Goal: Task Accomplishment & Management: Manage account settings

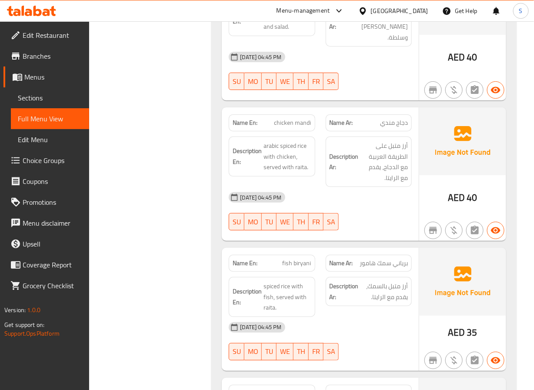
drag, startPoint x: 185, startPoint y: 232, endPoint x: 188, endPoint y: 97, distance: 135.8
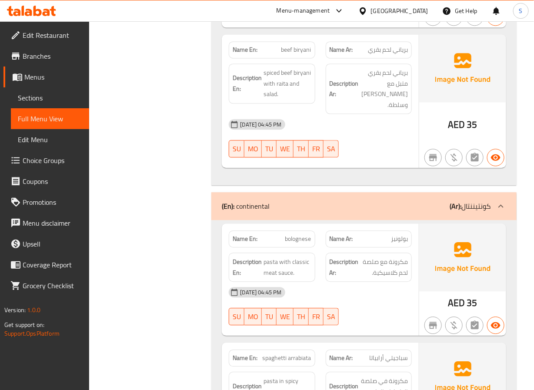
scroll to position [4878, 0]
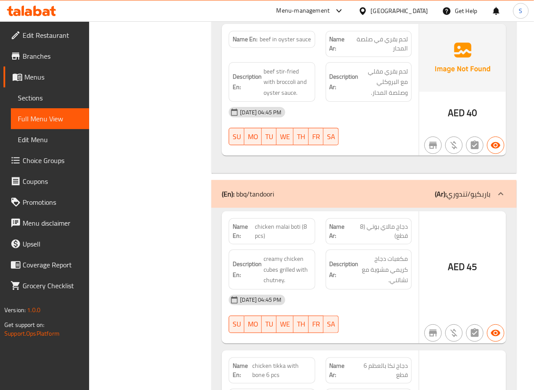
scroll to position [5327, 0]
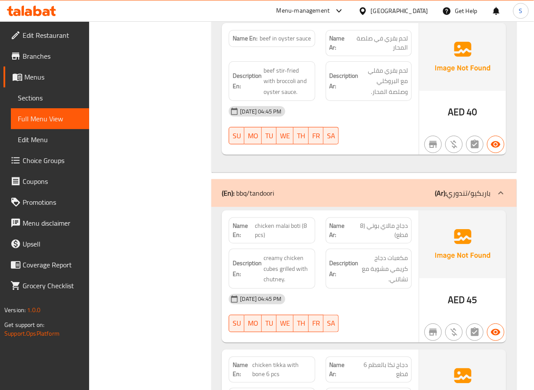
click at [173, 171] on div "Filter Branches Branches Popular filters Free items Branch specific items Has c…" at bounding box center [153, 90] width 105 height 10613
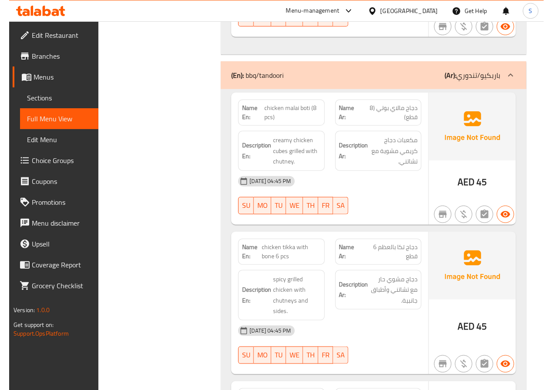
scroll to position [5478, 0]
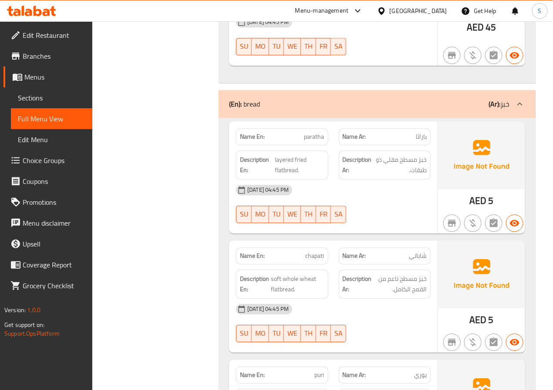
scroll to position [7363, 0]
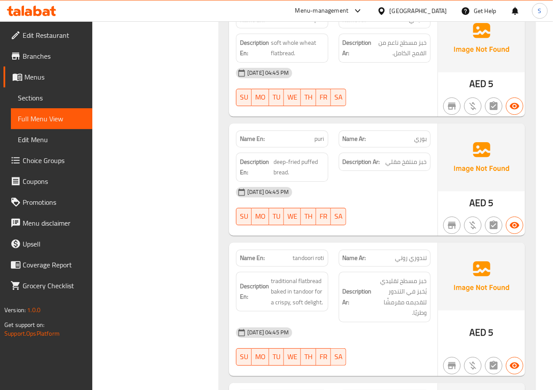
scroll to position [7541, 0]
click at [307, 23] on span "chapati" at bounding box center [314, 18] width 19 height 9
copy span "chapati"
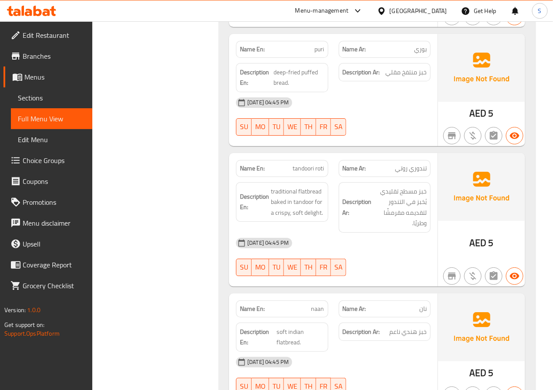
scroll to position [7631, 0]
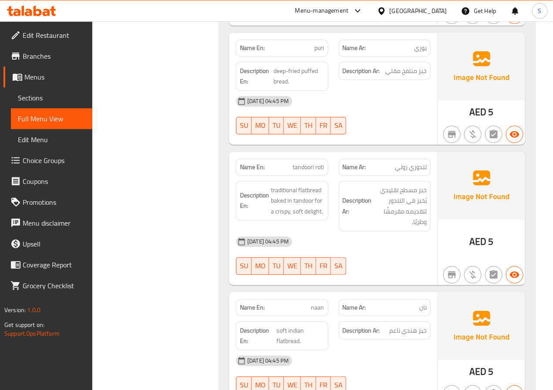
click at [299, 172] on span "tandoori roti" at bounding box center [308, 167] width 31 height 9
copy span "tandoori roti"
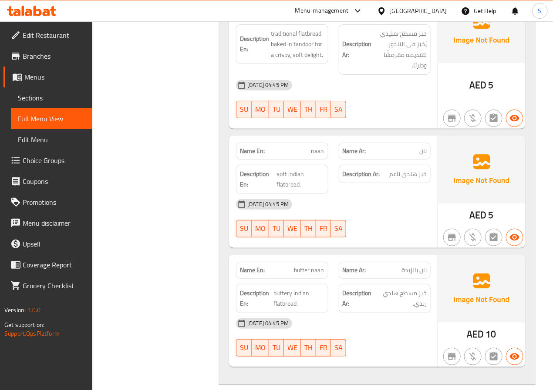
scroll to position [7789, 0]
click at [290, 190] on span "soft indian flatbread." at bounding box center [299, 178] width 47 height 21
copy span "flatbread"
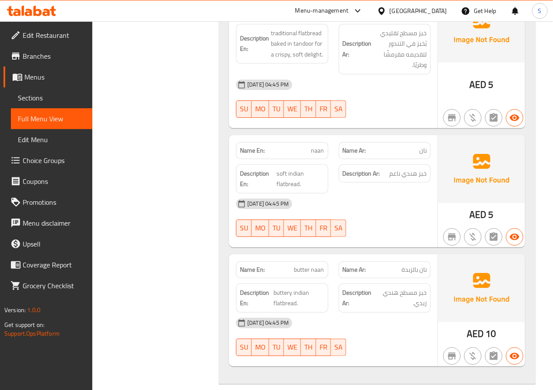
click at [282, 190] on span "soft indian flatbread." at bounding box center [299, 178] width 47 height 21
copy span "soft"
drag, startPoint x: 249, startPoint y: 165, endPoint x: 279, endPoint y: 165, distance: 30.0
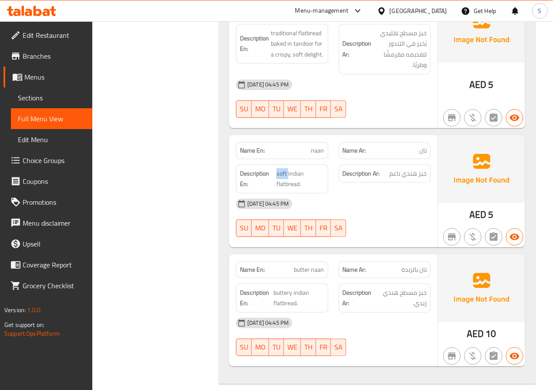
click at [249, 159] on div "Name En: naan" at bounding box center [282, 150] width 92 height 17
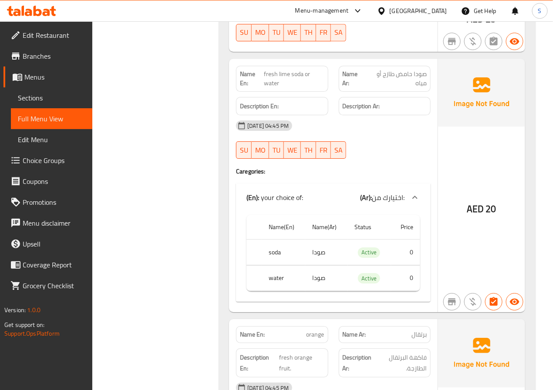
scroll to position [8659, 0]
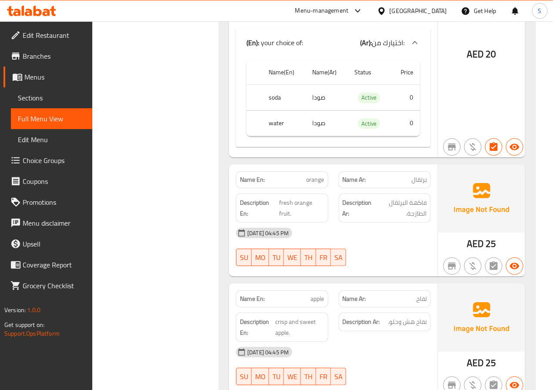
scroll to position [8785, 0]
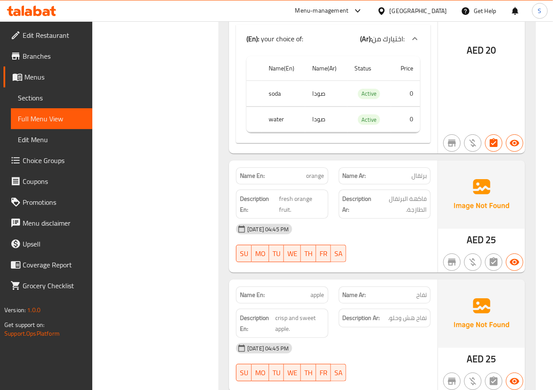
scroll to position [8967, 0]
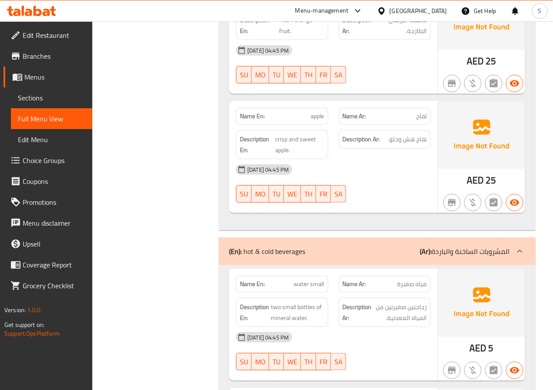
click at [318, 121] on span "apple" at bounding box center [317, 116] width 13 height 9
copy span "apple"
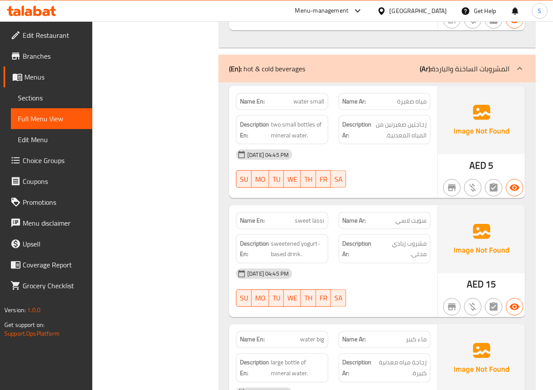
scroll to position [9150, 0]
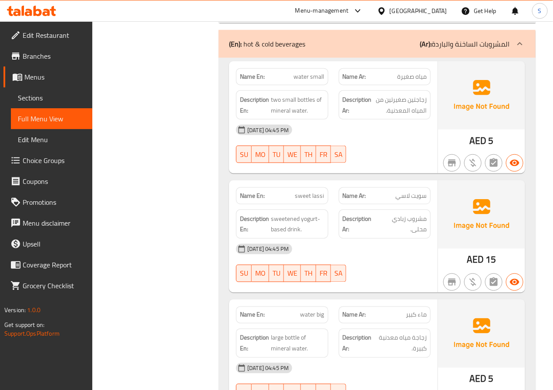
scroll to position [9174, 0]
click at [306, 82] on span "water small" at bounding box center [309, 77] width 30 height 9
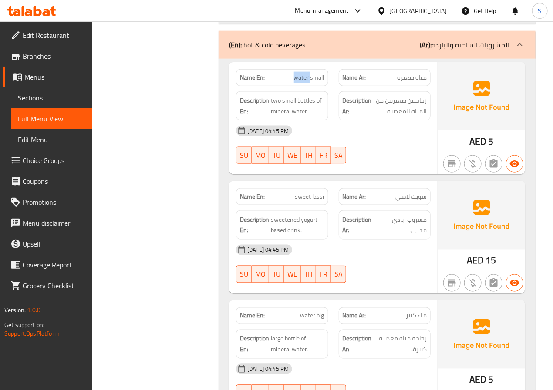
click at [306, 82] on span "water small" at bounding box center [309, 77] width 30 height 9
copy span "water small"
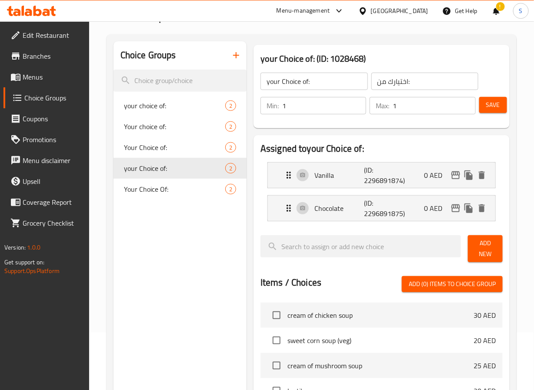
scroll to position [57, 0]
click at [496, 106] on span "Save" at bounding box center [493, 105] width 14 height 11
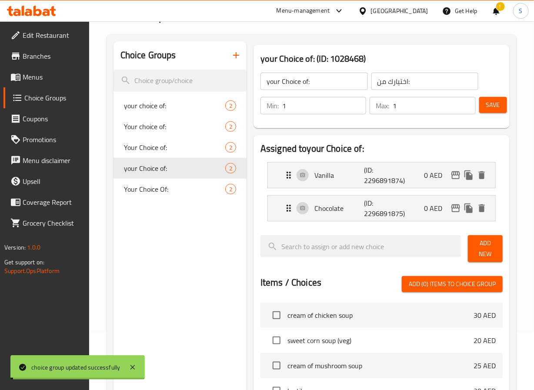
click at [38, 75] on span "Menus" at bounding box center [53, 77] width 60 height 10
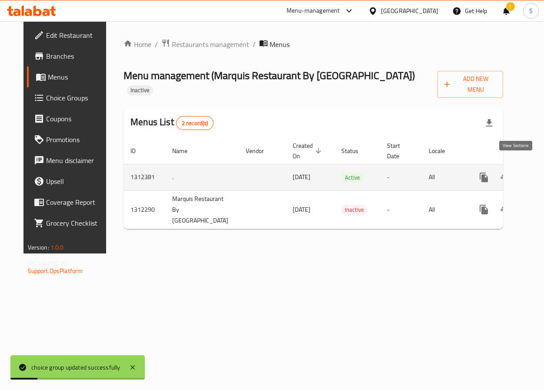
click at [534, 173] on link "enhanced table" at bounding box center [547, 177] width 21 height 21
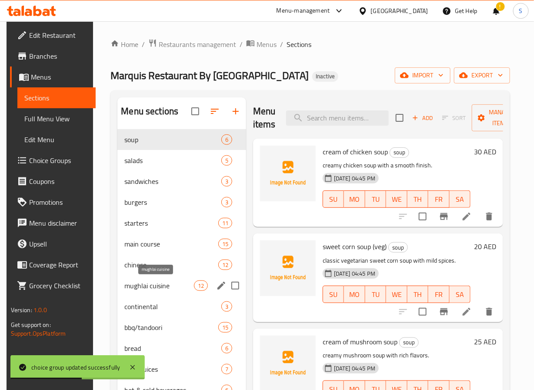
click at [176, 286] on span "mughlai cuisine" at bounding box center [158, 286] width 69 height 10
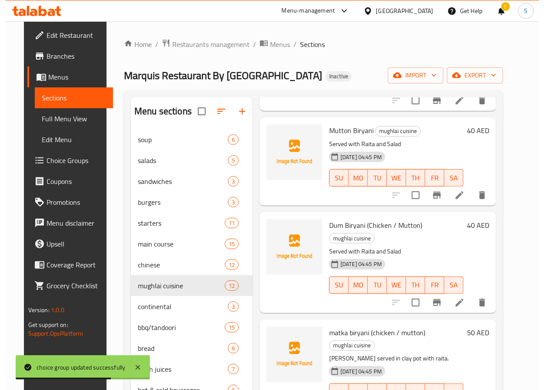
scroll to position [794, 0]
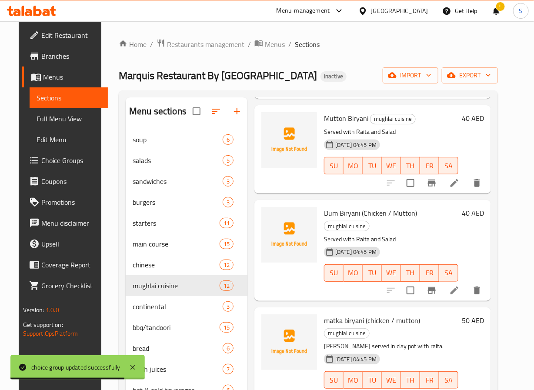
click at [460, 285] on icon at bounding box center [454, 290] width 10 height 10
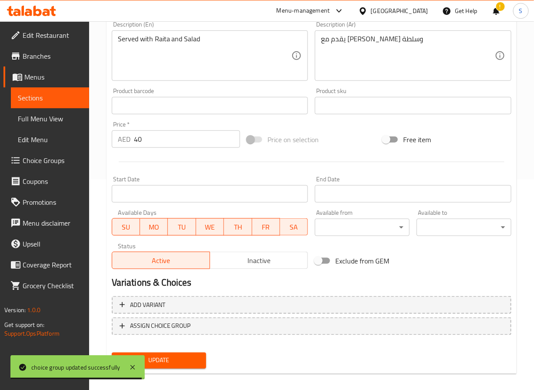
scroll to position [218, 0]
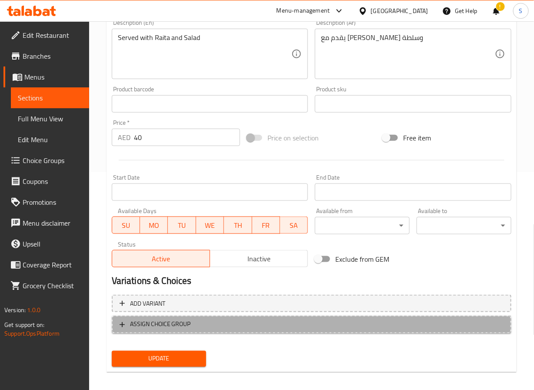
click at [136, 318] on button "ASSIGN CHOICE GROUP" at bounding box center [312, 325] width 400 height 18
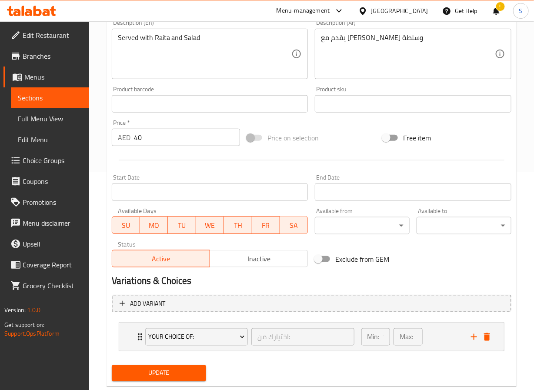
scroll to position [239, 0]
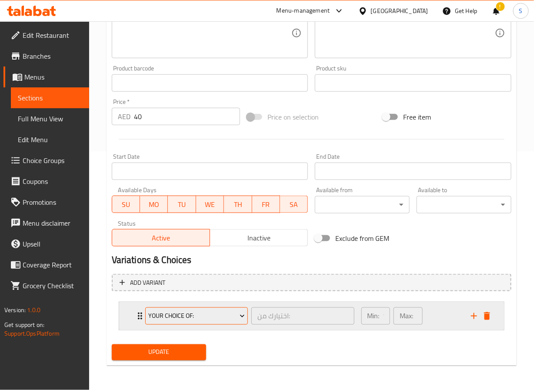
click at [172, 320] on span "your choice of:" at bounding box center [196, 316] width 97 height 11
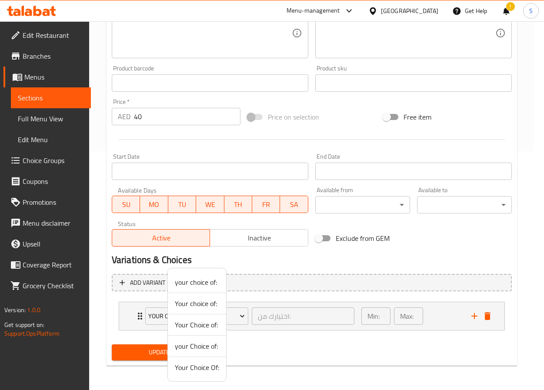
click at [190, 369] on span "Your Choice Of:" at bounding box center [197, 367] width 44 height 10
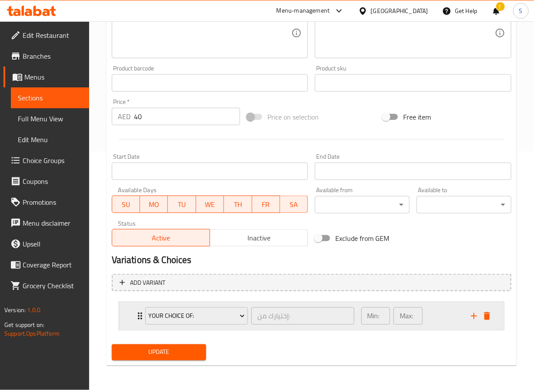
click at [131, 311] on div "Your Choice Of: إختيارك من: ​ Min: 1 ​ Max: 1 ​" at bounding box center [311, 316] width 385 height 28
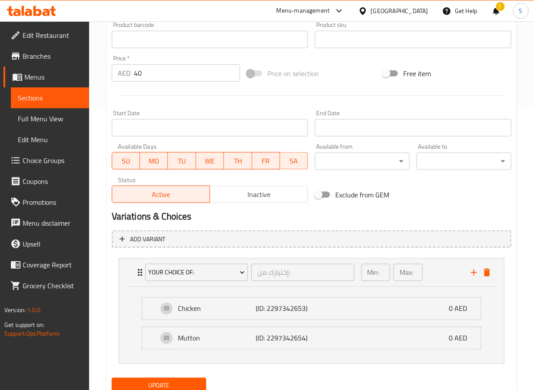
scroll to position [324, 0]
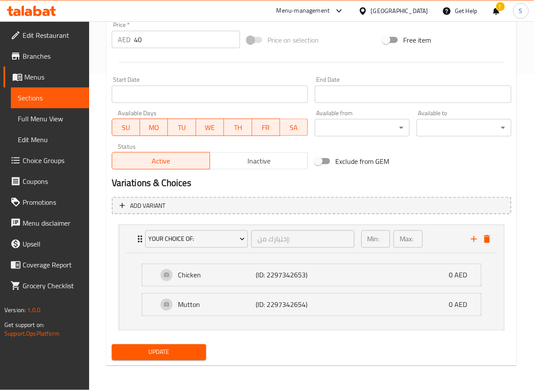
click at [132, 354] on span "Update" at bounding box center [159, 352] width 81 height 11
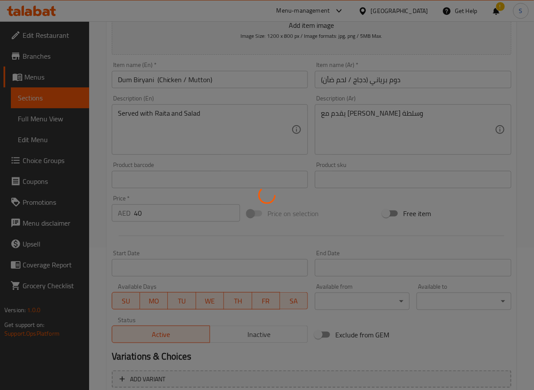
scroll to position [0, 0]
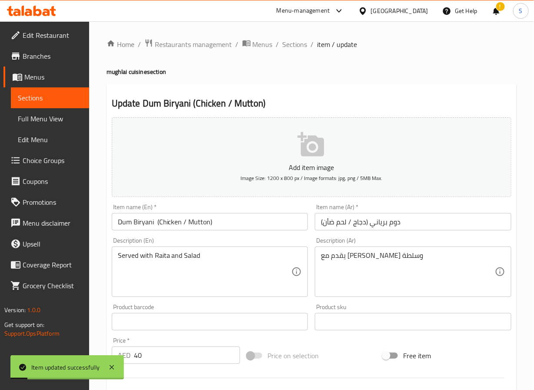
drag, startPoint x: 292, startPoint y: 44, endPoint x: 217, endPoint y: 7, distance: 84.1
click at [292, 44] on span "Sections" at bounding box center [295, 44] width 25 height 10
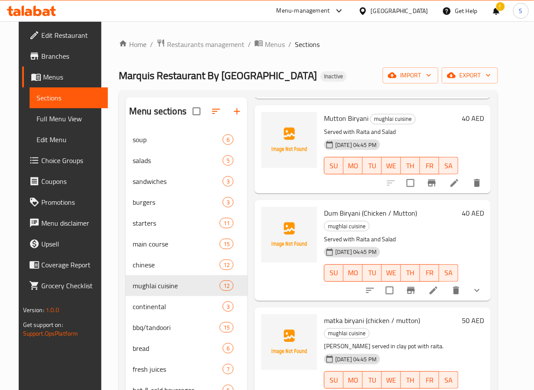
scroll to position [122, 0]
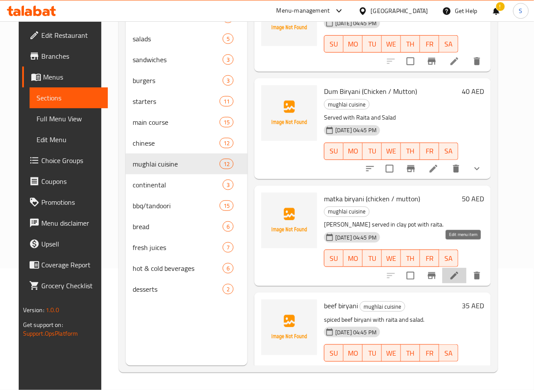
click at [460, 271] on icon at bounding box center [454, 276] width 10 height 10
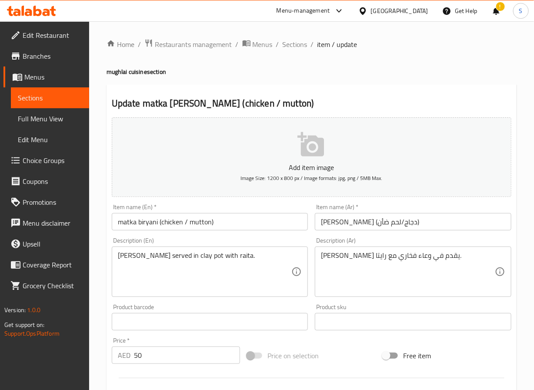
click at [210, 235] on div "Description (En) biryani served in clay pot with raita. Description (En)" at bounding box center [210, 267] width 204 height 67
click at [193, 216] on input "matka biryani (chicken / mutton)" at bounding box center [210, 221] width 197 height 17
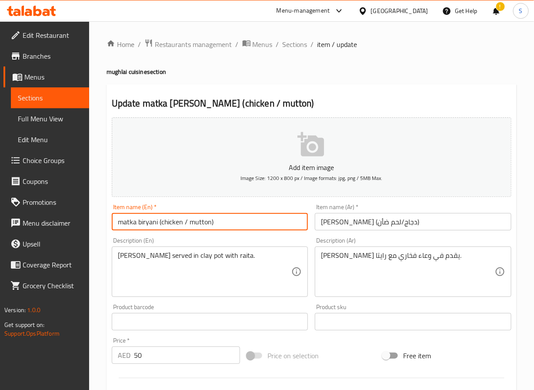
click at [193, 216] on input "matka biryani (chicken / mutton)" at bounding box center [210, 221] width 197 height 17
paste input "Matka Biryani (Chicken / M"
type input "Matka Biryani (Chicken / Mutton)"
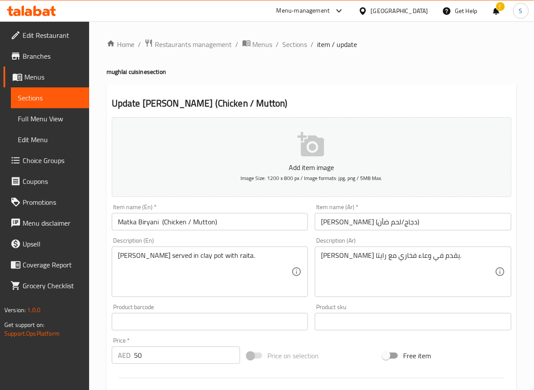
drag, startPoint x: 195, startPoint y: 230, endPoint x: 192, endPoint y: 222, distance: 7.7
click at [193, 228] on input "Matka Biryani (Chicken / Mutton)" at bounding box center [210, 221] width 197 height 17
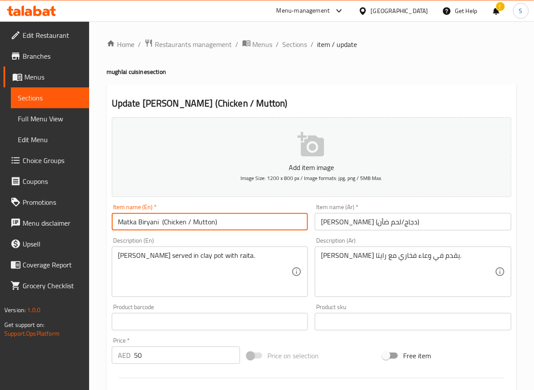
click at [192, 222] on input "Matka Biryani (Chicken / Mutton)" at bounding box center [210, 221] width 197 height 17
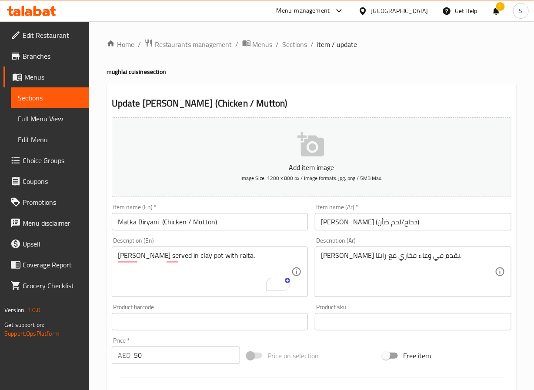
click at [177, 254] on textarea "biryani served in clay pot with raita." at bounding box center [205, 272] width 174 height 41
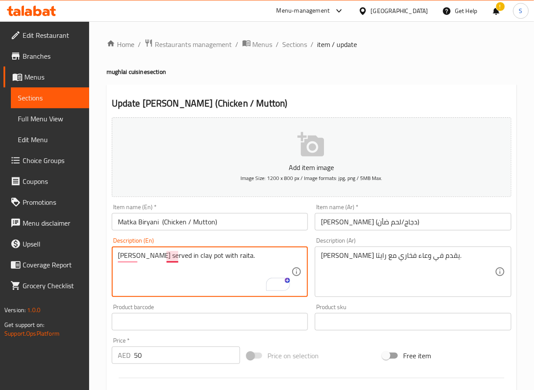
click at [177, 254] on textarea "biryani served in clay pot with raita." at bounding box center [205, 272] width 174 height 41
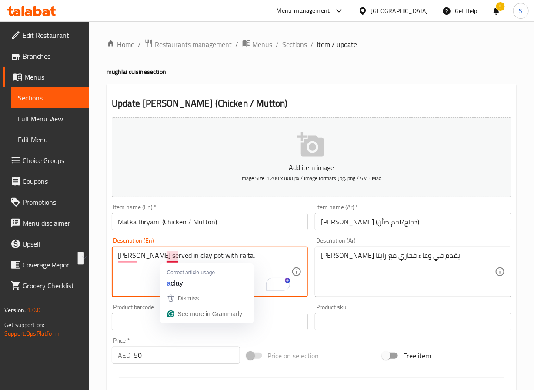
paste textarea "Served with Raita and Salad"
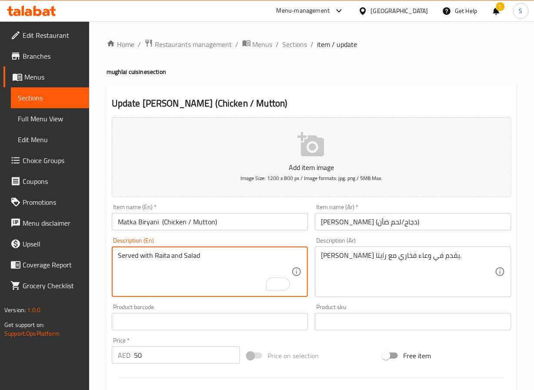
type textarea "Served with Raita and Salad"
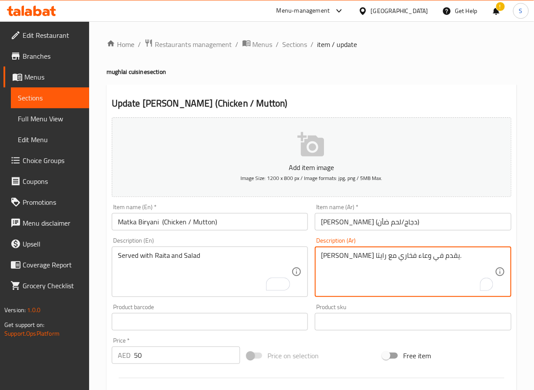
click at [365, 255] on textarea "برياني يقدم في وعاء فخاري مع رايتا." at bounding box center [408, 272] width 174 height 41
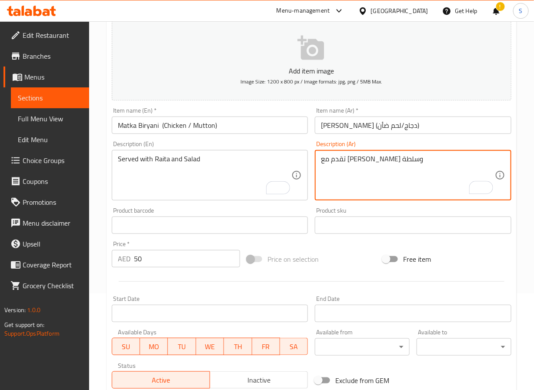
scroll to position [224, 0]
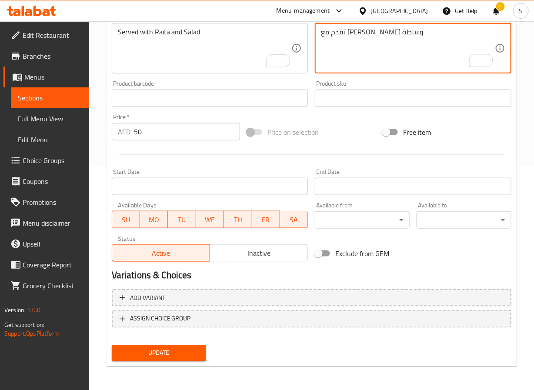
type textarea "تقدم مع رايتا وسلطة"
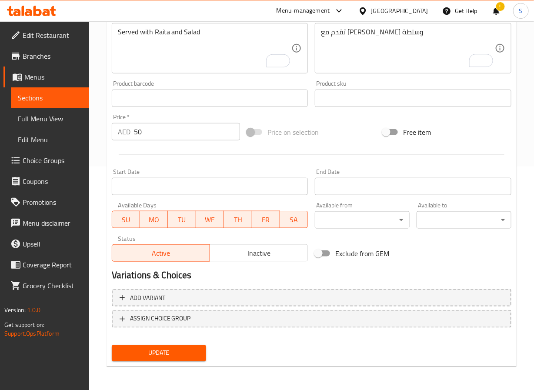
click at [167, 352] on span "Update" at bounding box center [159, 353] width 81 height 11
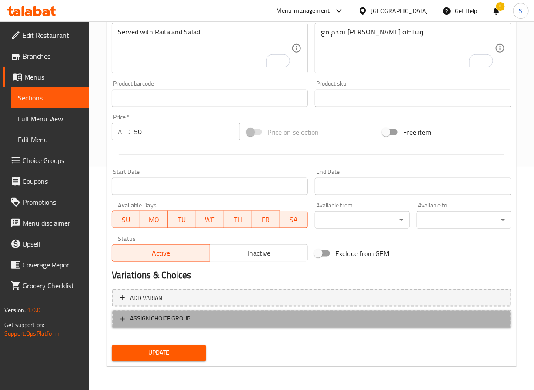
click at [159, 315] on span "ASSIGN CHOICE GROUP" at bounding box center [160, 319] width 61 height 11
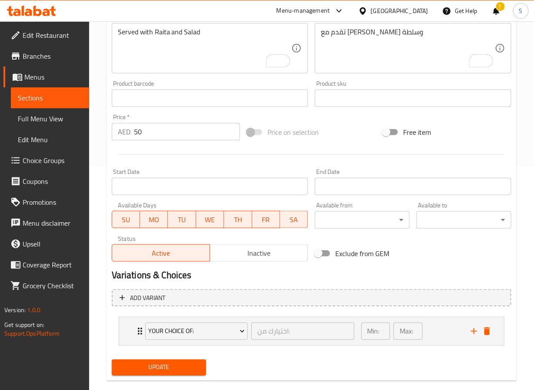
scroll to position [239, 0]
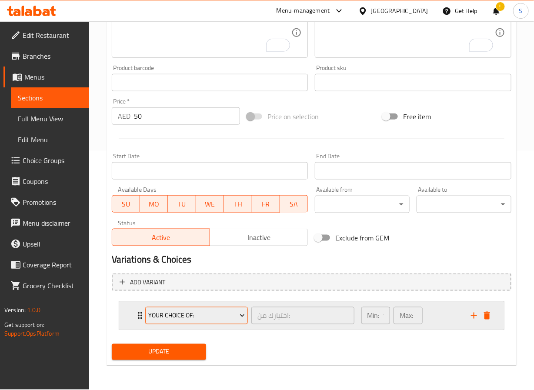
click at [171, 313] on span "your choice of:" at bounding box center [196, 316] width 97 height 11
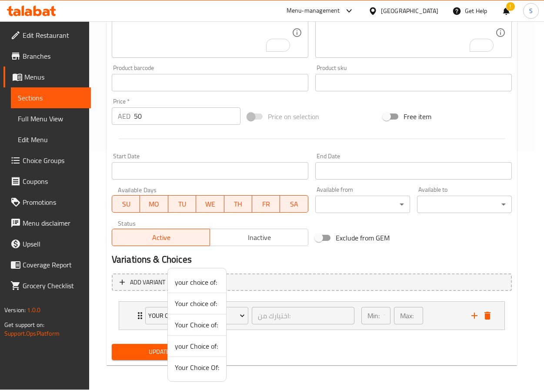
click at [184, 367] on span "Your Choice Of:" at bounding box center [197, 367] width 44 height 10
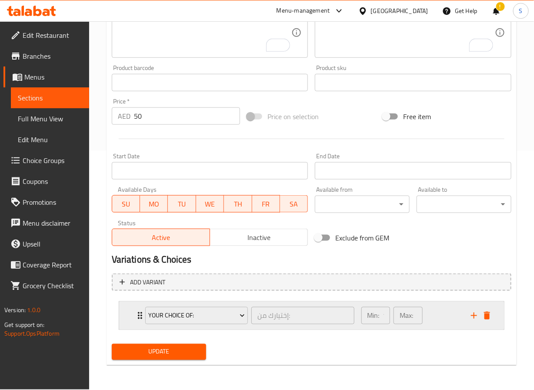
click at [127, 319] on div "Your Choice Of: إختيارك من: ​ Min: 1 ​ Max: 1 ​" at bounding box center [311, 316] width 385 height 28
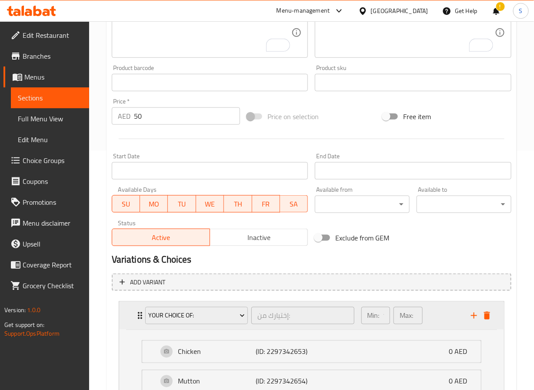
click at [127, 319] on div "Your Choice Of: إختيارك من: ​ Min: 1 ​ Max: 1 ​" at bounding box center [311, 316] width 385 height 28
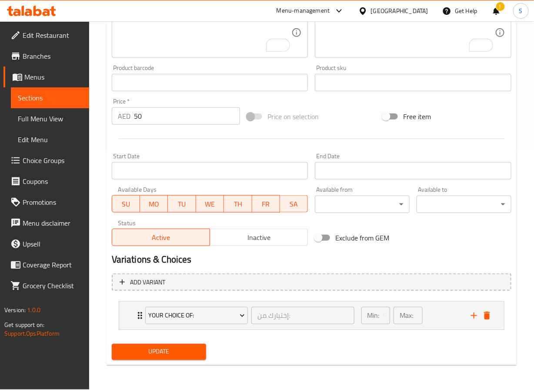
click at [147, 352] on span "Update" at bounding box center [159, 352] width 81 height 11
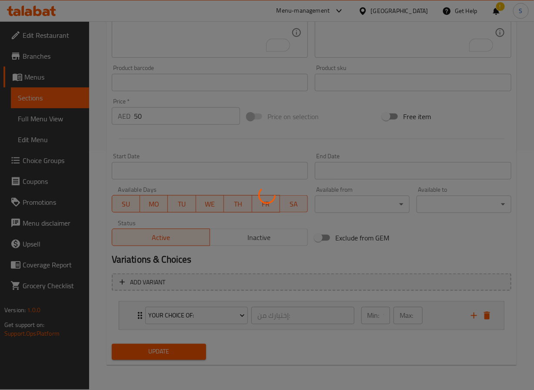
scroll to position [0, 0]
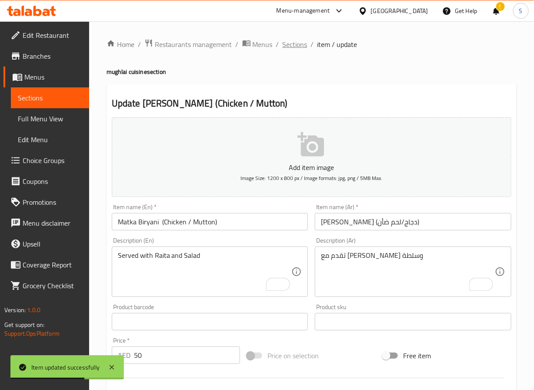
click at [290, 49] on span "Sections" at bounding box center [295, 44] width 25 height 10
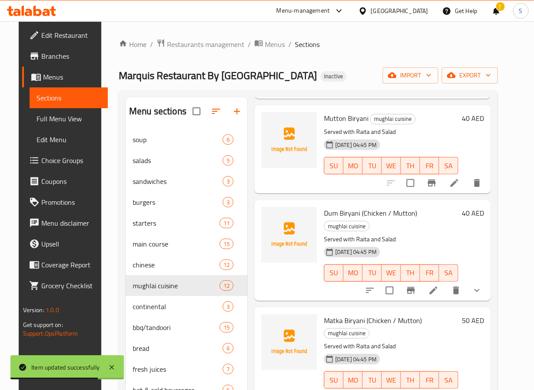
scroll to position [122, 0]
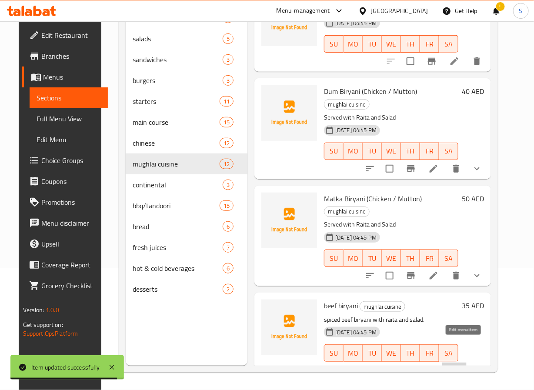
click at [460, 366] on icon at bounding box center [454, 371] width 10 height 10
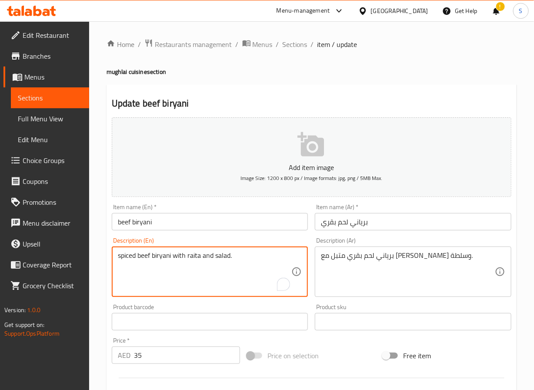
click at [166, 259] on textarea "spiced beef biryani with raita and salad." at bounding box center [205, 272] width 174 height 41
paste textarea "Served with Raita and Salad"
type textarea "Served with Raita and Salad"
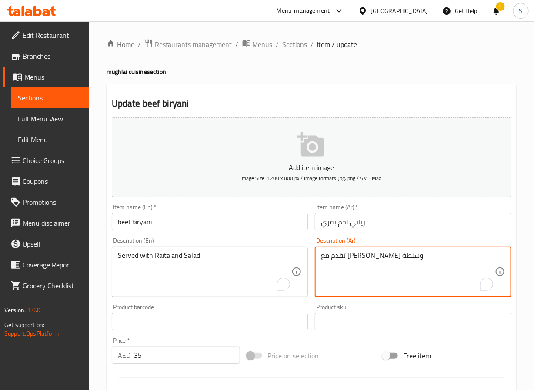
type textarea "تقدم مع رايتا وسلطة."
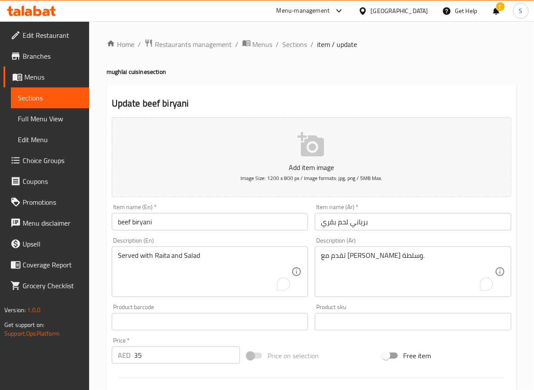
click at [151, 228] on input "beef biryani" at bounding box center [210, 221] width 197 height 17
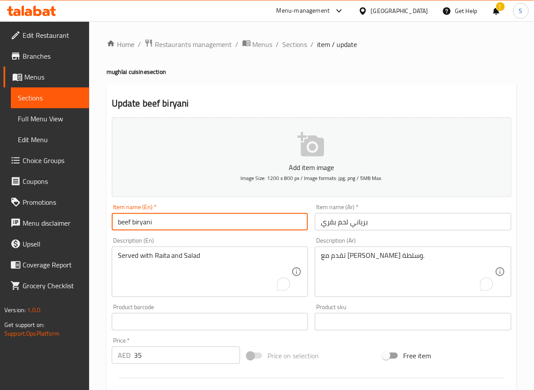
click at [151, 228] on input "beef biryani" at bounding box center [210, 221] width 197 height 17
paste input "Beef B"
type input "Beef Biryani"
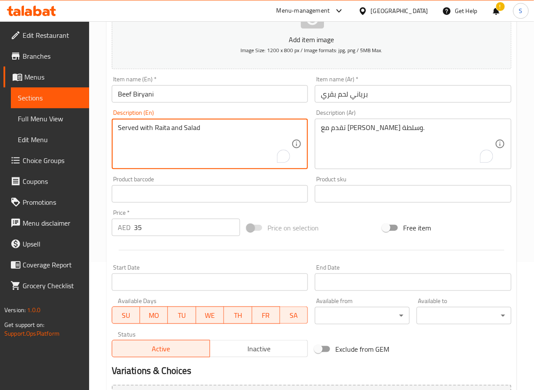
scroll to position [224, 0]
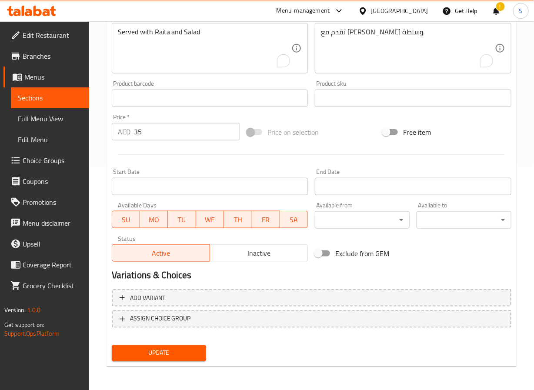
click at [152, 343] on div "Update" at bounding box center [159, 353] width 102 height 23
click at [154, 348] on span "Update" at bounding box center [159, 353] width 81 height 11
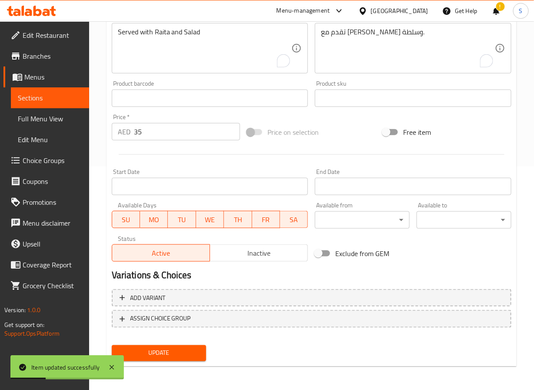
click at [101, 268] on div "Home / Restaurants management / Menus / Sections / item / update mughlai cuisin…" at bounding box center [311, 95] width 445 height 594
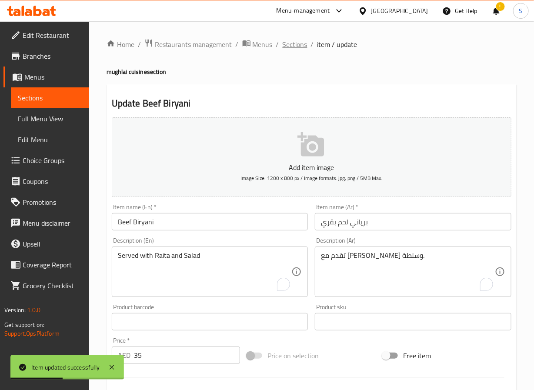
click at [290, 50] on span "Sections" at bounding box center [295, 44] width 25 height 10
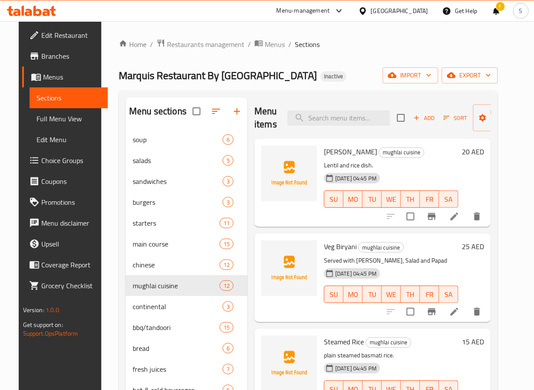
click at [277, 115] on div "Menu items Add Sort Manage items" at bounding box center [373, 117] width 237 height 41
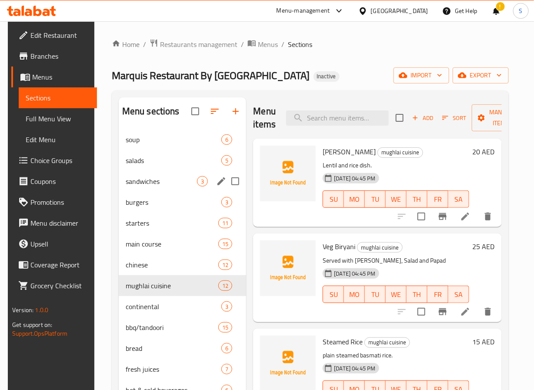
scroll to position [122, 0]
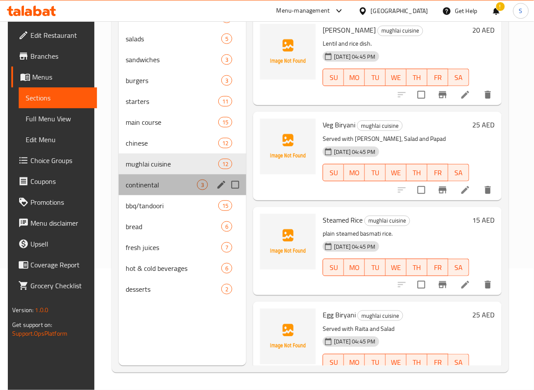
drag, startPoint x: 183, startPoint y: 179, endPoint x: 23, endPoint y: 223, distance: 165.3
click at [183, 179] on div "continental 3" at bounding box center [183, 184] width 128 height 21
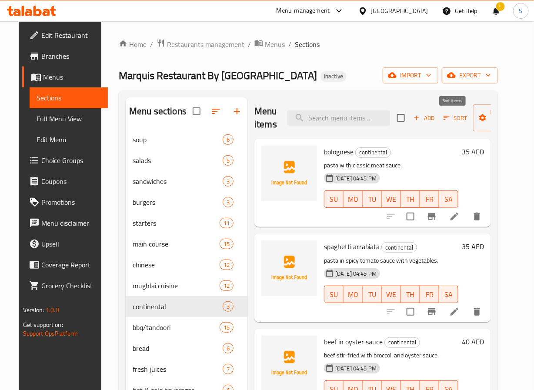
click at [450, 116] on span "Sort" at bounding box center [456, 118] width 24 height 10
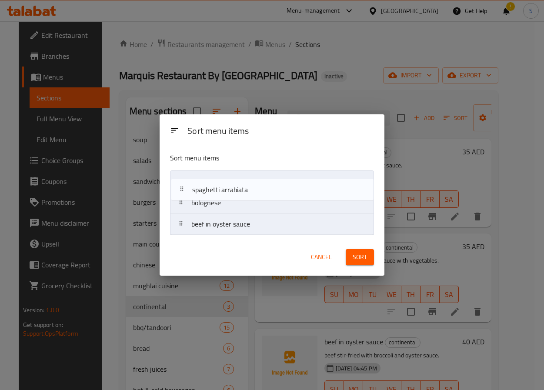
drag, startPoint x: 240, startPoint y: 204, endPoint x: 241, endPoint y: 186, distance: 18.3
click at [241, 186] on nav "bolognese spaghetti arrabiata beef in oyster sauce" at bounding box center [272, 203] width 204 height 65
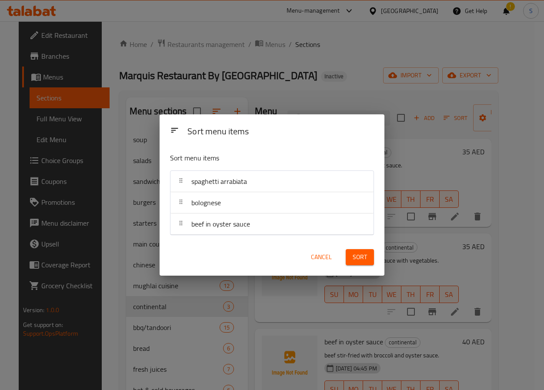
click at [368, 268] on div "Sort" at bounding box center [360, 257] width 39 height 27
click at [364, 260] on span "Sort" at bounding box center [360, 257] width 14 height 11
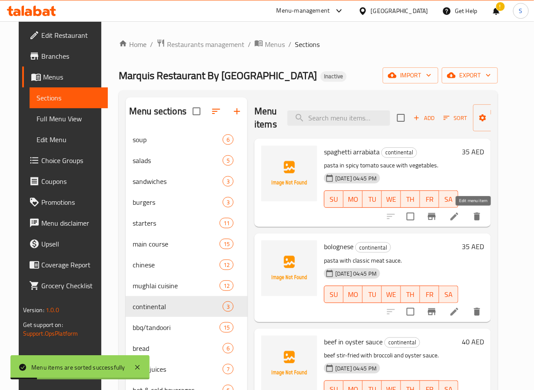
click at [459, 218] on icon at bounding box center [455, 217] width 8 height 8
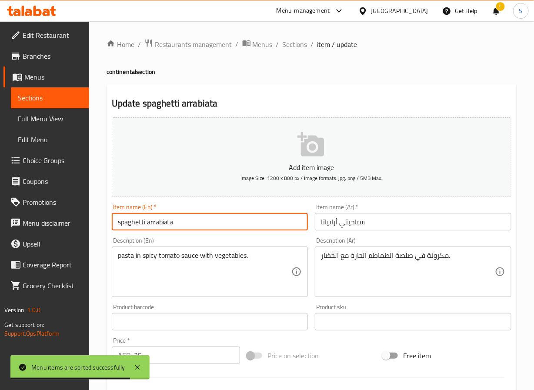
drag, startPoint x: 174, startPoint y: 228, endPoint x: 90, endPoint y: 234, distance: 83.7
click at [90, 234] on div "Home / Restaurants management / Menus / Sections / item / update continental se…" at bounding box center [311, 318] width 445 height 594
paste input "Spaghetti (Arrabiata)"
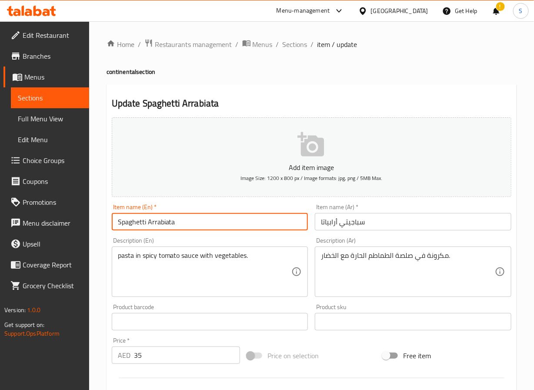
type input "Spaghetti Arrabiata"
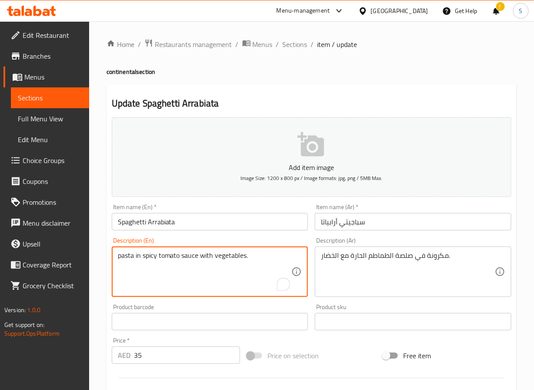
click at [175, 260] on textarea "pasta in spicy tomato sauce with vegetables." at bounding box center [205, 272] width 174 height 41
paste textarea "Capsicum, Carrot, Broccoli with Tomato Sauce"
type textarea "Capsicum, Carrot, Broccoli with Tomato Sauce"
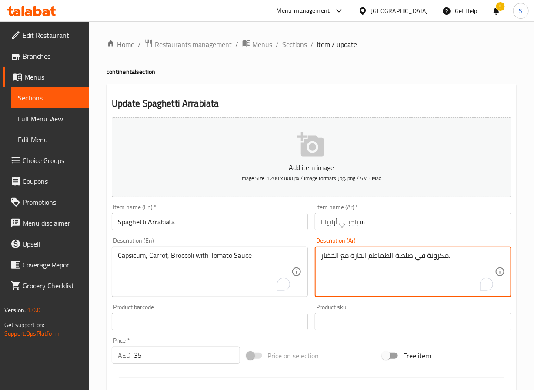
click at [383, 258] on textarea "مكرونة في صلصة الطماطم الحارة مع الخضار." at bounding box center [408, 272] width 174 height 41
type textarea "فليفلة، جزر، بروكلي مع صوص طماطم"
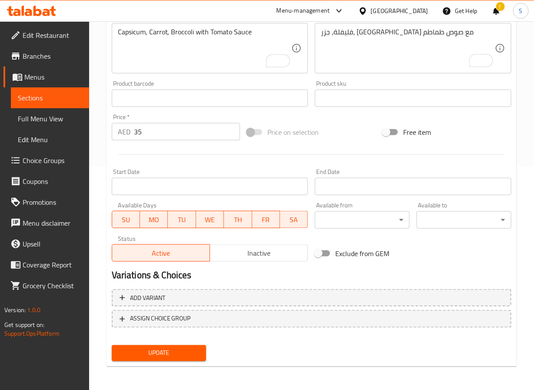
click at [152, 353] on span "Update" at bounding box center [159, 353] width 81 height 11
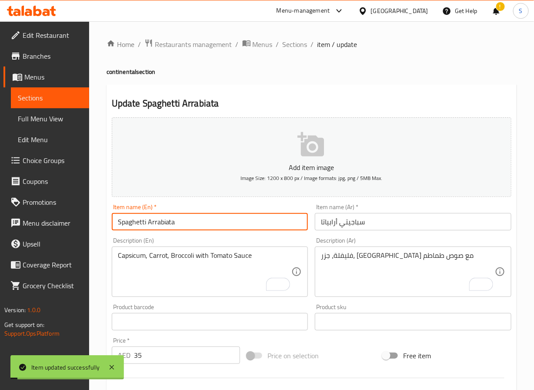
click at [137, 217] on input "Spaghetti Arrabiata" at bounding box center [210, 221] width 197 height 17
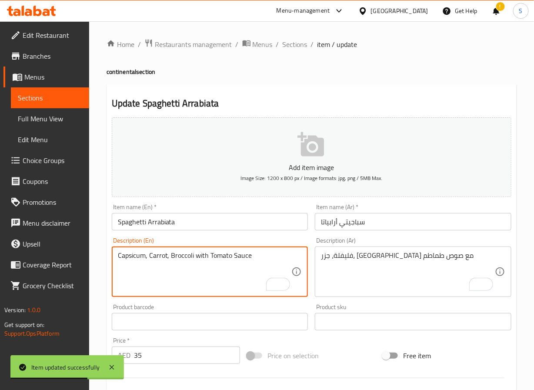
scroll to position [224, 0]
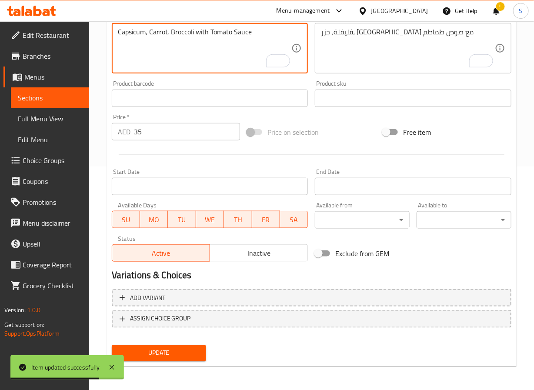
click at [170, 350] on span "Update" at bounding box center [159, 353] width 81 height 11
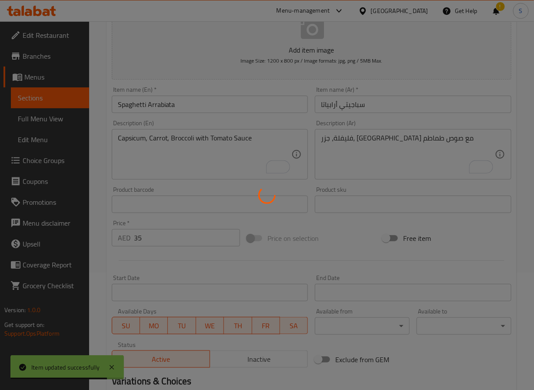
scroll to position [0, 0]
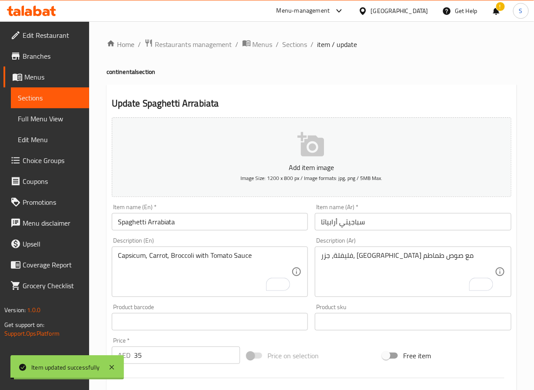
drag, startPoint x: 299, startPoint y: 46, endPoint x: 320, endPoint y: 59, distance: 24.9
click at [299, 46] on span "Sections" at bounding box center [295, 44] width 25 height 10
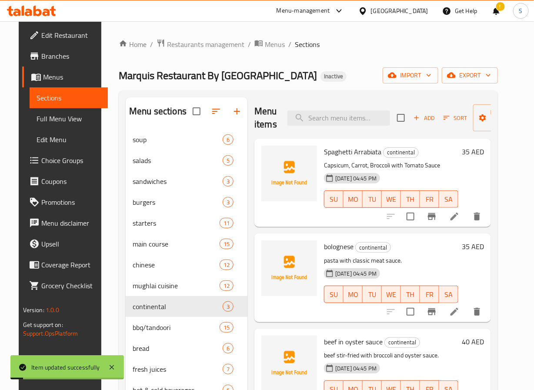
scroll to position [122, 0]
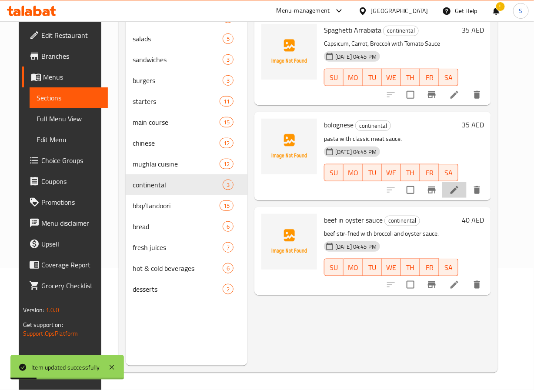
click at [467, 185] on li at bounding box center [455, 190] width 24 height 16
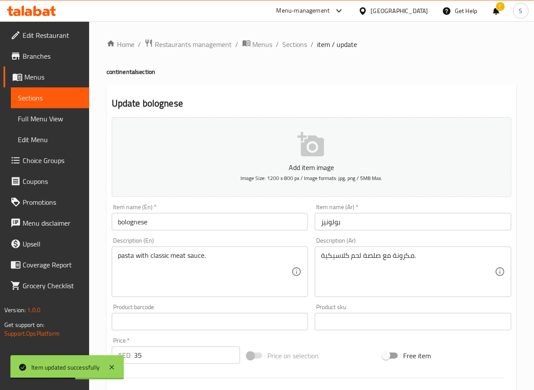
click at [138, 225] on input "bolognese" at bounding box center [210, 221] width 197 height 17
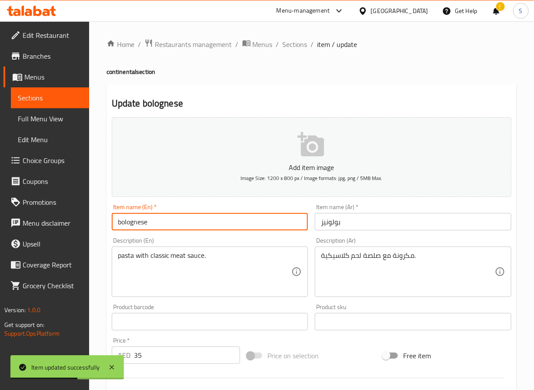
click at [138, 225] on input "bolognese" at bounding box center [210, 221] width 197 height 17
paste input "B"
type input "Bolognese"
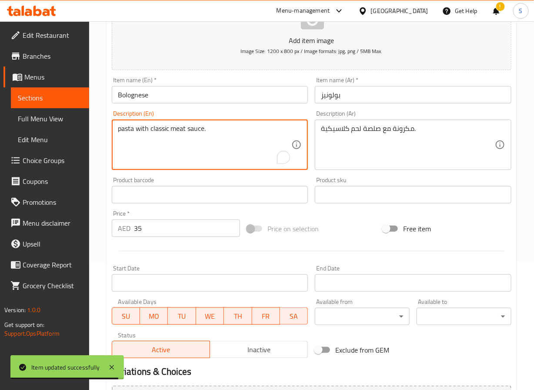
scroll to position [224, 0]
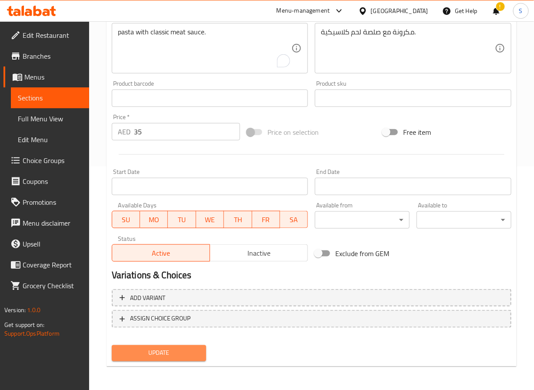
click at [160, 350] on span "Update" at bounding box center [159, 353] width 81 height 11
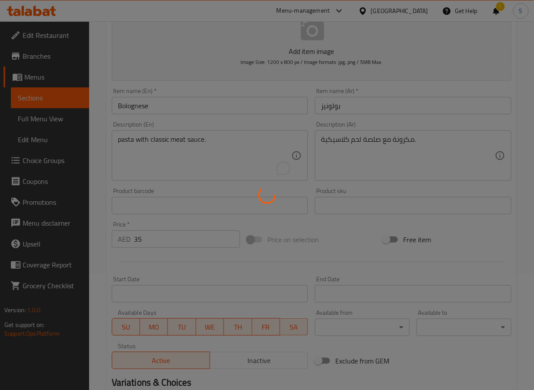
scroll to position [0, 0]
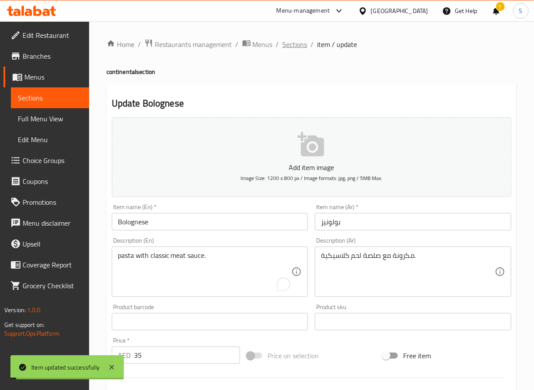
click at [295, 49] on span "Sections" at bounding box center [295, 44] width 25 height 10
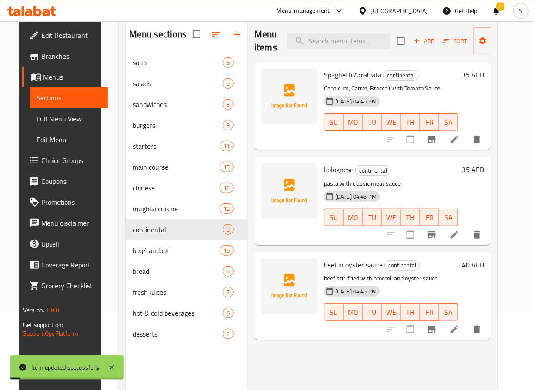
scroll to position [122, 0]
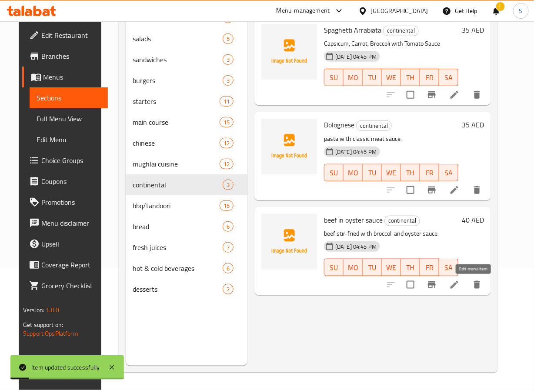
click at [460, 288] on icon at bounding box center [454, 285] width 10 height 10
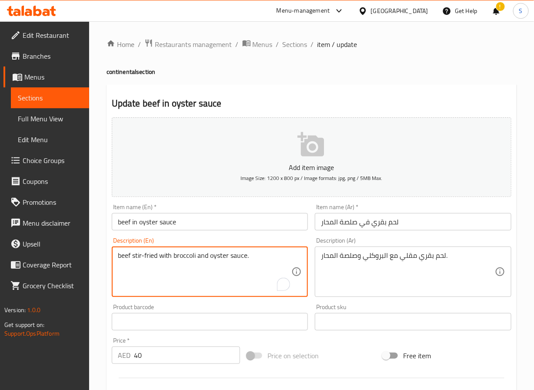
click at [164, 255] on textarea "beef stir-fried with broccoli and oyster sauce." at bounding box center [205, 272] width 174 height 41
paste textarea "Broccoli and Oyster Sauce"
type textarea "Broccoli and Oyster Sauce"
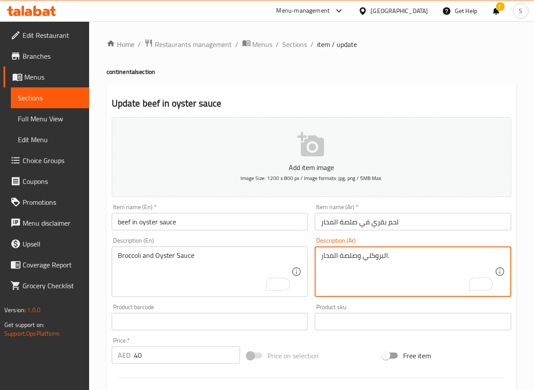
type textarea "البروكلي وصلصة المحار."
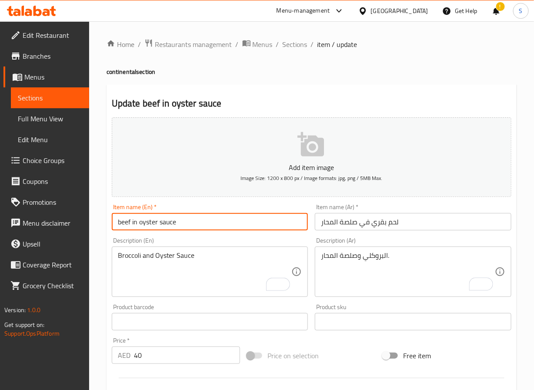
click at [138, 222] on input "beef in oyster sauce" at bounding box center [210, 221] width 197 height 17
paste input "Beef in Oyster S"
type input "Beef in Oyster Sauce"
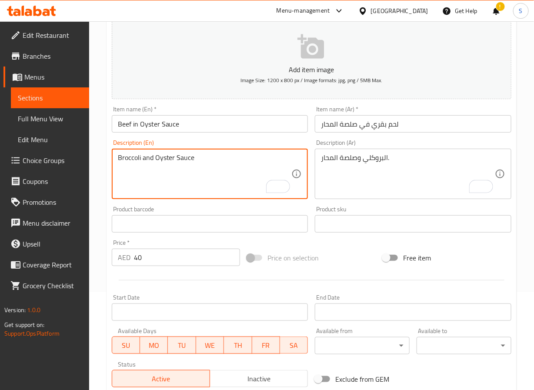
scroll to position [224, 0]
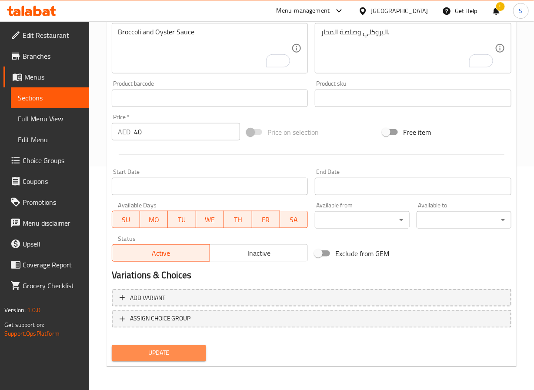
click at [187, 356] on span "Update" at bounding box center [159, 353] width 81 height 11
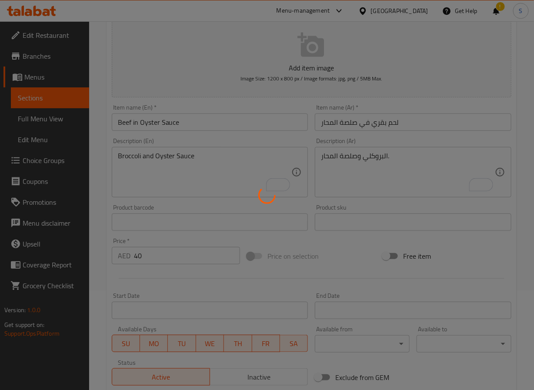
scroll to position [0, 0]
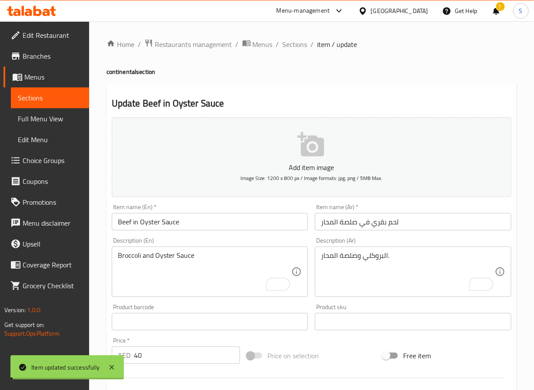
click at [298, 46] on span "Sections" at bounding box center [295, 44] width 25 height 10
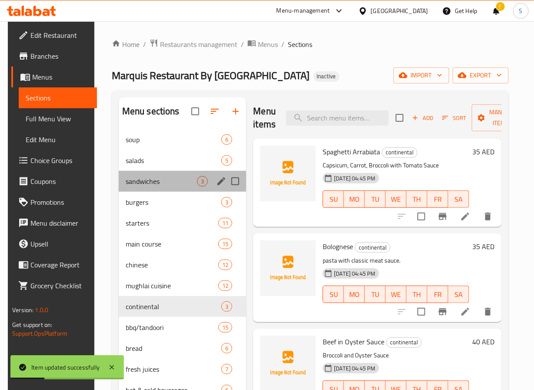
click at [164, 191] on div "sandwiches 3" at bounding box center [183, 181] width 128 height 21
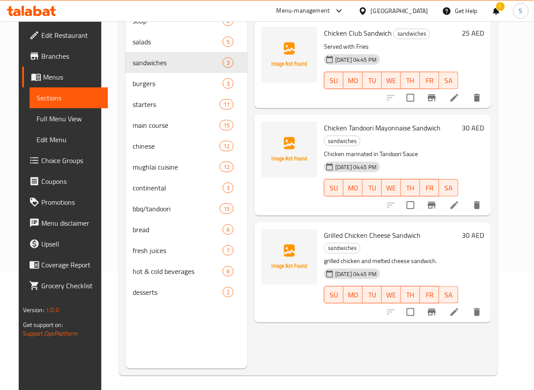
scroll to position [122, 0]
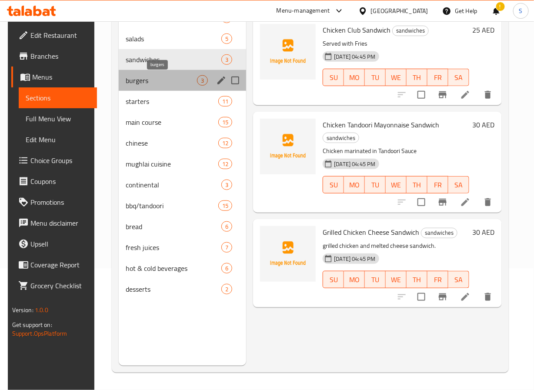
click at [144, 80] on span "burgers" at bounding box center [162, 80] width 72 height 10
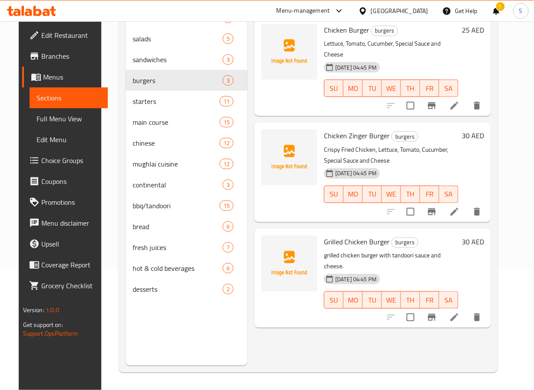
click at [359, 129] on span "Chicken Zinger Burger" at bounding box center [357, 135] width 66 height 13
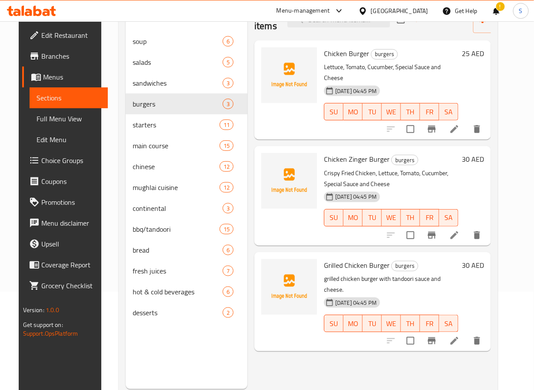
scroll to position [122, 0]
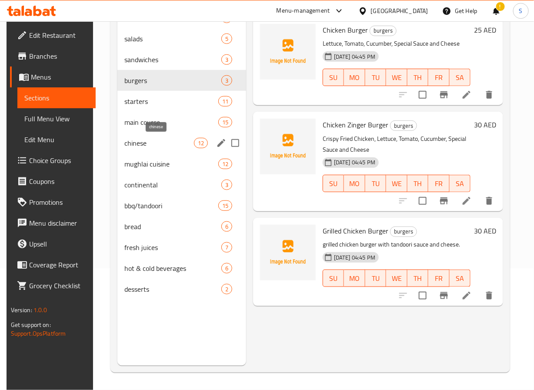
click at [150, 141] on span "chinese" at bounding box center [158, 143] width 69 height 10
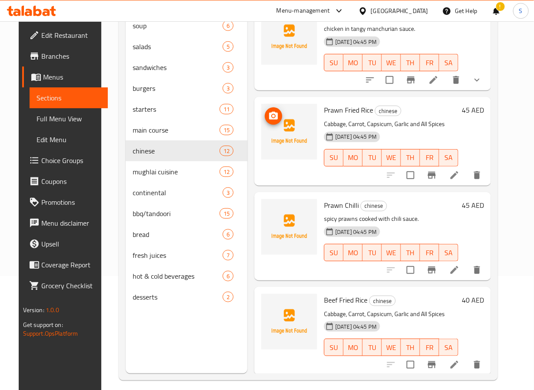
scroll to position [122, 0]
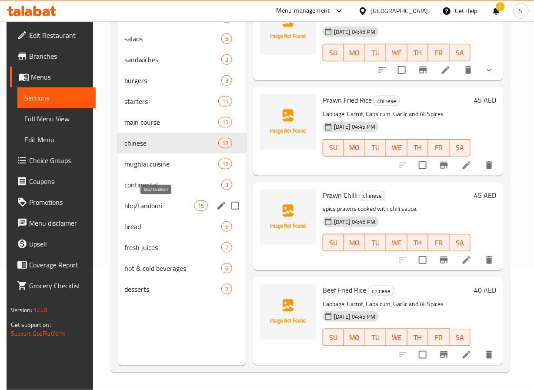
click at [162, 206] on span "bbq/tandoori" at bounding box center [158, 206] width 69 height 10
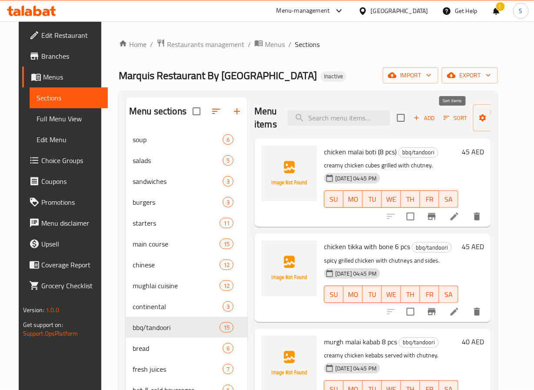
click at [452, 113] on span "Sort" at bounding box center [456, 118] width 24 height 10
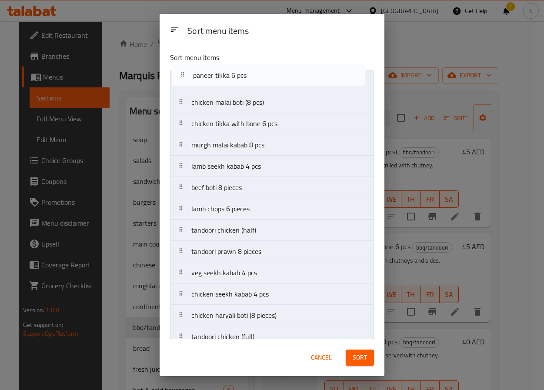
drag, startPoint x: 192, startPoint y: 282, endPoint x: 193, endPoint y: 80, distance: 201.9
click at [193, 80] on nav "chicken malai boti (8 pcs) chicken tikka with bone 6 pcs murgh malai kabab 8 pc…" at bounding box center [272, 230] width 204 height 321
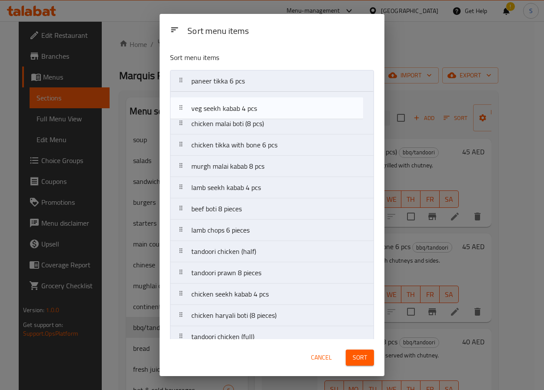
drag, startPoint x: 217, startPoint y: 274, endPoint x: 215, endPoint y: 100, distance: 174.5
click at [215, 100] on nav "paneer tikka 6 pcs chicken malai boti (8 pcs) chicken tikka with bone 6 pcs mur…" at bounding box center [272, 230] width 204 height 321
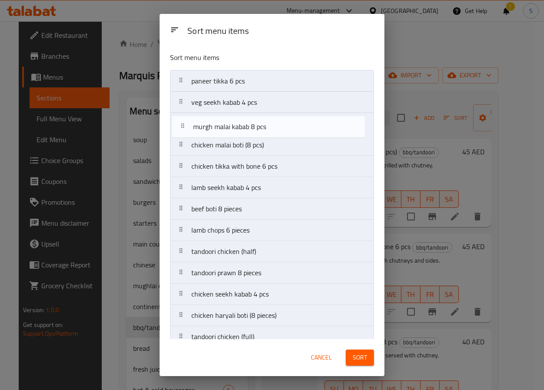
drag, startPoint x: 221, startPoint y: 166, endPoint x: 222, endPoint y: 123, distance: 42.7
click at [222, 123] on nav "paneer tikka 6 pcs veg seekh kabab 4 pcs chicken malai boti (8 pcs) chicken tik…" at bounding box center [272, 230] width 204 height 321
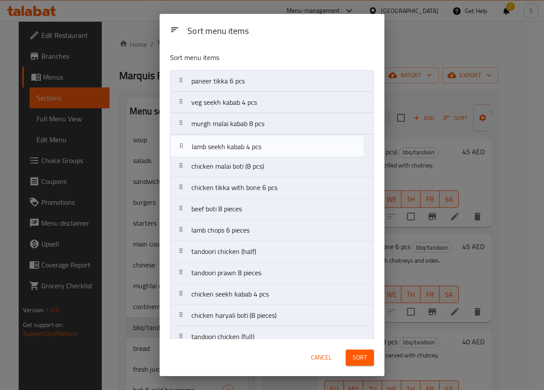
drag, startPoint x: 209, startPoint y: 192, endPoint x: 209, endPoint y: 148, distance: 44.8
click at [209, 148] on nav "paneer tikka 6 pcs veg seekh kabab 4 pcs murgh malai kabab 8 pcs chicken malai …" at bounding box center [272, 230] width 204 height 321
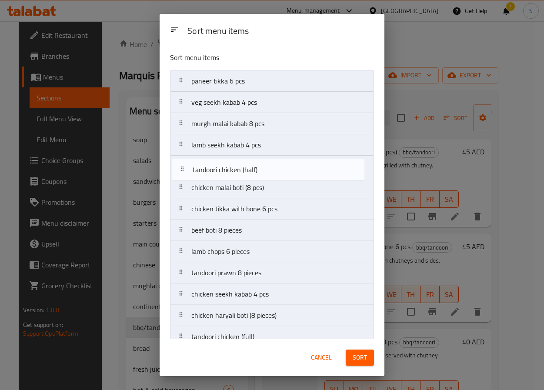
drag, startPoint x: 218, startPoint y: 259, endPoint x: 219, endPoint y: 164, distance: 95.3
click at [219, 164] on nav "paneer tikka 6 pcs veg seekh kabab 4 pcs murgh malai kabab 8 pcs lamb seekh kab…" at bounding box center [272, 230] width 204 height 321
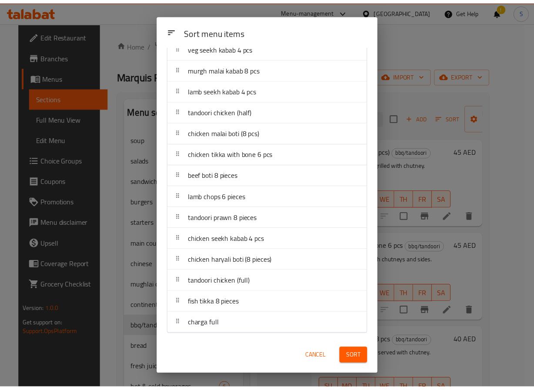
scroll to position [58, 0]
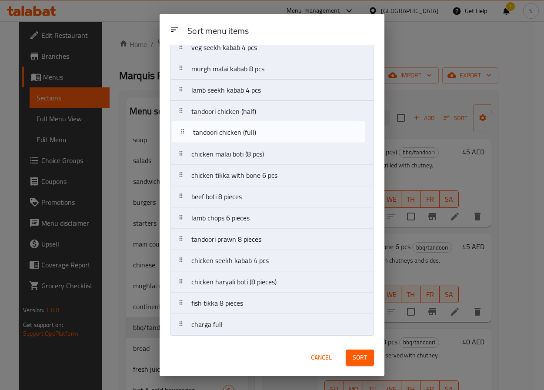
drag, startPoint x: 259, startPoint y: 283, endPoint x: 260, endPoint y: 132, distance: 151.4
click at [260, 132] on nav "paneer tikka 6 pcs veg seekh kabab 4 pcs murgh malai kabab 8 pcs lamb seekh kab…" at bounding box center [272, 175] width 204 height 321
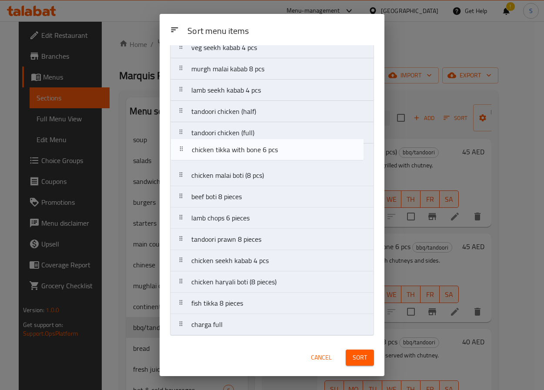
drag, startPoint x: 267, startPoint y: 184, endPoint x: 267, endPoint y: 157, distance: 27.4
click at [267, 157] on nav "paneer tikka 6 pcs veg seekh kabab 4 pcs murgh malai kabab 8 pcs lamb seekh kab…" at bounding box center [272, 175] width 204 height 321
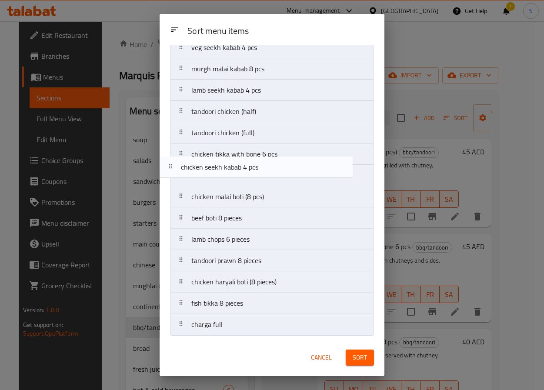
drag, startPoint x: 277, startPoint y: 264, endPoint x: 266, endPoint y: 164, distance: 100.2
click at [266, 164] on nav "paneer tikka 6 pcs veg seekh kabab 4 pcs murgh malai kabab 8 pcs lamb seekh kab…" at bounding box center [272, 175] width 204 height 321
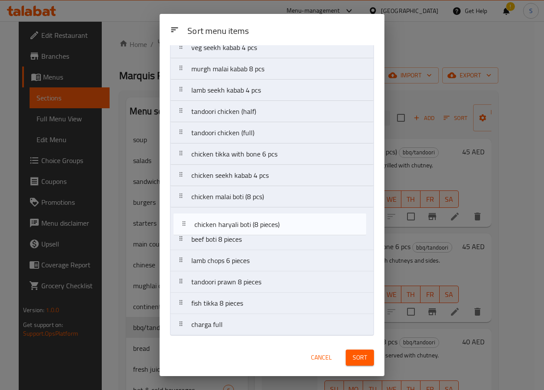
drag, startPoint x: 269, startPoint y: 275, endPoint x: 272, endPoint y: 213, distance: 62.3
click at [272, 213] on nav "paneer tikka 6 pcs veg seekh kabab 4 pcs murgh malai kabab 8 pcs lamb seekh kab…" at bounding box center [272, 175] width 204 height 321
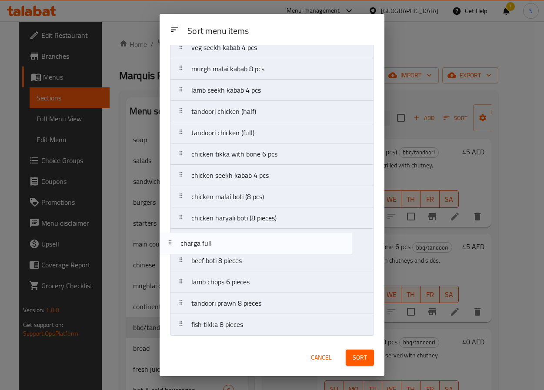
drag, startPoint x: 269, startPoint y: 316, endPoint x: 258, endPoint y: 232, distance: 84.7
click at [258, 232] on nav "paneer tikka 6 pcs veg seekh kabab 4 pcs murgh malai kabab 8 pcs lamb seekh kab…" at bounding box center [272, 175] width 204 height 321
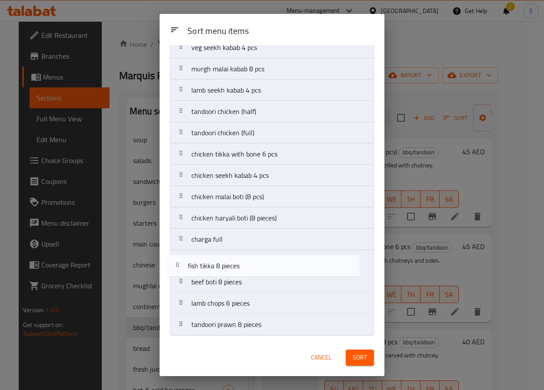
drag, startPoint x: 277, startPoint y: 329, endPoint x: 270, endPoint y: 256, distance: 73.0
click at [270, 256] on nav "paneer tikka 6 pcs veg seekh kabab 4 pcs murgh malai kabab 8 pcs lamb seekh kab…" at bounding box center [272, 175] width 204 height 321
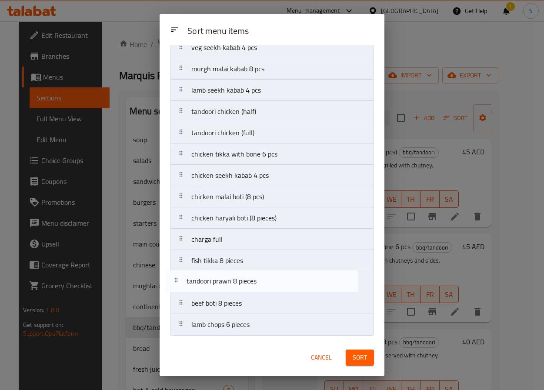
drag, startPoint x: 268, startPoint y: 331, endPoint x: 262, endPoint y: 285, distance: 46.0
click at [262, 285] on nav "paneer tikka 6 pcs veg seekh kabab 4 pcs murgh malai kabab 8 pcs lamb seekh kab…" at bounding box center [272, 175] width 204 height 321
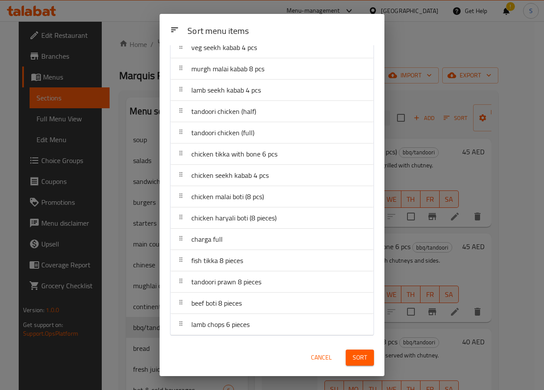
click at [363, 358] on span "Sort" at bounding box center [360, 357] width 14 height 11
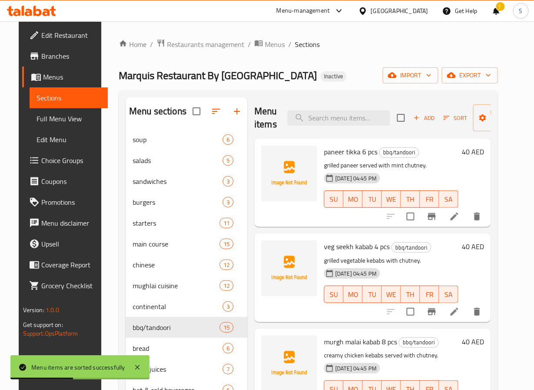
click at [457, 215] on li at bounding box center [455, 217] width 24 height 16
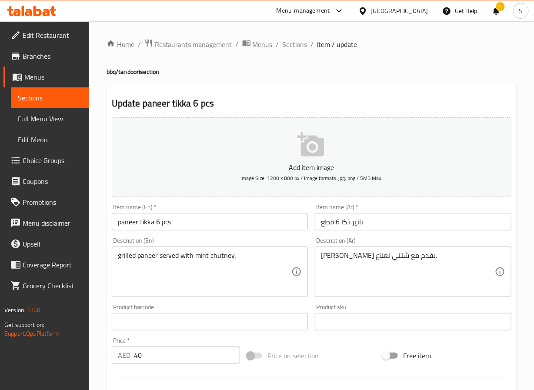
drag, startPoint x: 161, startPoint y: 258, endPoint x: 161, endPoint y: 263, distance: 5.2
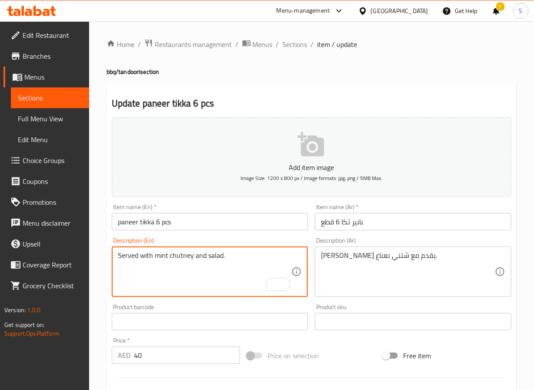
type textarea "Served with mint chutney and salad."
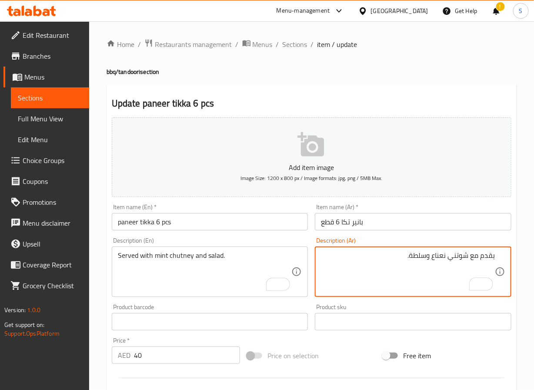
type textarea "يقدم مع شوتني نعناع وسلطة."
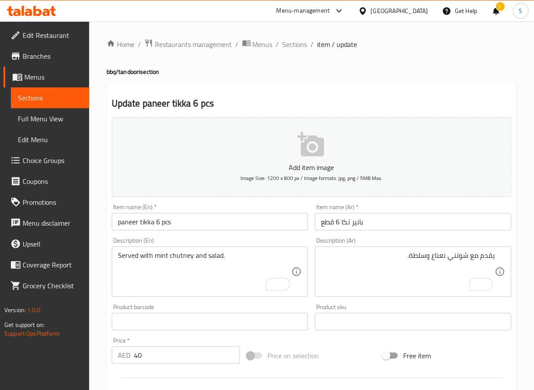
click at [152, 219] on input "paneer tikka 6 pcs" at bounding box center [210, 221] width 197 height 17
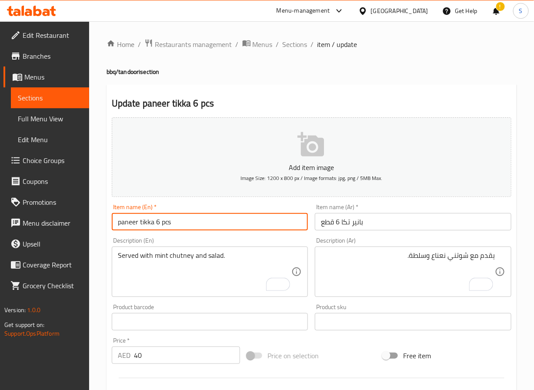
click at [152, 219] on input "paneer tikka 6 pcs" at bounding box center [210, 221] width 197 height 17
paste input "Paneer T"
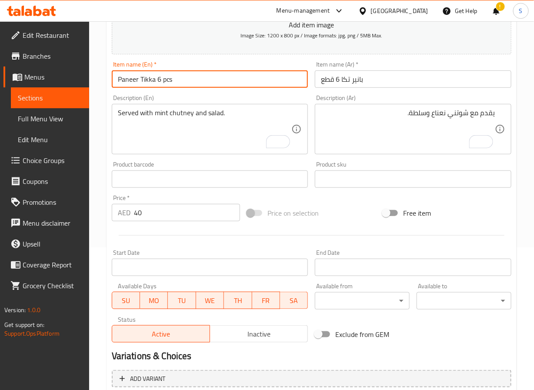
scroll to position [224, 0]
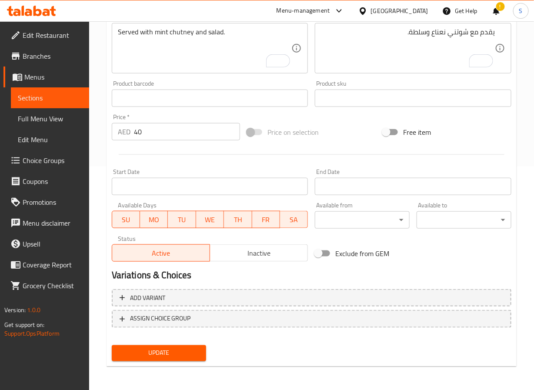
type input "Paneer Tikka 6 pcs"
click at [171, 359] on button "Update" at bounding box center [159, 353] width 95 height 16
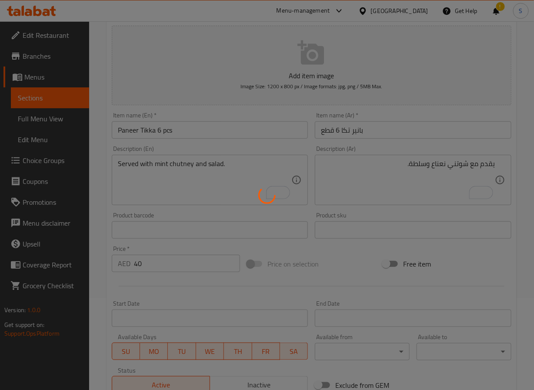
scroll to position [0, 0]
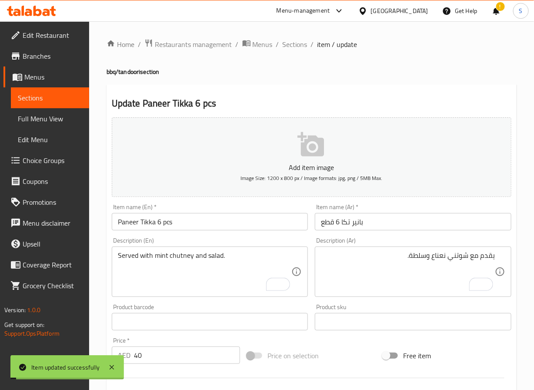
click at [185, 227] on input "Paneer Tikka 6 pcs" at bounding box center [210, 221] width 197 height 17
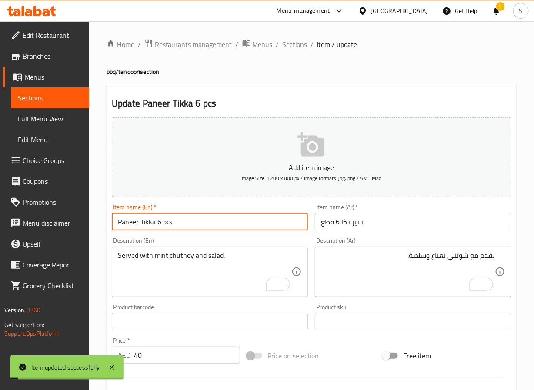
click at [185, 227] on input "Paneer Tikka 6 pcs" at bounding box center [210, 221] width 197 height 17
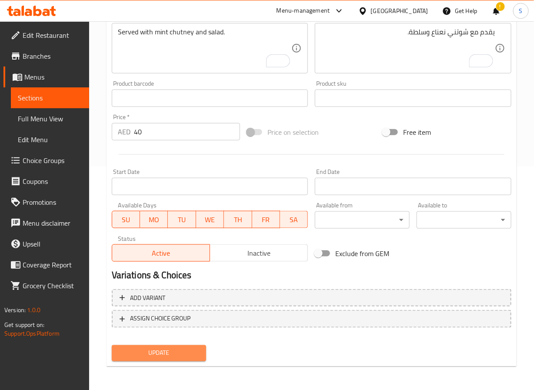
click at [193, 346] on button "Update" at bounding box center [159, 353] width 95 height 16
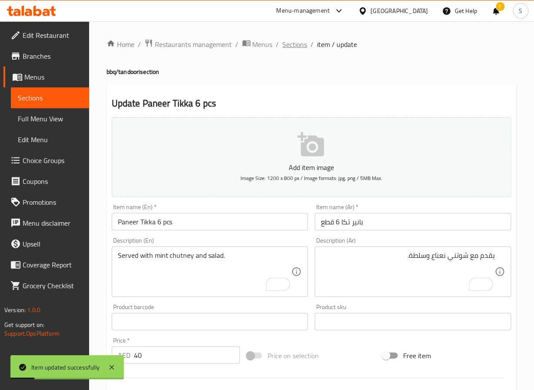
click at [295, 42] on span "Sections" at bounding box center [295, 44] width 25 height 10
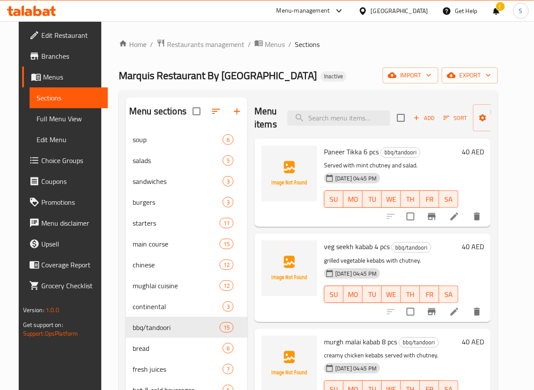
click at [460, 308] on icon at bounding box center [454, 312] width 10 height 10
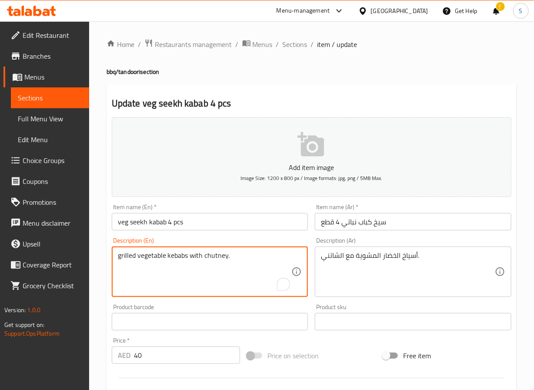
click at [201, 258] on textarea "grilled vegetable kebabs with chutney." at bounding box center [205, 272] width 174 height 41
paste textarea "Served with Mint Chutney and Salad"
type textarea "Served with Mint Chutney and Salad"
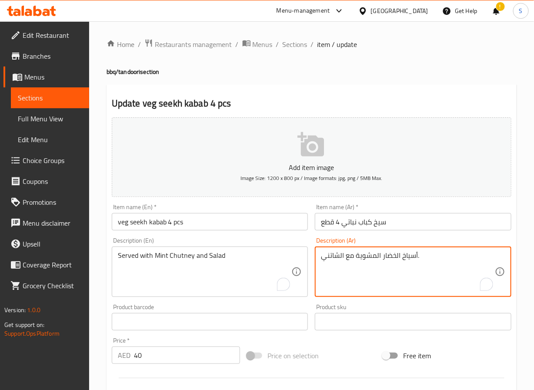
click at [394, 259] on textarea "أسياخ الخضار المشوية مع الشاتني." at bounding box center [408, 272] width 174 height 41
type textarea "يقدم مع شوتني النعناع والسلطة"
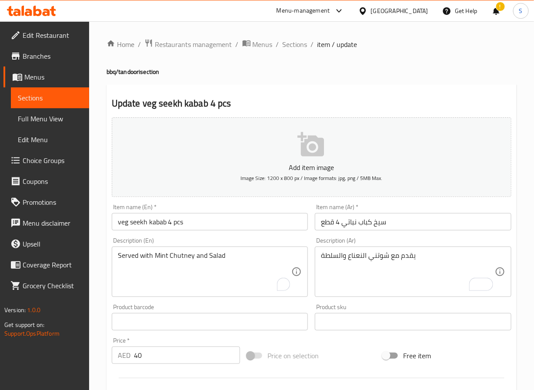
click at [186, 225] on input "veg seekh kabab 4 pcs" at bounding box center [210, 221] width 197 height 17
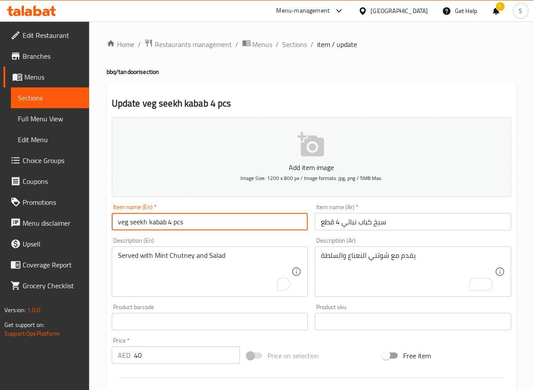
click at [186, 225] on input "veg seekh kabab 4 pcs" at bounding box center [210, 221] width 197 height 17
paste input "Veg Seekh K"
type input "Veg Seekh Kabab 4 pcs"
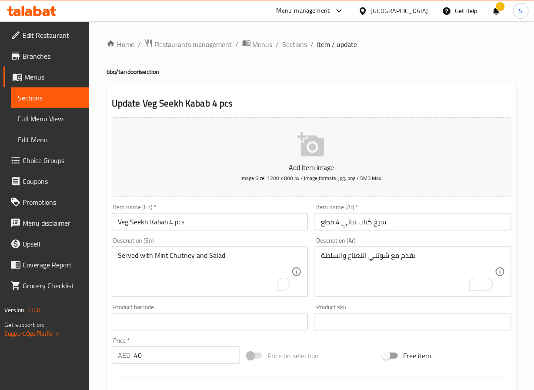
click at [245, 274] on textarea "Served with Mint Chutney and Salad" at bounding box center [205, 272] width 174 height 41
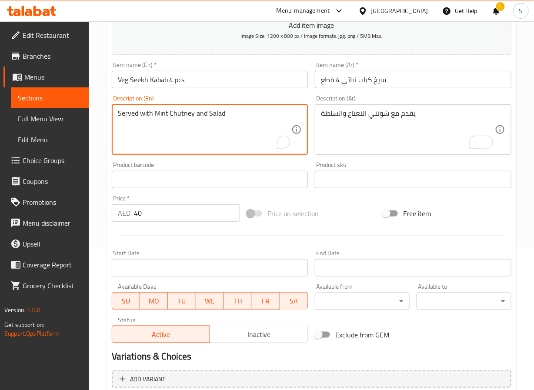
scroll to position [224, 0]
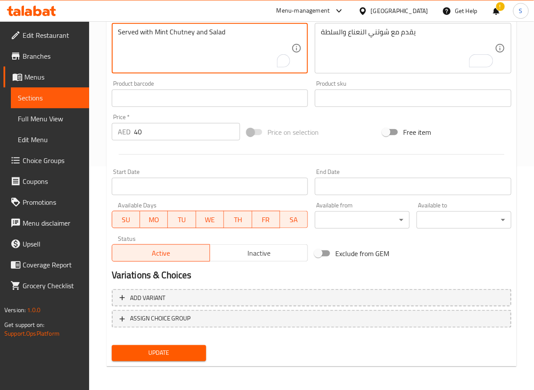
click at [161, 354] on span "Update" at bounding box center [159, 353] width 81 height 11
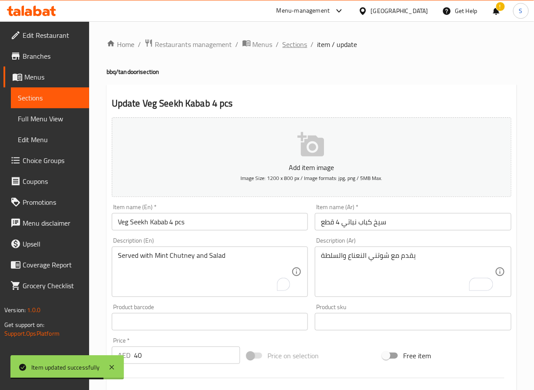
click at [296, 42] on span "Sections" at bounding box center [295, 44] width 25 height 10
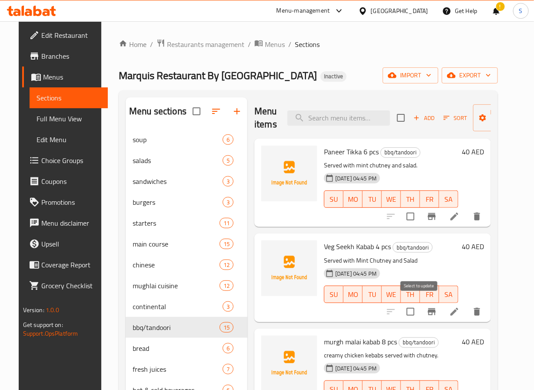
scroll to position [216, 0]
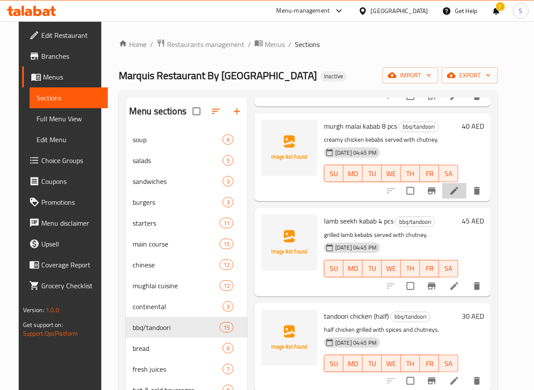
click at [457, 189] on li at bounding box center [455, 191] width 24 height 16
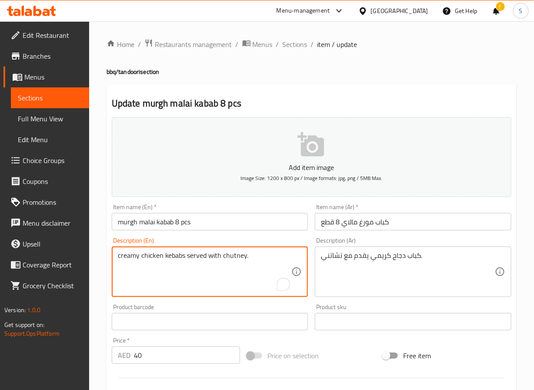
click at [161, 264] on textarea "creamy chicken kebabs served with chutney." at bounding box center [205, 272] width 174 height 41
paste textarea "Served with Mint Chutney and Salad"
type textarea "Served with Mint Chutney and Salad"
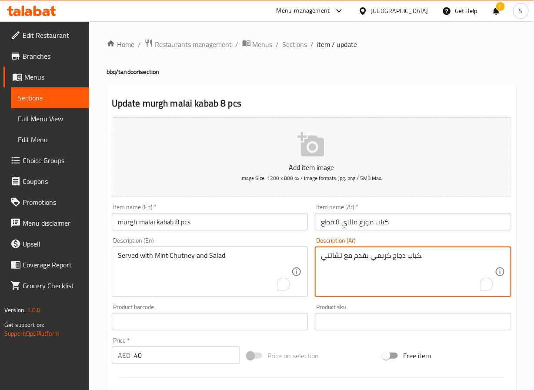
click at [374, 255] on textarea "كباب دجاج كريمي يقدم مع تشاتني." at bounding box center [408, 272] width 174 height 41
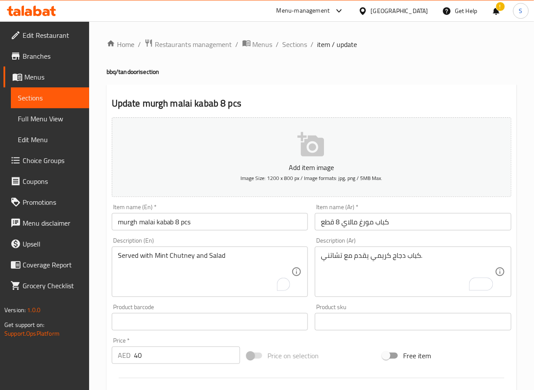
click at [374, 255] on textarea "كباب دجاج كريمي يقدم مع تشاتني." at bounding box center [408, 272] width 174 height 41
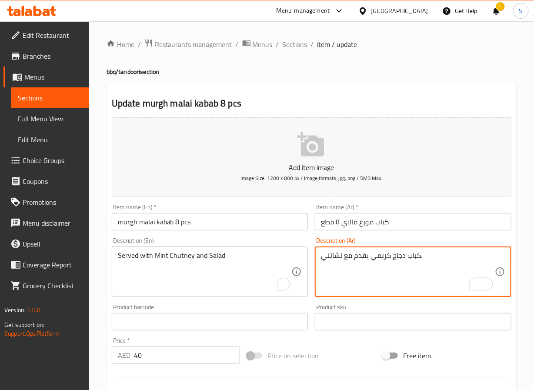
click at [374, 255] on textarea "كباب دجاج كريمي يقدم مع تشاتني." at bounding box center [408, 272] width 174 height 41
type textarea "يقدم مع شوتني نعناع وسلطة"
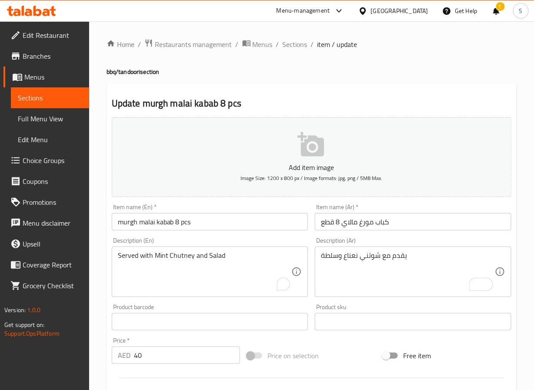
click at [195, 225] on input "murgh malai kabab 8 pcs" at bounding box center [210, 221] width 197 height 17
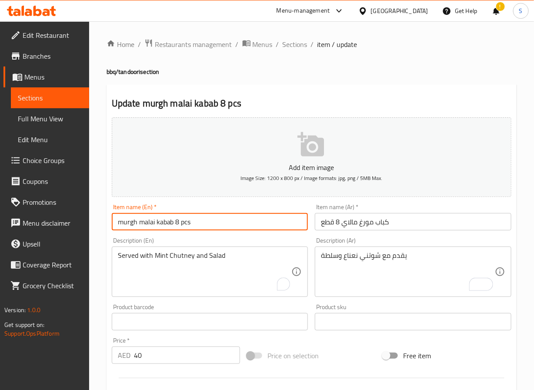
click at [195, 225] on input "murgh malai kabab 8 pcs" at bounding box center [210, 221] width 197 height 17
paste input "Murgh Malai K"
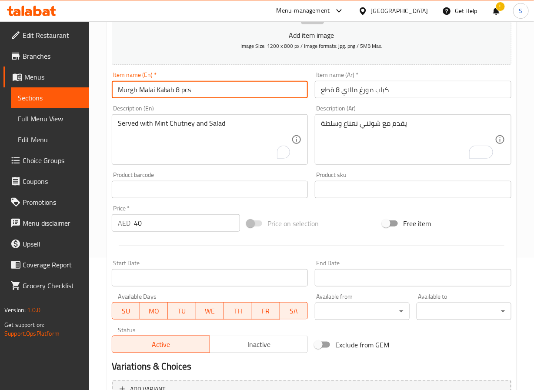
scroll to position [224, 0]
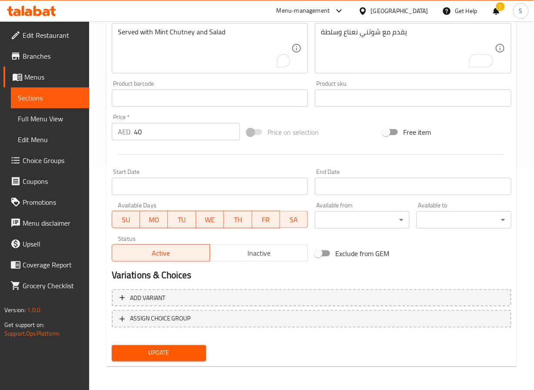
type input "Murgh Malai Kabab 8 pcs"
click at [178, 349] on span "Update" at bounding box center [159, 353] width 81 height 11
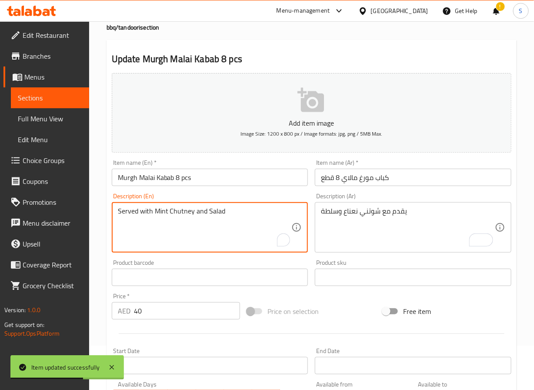
scroll to position [0, 0]
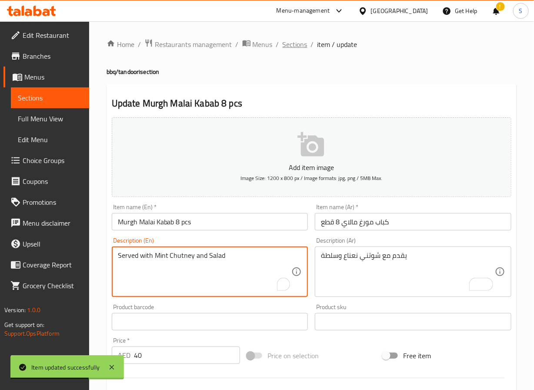
click at [287, 39] on span "Sections" at bounding box center [295, 44] width 25 height 10
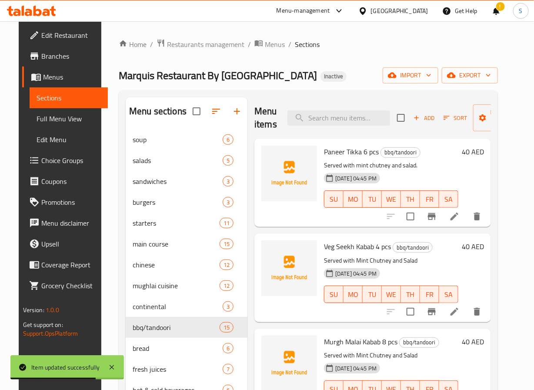
scroll to position [224, 0]
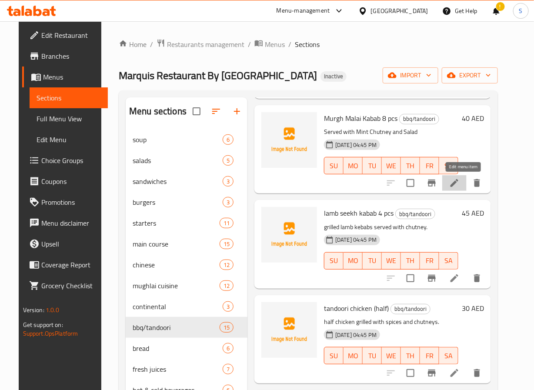
click at [458, 187] on icon at bounding box center [454, 183] width 10 height 10
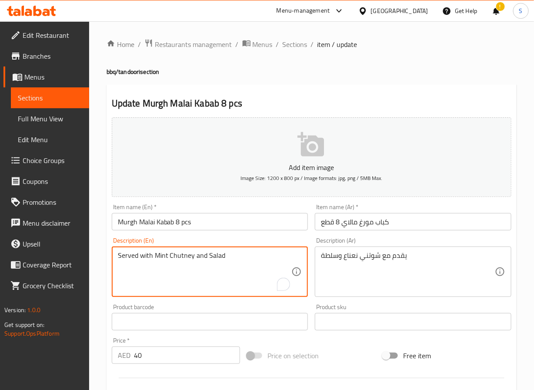
click at [187, 254] on textarea "Served with Mint Chutney and Salad" at bounding box center [205, 272] width 174 height 41
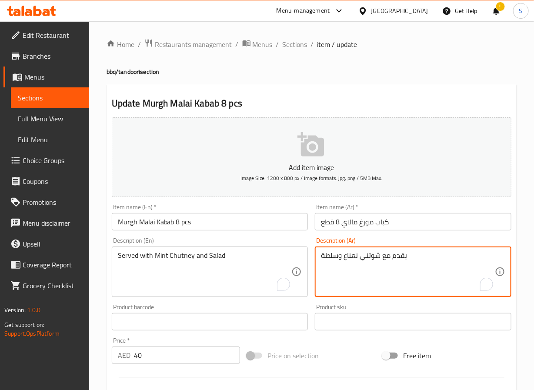
click at [383, 256] on textarea "يقدم مع شوتني نعناع وسلطة" at bounding box center [408, 272] width 174 height 41
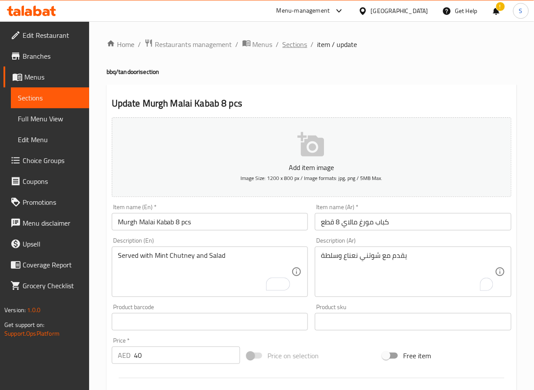
click at [302, 42] on span "Sections" at bounding box center [295, 44] width 25 height 10
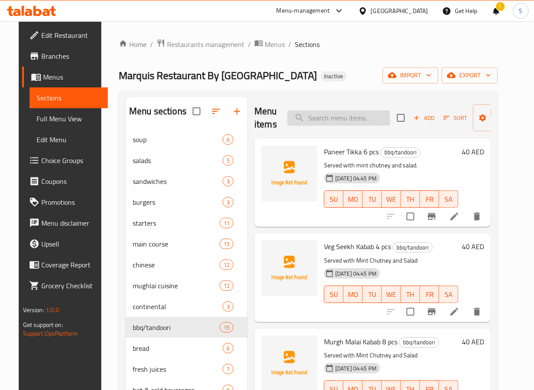
scroll to position [166, 0]
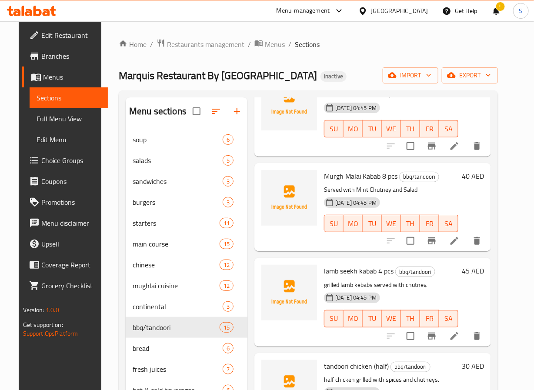
click at [467, 344] on li at bounding box center [455, 337] width 24 height 16
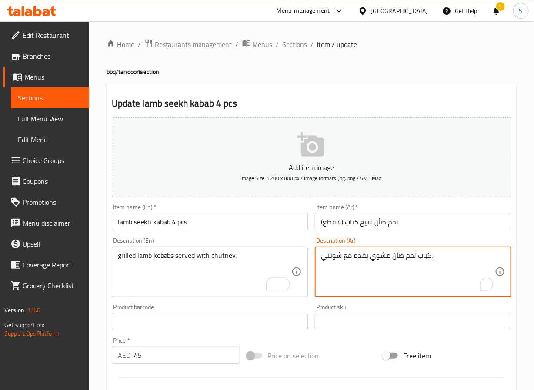
paste textarea "قدم مع [PERSON_NAME] نعناع وسلطة"
type textarea "يقدم مع شوتني نعناع وسلطة"
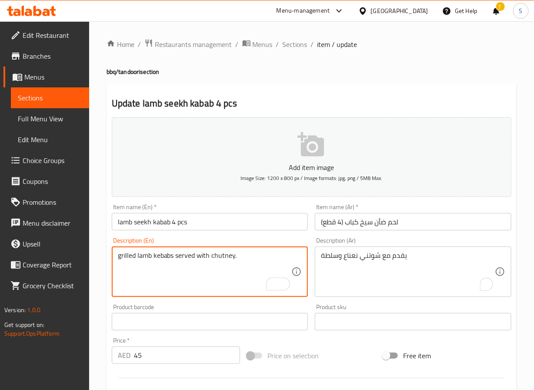
click at [221, 265] on textarea "grilled lamb kebabs served with chutney." at bounding box center [205, 272] width 174 height 41
paste textarea "Served with Mint Chutney and Salad"
type textarea "Served with Mint Chutney and Salad"
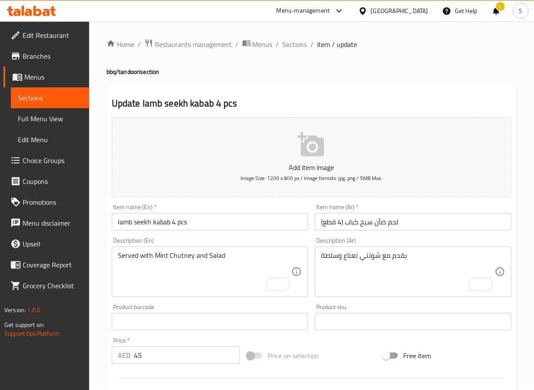
click at [171, 223] on input "lamb seekh kabab 4 pcs" at bounding box center [210, 221] width 197 height 17
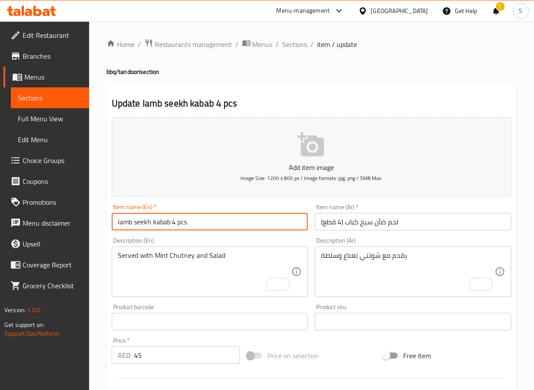
click at [171, 223] on input "lamb seekh kabab 4 pcs" at bounding box center [210, 221] width 197 height 17
paste input "Lamb Seekh Kabab 4"
type input "Lamb Seekh Kabab 4pcs"
click at [391, 222] on input "لحم ضأن سيخ كباب (4 قطع)" at bounding box center [413, 221] width 197 height 17
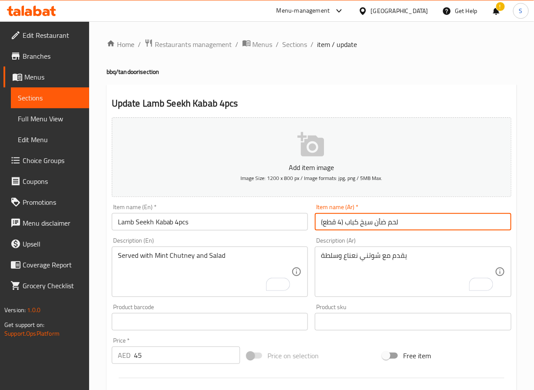
click at [391, 222] on input "لحم ضأن سيخ كباب (4 قطع)" at bounding box center [413, 221] width 197 height 17
type input "لحم ضأن سيخ كباب 4 قطع"
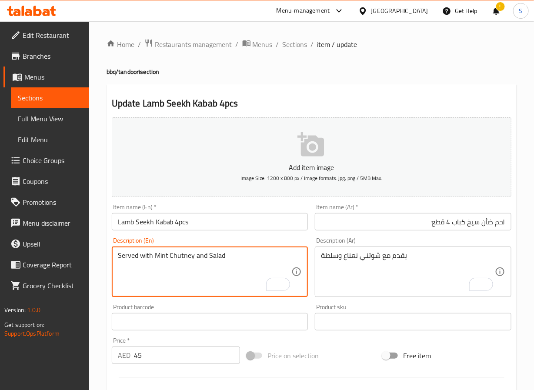
scroll to position [224, 0]
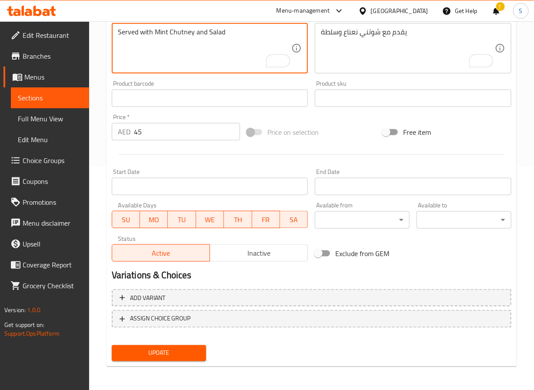
click at [184, 354] on span "Update" at bounding box center [159, 353] width 81 height 11
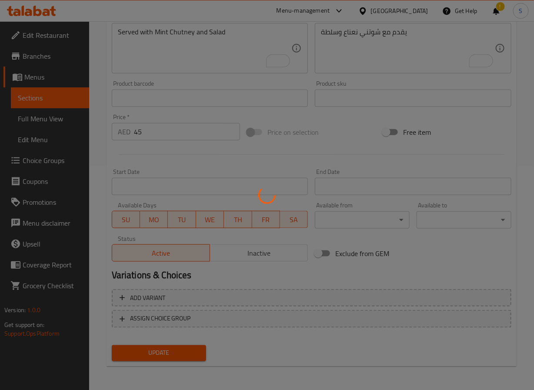
scroll to position [0, 0]
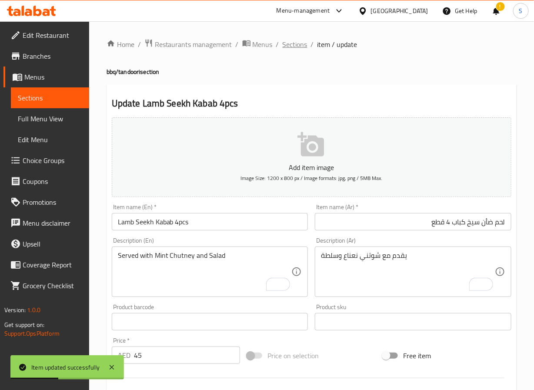
click at [302, 50] on span "Sections" at bounding box center [295, 44] width 25 height 10
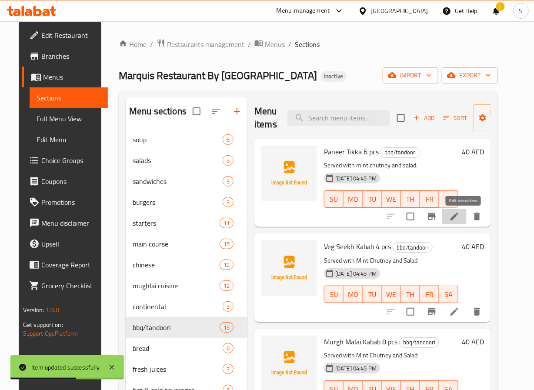
click at [460, 218] on icon at bounding box center [454, 216] width 10 height 10
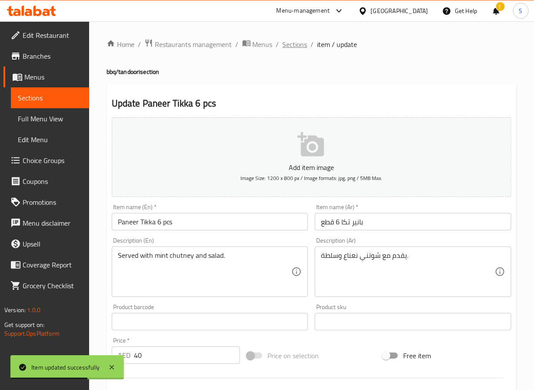
click at [298, 46] on span "Sections" at bounding box center [295, 44] width 25 height 10
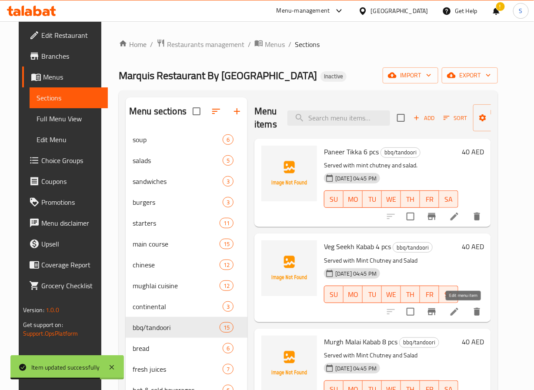
click at [459, 311] on icon at bounding box center [455, 312] width 8 height 8
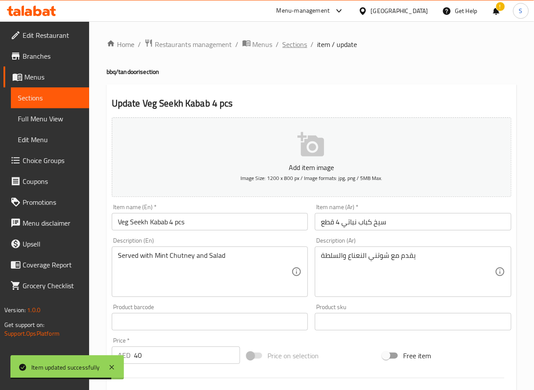
click at [289, 50] on span "Sections" at bounding box center [295, 44] width 25 height 10
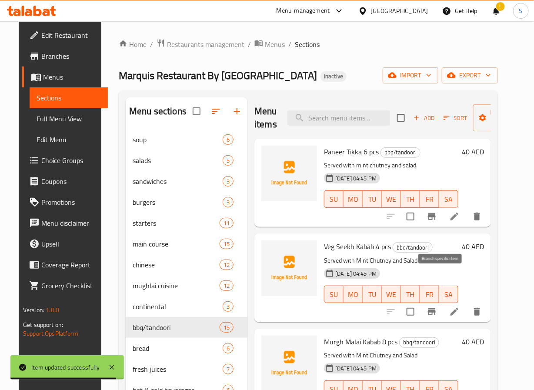
scroll to position [222, 0]
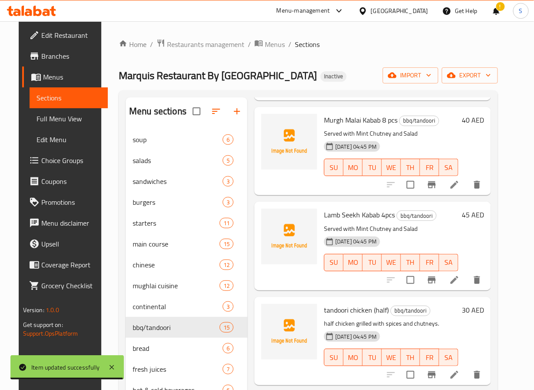
click at [460, 189] on icon at bounding box center [454, 185] width 10 height 10
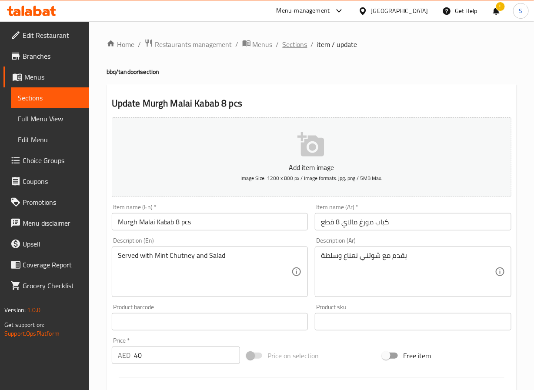
click at [286, 42] on span "Sections" at bounding box center [295, 44] width 25 height 10
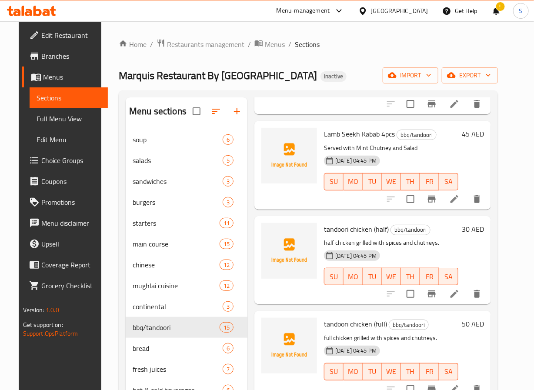
scroll to position [310, 0]
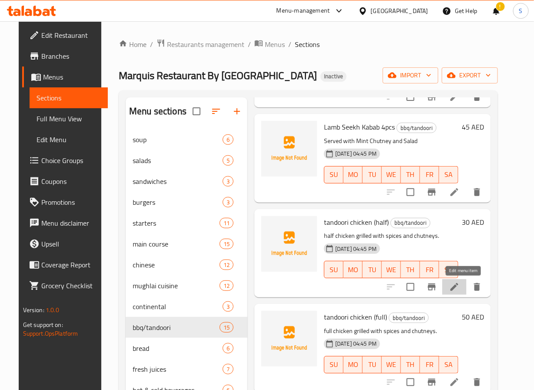
click at [460, 290] on icon at bounding box center [454, 287] width 10 height 10
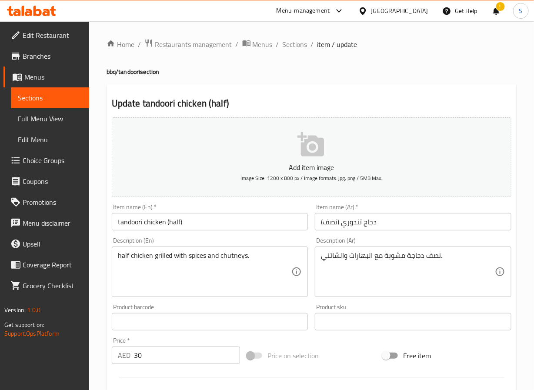
click at [128, 221] on input "tandoori chicken (half)" at bounding box center [210, 221] width 197 height 17
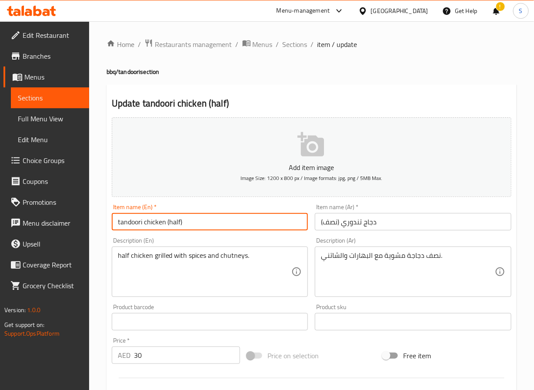
paste input "Tandoori Chicken (H"
type input "Tandoori Chicken (Half)"
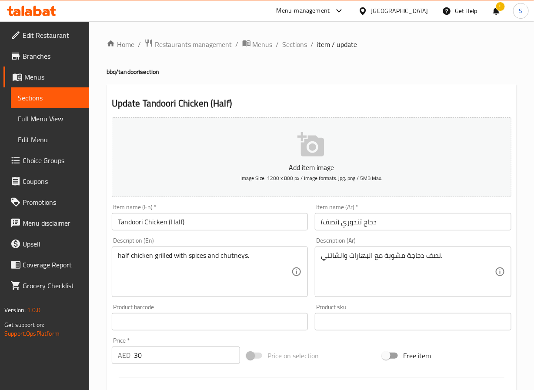
click at [198, 262] on textarea "half chicken grilled with spices and chutneys." at bounding box center [205, 272] width 174 height 41
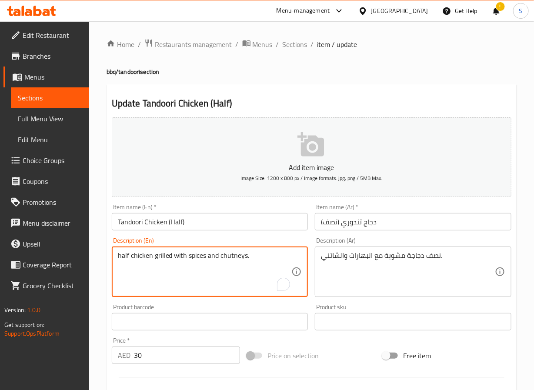
click at [198, 262] on textarea "half chicken grilled with spices and chutneys." at bounding box center [205, 272] width 174 height 41
paste textarea "Served with Mint Chutney, Garlic Sauce, Hummus, Fries and Salad"
type textarea "Served with Mint Chutney, Garlic Sauce, Hummus, Fries and Salad"
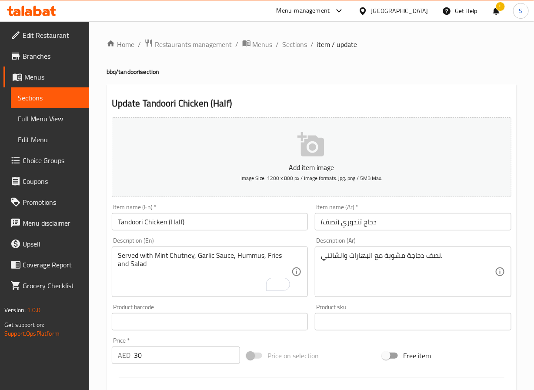
click at [141, 284] on textarea "Served with Mint Chutney, Garlic Sauce, Hummus, Fries and Salad" at bounding box center [205, 272] width 174 height 41
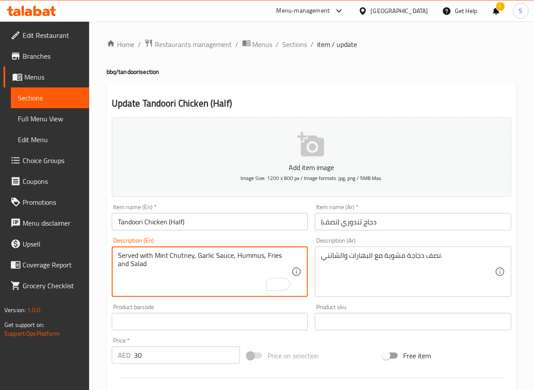
click at [414, 252] on textarea "نصف دجاجة مشوية مع البهارات والشاتني." at bounding box center [408, 272] width 174 height 41
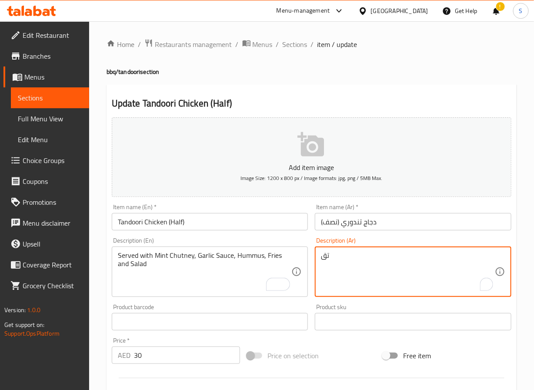
type textarea "ت"
type textarea "يقدم مع شوتني نعناع، صوص ثوم، حمص، بطاطس مقلية وسلطة"
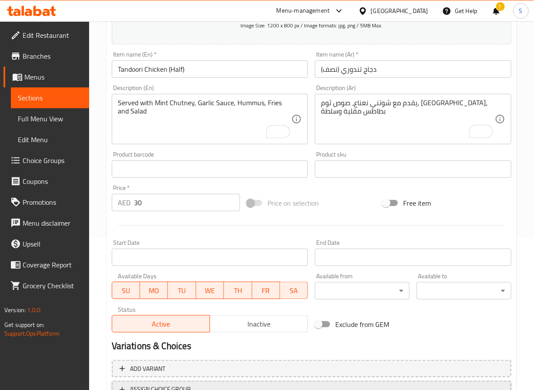
scroll to position [224, 0]
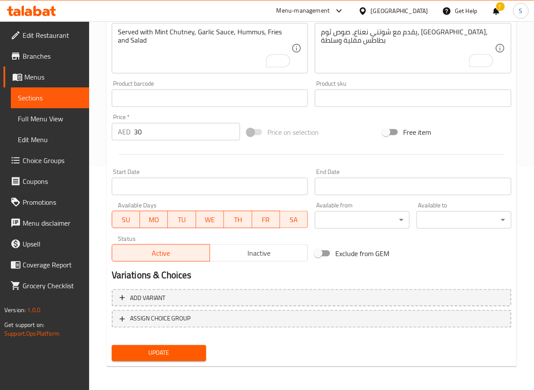
drag, startPoint x: 194, startPoint y: 346, endPoint x: 37, endPoint y: 9, distance: 371.6
click at [194, 346] on button "Update" at bounding box center [159, 353] width 95 height 16
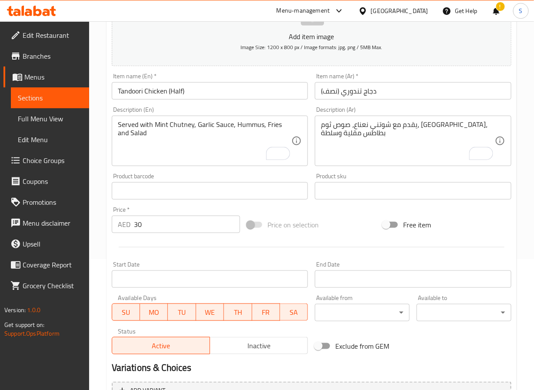
scroll to position [224, 0]
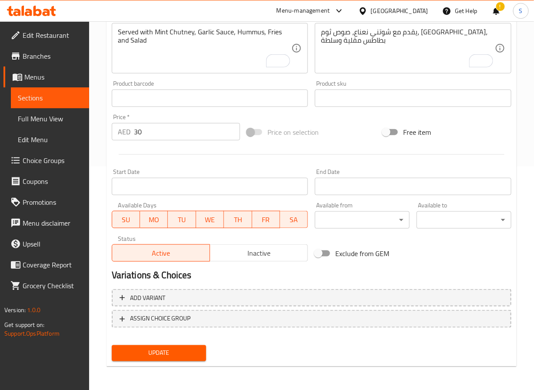
click at [152, 350] on span "Update" at bounding box center [159, 353] width 81 height 11
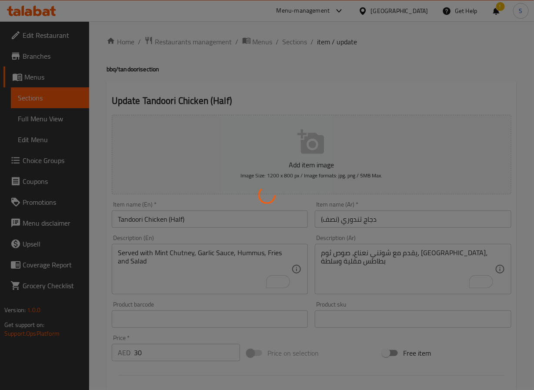
scroll to position [0, 0]
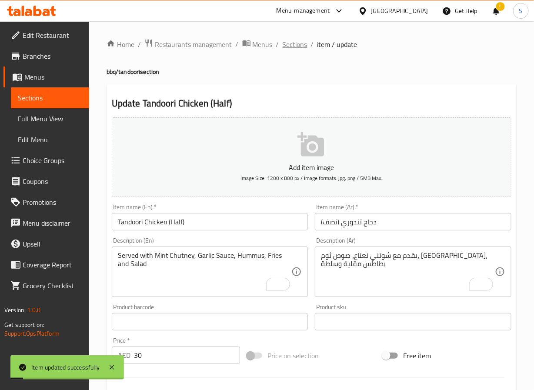
click at [302, 44] on span "Sections" at bounding box center [295, 44] width 25 height 10
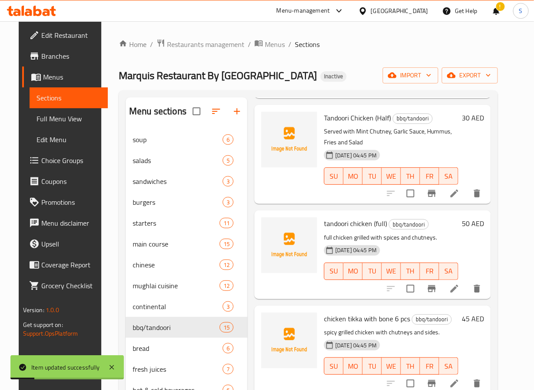
scroll to position [448, 0]
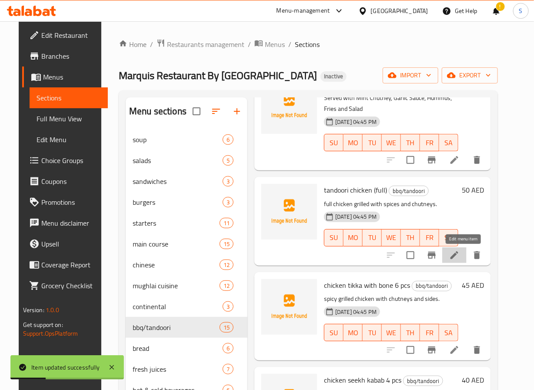
click at [460, 260] on icon at bounding box center [454, 255] width 10 height 10
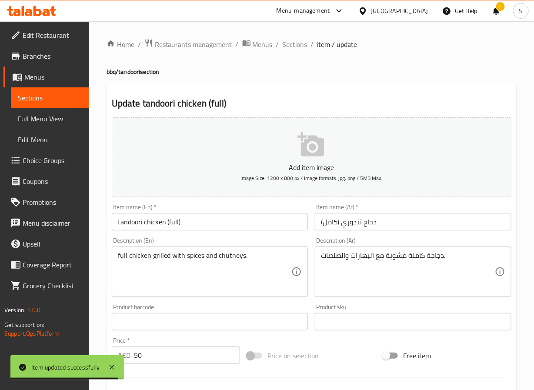
click at [182, 222] on input "tandoori chicken (full)" at bounding box center [210, 221] width 197 height 17
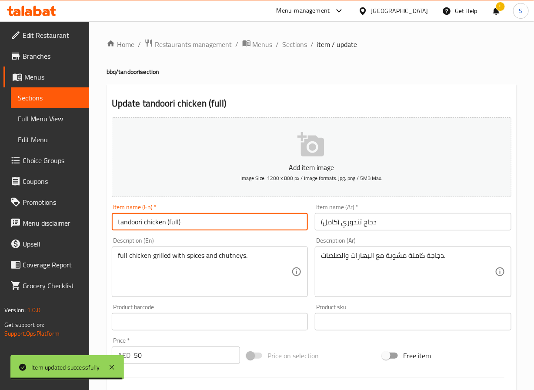
click at [182, 222] on input "tandoori chicken (full)" at bounding box center [210, 221] width 197 height 17
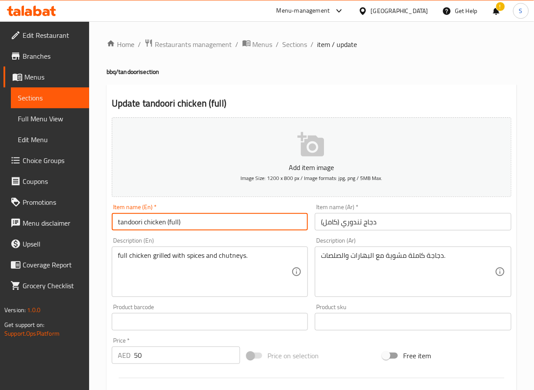
paste input "Tandoori Chicken (F"
type input "Tandoori Chicken (Full)"
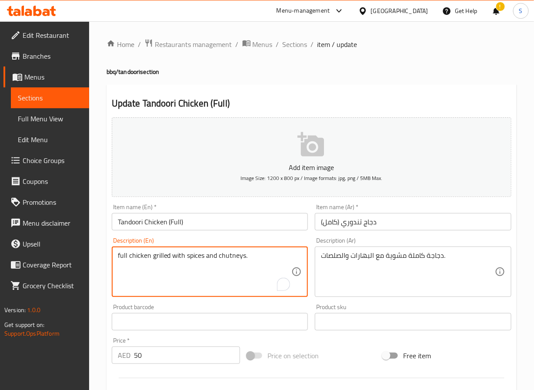
click at [213, 264] on textarea "full chicken grilled with spices and chutneys." at bounding box center [205, 272] width 174 height 41
paste textarea "Served with Mint Chutney, Garlic Sauce, Hummus, Fries and Salad"
type textarea "Served with Mint Chutney, Garlic Sauce, Hummus, Fries and Salad"
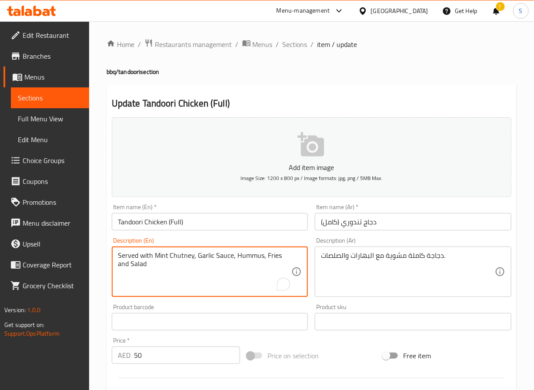
click at [414, 265] on textarea "دجاجة كاملة مشوية مع البهارات والصلصات." at bounding box center [408, 272] width 174 height 41
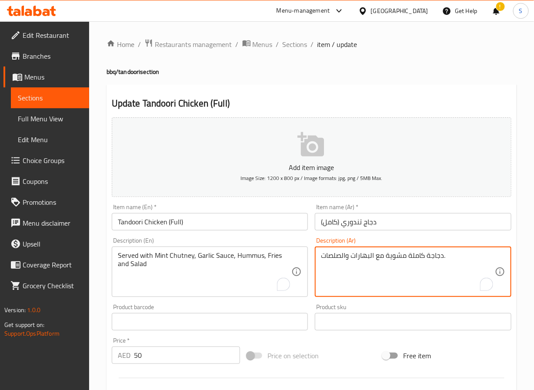
click at [414, 265] on textarea "دجاجة كاملة مشوية مع البهارات والصلصات." at bounding box center [408, 272] width 174 height 41
type textarea "تقدم مع شوتني نعناع، صوص ثوم، [GEOGRAPHIC_DATA]، بطاطس مقلية وسلطة"
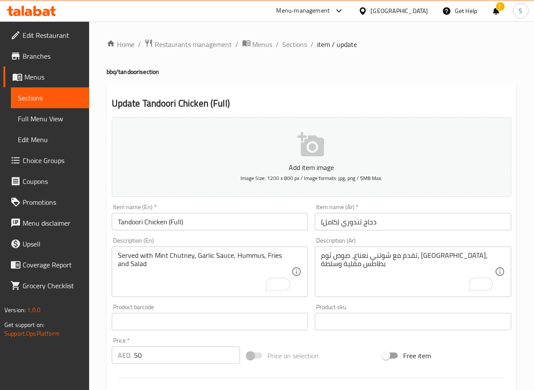
click at [161, 222] on input "Tandoori Chicken (Full)" at bounding box center [210, 221] width 197 height 17
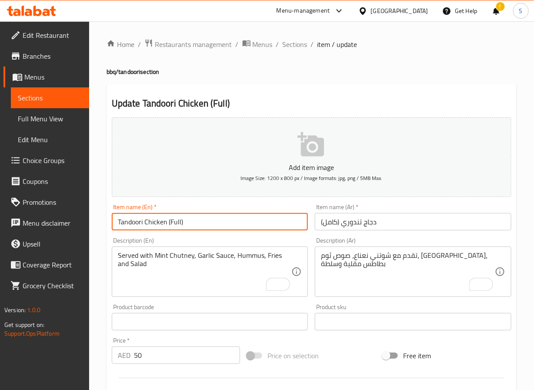
scroll to position [224, 0]
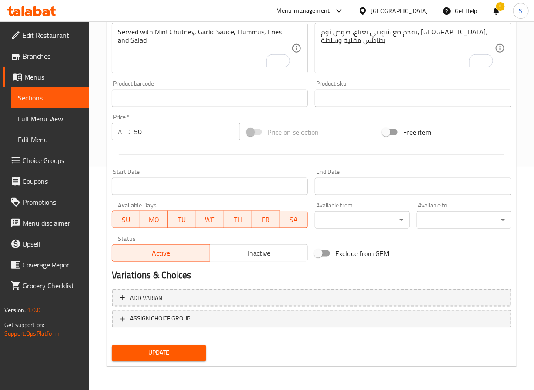
click at [136, 346] on button "Update" at bounding box center [159, 353] width 95 height 16
click at [192, 351] on span "Update" at bounding box center [159, 353] width 81 height 11
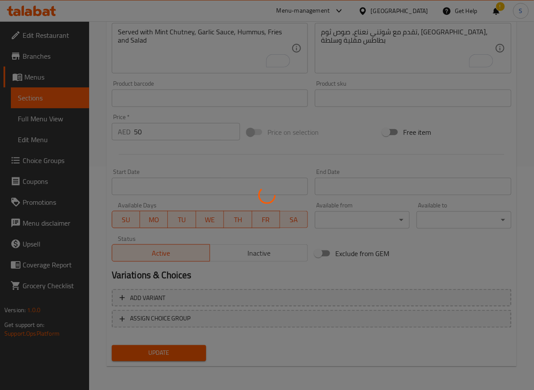
scroll to position [0, 0]
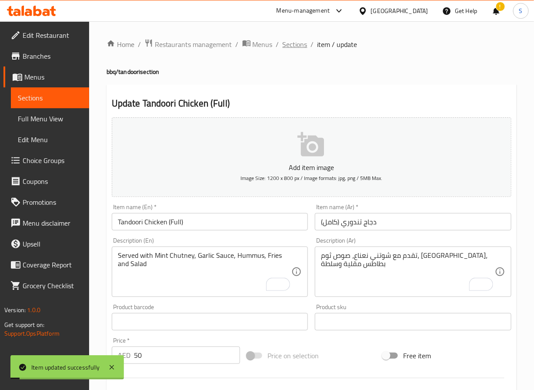
click at [300, 46] on span "Sections" at bounding box center [295, 44] width 25 height 10
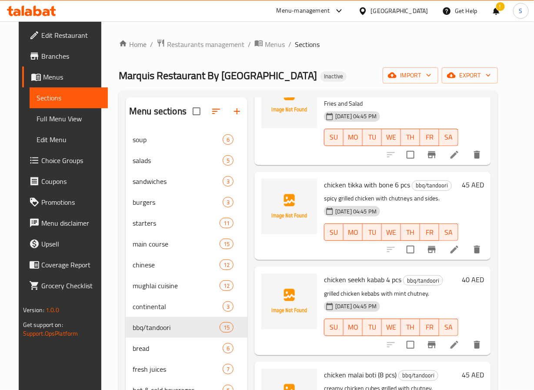
scroll to position [597, 0]
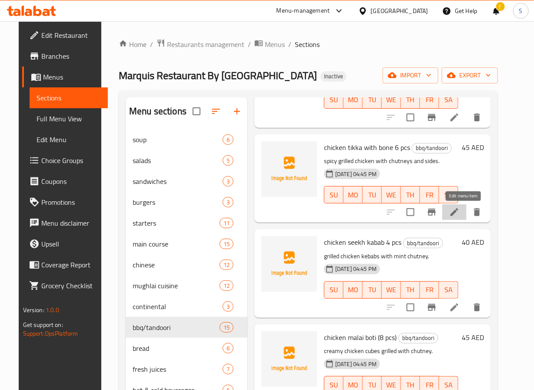
click at [459, 209] on icon at bounding box center [455, 212] width 8 height 8
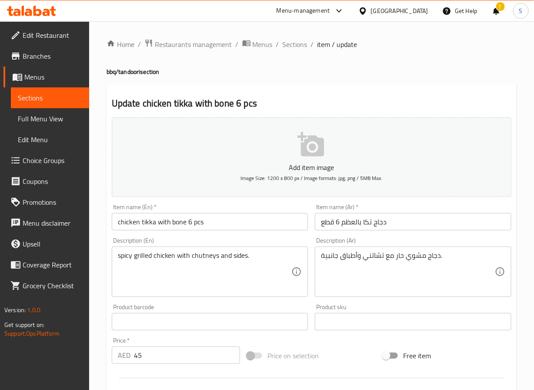
click at [192, 258] on textarea "spicy grilled chicken with chutneys and sides." at bounding box center [205, 272] width 174 height 41
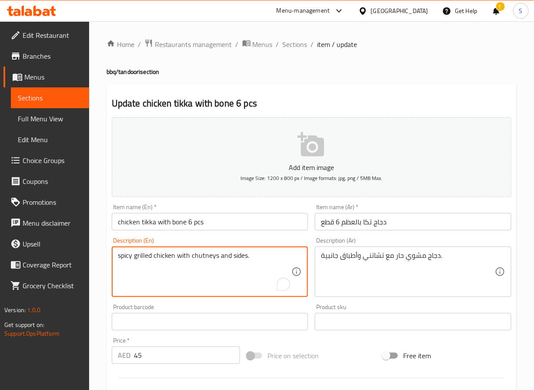
click at [192, 258] on textarea "spicy grilled chicken with chutneys and sides." at bounding box center [205, 272] width 174 height 41
paste textarea "Served with Mint Chutney, Garlic Sauce, Hummus, Fries and Salad"
type textarea "Served with Mint Chutney, Garlic Sauce, Hummus, Fries and Salad"
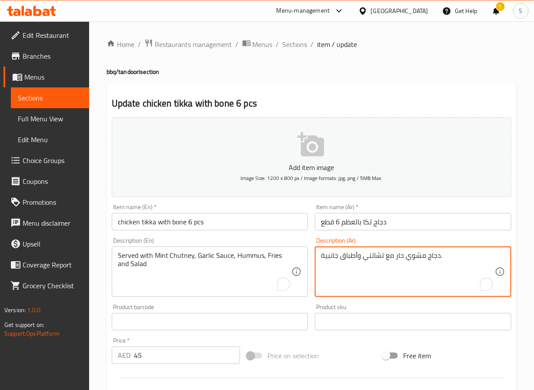
click at [377, 255] on textarea "دجاج مشوي حار مع تشاتني وأطباق جانبية." at bounding box center [408, 272] width 174 height 41
type textarea "تقدم مع شوتني نعناع، صوص ثوم، [GEOGRAPHIC_DATA]، بطاطس مقلية وسلطة"
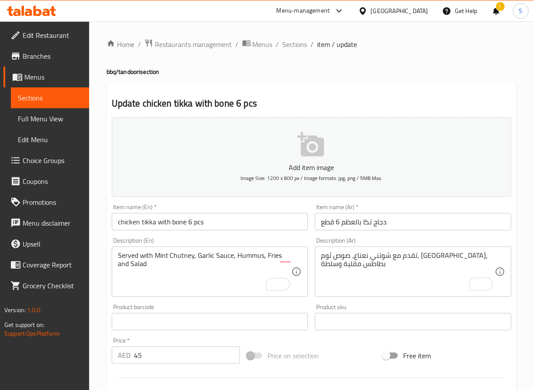
click at [98, 305] on div "Home / Restaurants management / Menus / Sections / item / update bbq/tandoori s…" at bounding box center [311, 318] width 445 height 594
click at [171, 260] on textarea "Served with Mint Chutney, Garlic Sauce, Hummus, Fries and Salad" at bounding box center [205, 272] width 174 height 41
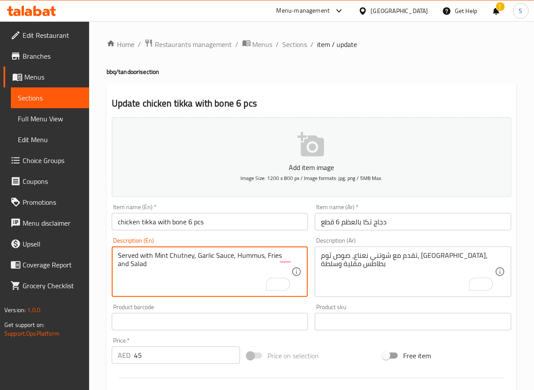
click at [171, 260] on textarea "Served with Mint Chutney, Garlic Sauce, Hummus, Fries and Salad" at bounding box center [205, 272] width 174 height 41
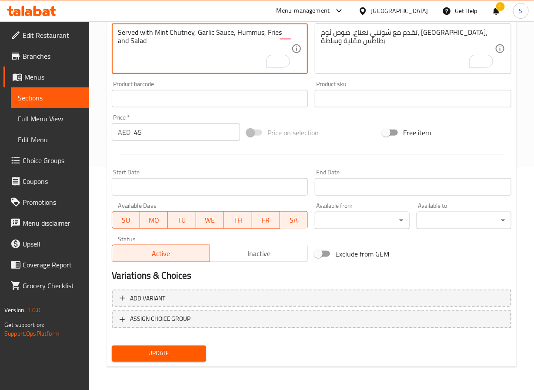
scroll to position [224, 0]
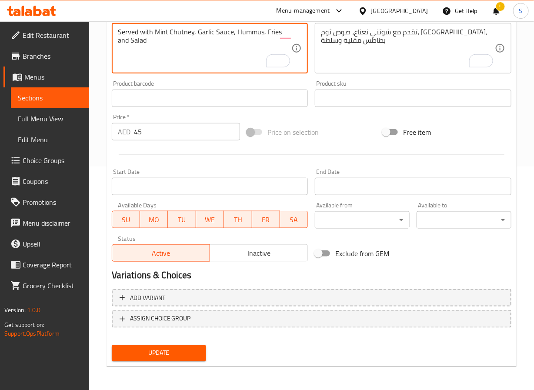
click at [178, 350] on span "Update" at bounding box center [159, 353] width 81 height 11
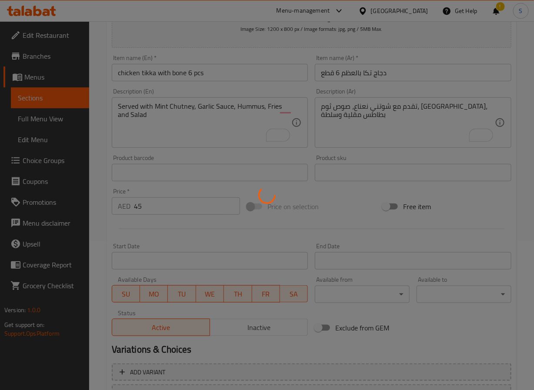
scroll to position [0, 0]
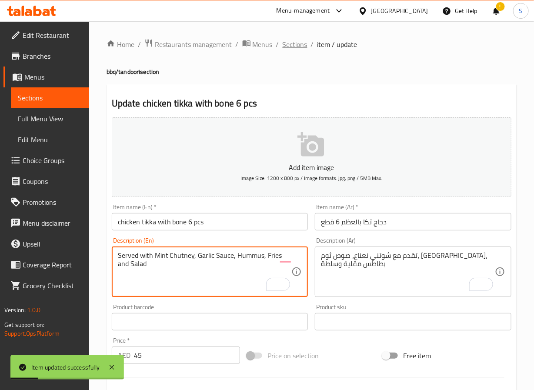
click at [292, 40] on span "Sections" at bounding box center [295, 44] width 25 height 10
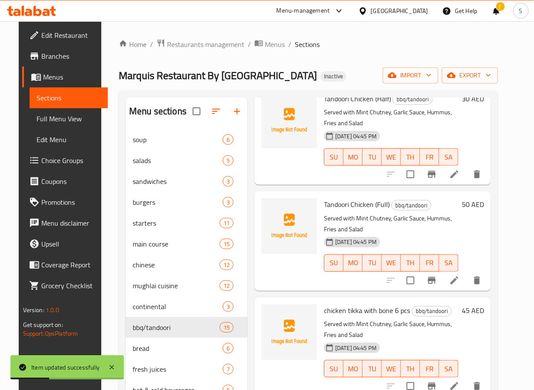
scroll to position [621, 0]
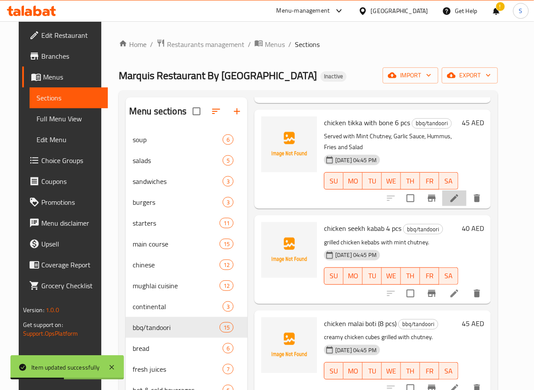
click at [457, 205] on li at bounding box center [455, 199] width 24 height 16
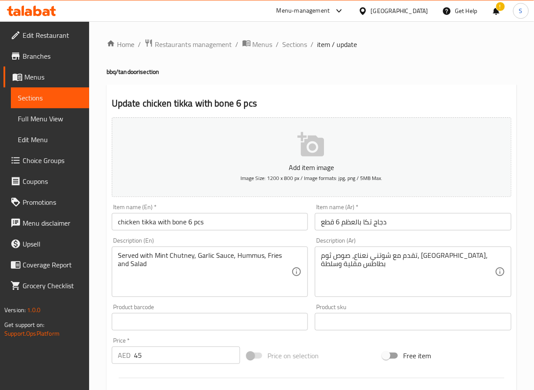
click at [148, 230] on input "chicken tikka with bone 6 pcs" at bounding box center [210, 221] width 197 height 17
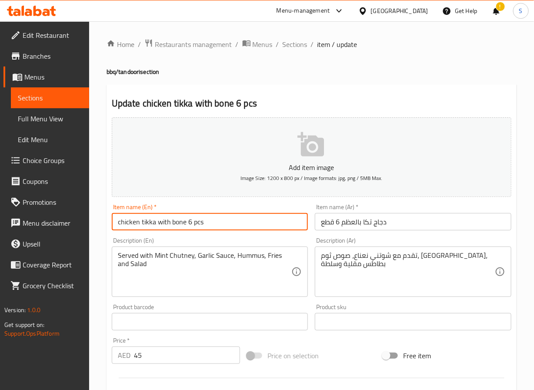
click at [148, 230] on input "chicken tikka with bone 6 pcs" at bounding box center [210, 221] width 197 height 17
paste input "Chicken Tikka with bone 6"
click at [178, 225] on input "Chicken Tikka with bone 6pcs" at bounding box center [210, 221] width 197 height 17
type input "Chicken Tikka With Bone 6pcs"
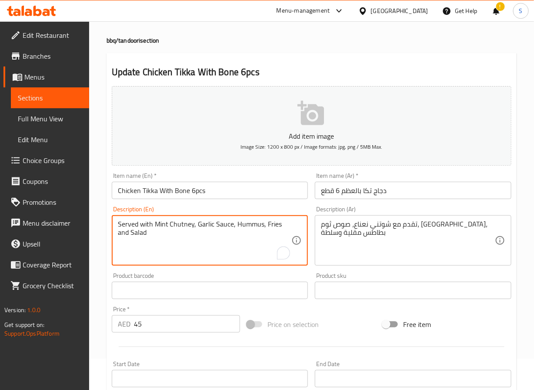
scroll to position [224, 0]
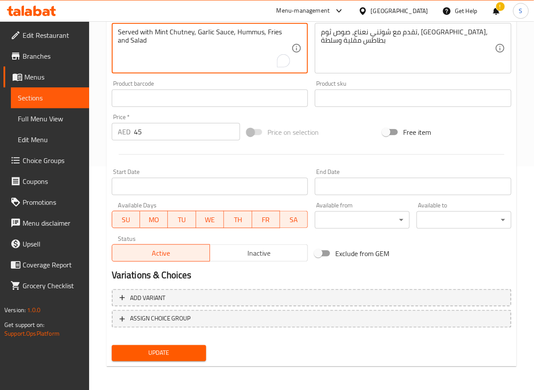
click at [181, 354] on span "Update" at bounding box center [159, 353] width 81 height 11
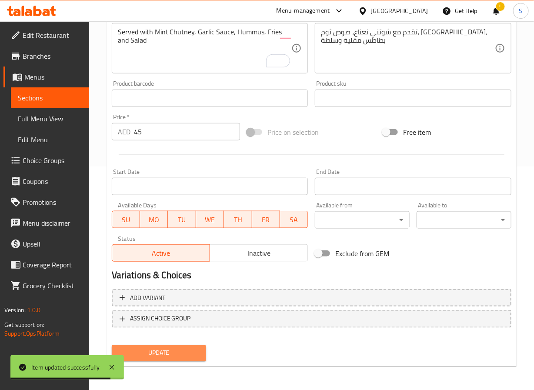
click at [173, 359] on button "Update" at bounding box center [159, 353] width 95 height 16
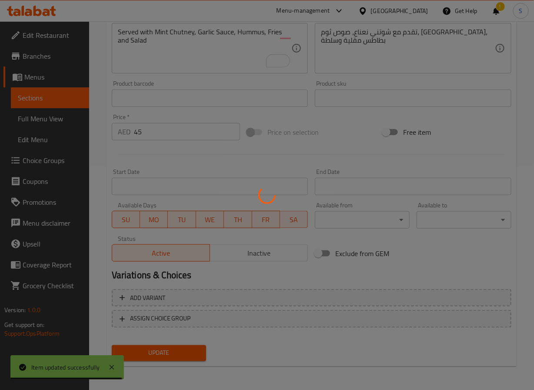
scroll to position [0, 0]
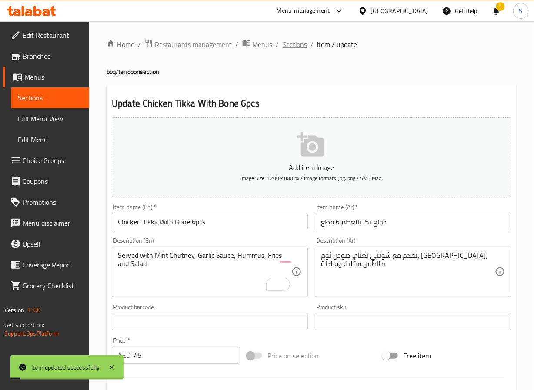
click at [291, 45] on span "Sections" at bounding box center [295, 44] width 25 height 10
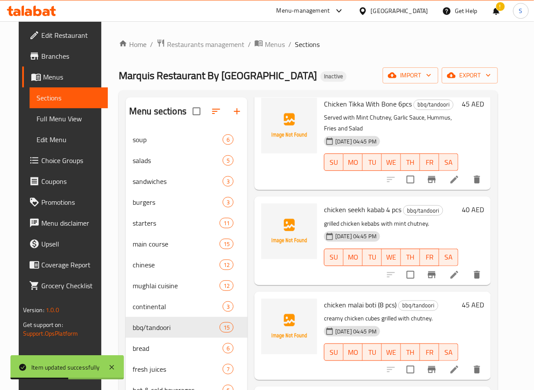
scroll to position [641, 0]
click at [460, 275] on icon at bounding box center [454, 274] width 10 height 10
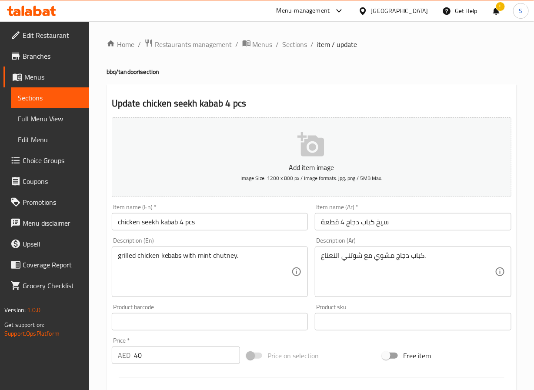
click at [171, 225] on input "chicken seekh kabab 4 pcs" at bounding box center [210, 221] width 197 height 17
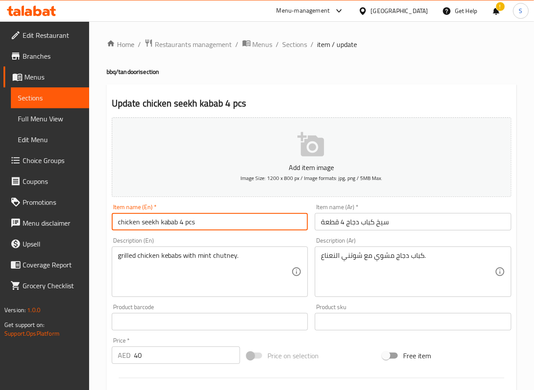
click at [171, 225] on input "chicken seekh kabab 4 pcs" at bounding box center [210, 221] width 197 height 17
paste input "Chicken Seekh K"
type input "Chicken Seekh Kabab 4 pcs"
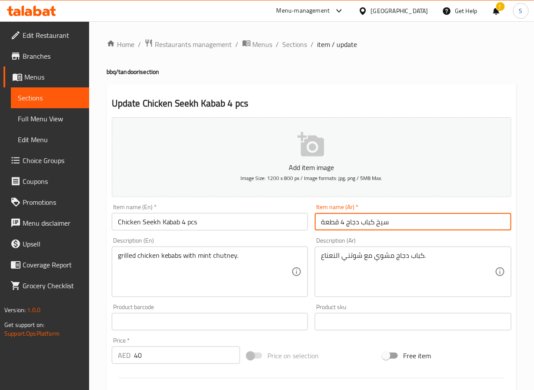
drag, startPoint x: 327, startPoint y: 221, endPoint x: 320, endPoint y: 222, distance: 6.7
click at [320, 222] on input "سيخ كباب دجاج 4 قطعة" at bounding box center [413, 221] width 197 height 17
type input "سيخ كباب دجاج 4 قطع"
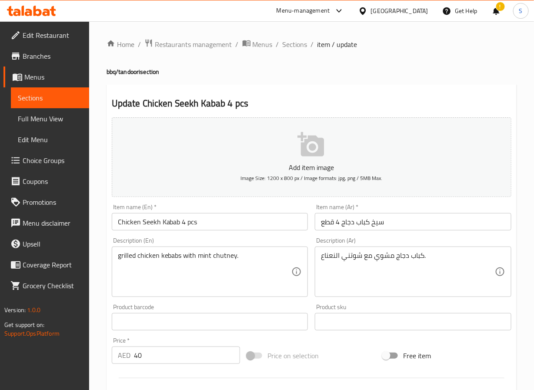
click at [173, 247] on div "grilled chicken kebabs with mint chutney. Description (En)" at bounding box center [210, 272] width 197 height 50
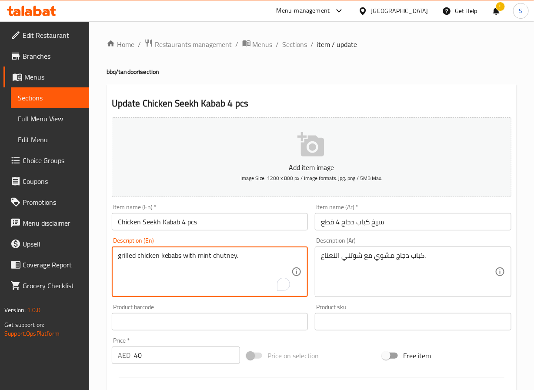
click at [173, 260] on textarea "grilled chicken kebabs with mint chutney." at bounding box center [205, 272] width 174 height 41
paste textarea "Served with Mint Chutney and Salad"
type textarea "Served with Mint Chutney and Salad"
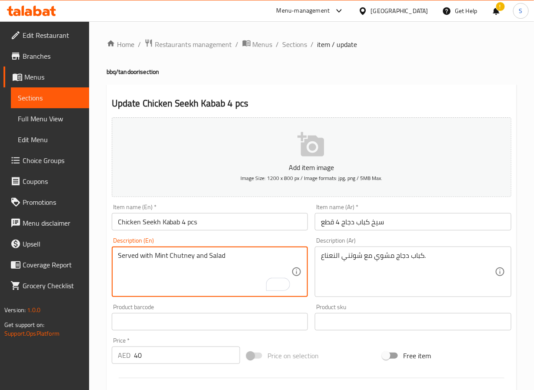
click at [349, 255] on textarea "كباب دجاج مشوي مع شوتني النعناع." at bounding box center [408, 272] width 174 height 41
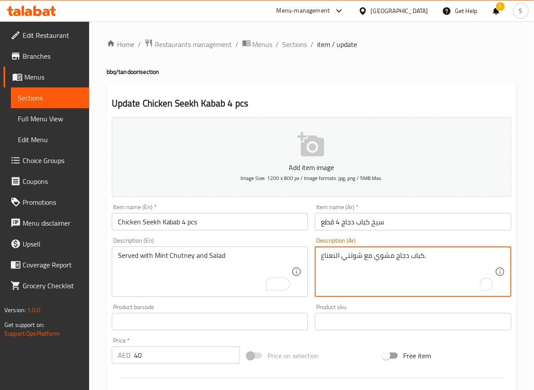
click at [349, 255] on textarea "كباب دجاج مشوي مع شوتني النعناع." at bounding box center [408, 272] width 174 height 41
paste textarea "قدم مع [PERSON_NAME] نعناع وسلطة"
click at [321, 257] on textarea "يقدم مع شوتني نعناع وسلطة" at bounding box center [408, 272] width 174 height 41
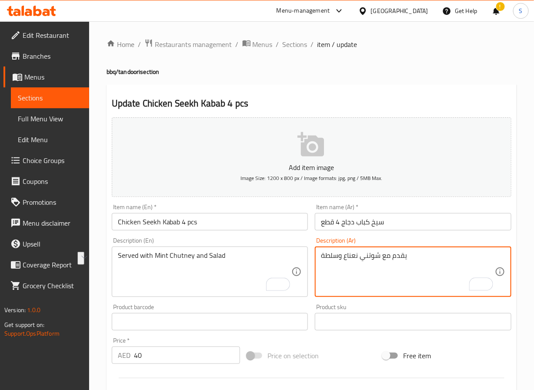
type textarea "يقدم مع شوتني نعناع وسلطة"
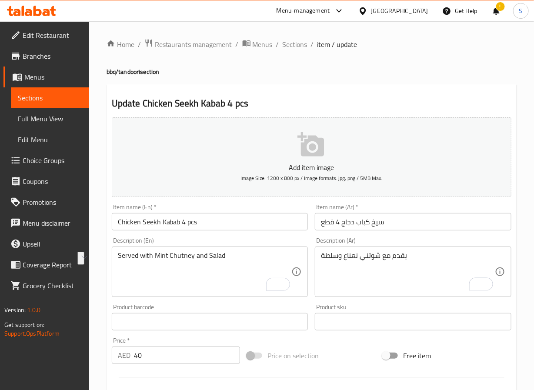
click at [218, 243] on div "Description (En) Served with Mint Chutney and Salad Description (En)" at bounding box center [210, 268] width 197 height 60
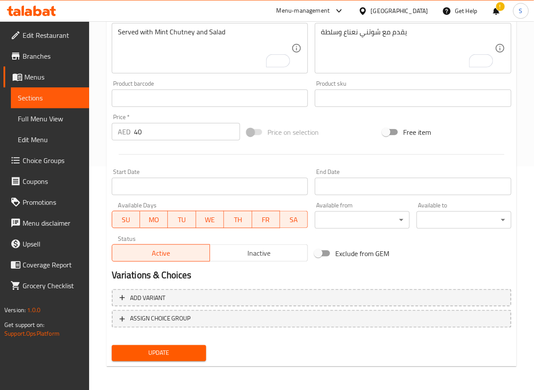
click at [186, 354] on span "Update" at bounding box center [159, 353] width 81 height 11
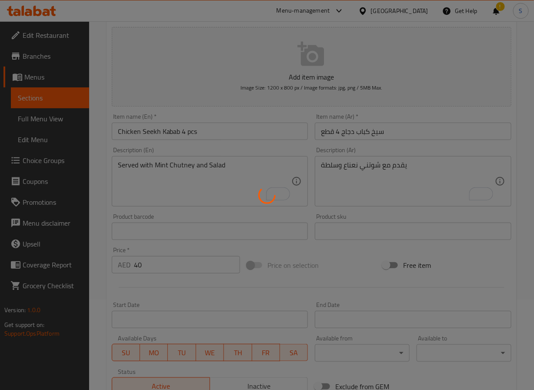
scroll to position [0, 0]
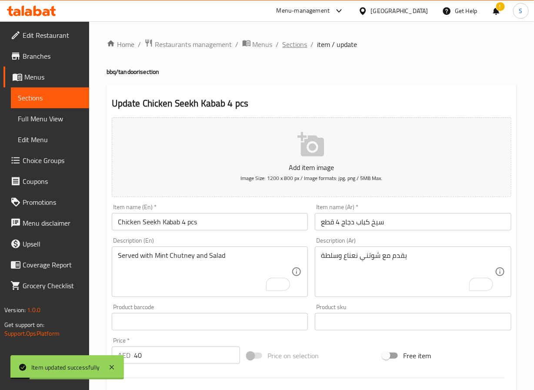
click at [296, 41] on span "Sections" at bounding box center [295, 44] width 25 height 10
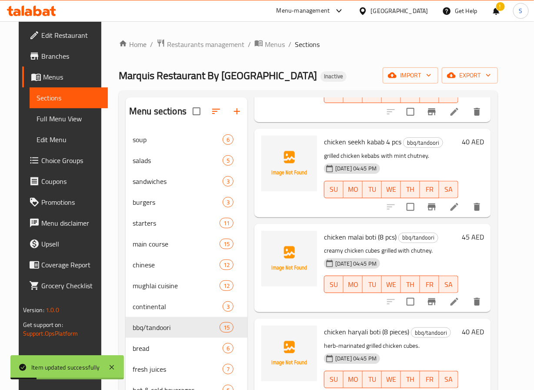
scroll to position [743, 0]
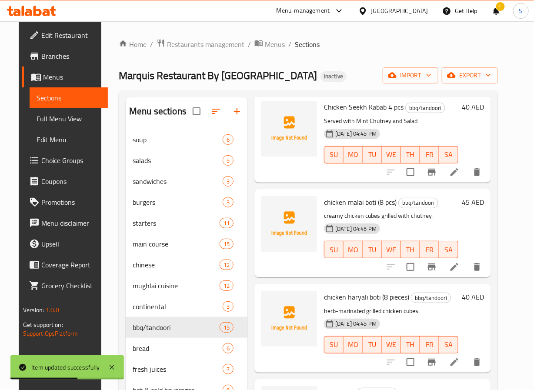
click at [460, 268] on icon at bounding box center [454, 267] width 10 height 10
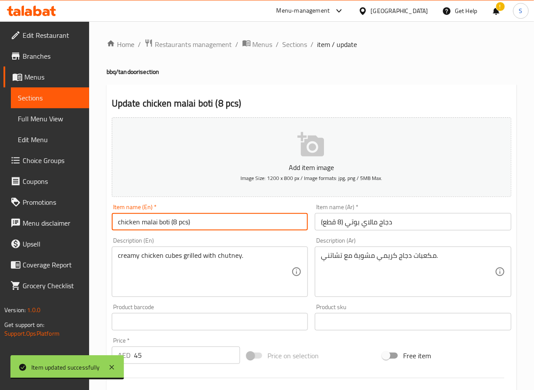
click at [174, 229] on input "chicken malai boti (8 pcs)" at bounding box center [210, 221] width 197 height 17
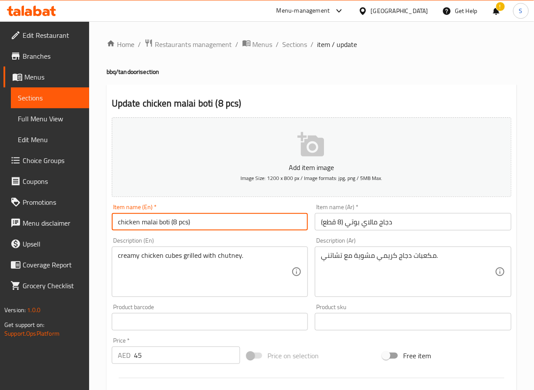
click at [174, 229] on input "chicken malai boti (8 pcs)" at bounding box center [210, 221] width 197 height 17
paste input "Chicken Malai B"
type input "Chicken Malai Boti (8 pcs)"
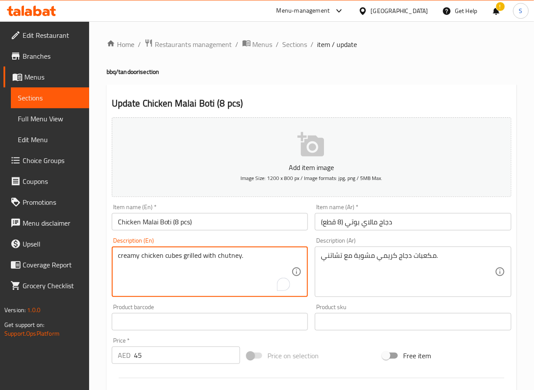
click at [170, 265] on textarea "creamy chicken cubes grilled with chutney." at bounding box center [205, 272] width 174 height 41
click at [401, 258] on textarea "مكعبات دجاج كريمي مشوية مع تشاتني." at bounding box center [408, 272] width 174 height 41
paste textarea "Chicken Malai Boti (8 pcs)"
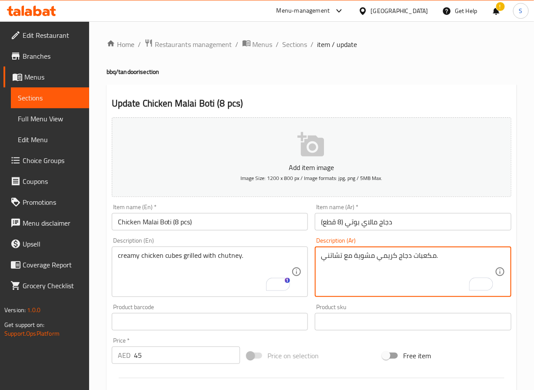
paste textarea "قدم مع [PERSON_NAME] نعناع وسلطة"
type textarea "يقدم مع شوتني نعناع وسلطة"
click at [245, 269] on textarea "creamy chicken cubes grilled with chutney." at bounding box center [205, 272] width 174 height 41
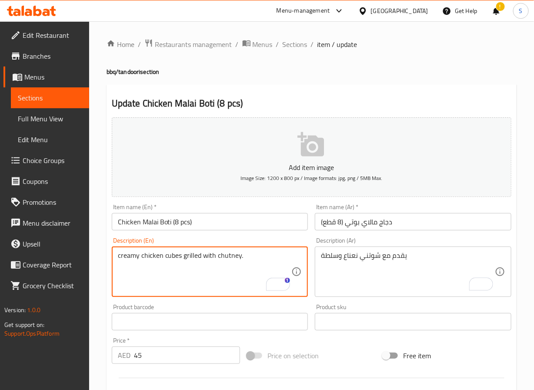
click at [245, 269] on textarea "creamy chicken cubes grilled with chutney." at bounding box center [205, 272] width 174 height 41
paste textarea "Served with Mint Chutney and Salad"
type textarea "Served with Mint Chutney and Salad"
click at [154, 221] on input "Chicken Malai Boti (8 pcs)" at bounding box center [210, 221] width 197 height 17
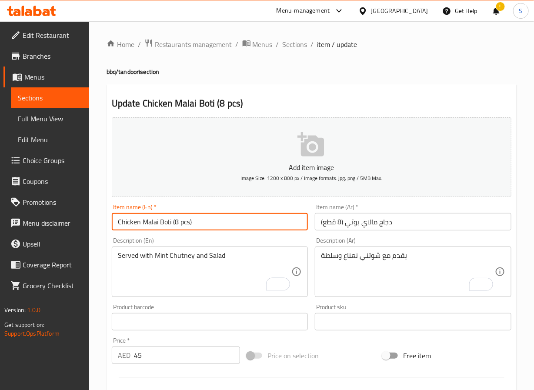
click at [154, 221] on input "Chicken Malai Boti (8 pcs)" at bounding box center [210, 221] width 197 height 17
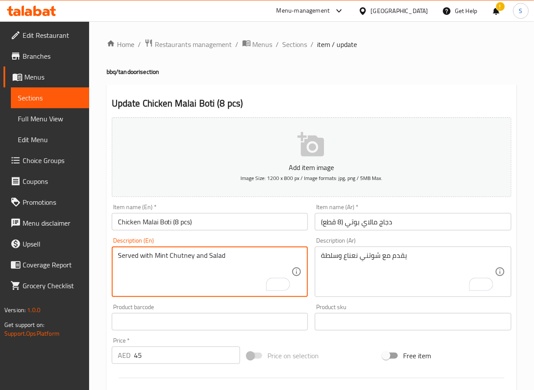
scroll to position [224, 0]
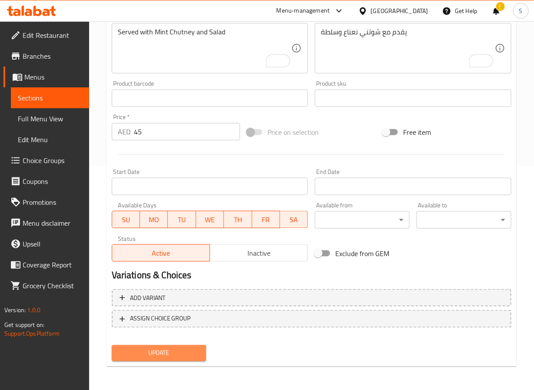
click at [158, 356] on span "Update" at bounding box center [159, 353] width 81 height 11
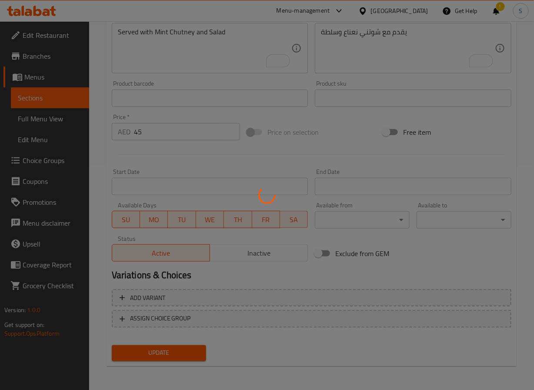
scroll to position [0, 0]
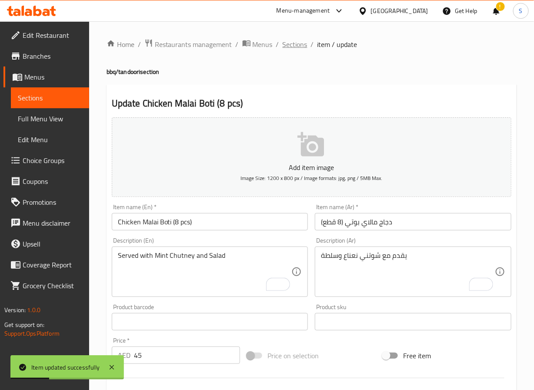
click at [292, 42] on span "Sections" at bounding box center [295, 44] width 25 height 10
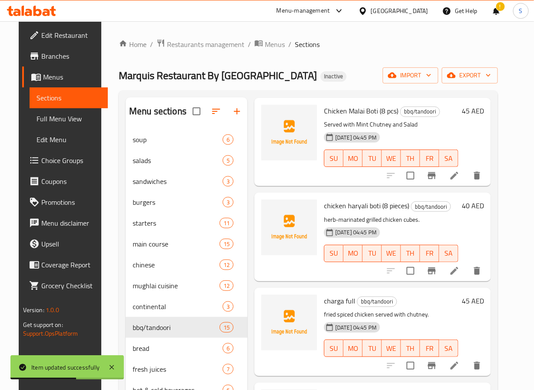
scroll to position [846, 0]
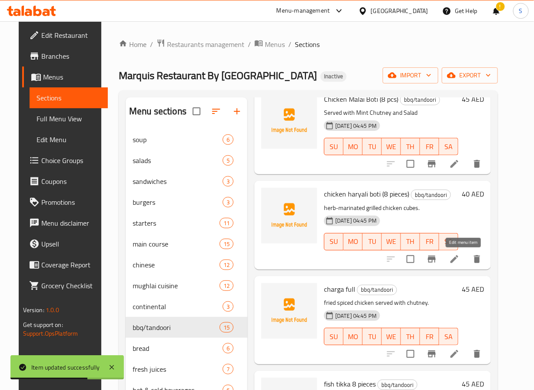
click at [459, 257] on icon at bounding box center [455, 259] width 8 height 8
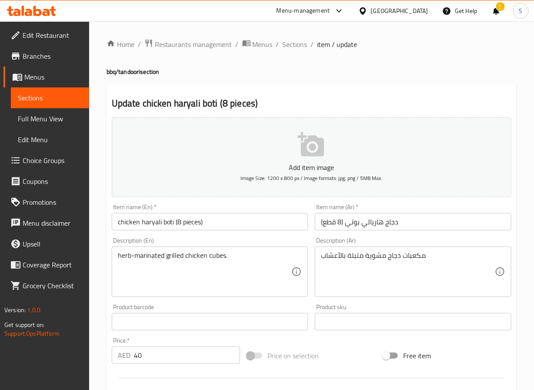
click at [140, 224] on input "chicken haryali boti (8 pieces)" at bounding box center [210, 221] width 197 height 17
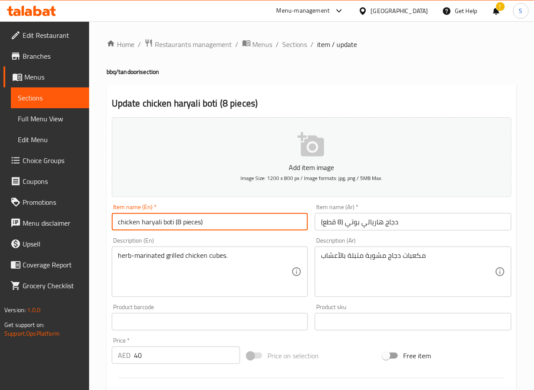
click at [140, 224] on input "chicken haryali boti (8 pieces)" at bounding box center [210, 221] width 197 height 17
paste input "Chicken Haryali Boti (8 pc"
type input "Chicken Haryali Boti (8 pcs)"
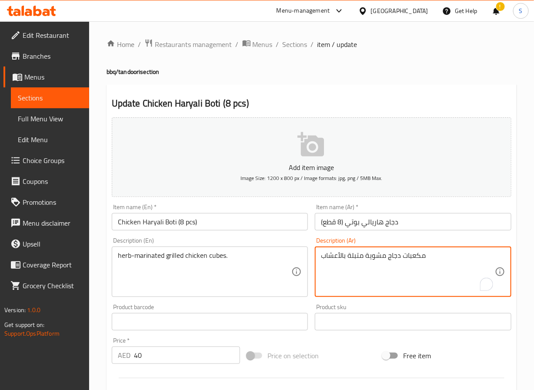
click at [394, 253] on textarea "مكعبات دجاج مشوية متبلة بالأعشاب" at bounding box center [408, 272] width 174 height 41
paste textarea "قدم مع شوتني نعناع وسلطة"
type textarea "يقدم مع شوتني نعناع وسلطة"
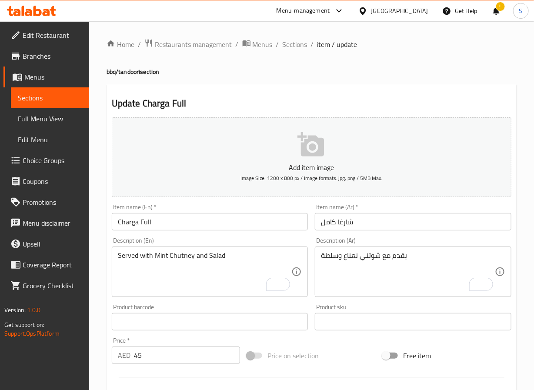
click at [166, 226] on input "Charga Full" at bounding box center [210, 221] width 197 height 17
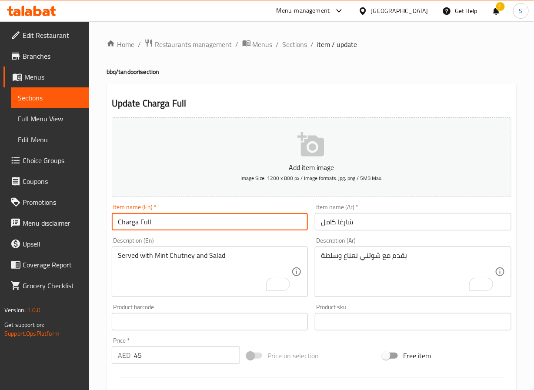
scroll to position [224, 0]
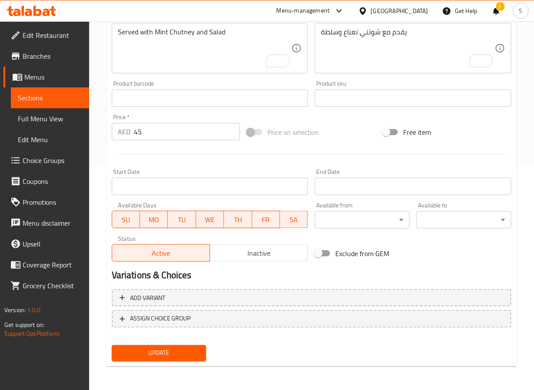
click at [159, 350] on span "Update" at bounding box center [159, 353] width 81 height 11
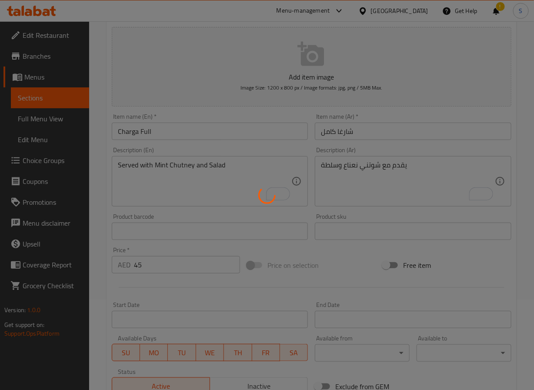
scroll to position [0, 0]
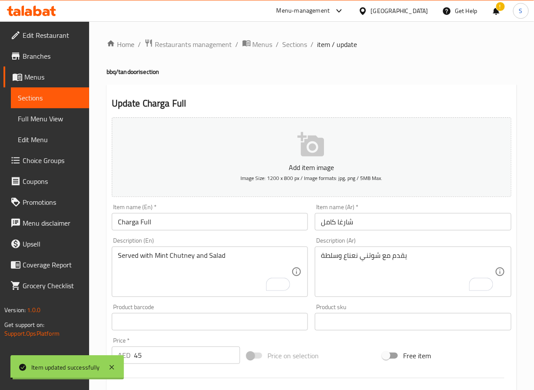
click at [299, 44] on span "Sections" at bounding box center [295, 44] width 25 height 10
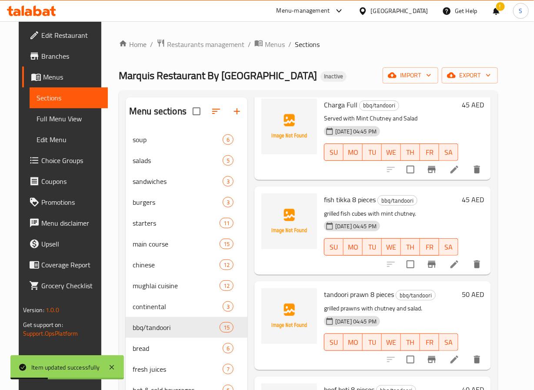
scroll to position [1042, 0]
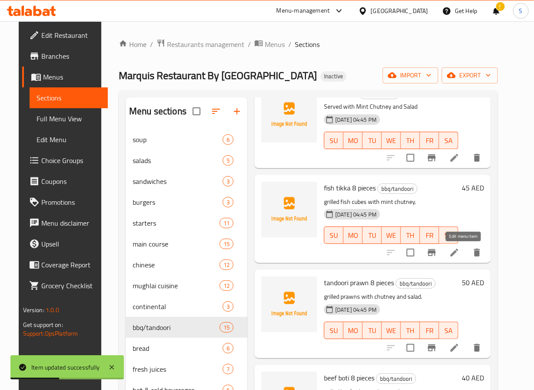
click at [458, 254] on icon at bounding box center [454, 253] width 10 height 10
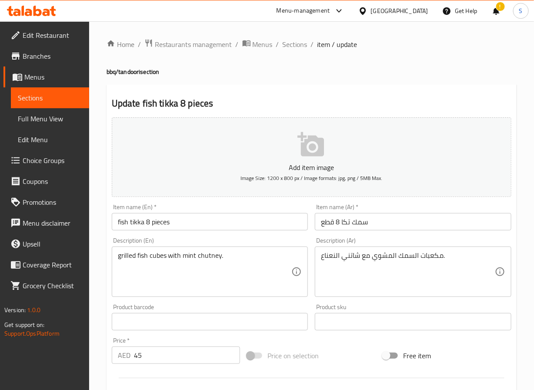
click at [203, 229] on input "fish tikka 8 pieces" at bounding box center [210, 221] width 197 height 17
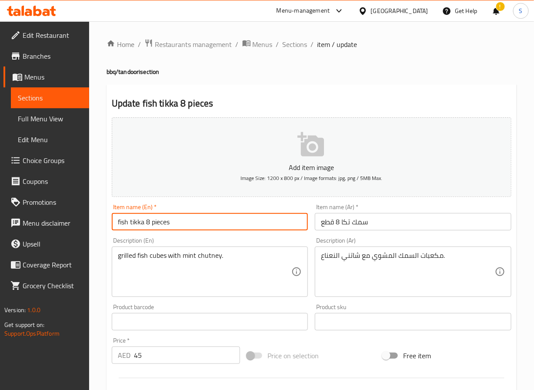
click at [203, 229] on input "fish tikka 8 pieces" at bounding box center [210, 221] width 197 height 17
paste input "Fish Tikka 8 pc"
type input "Fish Tikka 8 pcs"
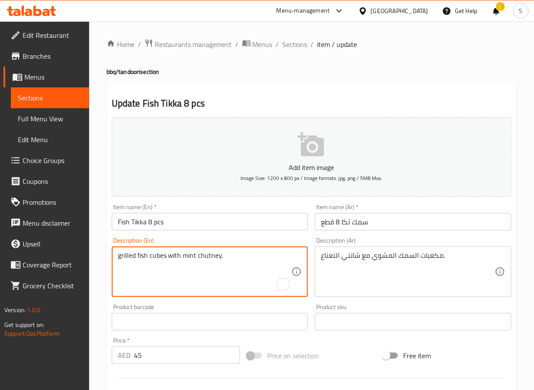
click at [242, 267] on textarea "grilled fish cubes with mint chutney." at bounding box center [205, 272] width 174 height 41
paste textarea "Served with Mint Chutney and Salad"
type textarea "Served with Mint Chutney and Salad"
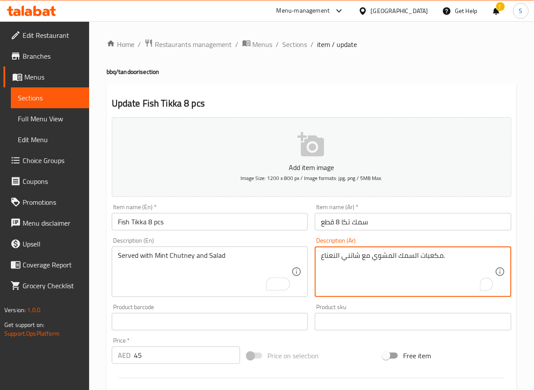
click at [362, 255] on textarea "مكعبات السمك المشوي مع شاتني النعناع." at bounding box center [408, 272] width 174 height 41
paste textarea "قدم مع شوتني نعناع وسلطة"
type textarea "يقدم مع شوتني نعناع وسلطة"
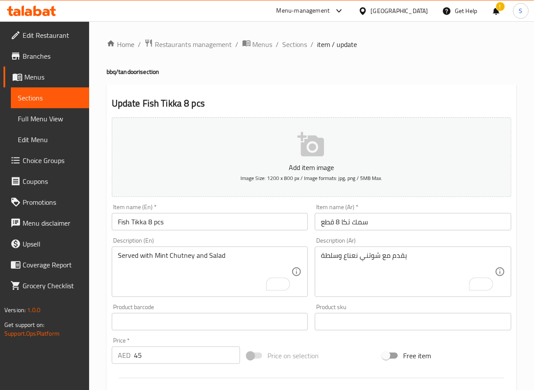
click at [168, 300] on div "Description (En) Served with Mint Chutney and Salad Description (En)" at bounding box center [210, 267] width 204 height 67
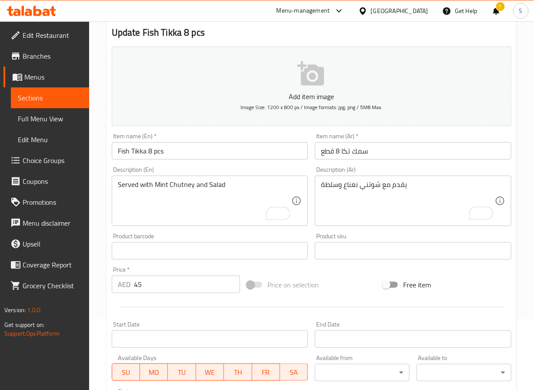
scroll to position [216, 0]
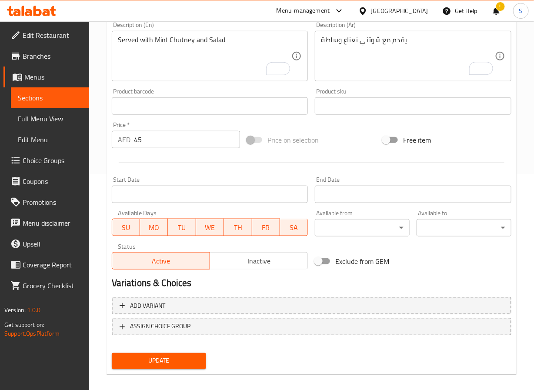
click at [168, 358] on span "Update" at bounding box center [159, 361] width 81 height 11
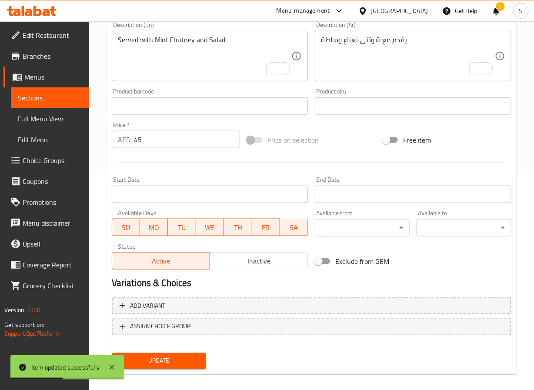
click at [230, 85] on div "Product barcode Product barcode" at bounding box center [210, 102] width 204 height 34
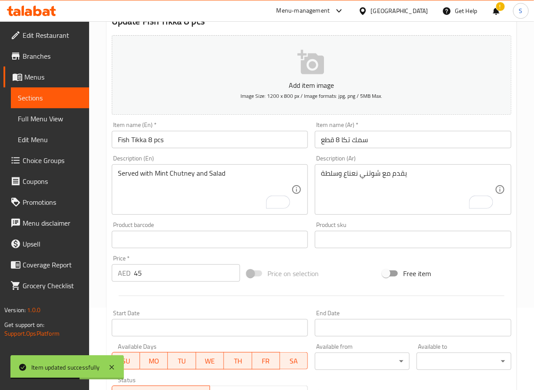
scroll to position [0, 0]
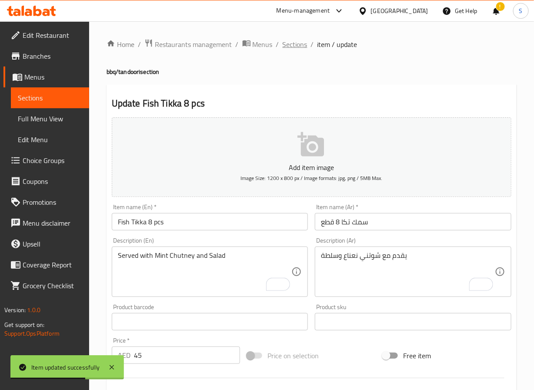
click at [292, 49] on span "Sections" at bounding box center [295, 44] width 25 height 10
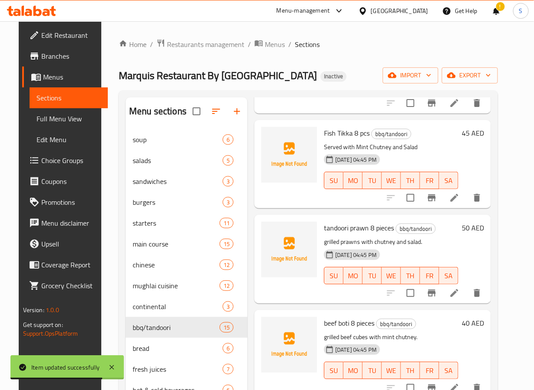
scroll to position [1098, 0]
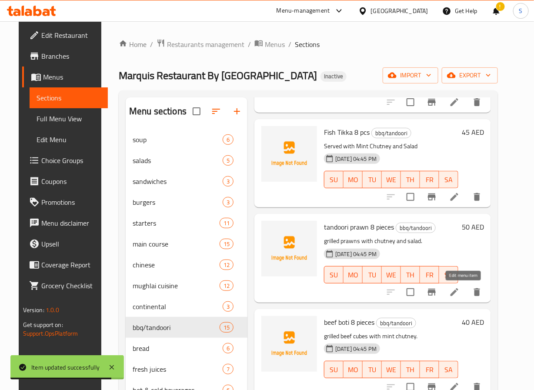
click at [460, 295] on icon at bounding box center [454, 292] width 10 height 10
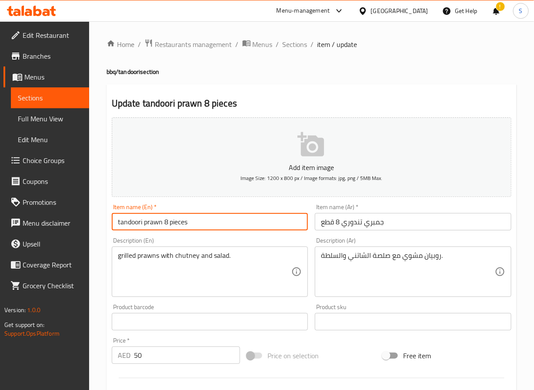
click at [138, 218] on input "tandoori prawn 8 pieces" at bounding box center [210, 221] width 197 height 17
paste input "Tandoori Prawn 8 pc"
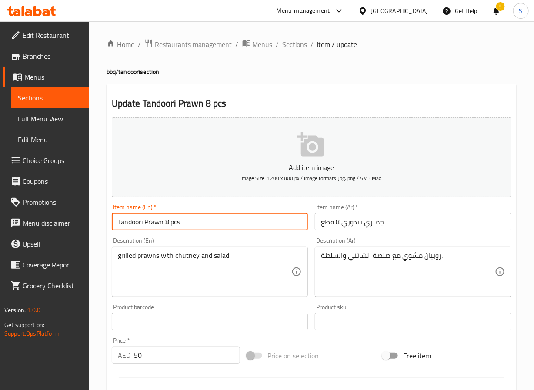
type input "Tandoori Prawn 8 pcs"
click at [373, 220] on input "جمبري تندوري 8 قطع" at bounding box center [413, 221] width 197 height 17
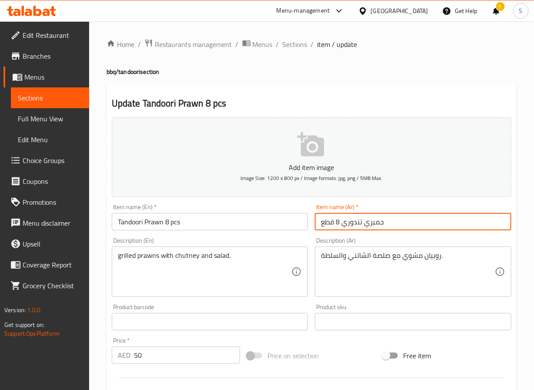
click at [373, 220] on input "جمبري تندوري 8 قطع" at bounding box center [413, 221] width 197 height 17
type input "روبيان تندوري 8 قطع"
click at [157, 250] on div "grilled prawns with chutney and salad. Description (En)" at bounding box center [210, 272] width 197 height 50
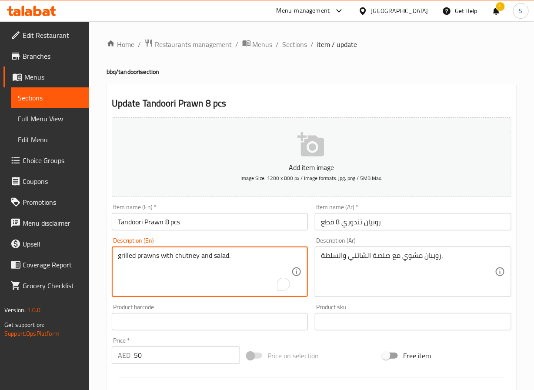
click at [157, 250] on div "grilled prawns with chutney and salad. Description (En)" at bounding box center [210, 272] width 197 height 50
click at [202, 262] on textarea "grilled prawns with chutney and salad." at bounding box center [205, 272] width 174 height 41
paste textarea "Served with Mint Chutney and Salad"
type textarea "Served with Mint Chutney and Salad"
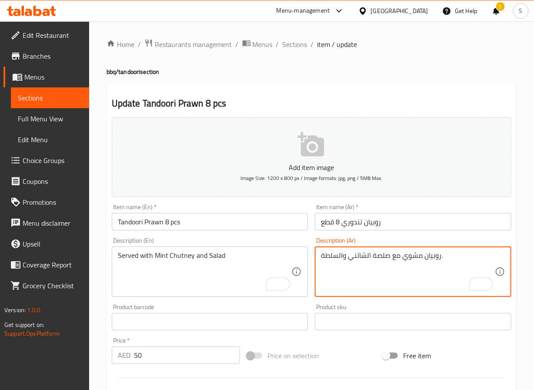
click at [341, 265] on textarea "روبيان مشوي مع صلصة الشاتني والسلطة." at bounding box center [408, 272] width 174 height 41
paste textarea "يقدم مع شوتني نعناع وسلطة"
type textarea "يقدم مع شوتني نعناع وسلطة"
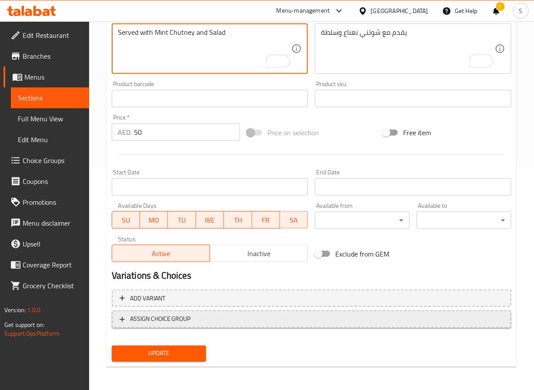
scroll to position [224, 0]
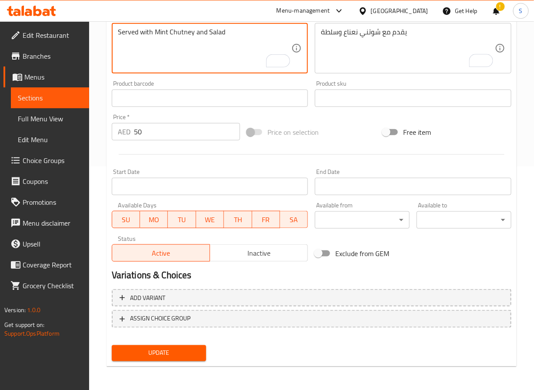
click at [170, 360] on button "Update" at bounding box center [159, 353] width 95 height 16
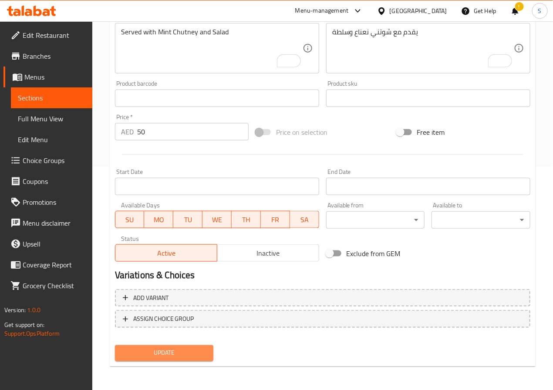
click at [187, 345] on button "Update" at bounding box center [164, 353] width 99 height 16
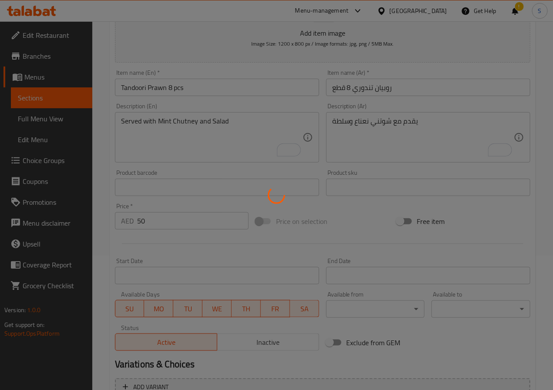
scroll to position [0, 0]
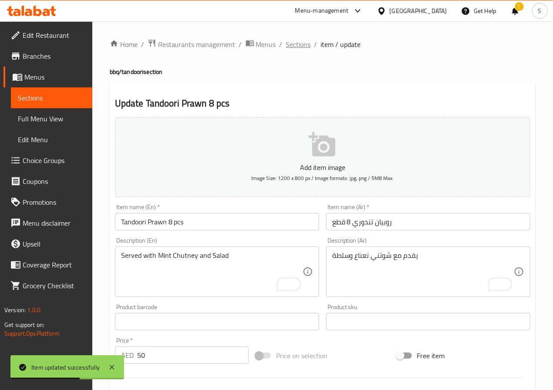
click at [296, 47] on span "Sections" at bounding box center [298, 44] width 25 height 10
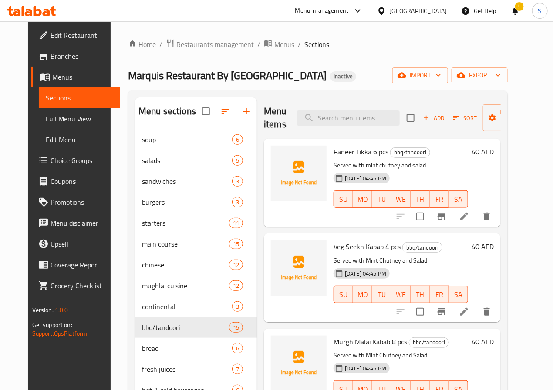
click at [285, 226] on div "Paneer Tikka 6 pcs bbq/tandoori Served with mint chutney and salad. 16-09-2025 …" at bounding box center [382, 183] width 237 height 88
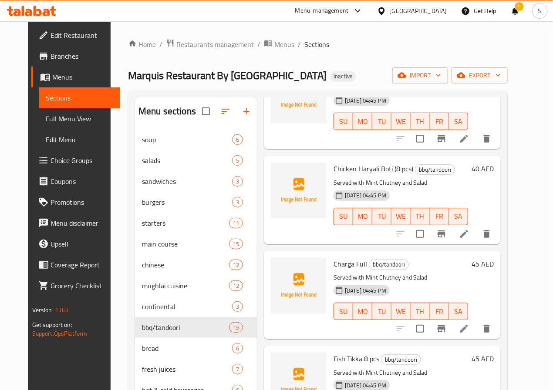
scroll to position [1070, 0]
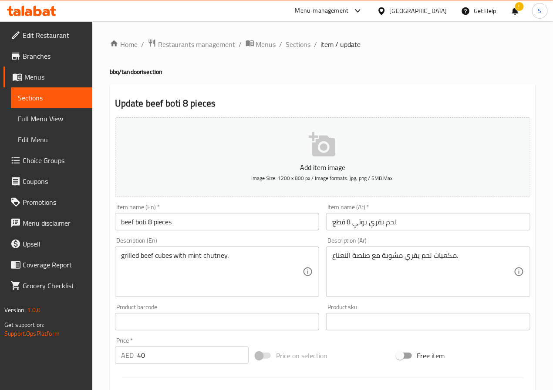
click at [141, 228] on input "beef boti 8 pieces" at bounding box center [217, 221] width 204 height 17
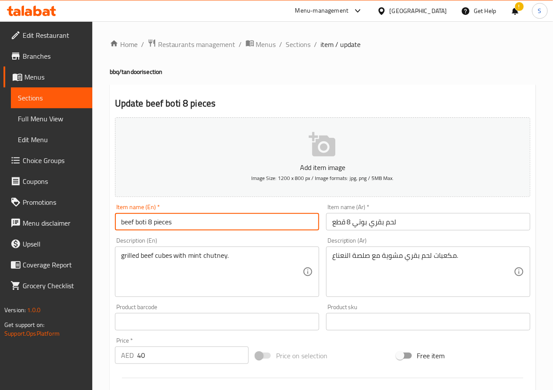
click at [141, 228] on input "beef boti 8 pieces" at bounding box center [217, 221] width 204 height 17
paste input "Beef Boti 8 pc"
type input "Beef Boti 8 pcs"
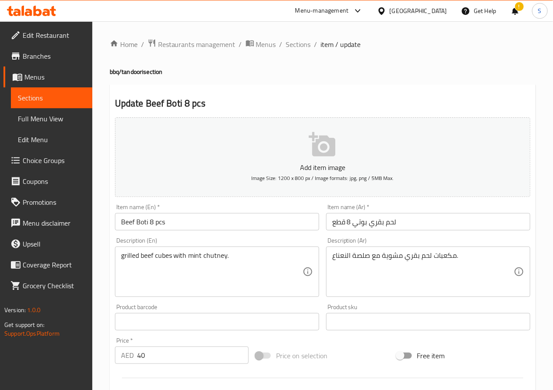
click at [219, 264] on textarea "grilled beef cubes with mint chutney." at bounding box center [211, 272] width 181 height 41
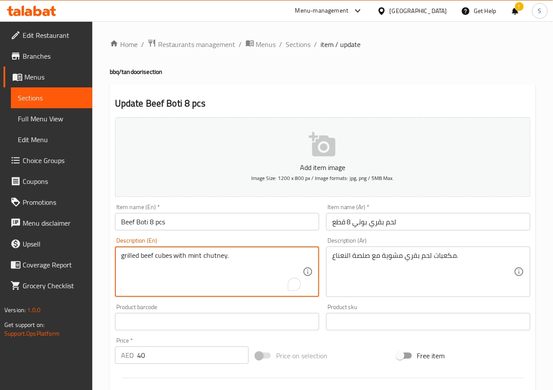
click at [219, 264] on textarea "grilled beef cubes with mint chutney." at bounding box center [211, 272] width 181 height 41
paste textarea "Served with Mint Chutney and Salad"
type textarea "Served with Mint Chutney and Salad"
click at [359, 257] on textarea "مكعبات لحم بقري مشوية مع صلصة النعناع." at bounding box center [422, 272] width 181 height 41
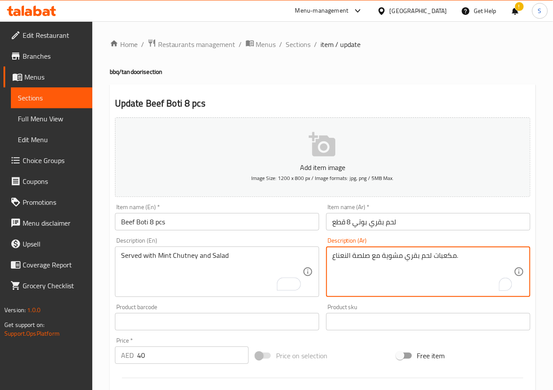
click at [359, 257] on textarea "مكعبات لحم بقري مشوية مع صلصة النعناع." at bounding box center [422, 272] width 181 height 41
paste textarea "قدم مع شوتني نعناع وسلطة"
type textarea "يقدم مع شوتني نعناع وسلطة"
click at [192, 258] on textarea "Served with Mint Chutney and Salad" at bounding box center [211, 272] width 181 height 41
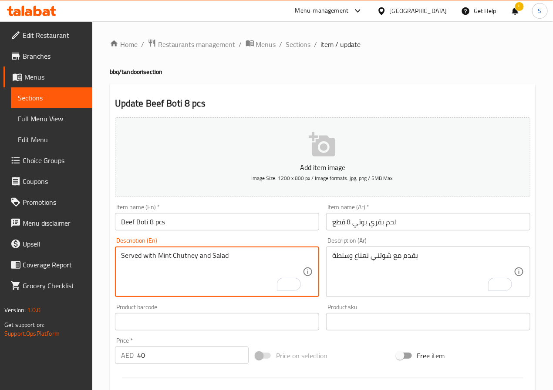
click at [192, 258] on textarea "Served with Mint Chutney and Salad" at bounding box center [211, 272] width 181 height 41
click at [231, 275] on textarea "Served with Mint Chutney and Salad" at bounding box center [211, 272] width 181 height 41
click at [235, 266] on textarea "Served with Mint Chutney and Salad" at bounding box center [211, 272] width 181 height 41
click at [213, 269] on textarea "Served with Mint Chutney and Salad" at bounding box center [211, 272] width 181 height 41
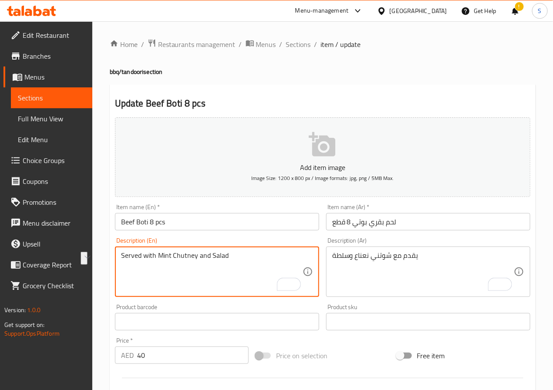
click at [235, 279] on textarea "Served with Mint Chutney and Salad" at bounding box center [211, 272] width 181 height 41
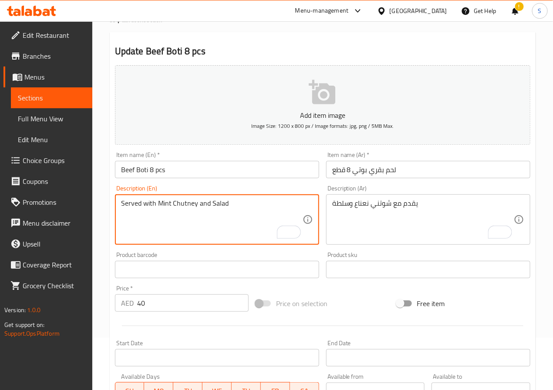
scroll to position [224, 0]
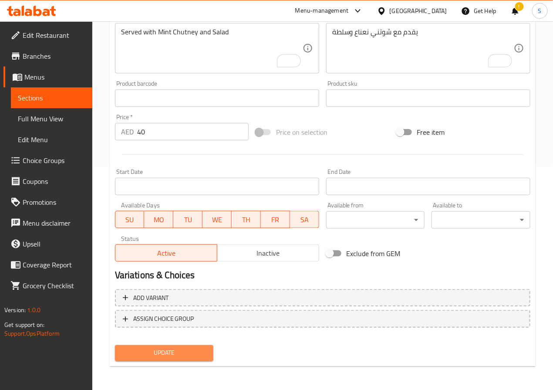
click at [186, 355] on span "Update" at bounding box center [164, 353] width 85 height 11
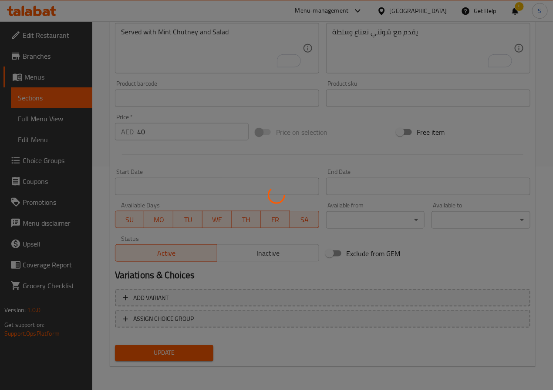
scroll to position [0, 0]
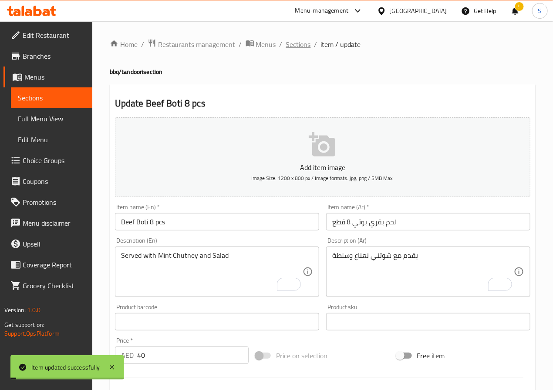
click at [295, 47] on span "Sections" at bounding box center [298, 44] width 25 height 10
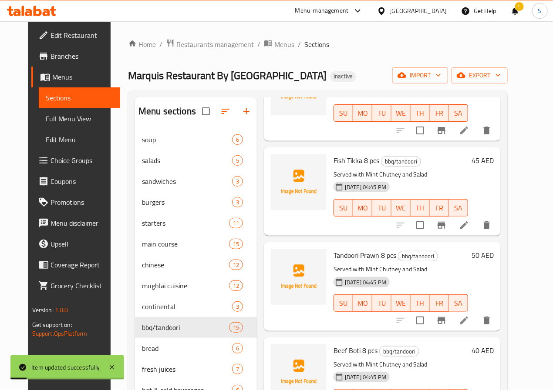
scroll to position [122, 0]
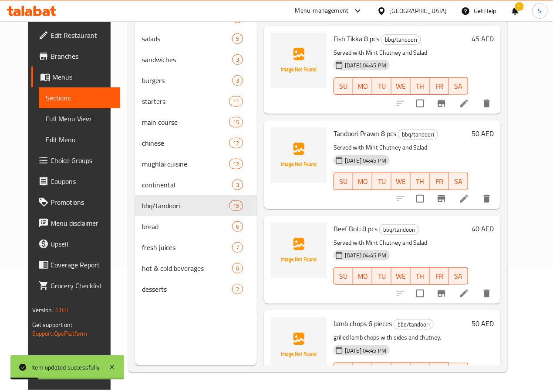
click at [469, 384] on icon at bounding box center [464, 389] width 10 height 10
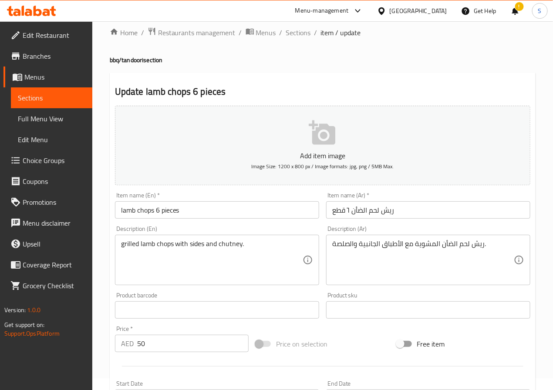
scroll to position [14, 0]
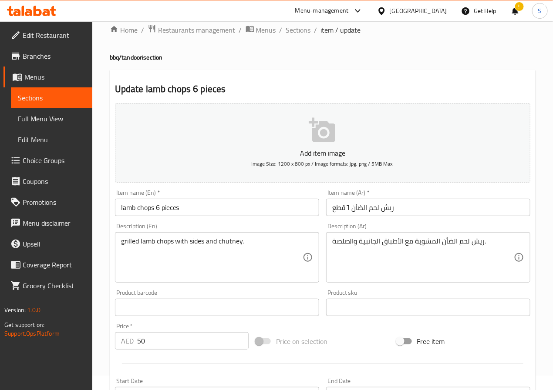
click at [157, 207] on input "lamb chops 6 pieces" at bounding box center [217, 207] width 204 height 17
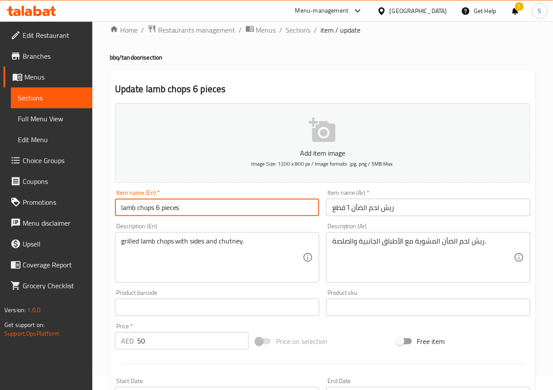
click at [157, 207] on input "lamb chops 6 pieces" at bounding box center [217, 207] width 204 height 17
paste input "Lamb Chops 6 pc"
type input "Lamb Chops 6 pcs"
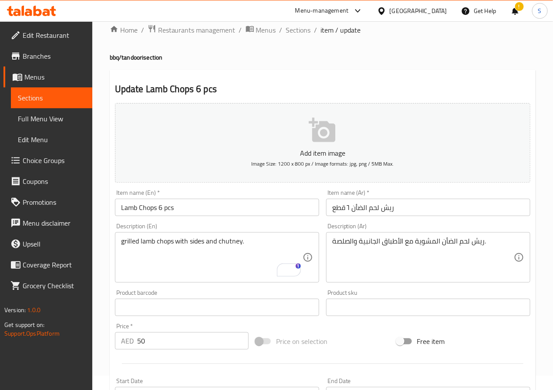
click at [211, 247] on textarea "grilled lamb chops with sides and chutney." at bounding box center [211, 257] width 181 height 41
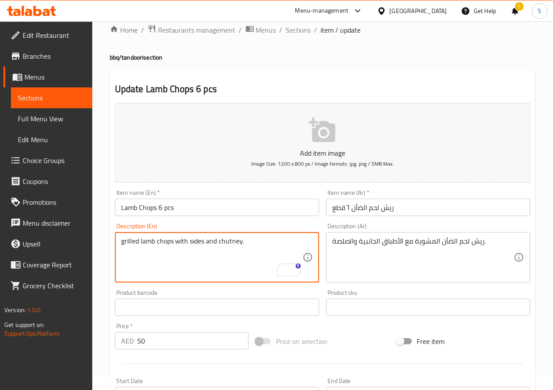
click at [211, 247] on textarea "grilled lamb chops with sides and chutney." at bounding box center [211, 257] width 181 height 41
paste textarea "Served with Garlic Sauce, Hummus, Fries and Salad"
type textarea "Served with Garlic Sauce, Hummus, Fries and Salad"
click at [365, 241] on textarea "ريش لحم الضأن المشوية مع الأطباق الجانبية والصلصة." at bounding box center [422, 257] width 181 height 41
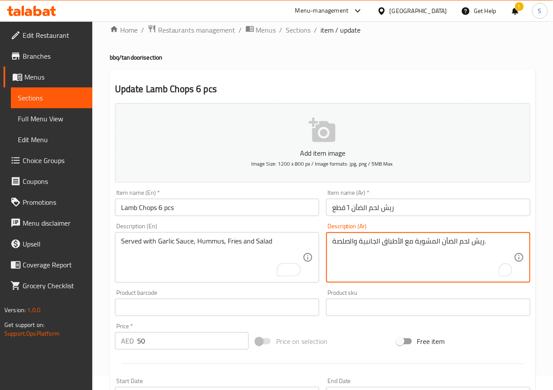
click at [365, 241] on textarea "ريش لحم الضأن المشوية مع الأطباق الجانبية والصلصة." at bounding box center [422, 257] width 181 height 41
type textarea "تقدم مع صوص ثوم، حمص، بطاطس مقلية وسلطة"
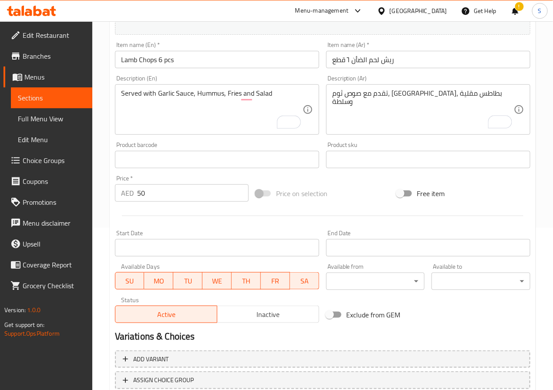
scroll to position [224, 0]
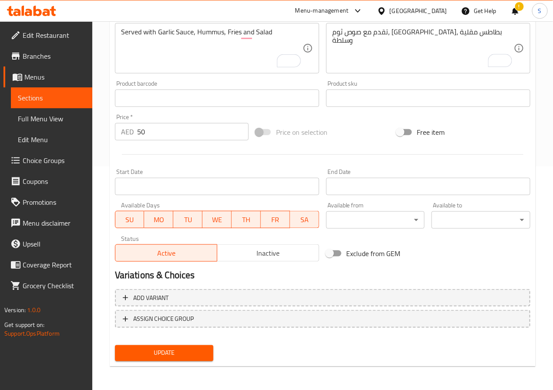
click at [167, 348] on span "Update" at bounding box center [164, 353] width 85 height 11
click at [187, 349] on span "Update" at bounding box center [164, 353] width 85 height 11
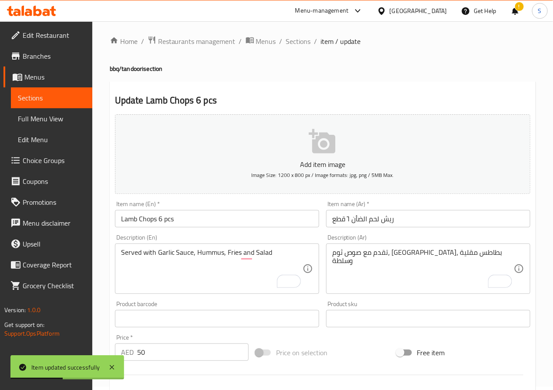
scroll to position [0, 0]
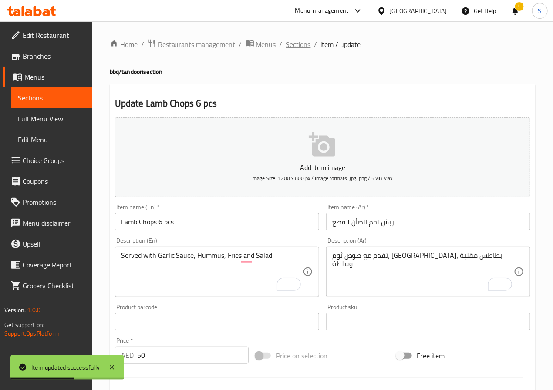
click at [293, 39] on span "Sections" at bounding box center [298, 44] width 25 height 10
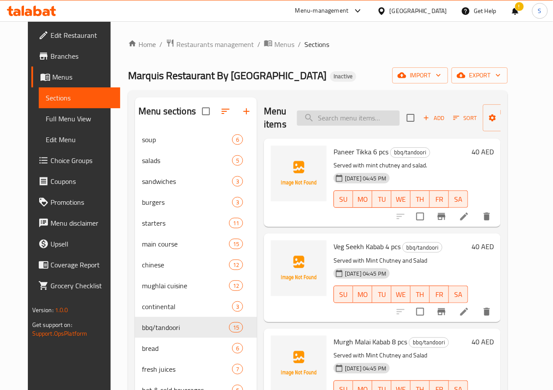
click at [328, 123] on input "search" at bounding box center [348, 118] width 103 height 15
paste input "chapati"
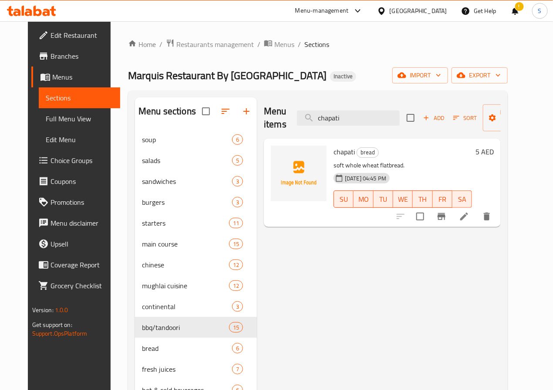
type input "chapati"
click at [476, 221] on li at bounding box center [464, 217] width 24 height 16
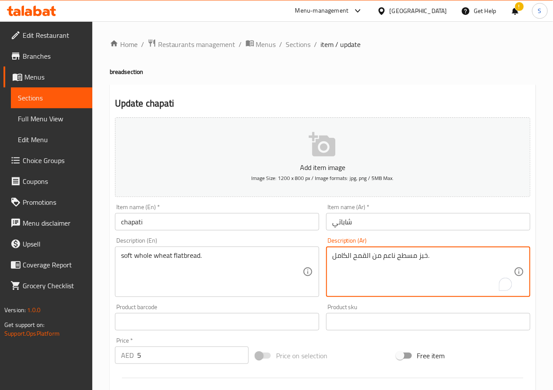
click at [389, 257] on textarea "خبز مسطح ناعم من القمح الكامل." at bounding box center [422, 272] width 181 height 41
type textarea "خبز مسطح طري من القمح الكامل."
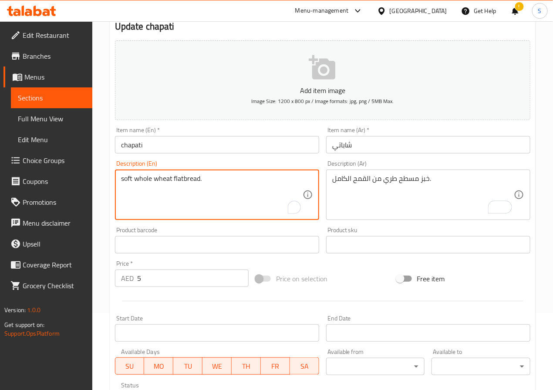
scroll to position [224, 0]
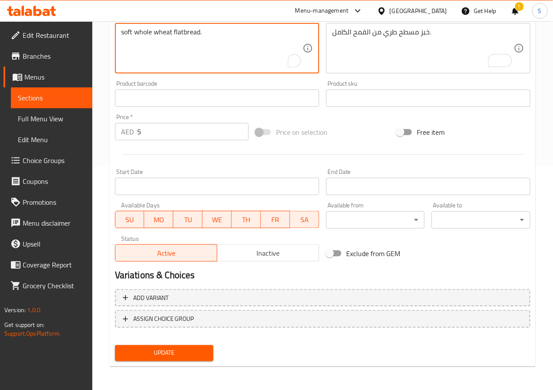
click at [207, 358] on button "Update" at bounding box center [164, 353] width 99 height 16
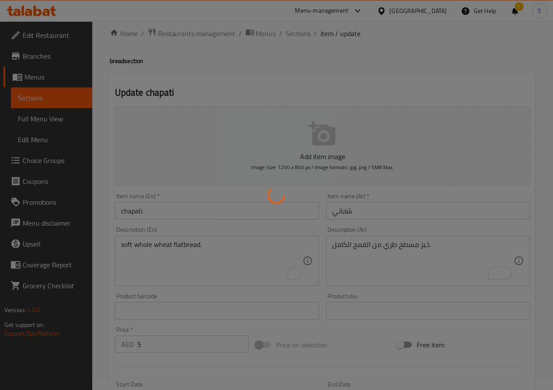
scroll to position [0, 0]
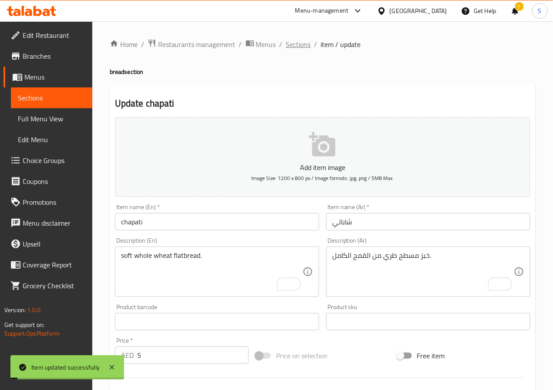
click at [302, 43] on span "Sections" at bounding box center [298, 44] width 25 height 10
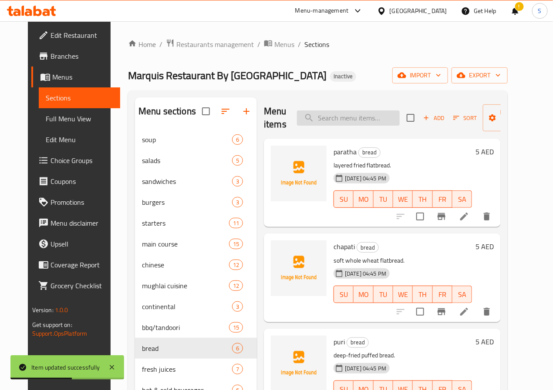
click at [322, 119] on input "search" at bounding box center [348, 118] width 103 height 15
paste input "tandoori roti"
type input "tandoori roti"
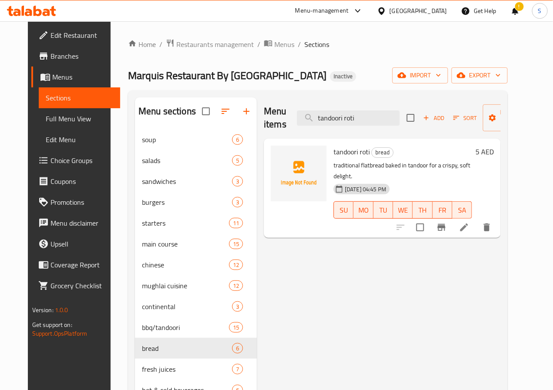
click at [468, 224] on icon at bounding box center [464, 228] width 8 height 8
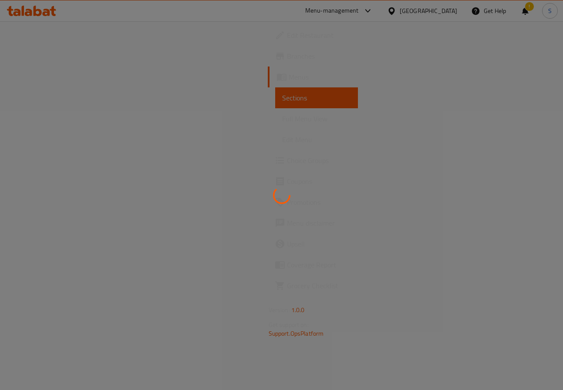
click at [490, 217] on div at bounding box center [281, 195] width 563 height 390
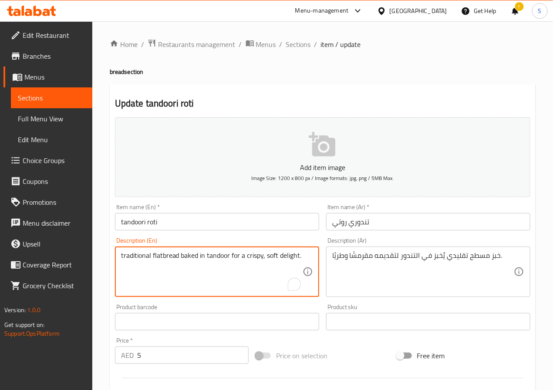
click at [200, 260] on textarea "traditional flatbread baked in tandoor for a crispy, soft delight." at bounding box center [211, 272] width 181 height 41
paste textarea "Clay oven–baked flatbread"
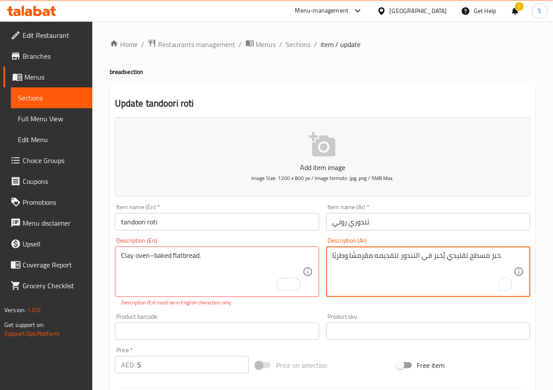
click at [380, 258] on textarea "خبز مسطح تقليدي يُخبز في التندور لتقديمه مقرمشًا وطريًا." at bounding box center [422, 272] width 181 height 41
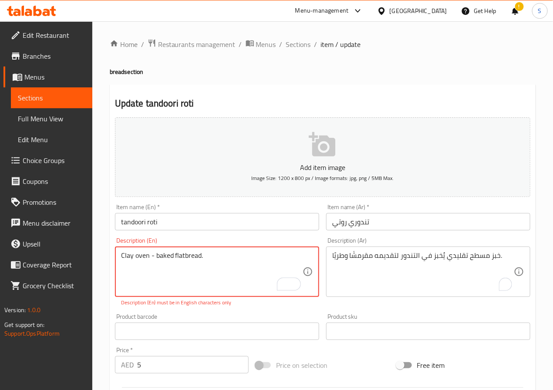
type textarea "Clay oven - baked flatbread."
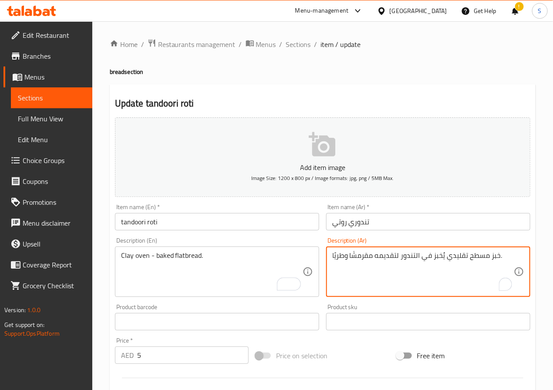
click at [404, 255] on textarea "خبز مسطح تقليدي يُخبز في التندور لتقديمه مقرمشًا وطريًا." at bounding box center [422, 272] width 181 height 41
click at [424, 255] on textarea "خبز مسطح تقليدي يُخبز في التندور لتقديمه مقرمشًا وطريًا." at bounding box center [422, 272] width 181 height 41
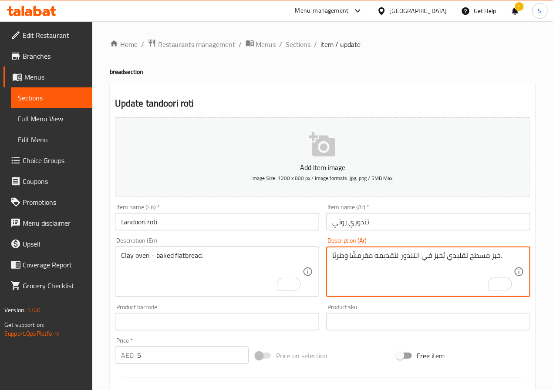
click at [465, 260] on textarea "خبز مسطح تقليدي يُخبز في التندور لتقديمه مقرمشًا وطريًا." at bounding box center [422, 272] width 181 height 41
type textarea "خبز مسطح مخبوز بالفرن الطيني."
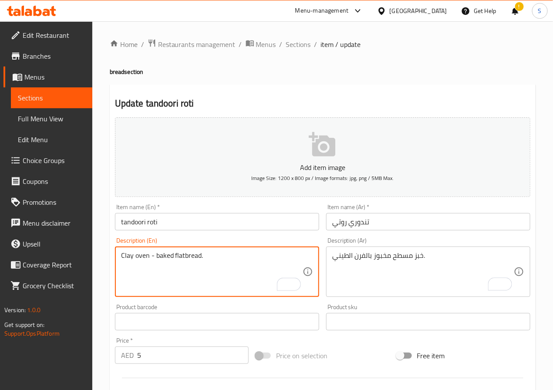
scroll to position [224, 0]
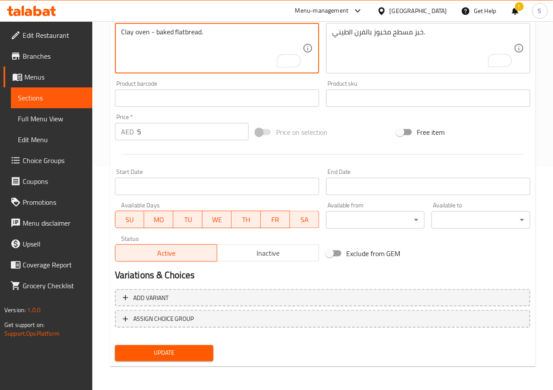
click at [181, 350] on span "Update" at bounding box center [164, 353] width 85 height 11
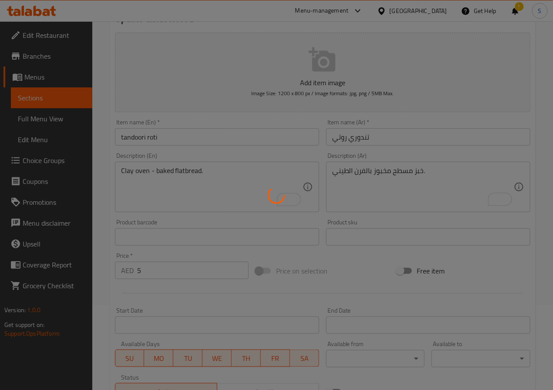
scroll to position [0, 0]
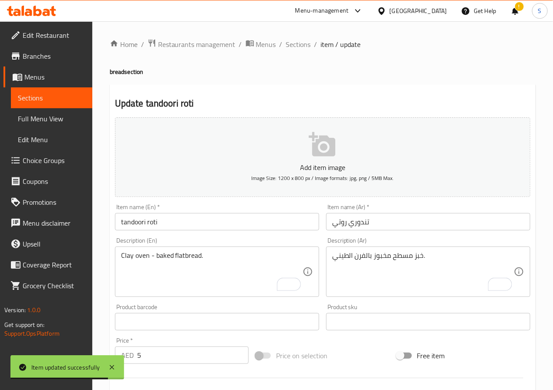
click at [154, 229] on input "tandoori roti" at bounding box center [217, 221] width 204 height 17
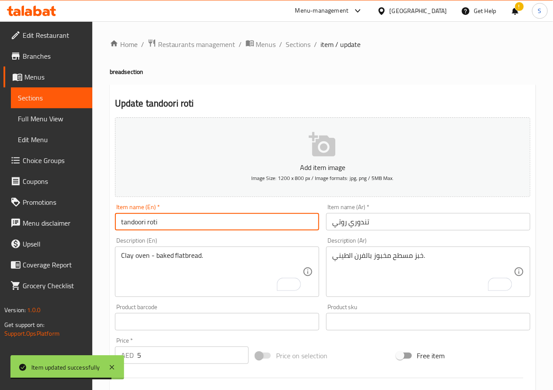
click at [154, 229] on input "tandoori roti" at bounding box center [217, 221] width 204 height 17
paste input "Tandoori R"
type input "Tandoori Roti"
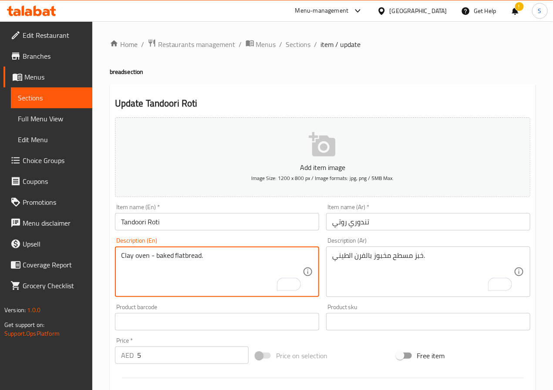
scroll to position [224, 0]
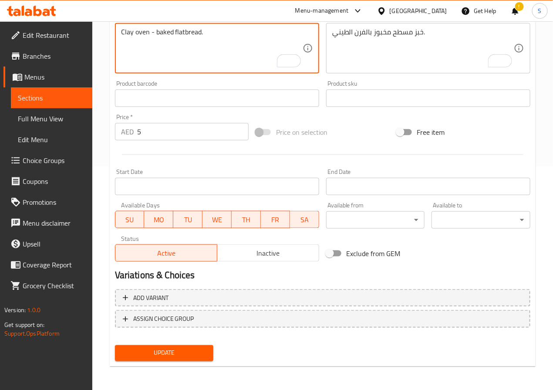
click at [148, 359] on button "Update" at bounding box center [164, 353] width 99 height 16
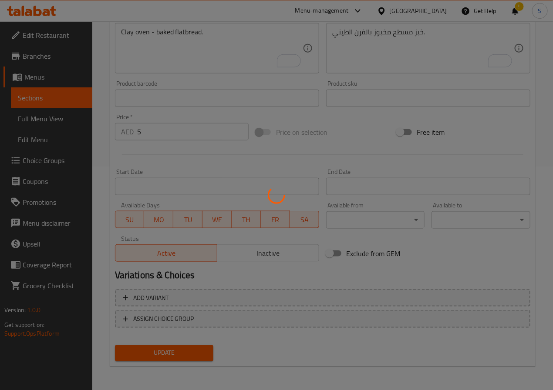
scroll to position [0, 0]
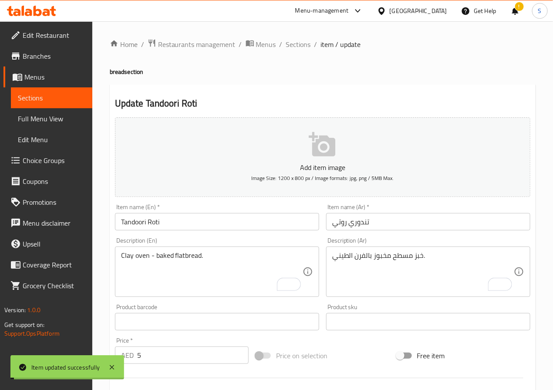
click at [299, 46] on span "Sections" at bounding box center [298, 44] width 25 height 10
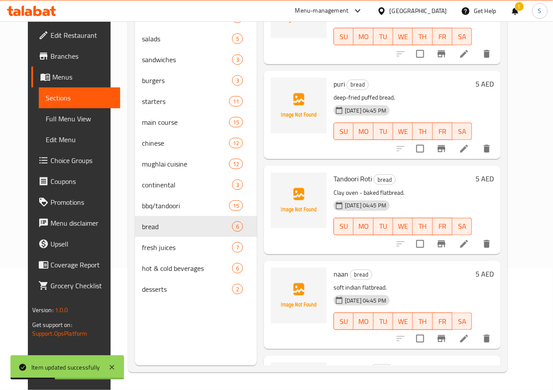
scroll to position [161, 0]
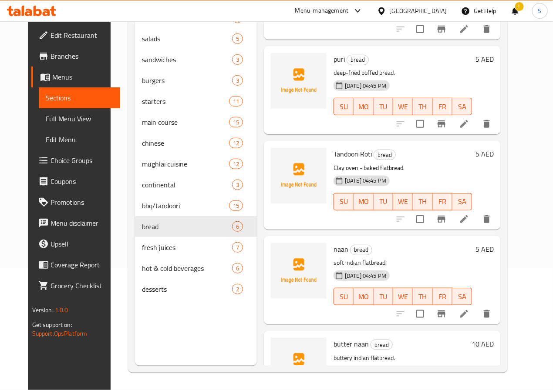
click at [468, 313] on icon at bounding box center [464, 314] width 8 height 8
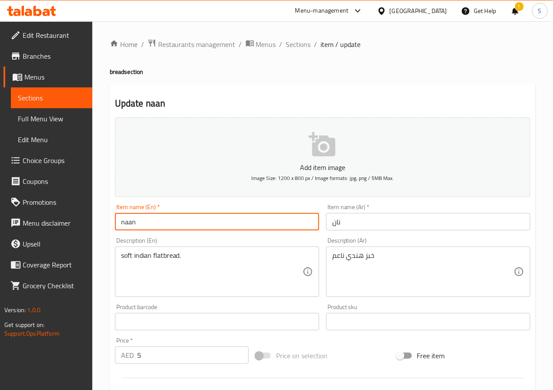
click at [177, 225] on input "naan" at bounding box center [217, 221] width 204 height 17
paste input "N"
type input "Naan"
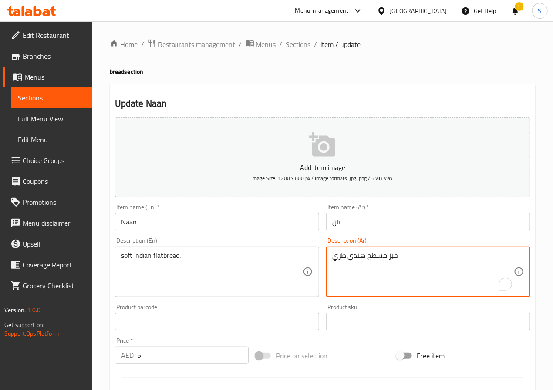
type textarea "خبز مسطح هندي طري"
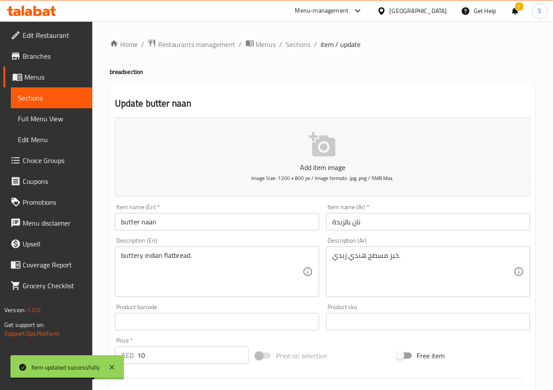
click at [137, 222] on input "butter naan" at bounding box center [217, 221] width 204 height 17
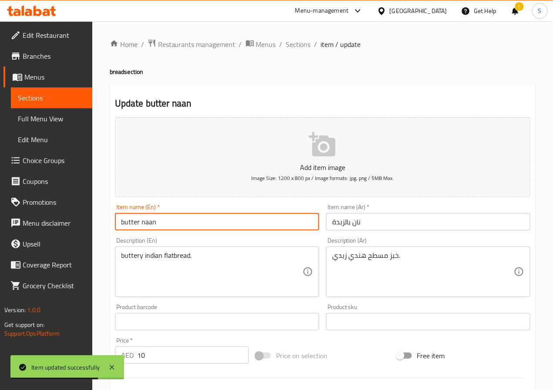
click at [137, 222] on input "butter naan" at bounding box center [217, 221] width 204 height 17
paste input "B"
type input "Butter Naan"
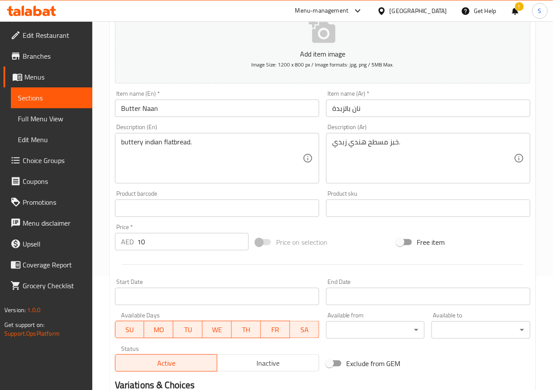
scroll to position [224, 0]
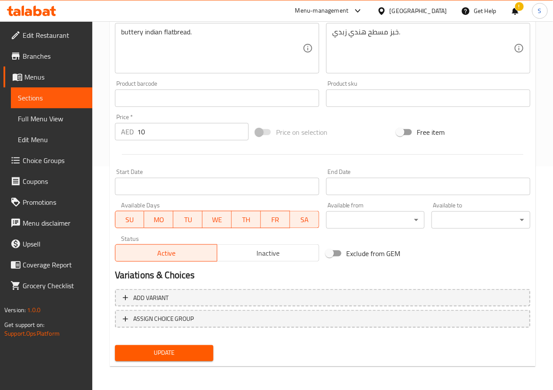
click at [160, 349] on span "Update" at bounding box center [164, 353] width 85 height 11
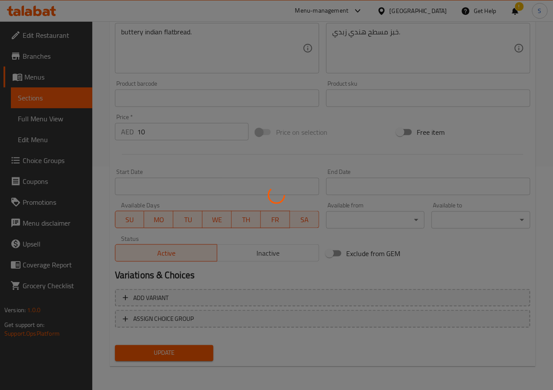
scroll to position [0, 0]
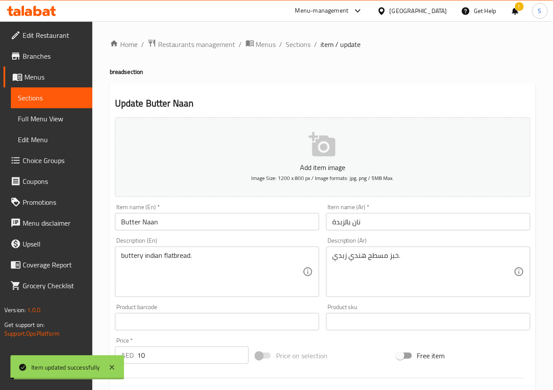
click at [291, 43] on span "Sections" at bounding box center [298, 44] width 25 height 10
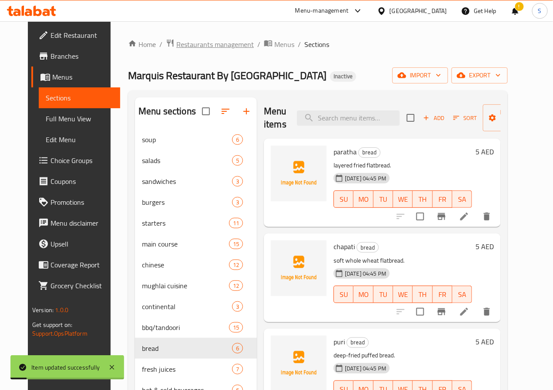
drag, startPoint x: 181, startPoint y: 331, endPoint x: 196, endPoint y: 38, distance: 293.2
click at [196, 39] on div "Home / Restaurants management / Menus / Sections Marquis Restaurant By [GEOGRAP…" at bounding box center [317, 267] width 379 height 456
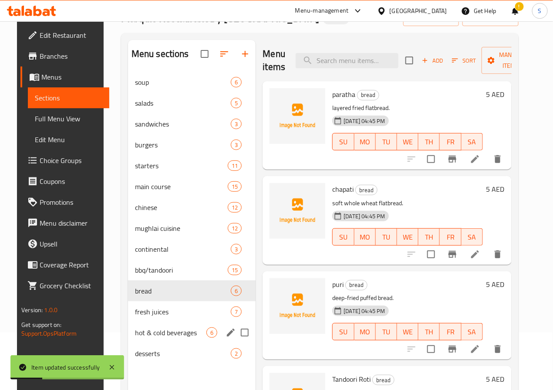
scroll to position [122, 0]
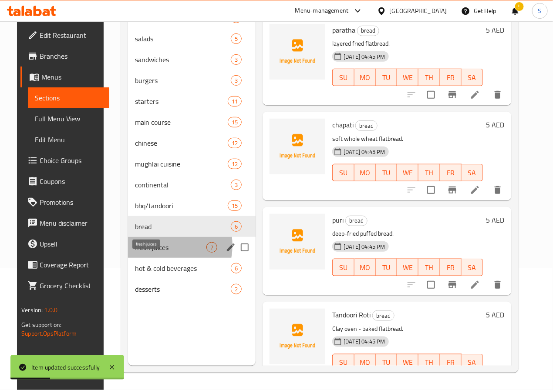
click at [148, 253] on span "fresh juices" at bounding box center [171, 247] width 72 height 10
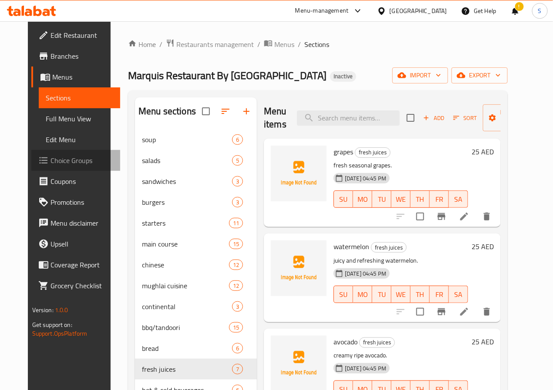
click at [65, 160] on span "Choice Groups" at bounding box center [81, 160] width 63 height 10
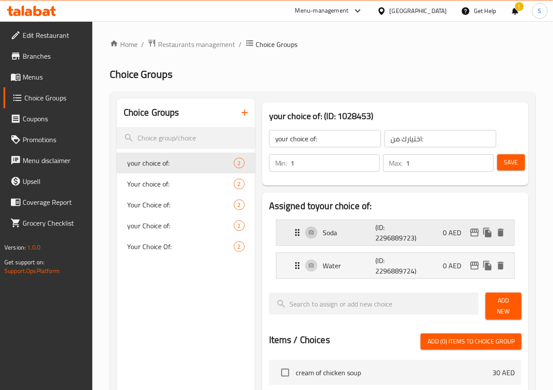
click at [292, 242] on div "Soda (ID: 2296889723) 0 AED" at bounding box center [397, 232] width 211 height 25
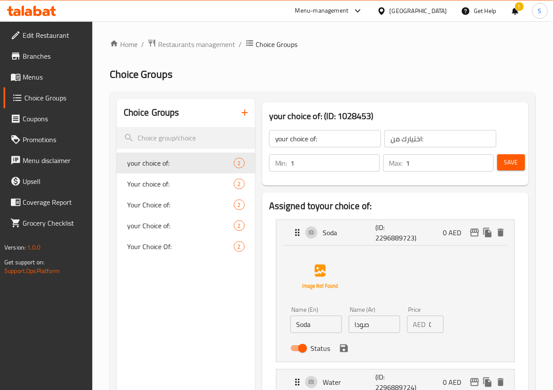
click at [290, 330] on input "Soda" at bounding box center [315, 324] width 51 height 17
type input "Lime Soda"
click at [349, 322] on input "صودا" at bounding box center [374, 324] width 51 height 17
click at [339, 345] on icon "save" at bounding box center [344, 348] width 10 height 10
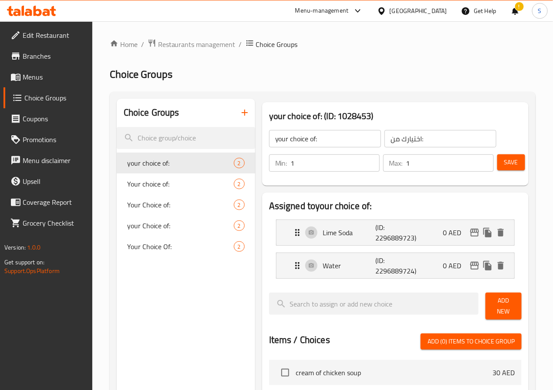
type input "صودا حامض"
click at [512, 157] on span "Save" at bounding box center [511, 162] width 14 height 11
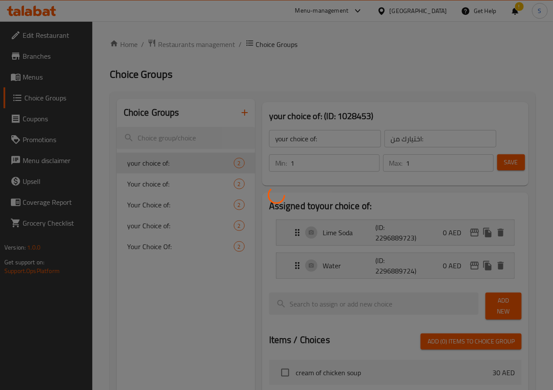
click at [38, 81] on div at bounding box center [276, 195] width 553 height 390
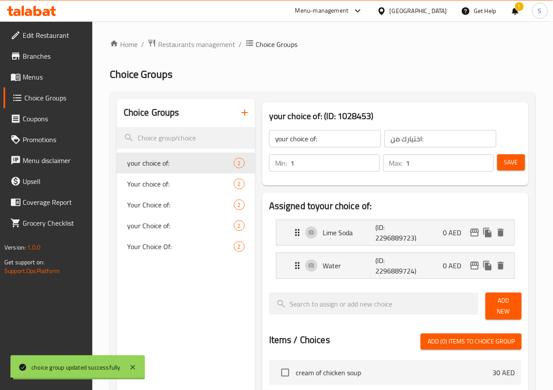
click at [38, 81] on span "Menus" at bounding box center [54, 77] width 63 height 10
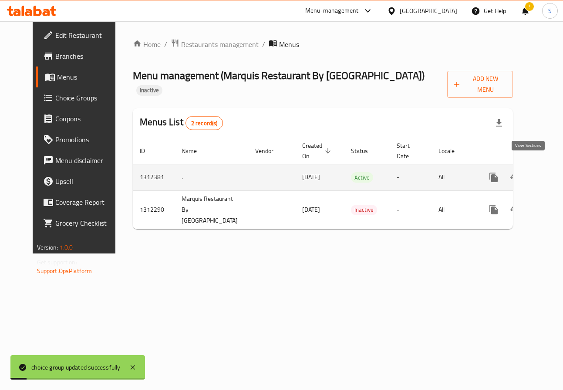
click at [546, 168] on link "enhanced table" at bounding box center [556, 177] width 21 height 21
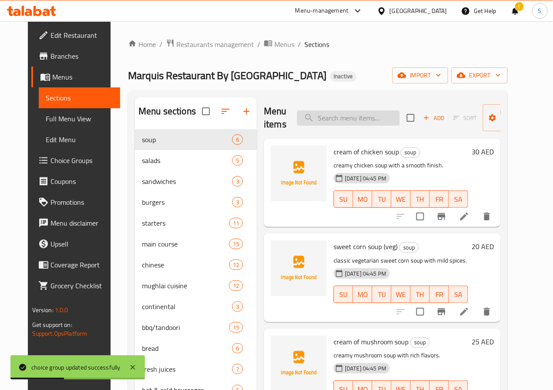
click at [332, 112] on input "search" at bounding box center [348, 118] width 103 height 15
click at [332, 118] on input "search" at bounding box center [348, 118] width 103 height 15
paste input "apple"
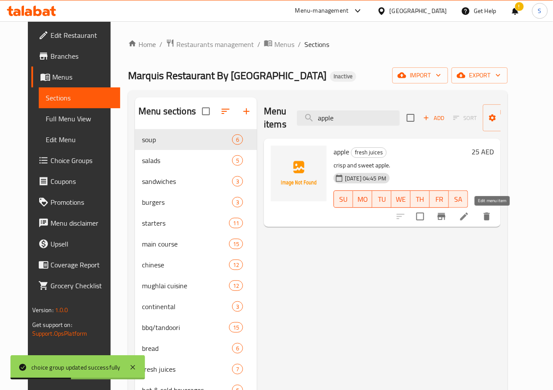
type input "apple"
click at [468, 218] on icon at bounding box center [464, 217] width 8 height 8
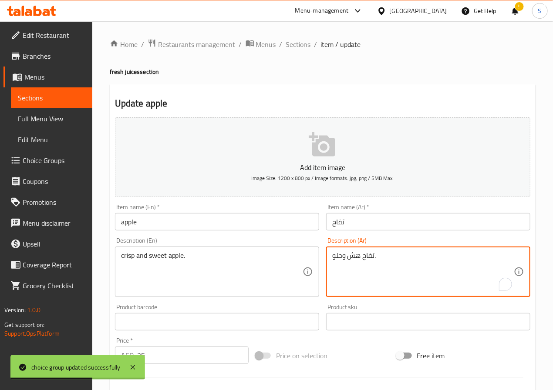
click at [354, 258] on textarea "تفاح هش وحلو." at bounding box center [422, 272] width 181 height 41
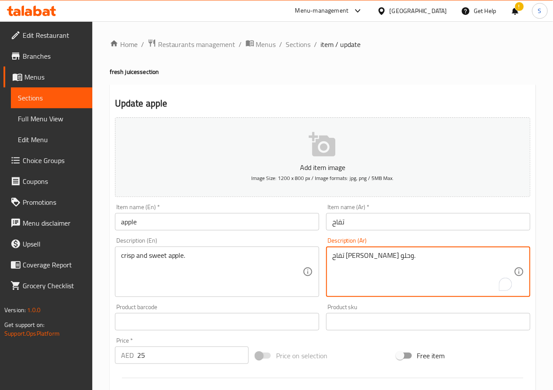
type textarea "تفاح كريسب وحلو."
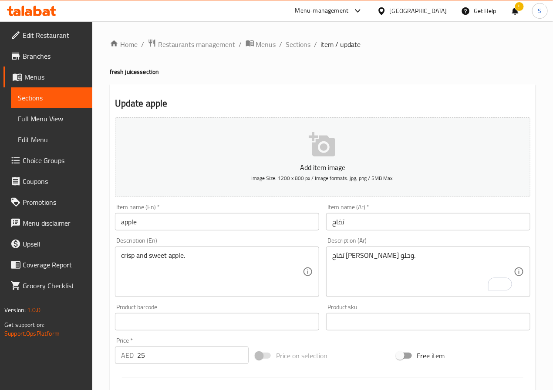
click at [139, 219] on input "apple" at bounding box center [217, 221] width 204 height 17
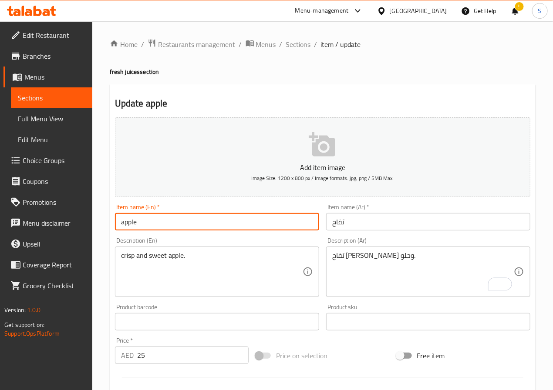
click at [139, 219] on input "apple" at bounding box center [217, 221] width 204 height 17
paste input "A"
type input "Apple"
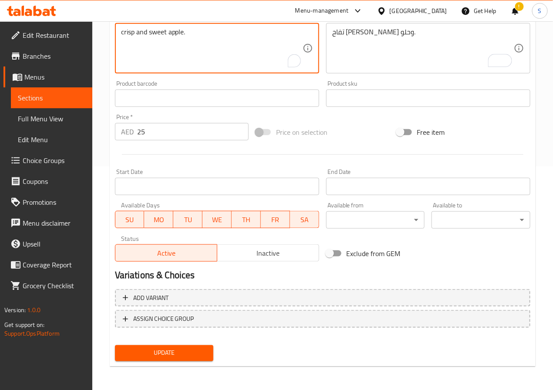
click at [160, 350] on span "Update" at bounding box center [164, 353] width 85 height 11
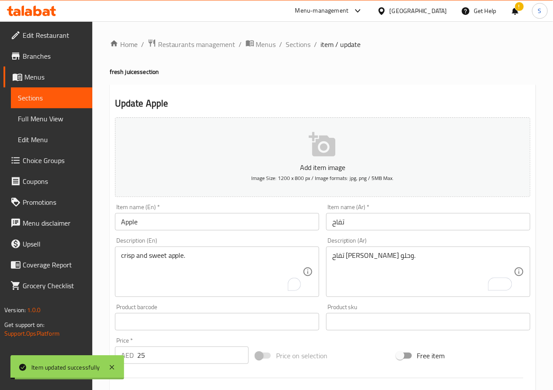
click at [292, 46] on span "Sections" at bounding box center [298, 44] width 25 height 10
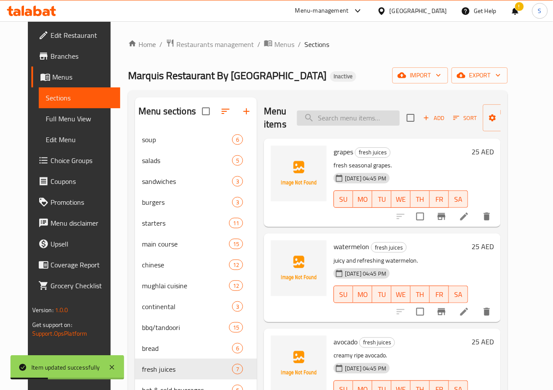
click at [350, 125] on input "search" at bounding box center [348, 118] width 103 height 15
paste input "water small"
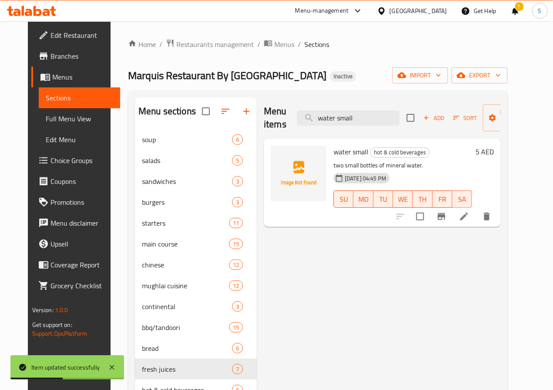
type input "water small"
click at [468, 219] on icon at bounding box center [464, 217] width 8 height 8
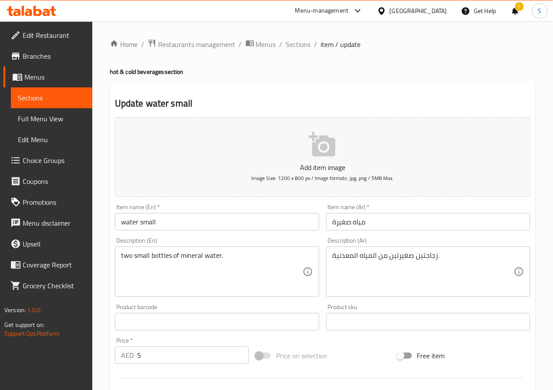
click at [131, 226] on input "water small" at bounding box center [217, 221] width 204 height 17
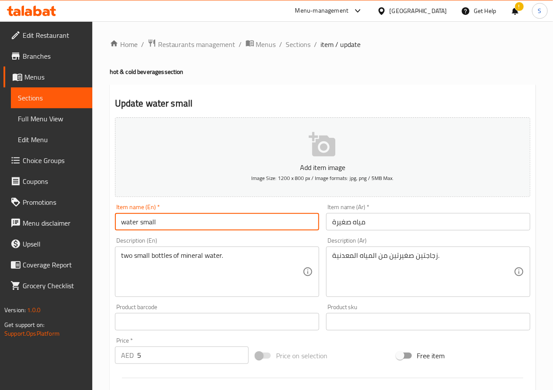
click at [131, 226] on input "water small" at bounding box center [217, 221] width 204 height 17
paste input "Water Small"
type input "Water Small"
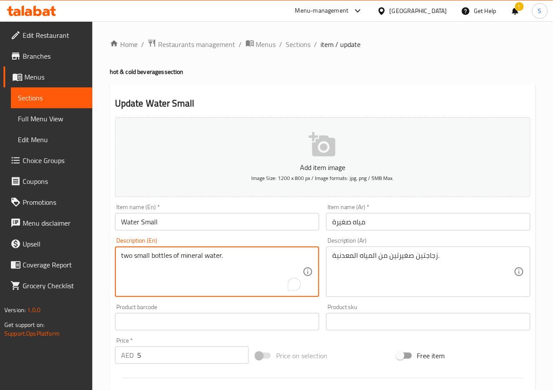
click at [144, 253] on textarea "two small bottles of mineral water." at bounding box center [211, 272] width 181 height 41
paste textarea "2 Bottles 500ml each"
type textarea "2 Bottles 500ml each"
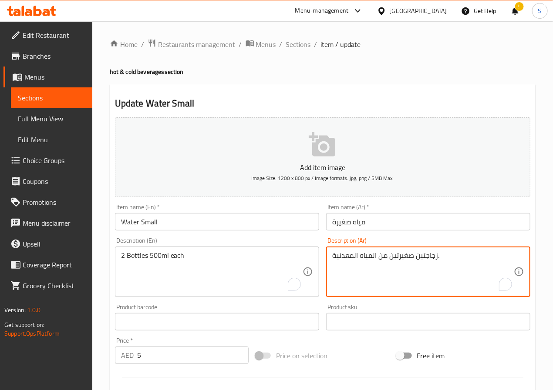
click at [413, 256] on textarea "زجاجتين صغيرتين من المياه المعدنية." at bounding box center [422, 272] width 181 height 41
click at [443, 258] on textarea "2 زجاجة 500 مل لكل زجاجة" at bounding box center [422, 272] width 181 height 41
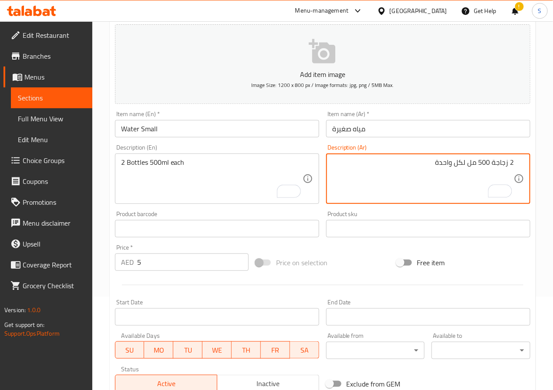
scroll to position [224, 0]
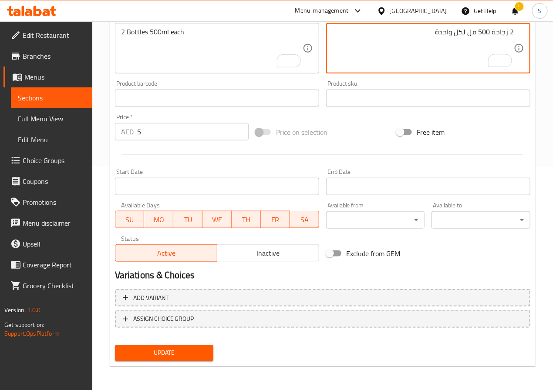
type textarea "2 زجاجة 500 مل لكل واحدة"
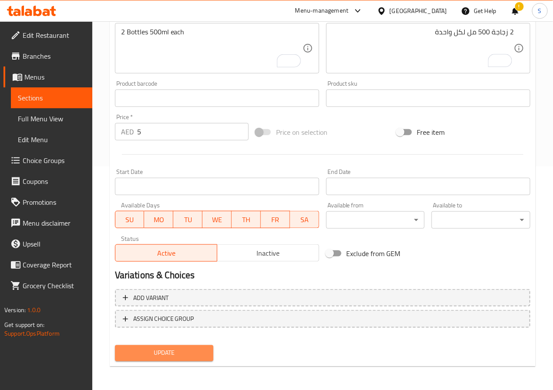
click at [151, 352] on span "Update" at bounding box center [164, 353] width 85 height 11
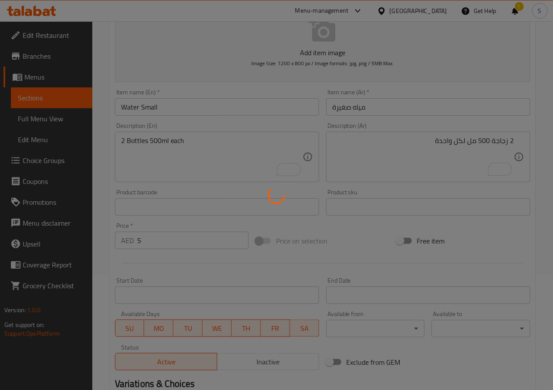
scroll to position [0, 0]
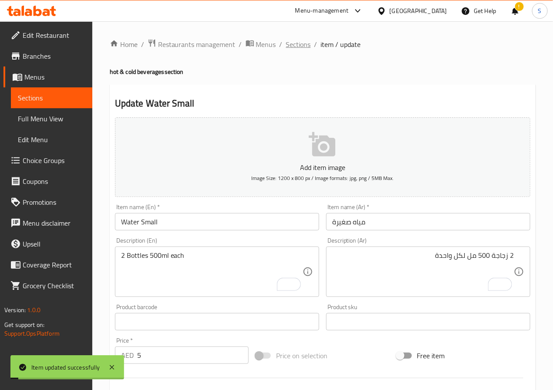
click at [293, 41] on span "Sections" at bounding box center [298, 44] width 25 height 10
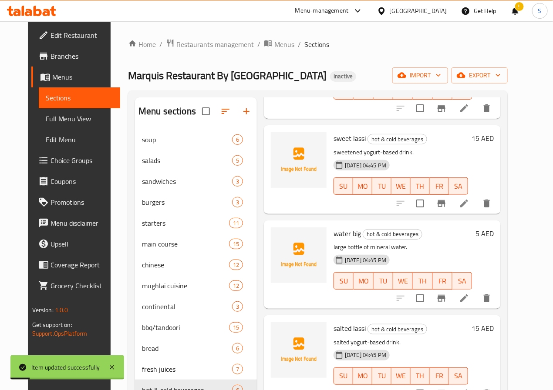
scroll to position [109, 0]
click at [483, 211] on div at bounding box center [443, 203] width 107 height 21
click at [469, 204] on icon at bounding box center [464, 203] width 10 height 10
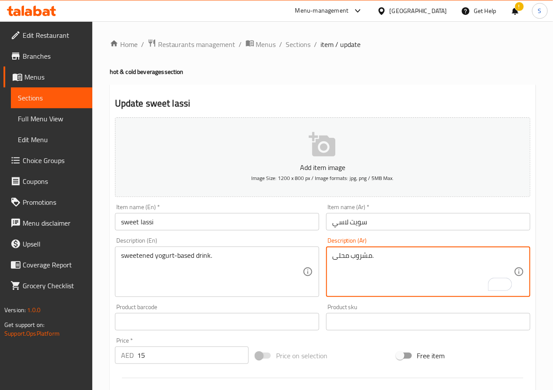
paste textarea "زبادي"
type textarea "مشروب محلى اساسه زبادي ."
click at [358, 222] on input "سويت لاسي" at bounding box center [428, 221] width 204 height 17
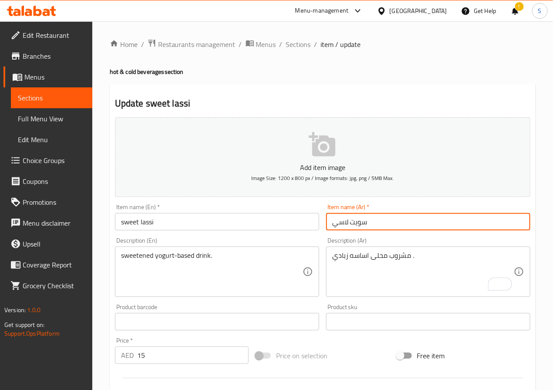
click at [358, 222] on input "سويت لاسي" at bounding box center [428, 221] width 204 height 17
type input "لاسي حلو"
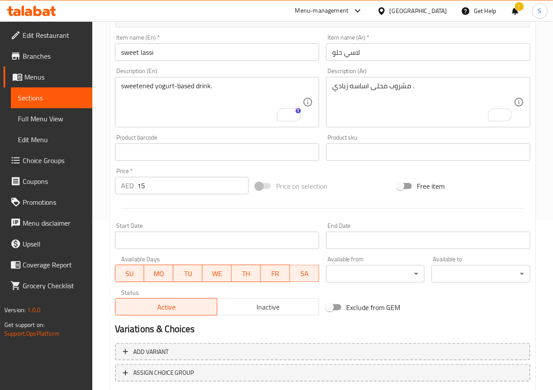
scroll to position [168, 0]
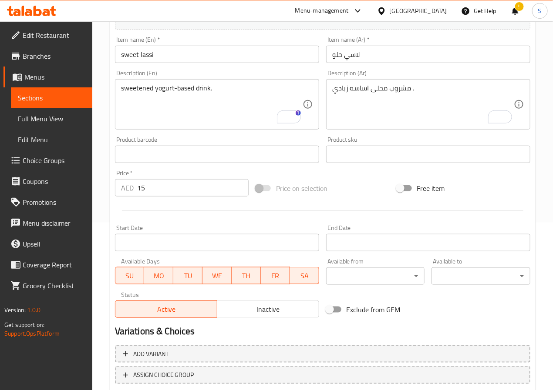
click at [141, 49] on input "sweet lassi" at bounding box center [217, 54] width 204 height 17
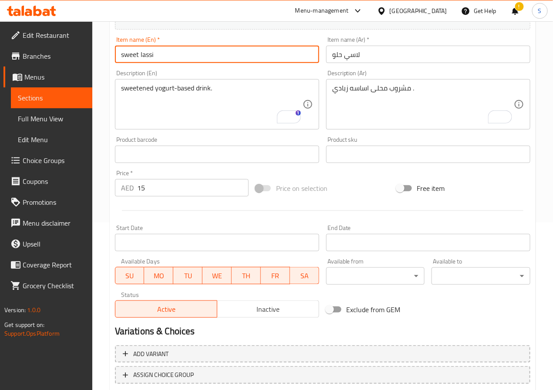
click at [141, 49] on input "sweet lassi" at bounding box center [217, 54] width 204 height 17
paste input "Sweet L"
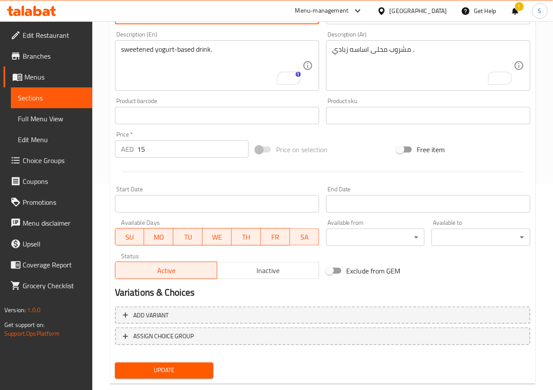
scroll to position [224, 0]
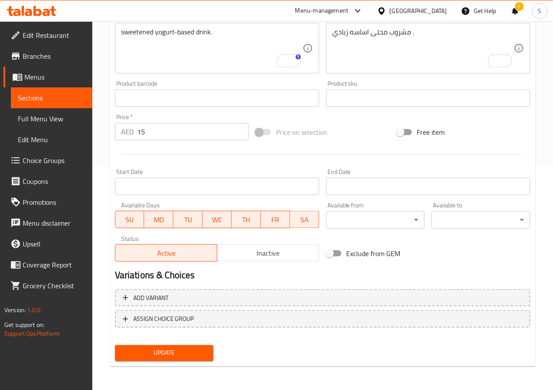
type input "Sweet Lassi"
click at [164, 351] on span "Update" at bounding box center [164, 353] width 85 height 11
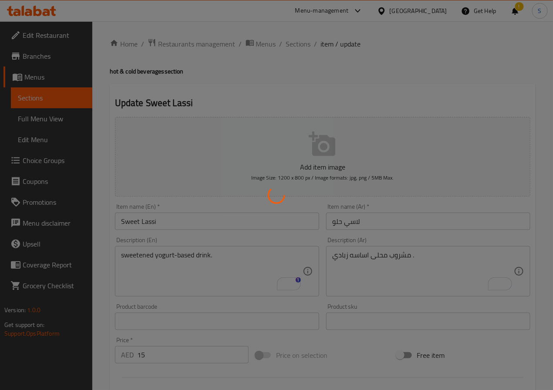
scroll to position [0, 0]
click at [224, 277] on div at bounding box center [276, 195] width 553 height 390
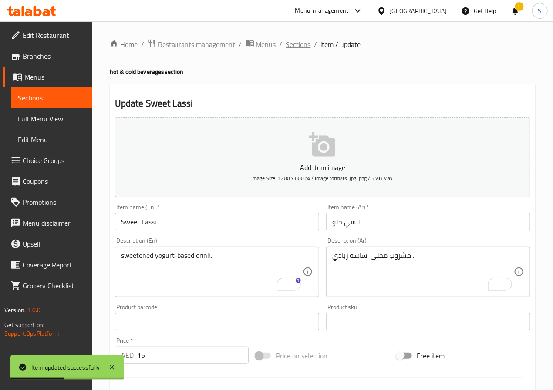
click at [297, 47] on span "Sections" at bounding box center [298, 44] width 25 height 10
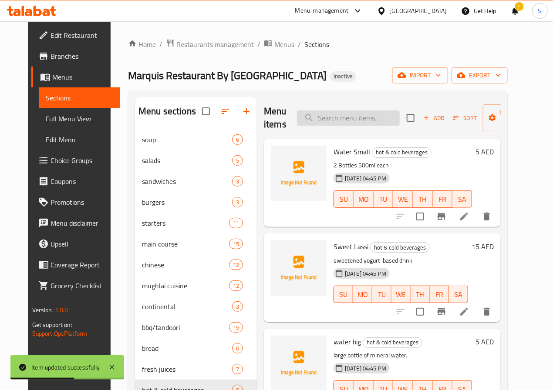
click at [353, 115] on input "search" at bounding box center [348, 118] width 103 height 15
paste input "salted lassi"
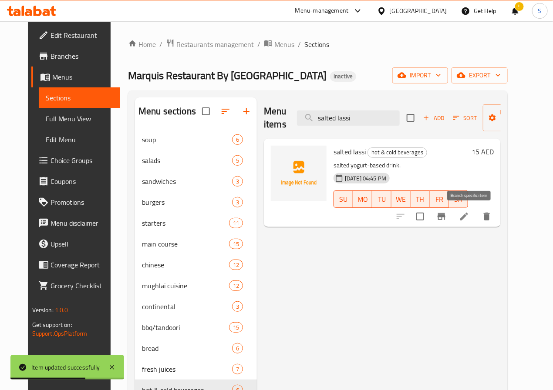
type input "salted lassi"
click at [469, 221] on icon at bounding box center [464, 216] width 10 height 10
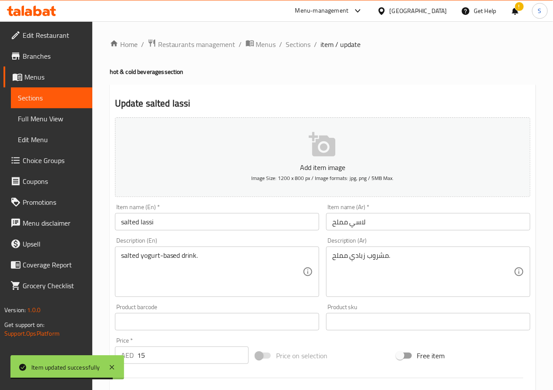
click at [130, 219] on input "salted lassi" at bounding box center [217, 221] width 204 height 17
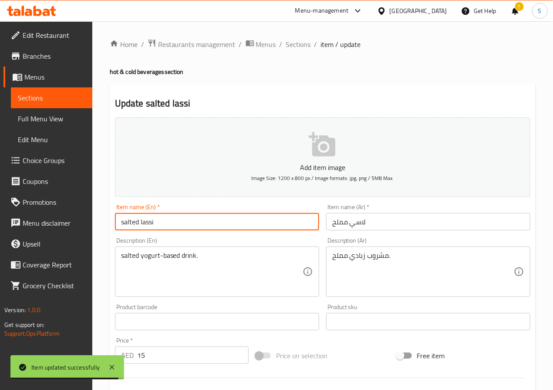
click at [130, 219] on input "salted lassi" at bounding box center [217, 221] width 204 height 17
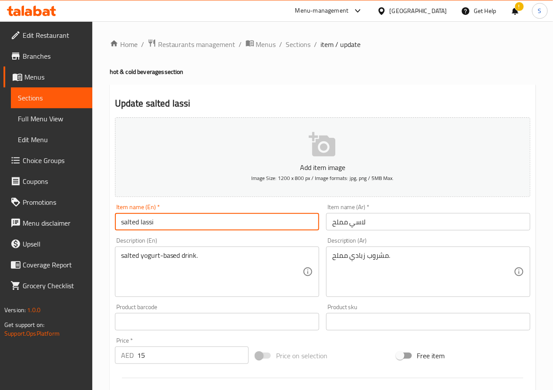
paste input "Salted L"
type input "Salted Lassi"
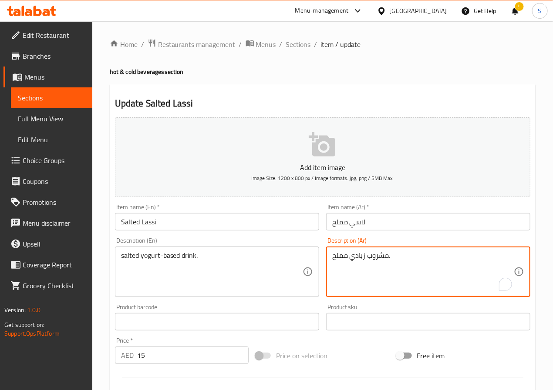
click at [361, 259] on textarea "مشروب زبادي مملح." at bounding box center [422, 272] width 181 height 41
type textarea "مشروب مملح اساسه الزبادي."
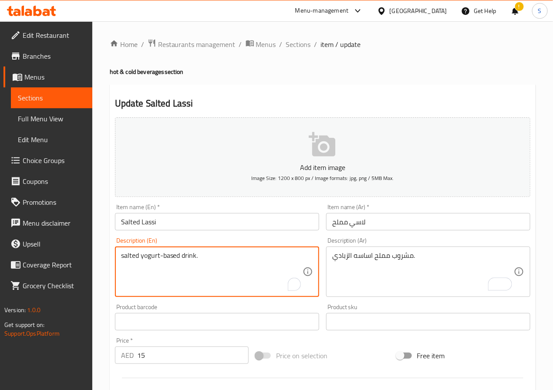
scroll to position [224, 0]
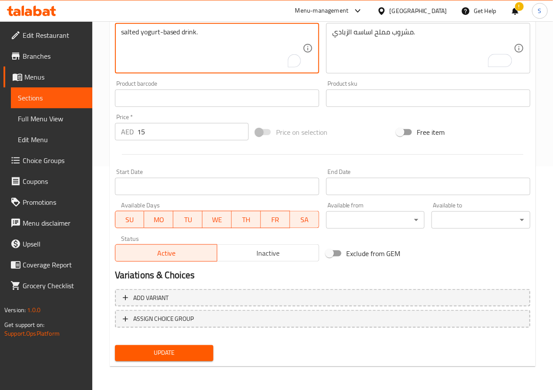
click at [204, 358] on span "Update" at bounding box center [164, 353] width 85 height 11
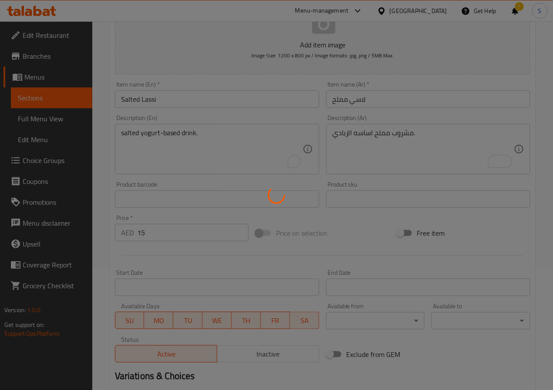
scroll to position [0, 0]
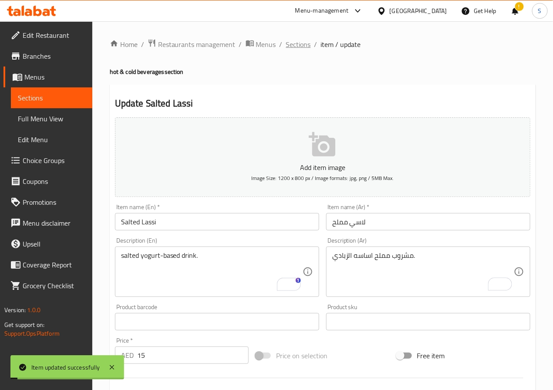
click at [288, 40] on span "Sections" at bounding box center [298, 44] width 25 height 10
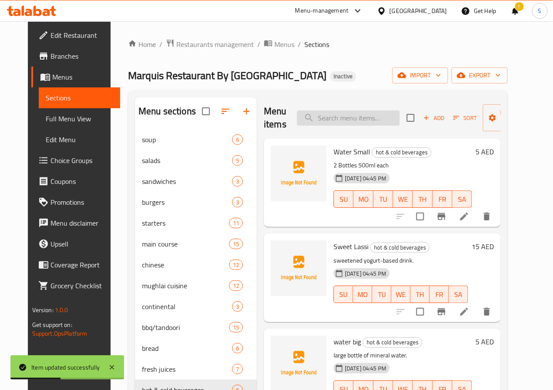
click at [298, 115] on input "search" at bounding box center [348, 118] width 103 height 15
paste input "milkshake"
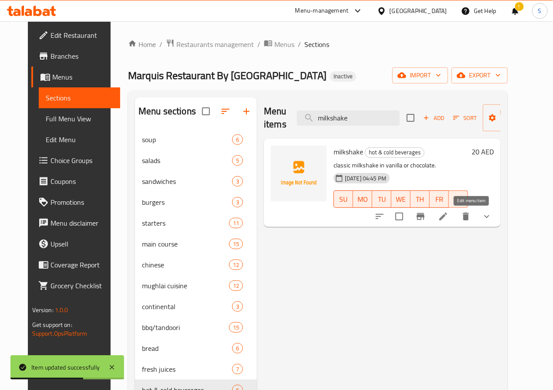
type input "milkshake"
click at [447, 217] on icon at bounding box center [443, 217] width 8 height 8
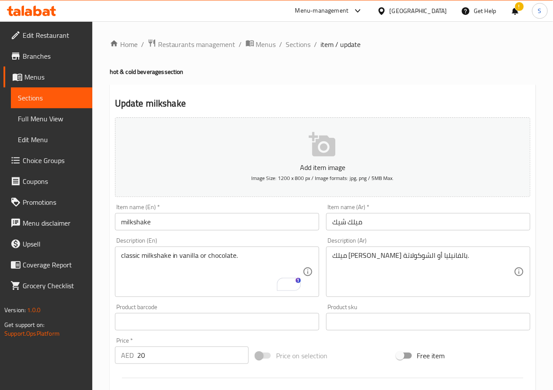
click at [164, 221] on input "milkshake" at bounding box center [217, 221] width 204 height 17
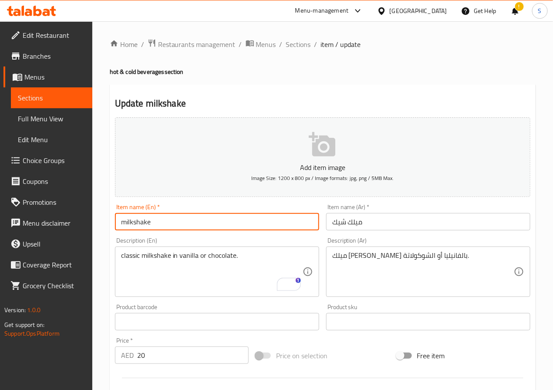
paste input "(Vanilla/Chocolate)"
click at [127, 222] on input "milkshake (Vanilla/Chocolate)" at bounding box center [217, 221] width 204 height 17
type input "Milkshake (Vanilla/Chocolate)"
click at [348, 223] on input "ميلك شيك" at bounding box center [428, 221] width 204 height 17
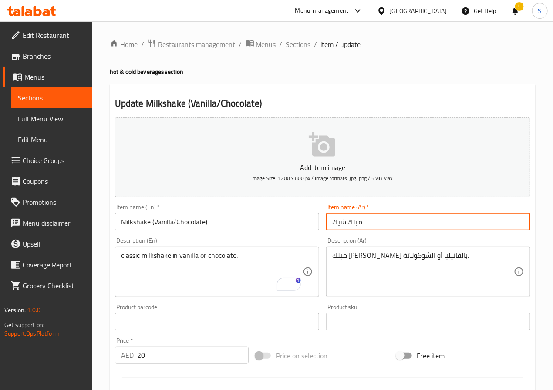
click at [348, 223] on input "ميلك شيك" at bounding box center [428, 221] width 204 height 17
type input "[PERSON_NAME] (فانيليا / شوكولاتة)"
click at [259, 226] on input "Milkshake (Vanilla/Chocolate)" at bounding box center [217, 221] width 204 height 17
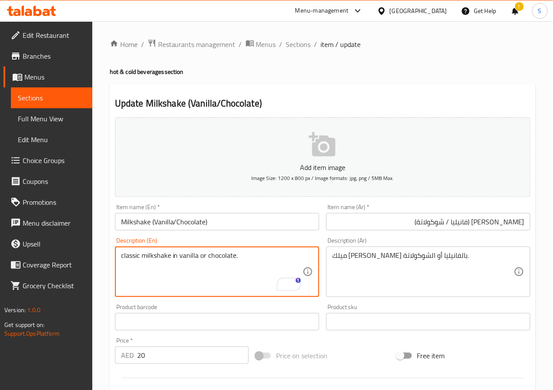
click at [226, 262] on textarea "classic milkshake in vanilla or chocolate." at bounding box center [211, 272] width 181 height 41
paste textarea "(Vanilla/Chocolate)"
type textarea "(Vanilla/Chocolate)"
click at [421, 222] on input "[PERSON_NAME] (فانيليا / شوكولاتة)" at bounding box center [428, 221] width 204 height 17
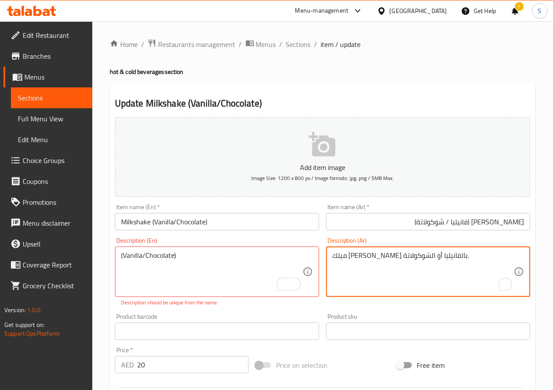
click at [399, 258] on textarea "ميلك [PERSON_NAME] بالفانيليا أو الشوكولاتة." at bounding box center [422, 272] width 181 height 41
paste textarea "(فانيليا / شوكولاتة)"
type textarea "(فانيليا / شوكولاتة)"
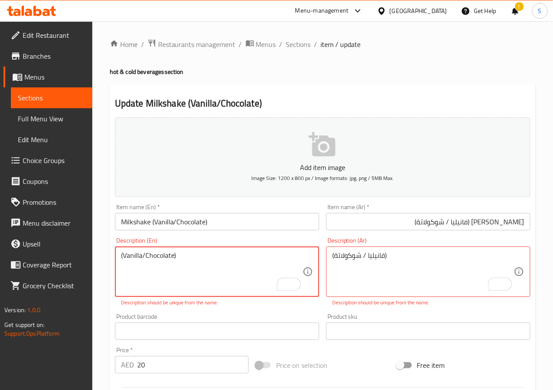
click at [230, 223] on input "Milkshake (Vanilla/Chocolate)" at bounding box center [217, 221] width 204 height 17
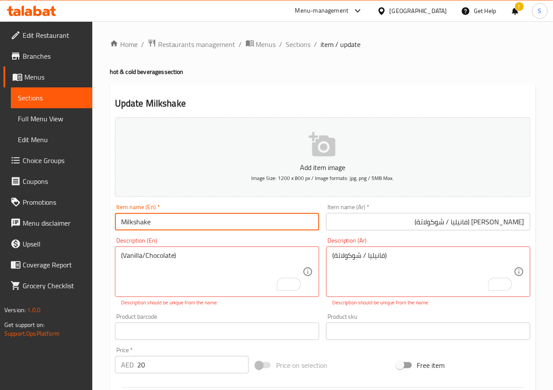
type input "Milkshake"
click at [413, 218] on input "[PERSON_NAME] (فانيليا / شوكولاتة)" at bounding box center [428, 221] width 204 height 17
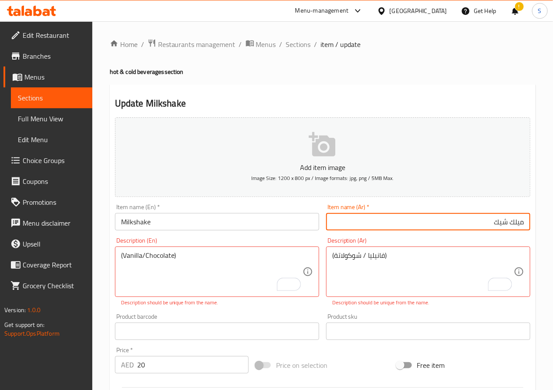
type input "ميلك شيك"
drag, startPoint x: 209, startPoint y: 269, endPoint x: 227, endPoint y: 269, distance: 18.3
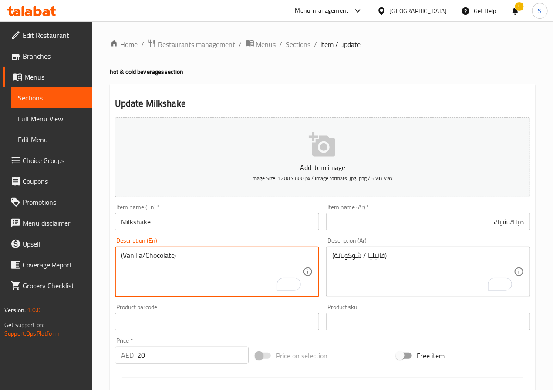
scroll to position [239, 0]
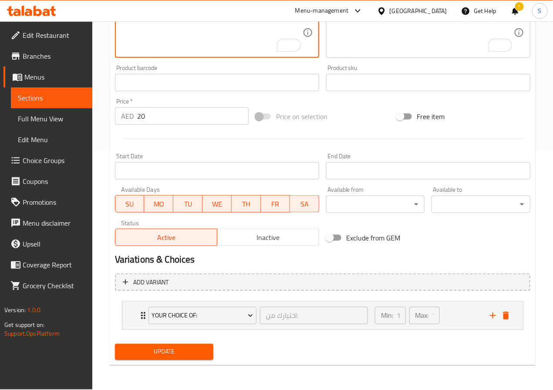
click at [183, 354] on span "Update" at bounding box center [164, 352] width 85 height 11
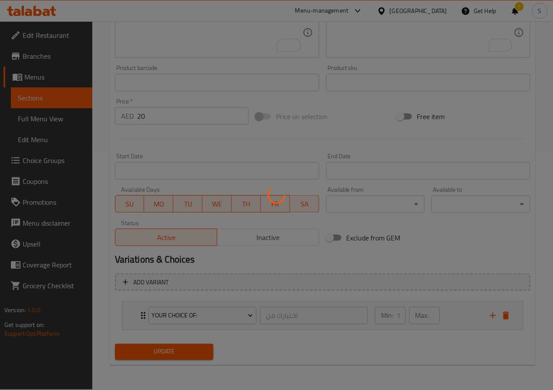
scroll to position [0, 0]
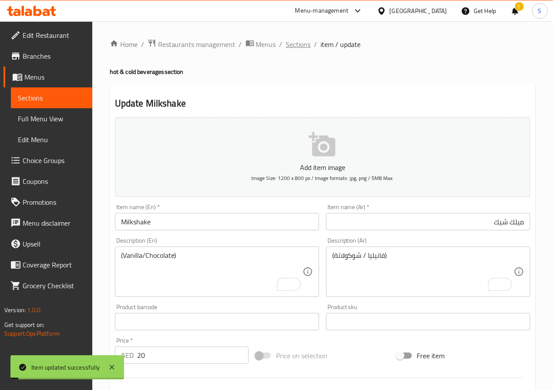
click at [294, 46] on span "Sections" at bounding box center [298, 44] width 25 height 10
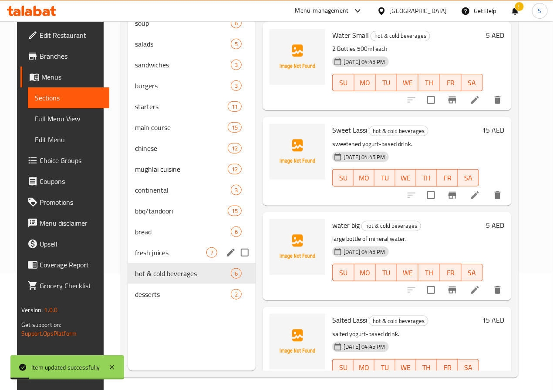
scroll to position [122, 0]
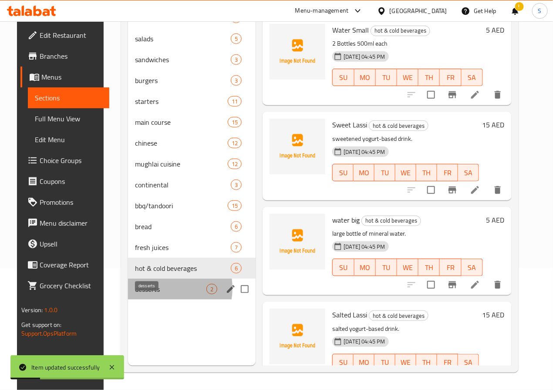
click at [147, 295] on span "desserts" at bounding box center [171, 289] width 72 height 10
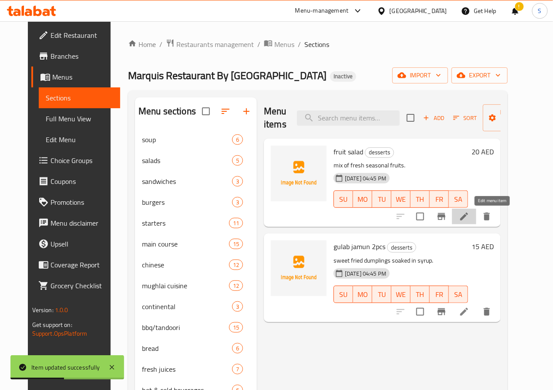
click at [469, 218] on icon at bounding box center [464, 216] width 10 height 10
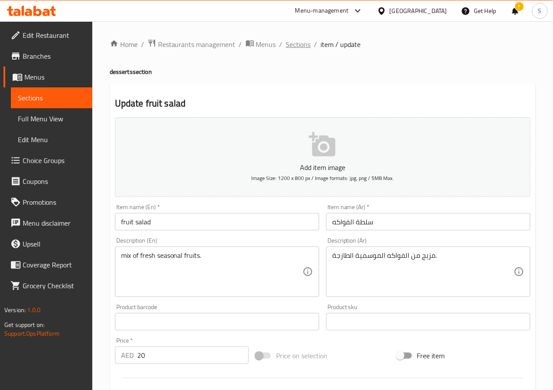
click at [296, 45] on span "Sections" at bounding box center [298, 44] width 25 height 10
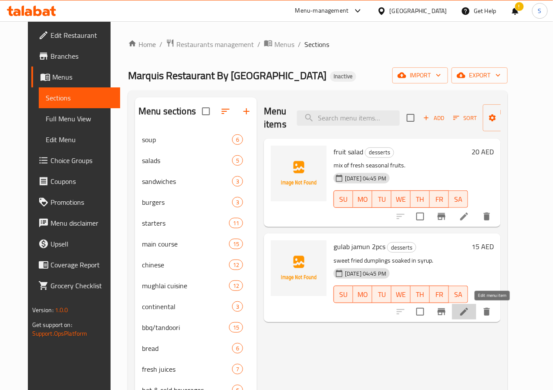
click at [468, 312] on icon at bounding box center [464, 312] width 8 height 8
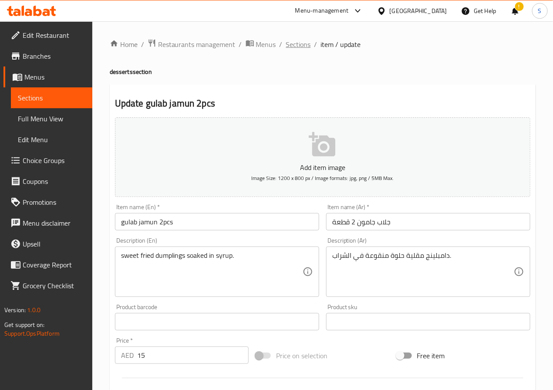
click at [298, 42] on span "Sections" at bounding box center [298, 44] width 25 height 10
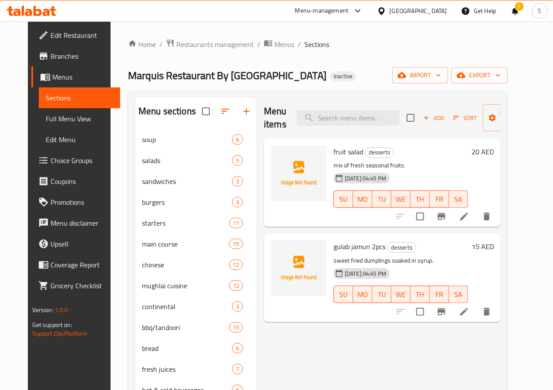
click at [158, 249] on span "main course" at bounding box center [185, 244] width 87 height 10
click at [155, 229] on div "starters 11" at bounding box center [196, 223] width 122 height 21
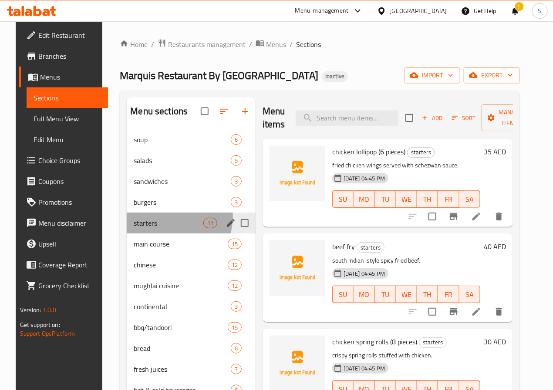
click at [153, 230] on div "starters 11" at bounding box center [191, 223] width 129 height 21
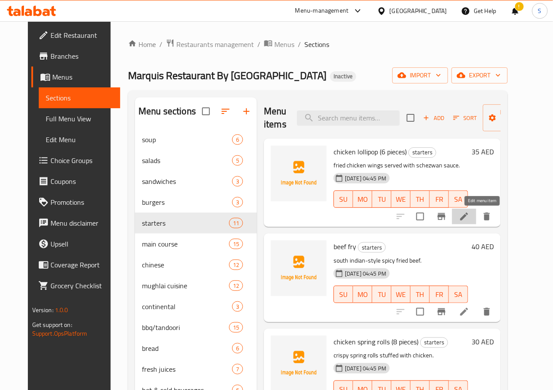
click at [469, 217] on icon at bounding box center [464, 216] width 10 height 10
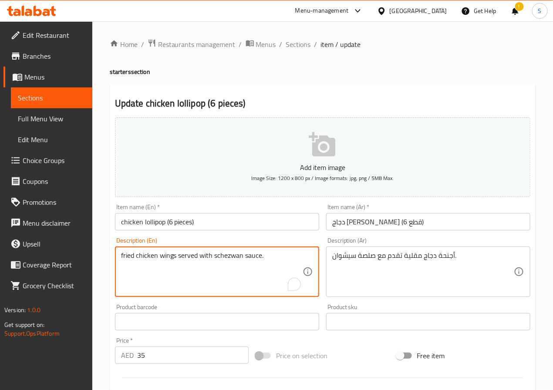
drag, startPoint x: 179, startPoint y: 255, endPoint x: 97, endPoint y: 260, distance: 82.8
type textarea "served with schezwan sauce."
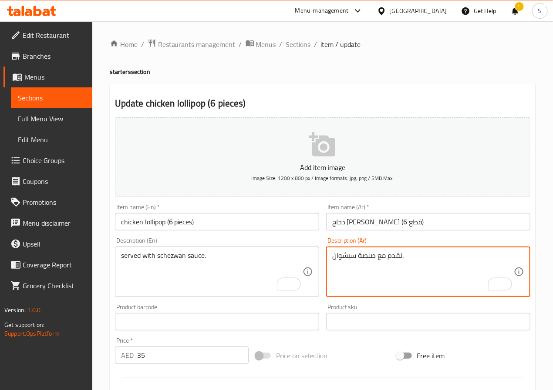
type textarea "تقدم مع صلصة سيشوان."
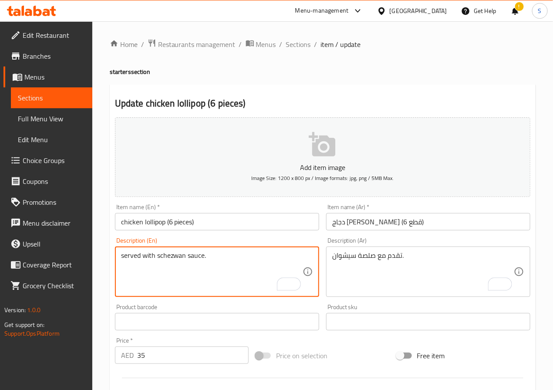
scroll to position [224, 0]
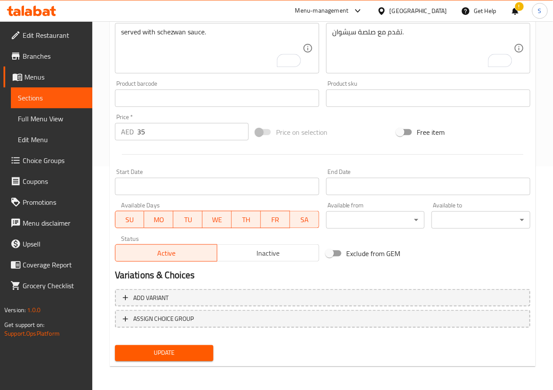
click at [181, 343] on div "Update" at bounding box center [164, 353] width 106 height 23
click at [104, 135] on div "Home / Restaurants management / Menus / Sections / item / update starters secti…" at bounding box center [322, 95] width 460 height 594
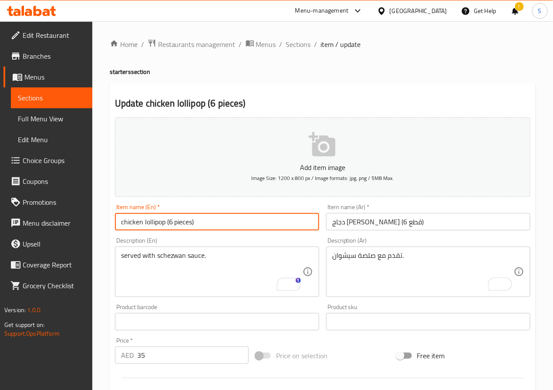
click at [143, 215] on input "chicken lollipop (6 pieces)" at bounding box center [217, 221] width 204 height 17
paste input "Chicken Lollipop (6 pc"
type input "Chicken Lollipop (6 pcs)"
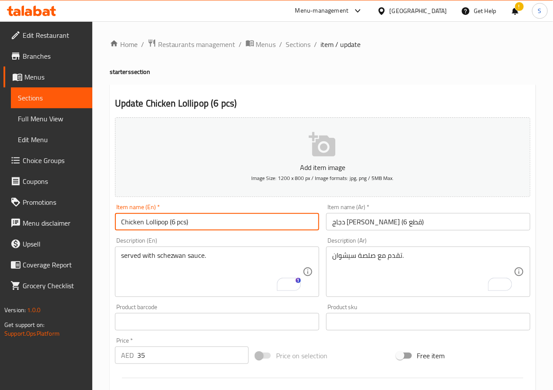
click at [106, 235] on div "Home / Restaurants management / Menus / Sections / item / update starters secti…" at bounding box center [322, 318] width 460 height 594
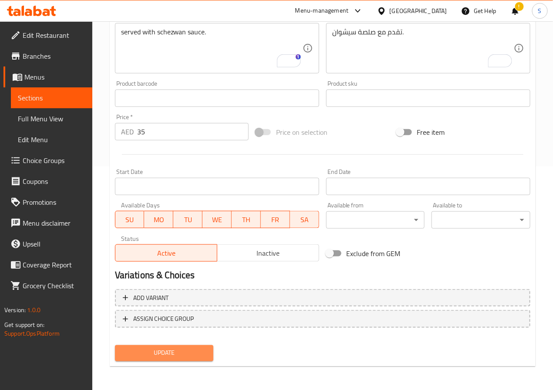
click at [181, 349] on span "Update" at bounding box center [164, 353] width 85 height 11
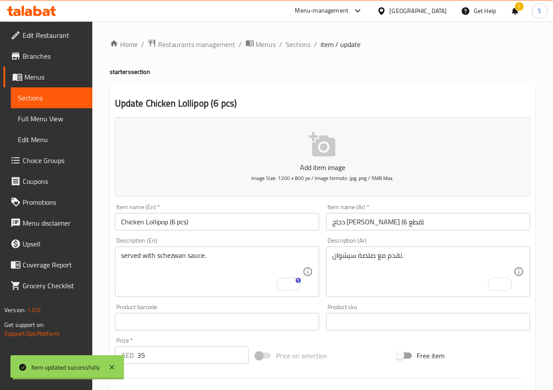
click at [298, 46] on span "Sections" at bounding box center [298, 44] width 25 height 10
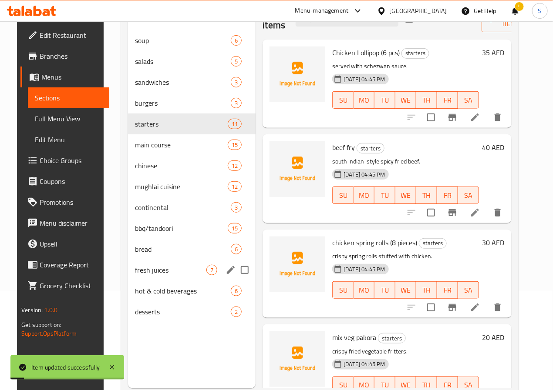
scroll to position [122, 0]
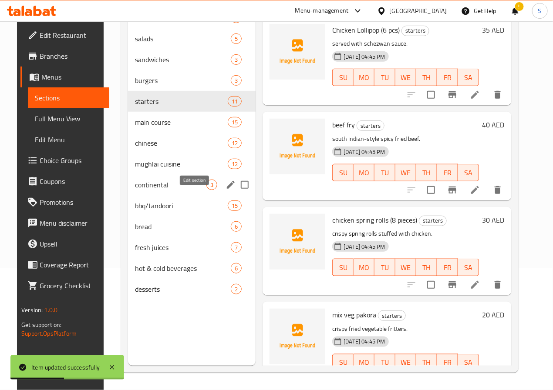
click at [225, 190] on icon "edit" at bounding box center [230, 185] width 10 height 10
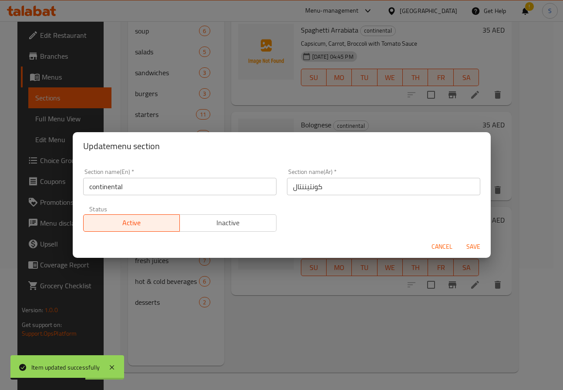
click at [182, 333] on div "Update menu section Section name(En)   * continental Section name(En) * Section…" at bounding box center [281, 195] width 563 height 390
click at [442, 247] on span "Cancel" at bounding box center [441, 247] width 21 height 11
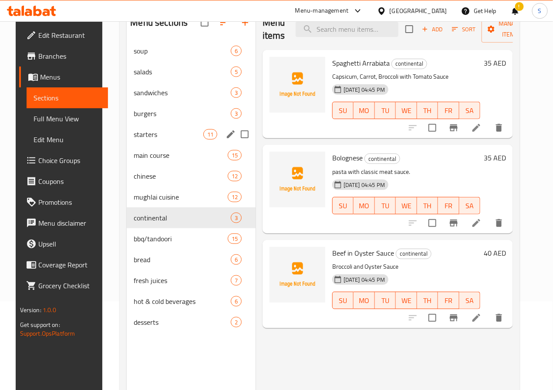
scroll to position [66, 0]
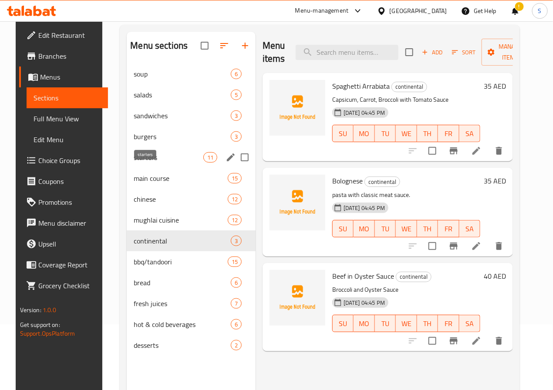
click at [148, 163] on span "starters" at bounding box center [168, 157] width 69 height 10
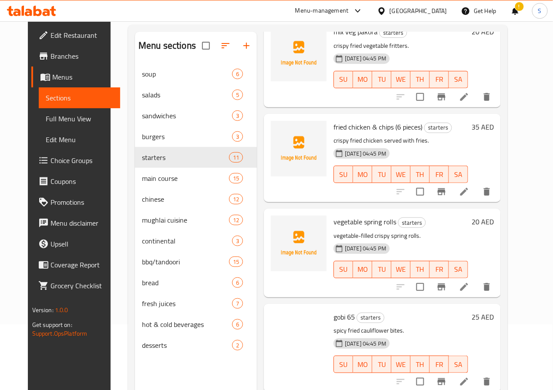
scroll to position [397, 0]
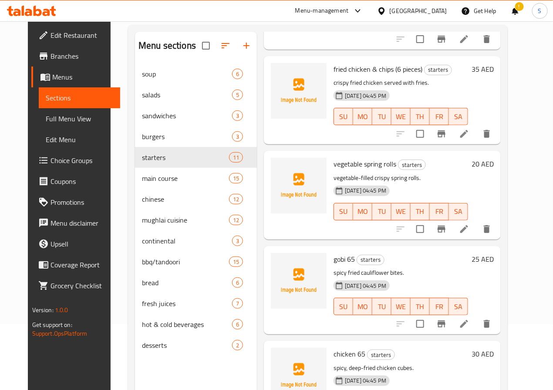
click at [469, 132] on icon at bounding box center [464, 134] width 10 height 10
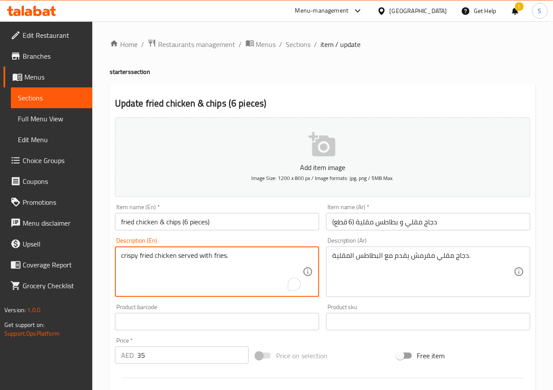
click at [200, 259] on textarea "crispy fried chicken served with fries." at bounding box center [211, 272] width 181 height 41
paste textarea "Cruchy Chicken with Fries"
type textarea "Cruchy Chicken with Fries"
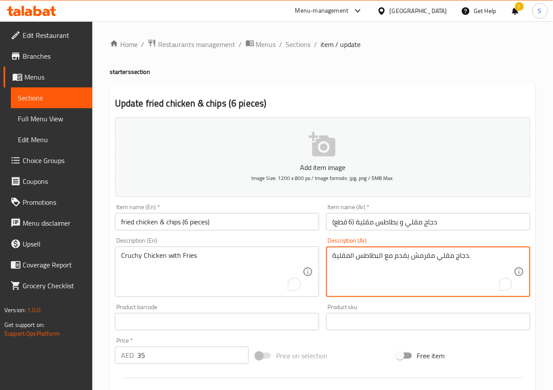
click at [446, 258] on textarea "دجاج مقلي مقرمش يقدم مع البطاطس المقلية." at bounding box center [422, 272] width 181 height 41
click at [401, 260] on textarea "دجاج مقرمش يقدم مع البطاطس المقلية." at bounding box center [422, 272] width 181 height 41
type textarea "دجاج مقرمش مع البطاطس المقلية."
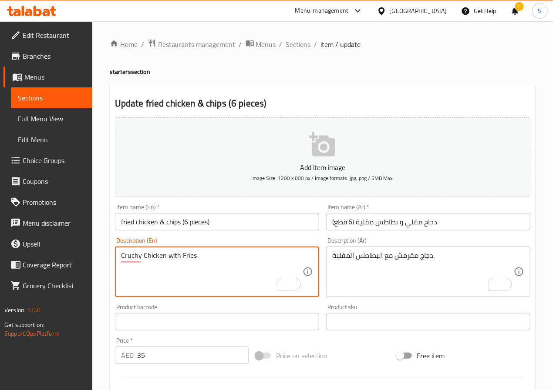
click at [208, 254] on textarea "Cruchy Chicken with Fries" at bounding box center [211, 272] width 181 height 41
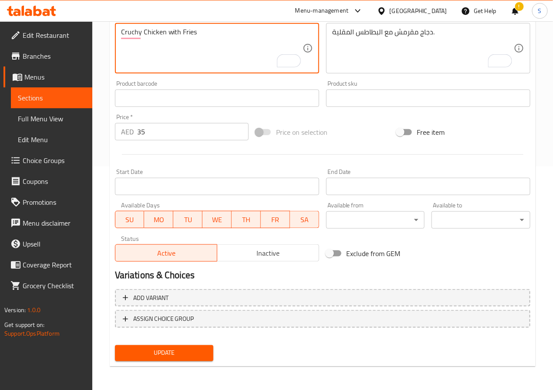
click at [174, 352] on span "Update" at bounding box center [164, 353] width 85 height 11
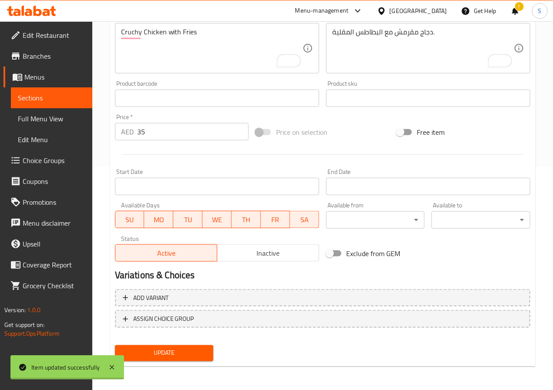
scroll to position [0, 0]
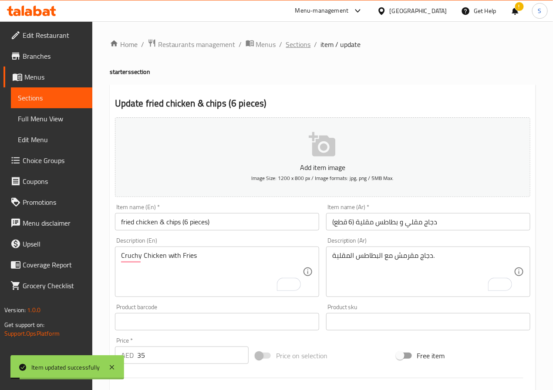
click at [296, 46] on span "Sections" at bounding box center [298, 44] width 25 height 10
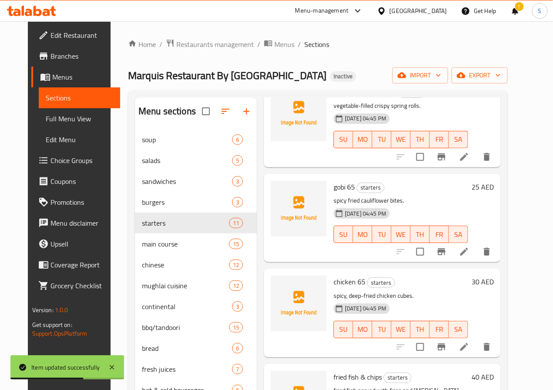
scroll to position [690, 0]
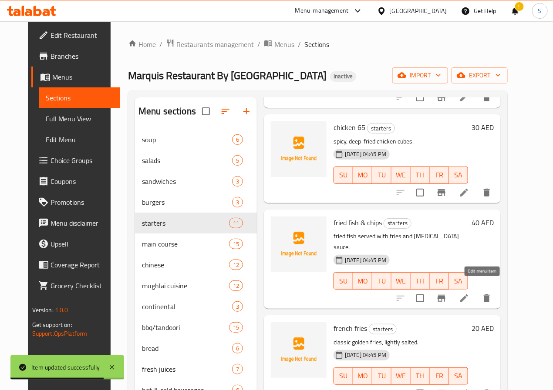
click at [469, 293] on icon at bounding box center [464, 298] width 10 height 10
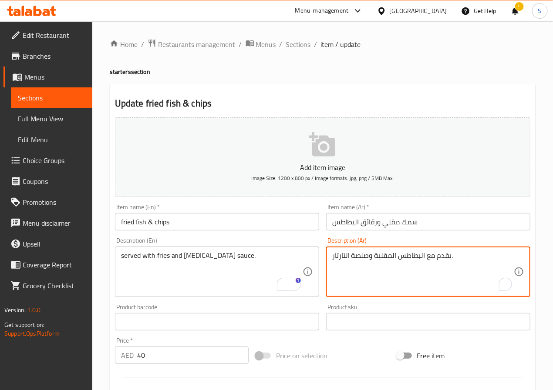
type textarea "يقدم مع البطاطس المقلية وصلصة التارتار."
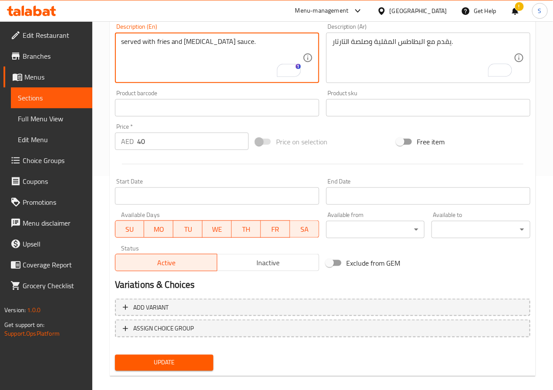
scroll to position [224, 0]
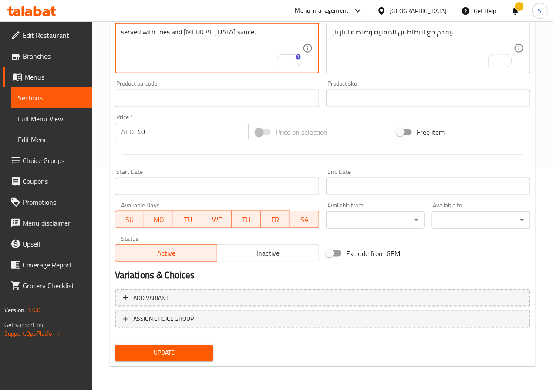
click at [174, 348] on span "Update" at bounding box center [164, 353] width 85 height 11
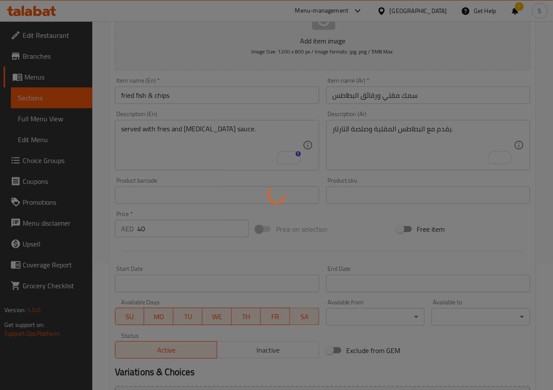
scroll to position [0, 0]
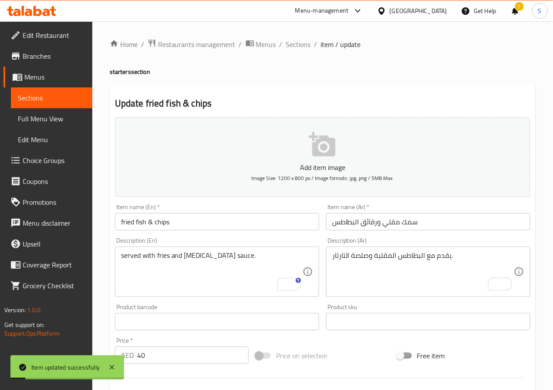
drag, startPoint x: 299, startPoint y: 42, endPoint x: 358, endPoint y: 58, distance: 60.9
click at [299, 41] on span "Sections" at bounding box center [298, 44] width 25 height 10
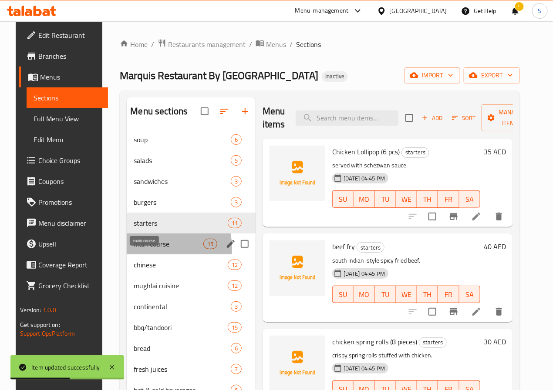
click at [138, 249] on span "main course" at bounding box center [168, 244] width 69 height 10
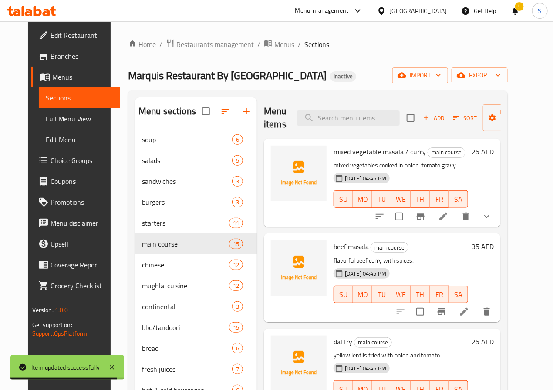
click at [447, 217] on icon at bounding box center [443, 217] width 8 height 8
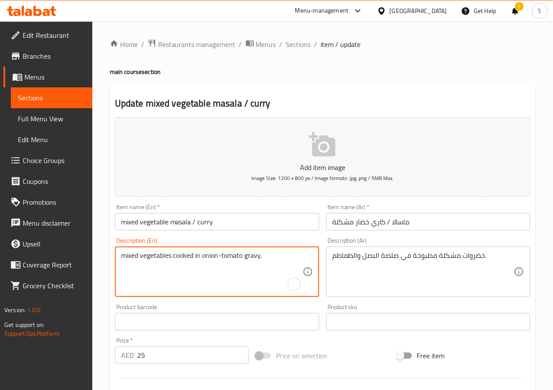
click at [157, 256] on textarea "mixed vegetables cooked in onion-tomato gravy." at bounding box center [211, 272] width 181 height 41
paste textarea "Mix Veg, Onion, Ginger, [PERSON_NAME] , Tomato and Spices"
type textarea "Mix Veg, Onion, Ginger, [PERSON_NAME] , Tomato and Spices"
click at [416, 256] on textarea "خضروات مشكلة مطبوخة في صلصة البصل والطماطم." at bounding box center [422, 272] width 181 height 41
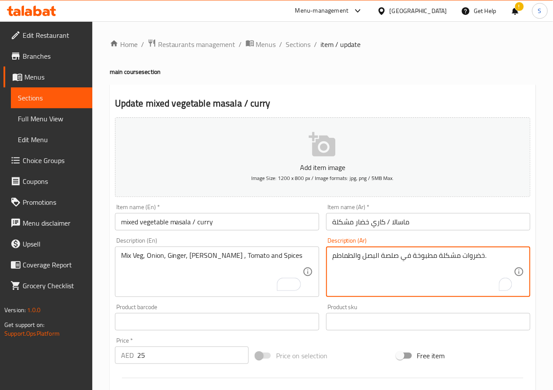
click at [416, 256] on textarea "خضروات مشكلة مطبوخة في صلصة البصل والطماطم." at bounding box center [422, 272] width 181 height 41
type textarea "ميكس نباتي، بصل، زنجبيل، ثوم، طماطم وتوابل"
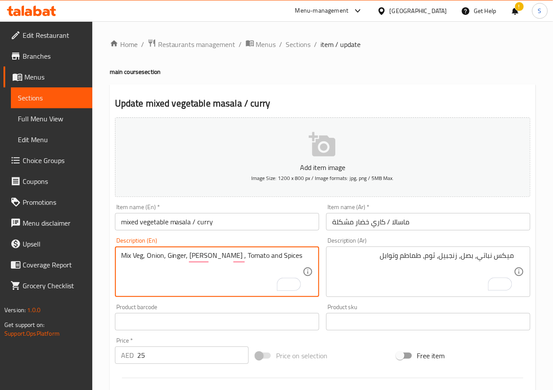
click at [175, 256] on textarea "Mix Veg, Onion, Ginger, [PERSON_NAME] , Tomato and Spices" at bounding box center [211, 272] width 181 height 41
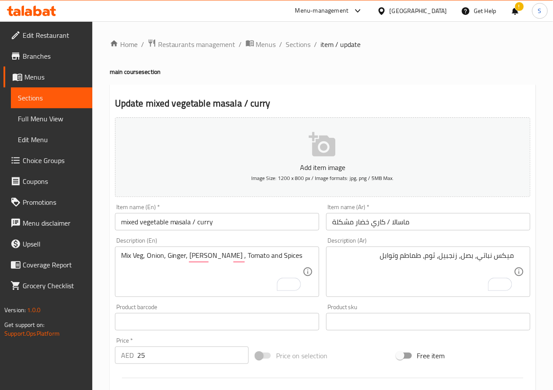
click at [231, 294] on div "Mix Veg, Onion, Ginger, Garlic , Tomato and Spices Description (En)" at bounding box center [217, 272] width 204 height 50
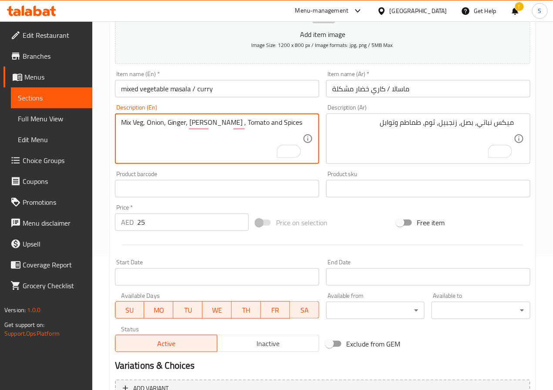
scroll to position [239, 0]
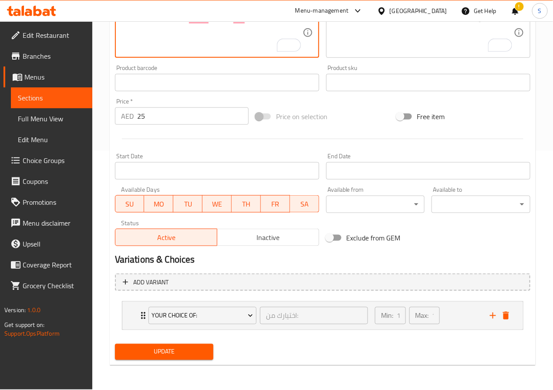
drag, startPoint x: 186, startPoint y: 346, endPoint x: 115, endPoint y: 10, distance: 343.8
click at [186, 346] on button "Update" at bounding box center [164, 352] width 99 height 16
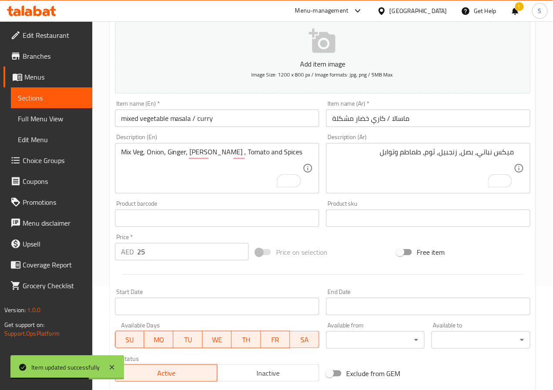
scroll to position [0, 0]
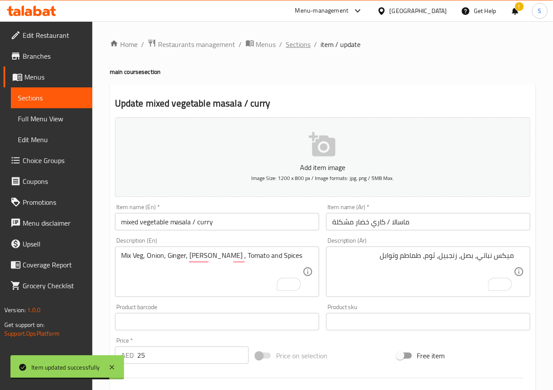
click at [291, 44] on span "Sections" at bounding box center [298, 44] width 25 height 10
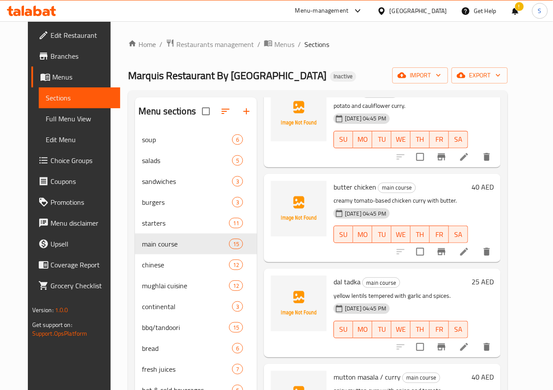
scroll to position [623, 0]
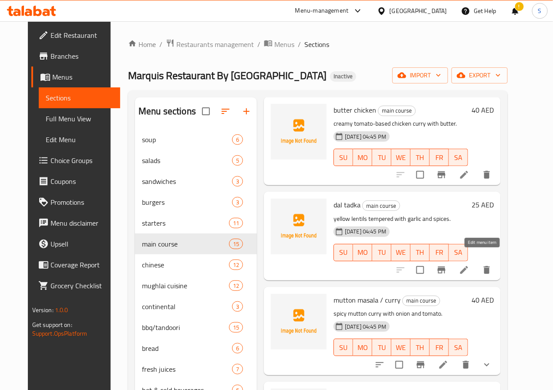
click at [469, 265] on icon at bounding box center [464, 270] width 10 height 10
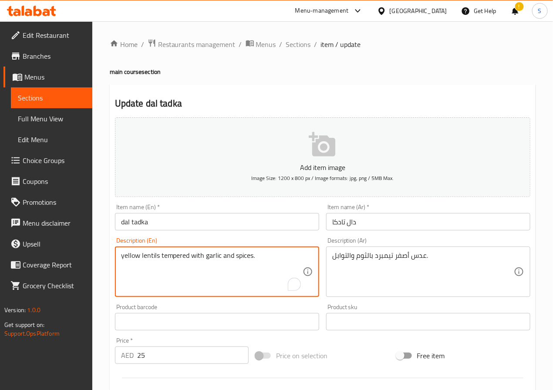
click at [141, 261] on textarea "yellow lentils tempered with garlic and spices." at bounding box center [211, 272] width 181 height 41
paste textarea "Garlic, [PERSON_NAME], Chilli, [PERSON_NAME] and Spices"
type textarea "Garlic, [PERSON_NAME], Chilli, [PERSON_NAME] and Spices"
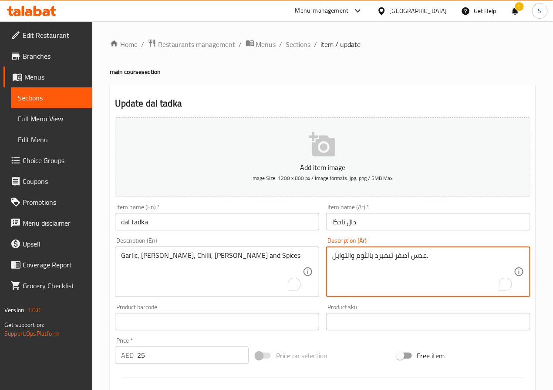
click at [375, 252] on textarea "عدس أصفر تيمبرد بالثوم والتوابل." at bounding box center [422, 272] width 181 height 41
type textarea "ثوم، بصل، فلفل حار، زيرا وتوابل"
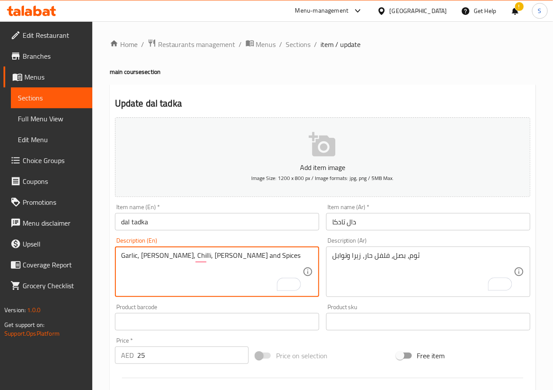
scroll to position [224, 0]
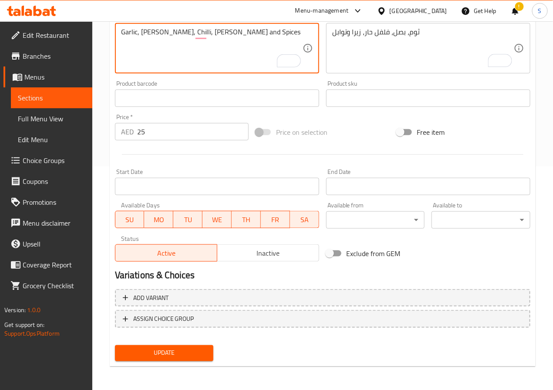
click at [148, 357] on span "Update" at bounding box center [164, 353] width 85 height 11
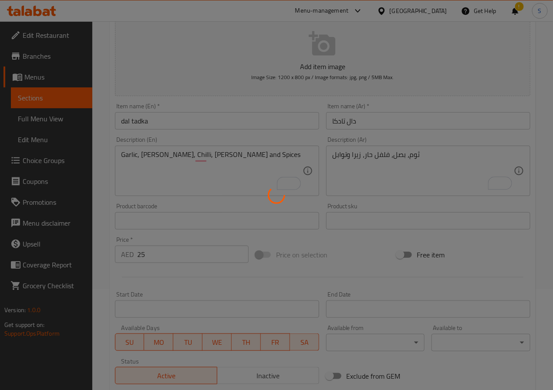
scroll to position [0, 0]
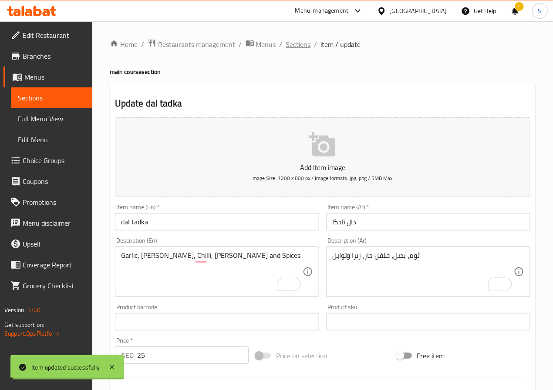
click at [292, 42] on span "Sections" at bounding box center [298, 44] width 25 height 10
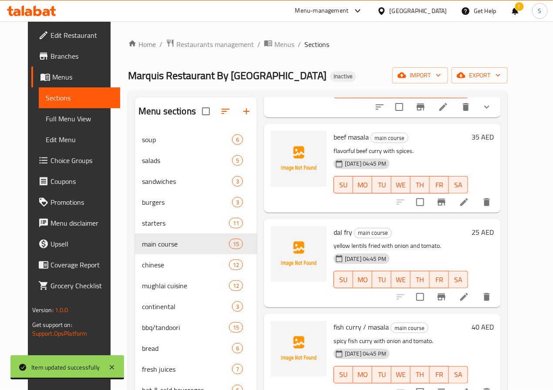
scroll to position [126, 0]
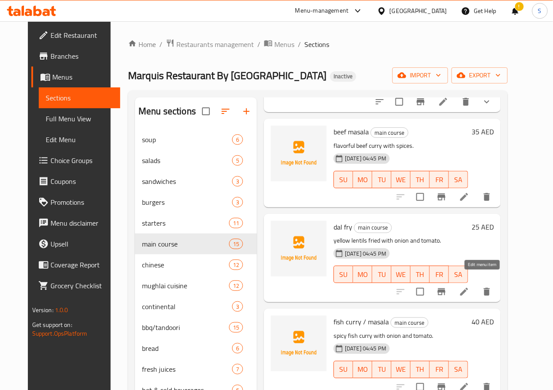
click at [469, 287] on icon at bounding box center [464, 292] width 10 height 10
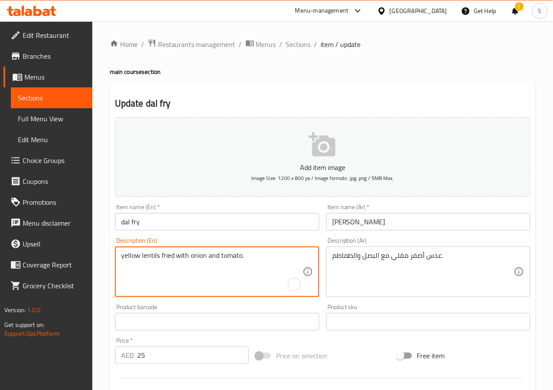
click at [130, 255] on textarea "yellow lentils fried with onion and tomato." at bounding box center [211, 272] width 181 height 41
paste textarea "Onion, [PERSON_NAME], Chilli and Spices"
type textarea "Onion, [PERSON_NAME], Chilli and Spices"
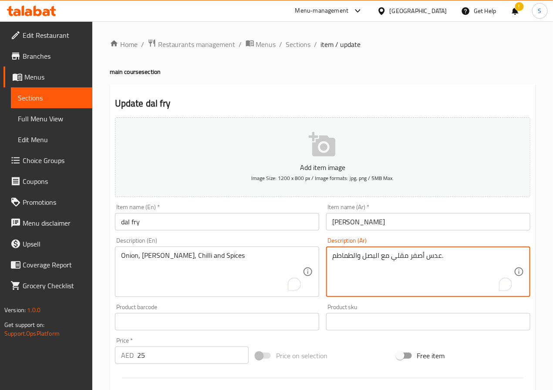
click at [414, 263] on textarea "عدس أصفر مقلي مع البصل والطماطم." at bounding box center [422, 272] width 181 height 41
type textarea "بصل، طماطم، فلفل حار وتوابل"
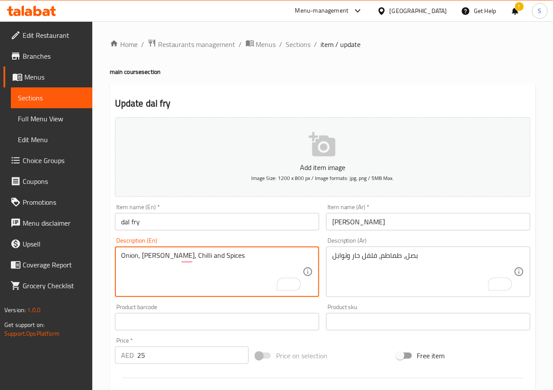
scroll to position [224, 0]
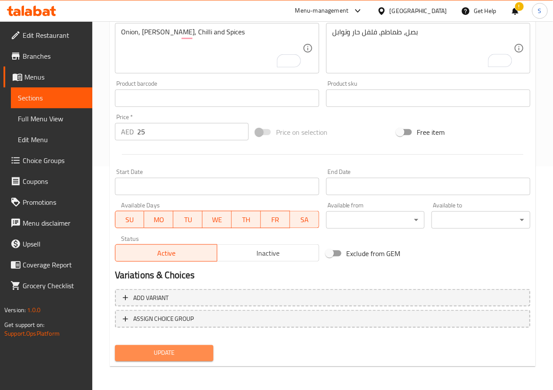
click at [151, 356] on span "Update" at bounding box center [164, 353] width 85 height 11
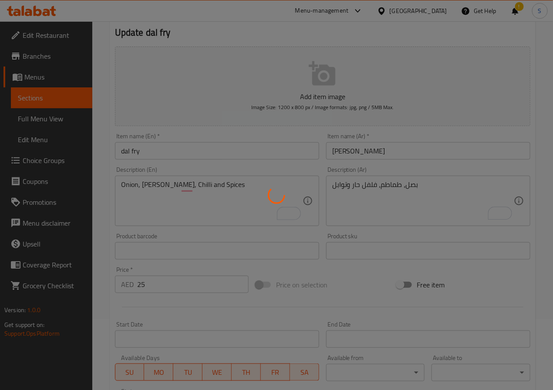
scroll to position [0, 0]
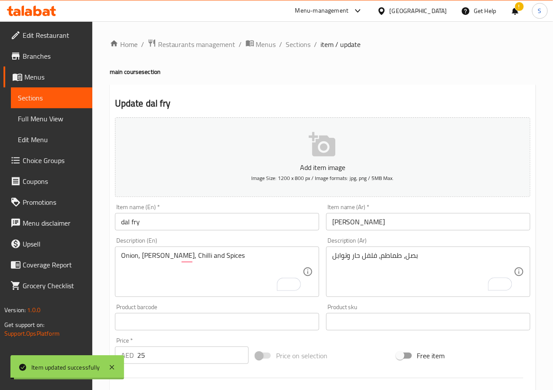
drag, startPoint x: 286, startPoint y: 41, endPoint x: 37, endPoint y: 92, distance: 254.5
click at [286, 41] on span "Sections" at bounding box center [298, 44] width 25 height 10
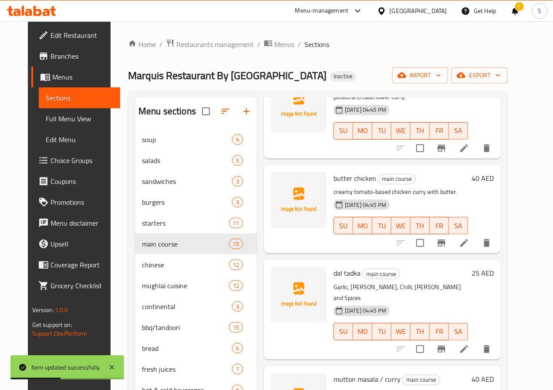
scroll to position [600, 0]
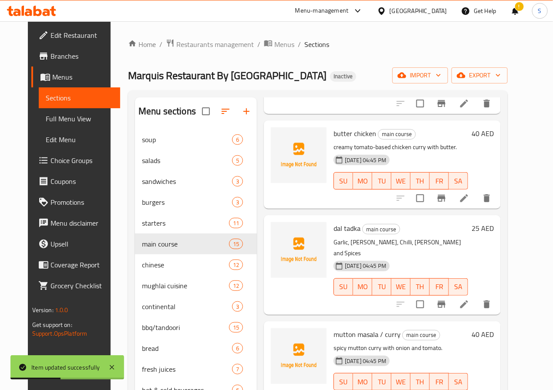
click at [469, 193] on icon at bounding box center [464, 198] width 10 height 10
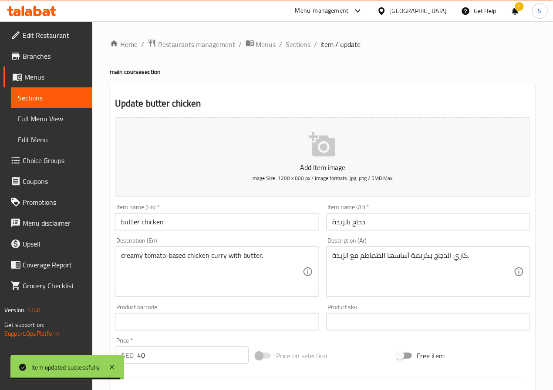
click at [161, 258] on textarea "creamy tomato-based chicken curry with butter." at bounding box center [211, 272] width 181 height 41
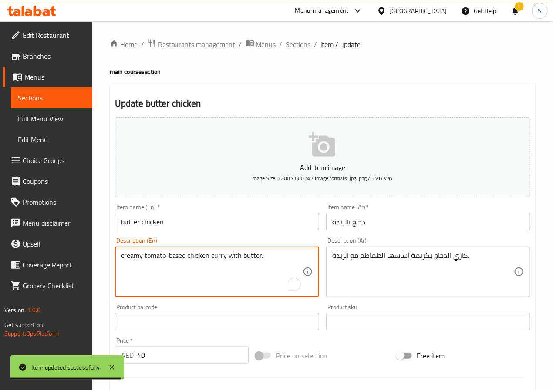
click at [161, 258] on textarea "creamy tomato-based chicken curry with butter." at bounding box center [211, 272] width 181 height 41
paste textarea "Tomato, Onion, Butter Cream and Spices"
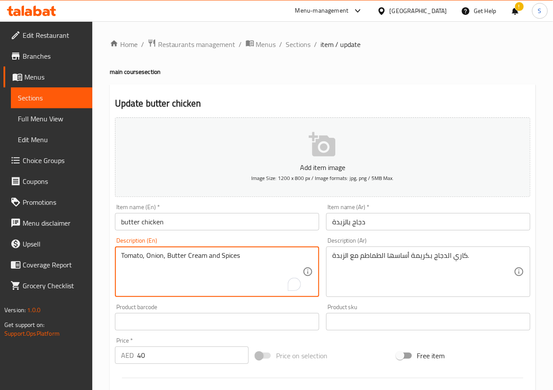
type textarea "Tomato, Onion, Butter Cream and Spices"
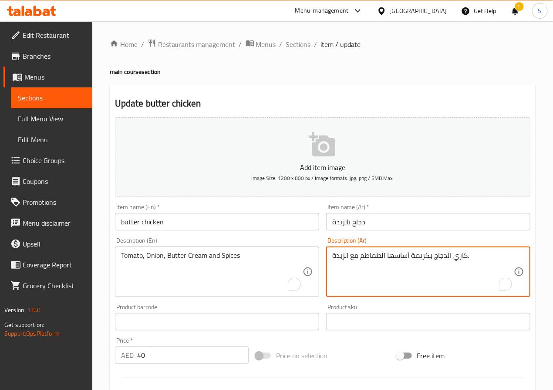
click at [369, 262] on textarea "كاري الدجاج بكريمة أساسها الطماطم مع الزبدة." at bounding box center [422, 272] width 181 height 41
type textarea "طماطم، بصل، كريمة زبدة وتوابل"
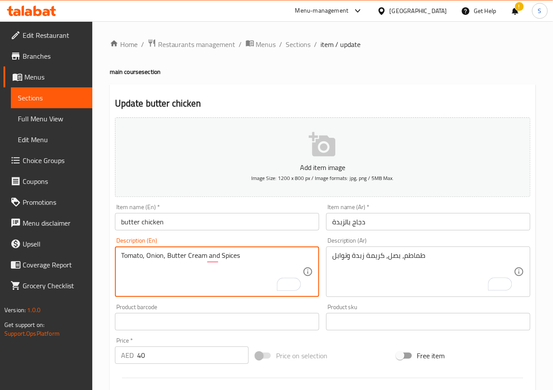
scroll to position [224, 0]
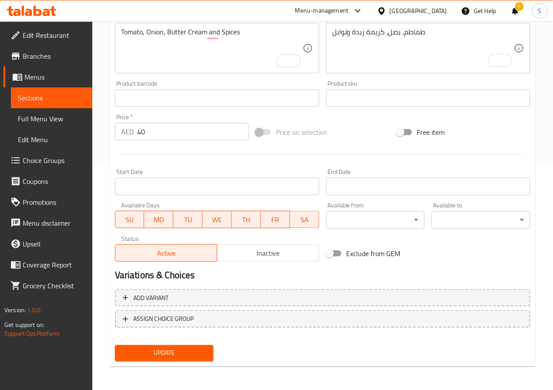
click at [164, 342] on div "Update" at bounding box center [164, 353] width 106 height 23
click at [163, 350] on span "Update" at bounding box center [164, 353] width 85 height 11
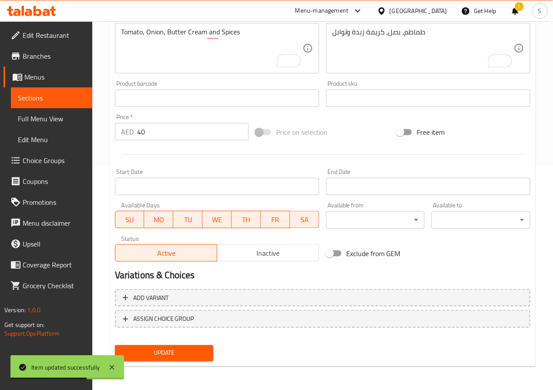
scroll to position [224, 0]
click at [182, 353] on span "Update" at bounding box center [164, 353] width 85 height 11
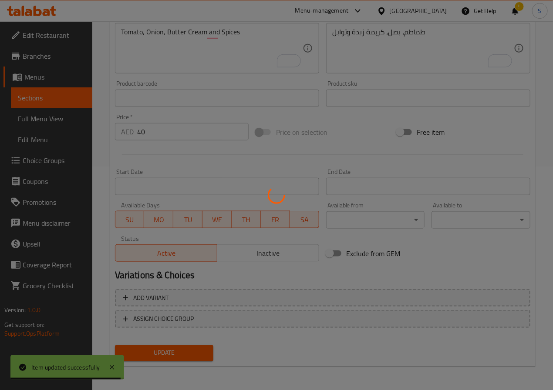
scroll to position [0, 0]
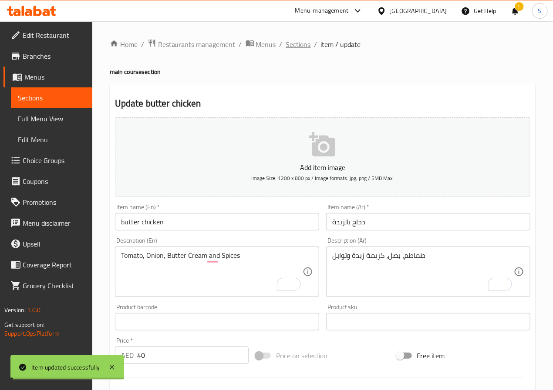
click at [294, 46] on span "Sections" at bounding box center [298, 44] width 25 height 10
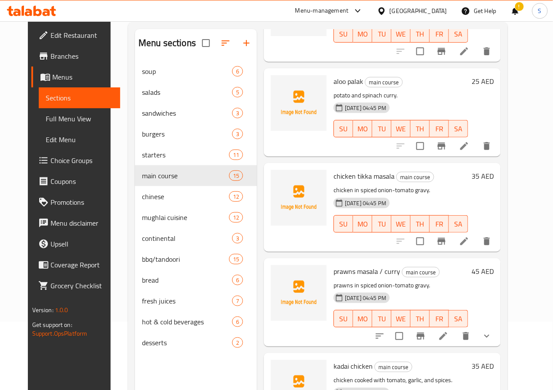
scroll to position [122, 0]
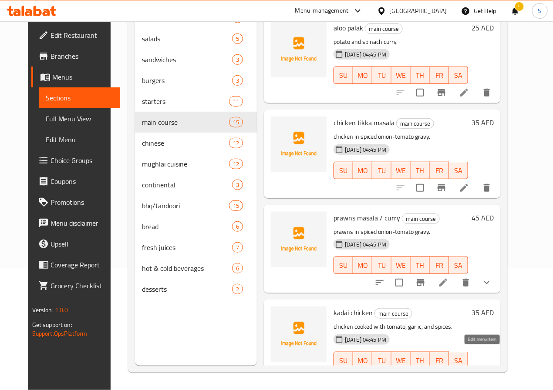
drag, startPoint x: 451, startPoint y: 310, endPoint x: 482, endPoint y: 354, distance: 54.1
click at [471, 354] on div "kadai chicken main course chicken cooked with tomato, garlic, and spices. 16-09…" at bounding box center [400, 343] width 141 height 81
click at [468, 374] on icon at bounding box center [464, 378] width 8 height 8
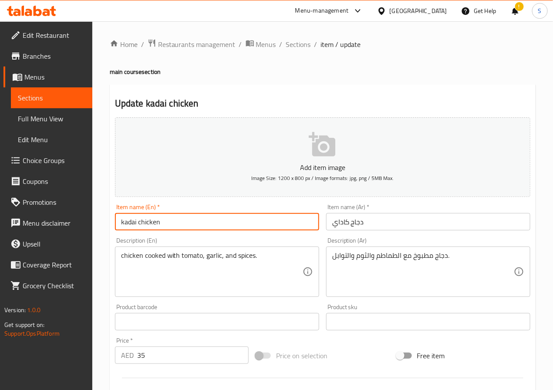
click at [154, 222] on input "kadai chicken" at bounding box center [217, 221] width 204 height 17
paste input "chicken"
type input "Chicken Kadai"
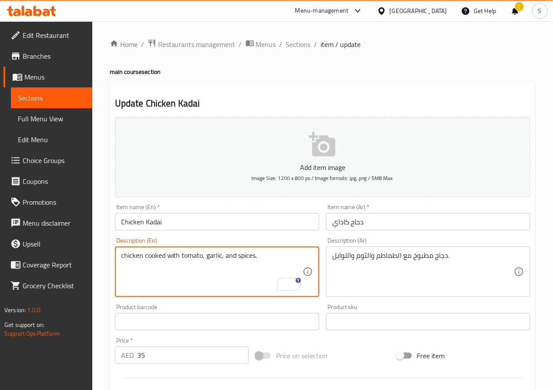
click at [150, 269] on textarea "chicken cooked with tomato, garlic, and spices." at bounding box center [211, 272] width 181 height 41
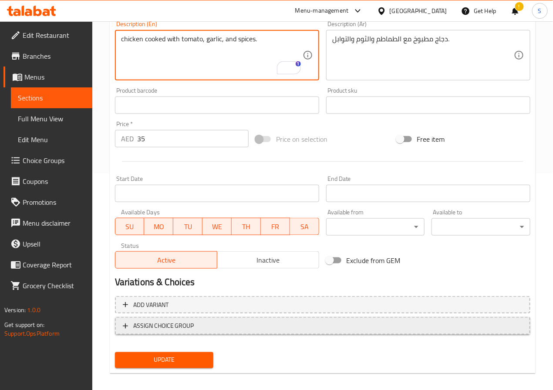
scroll to position [224, 0]
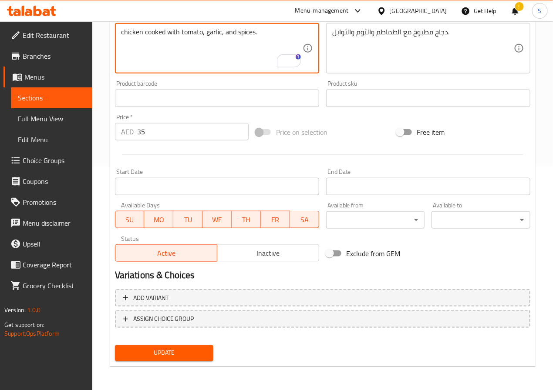
click at [154, 343] on div "Update" at bounding box center [164, 353] width 106 height 23
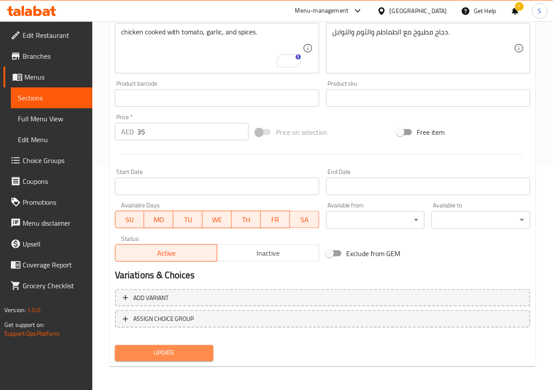
click at [154, 352] on span "Update" at bounding box center [164, 353] width 85 height 11
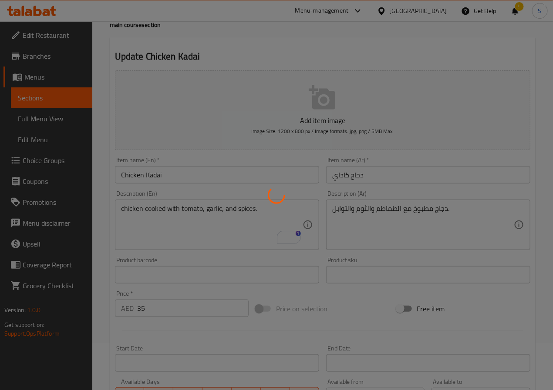
scroll to position [0, 0]
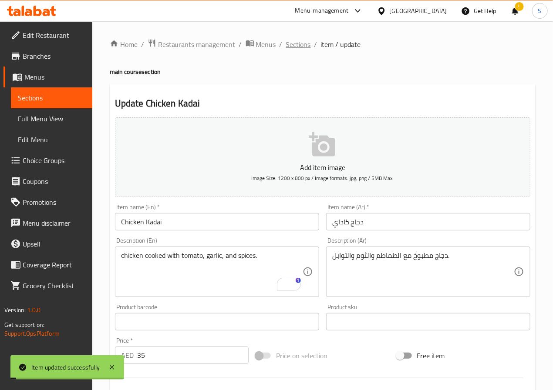
click at [299, 40] on span "Sections" at bounding box center [298, 44] width 25 height 10
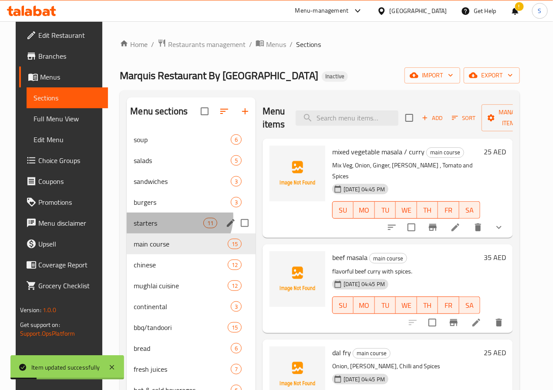
click at [167, 230] on div "starters 11" at bounding box center [191, 223] width 129 height 21
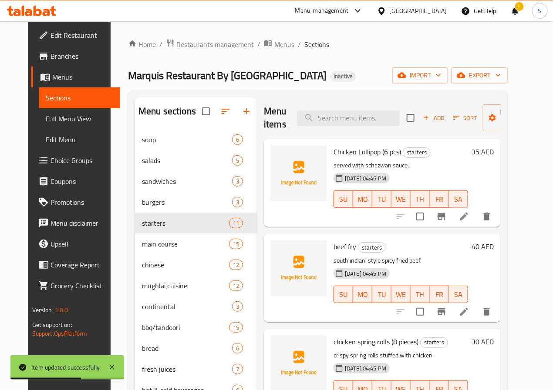
click at [348, 245] on h6 "beef fry starters" at bounding box center [400, 247] width 134 height 12
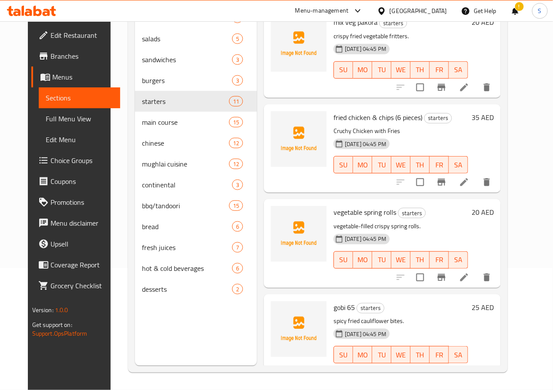
scroll to position [292, 0]
click at [469, 184] on icon at bounding box center [464, 183] width 10 height 10
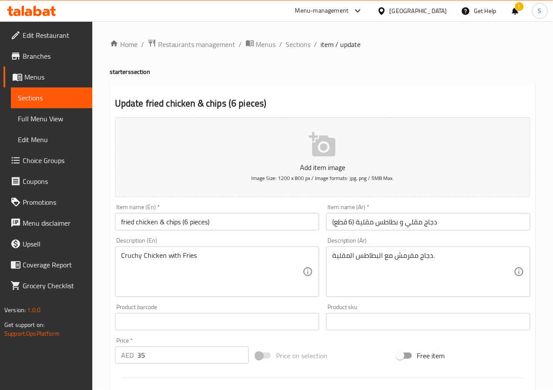
click at [128, 221] on input "fried chicken & chips (6 pieces)" at bounding box center [217, 221] width 204 height 17
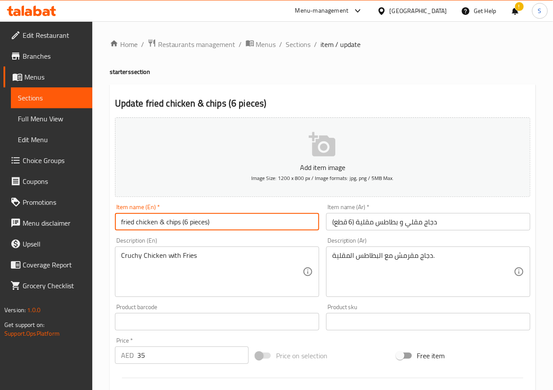
click at [128, 221] on input "fried chicken & chips (6 pieces)" at bounding box center [217, 221] width 204 height 17
paste input "Fried Chicken & Chips (6 Pc"
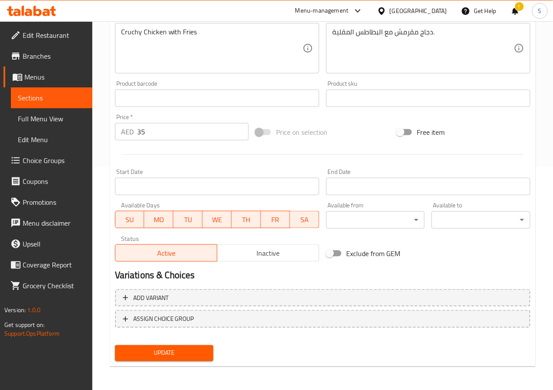
type input "Fried Chicken & Chips (6 Pcs)"
click at [149, 352] on span "Update" at bounding box center [164, 353] width 85 height 11
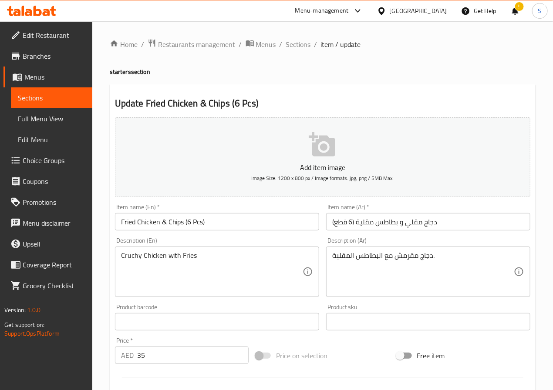
drag, startPoint x: 412, startPoint y: 59, endPoint x: 401, endPoint y: 55, distance: 11.7
click at [412, 59] on div "Home / Restaurants management / Menus / Sections / item / update starters secti…" at bounding box center [323, 318] width 426 height 559
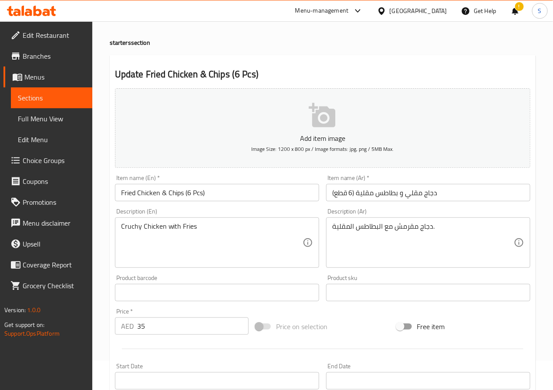
scroll to position [224, 0]
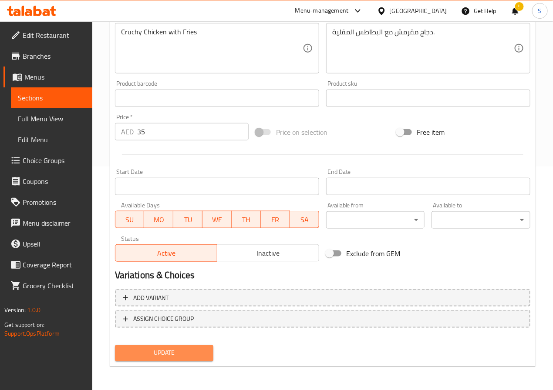
click at [193, 346] on button "Update" at bounding box center [164, 353] width 99 height 16
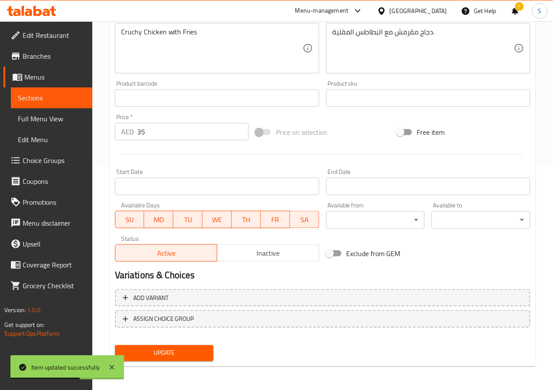
click at [500, 77] on div "Description (Ar) دجاج مقرمش مع البطاطس المقلية. Description (Ar)" at bounding box center [427, 43] width 211 height 67
click at [457, 74] on div "دجاج مقرمش مع البطاطس المقلية. Description (Ar)" at bounding box center [428, 48] width 204 height 50
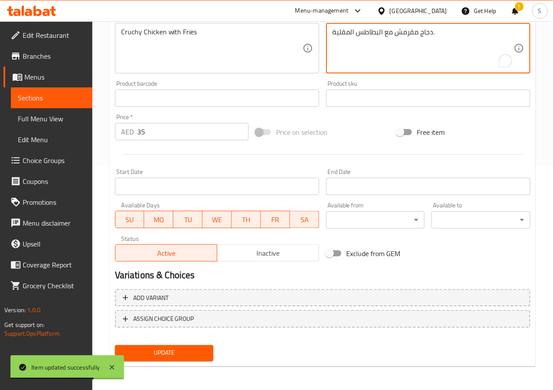
scroll to position [0, 0]
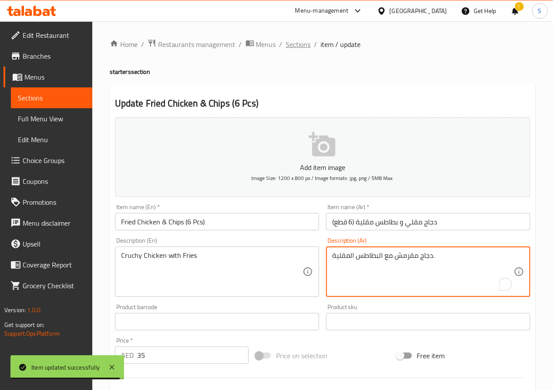
click at [296, 43] on span "Sections" at bounding box center [298, 44] width 25 height 10
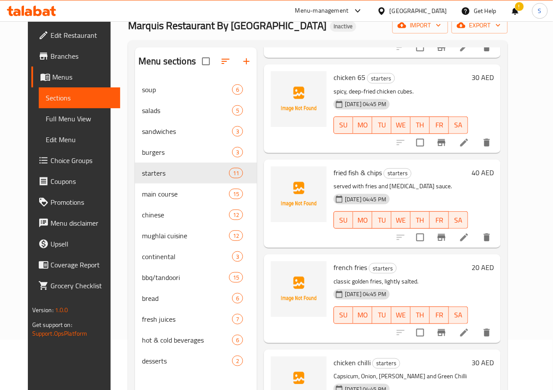
scroll to position [122, 0]
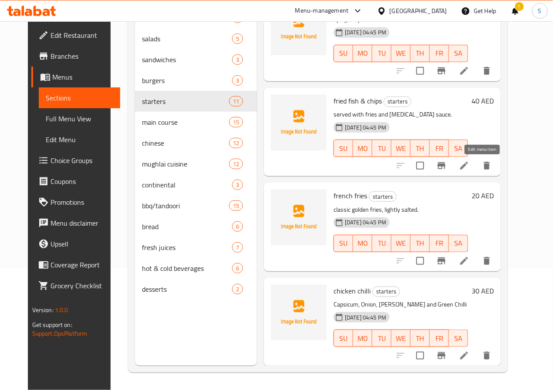
click at [469, 170] on icon at bounding box center [464, 166] width 10 height 10
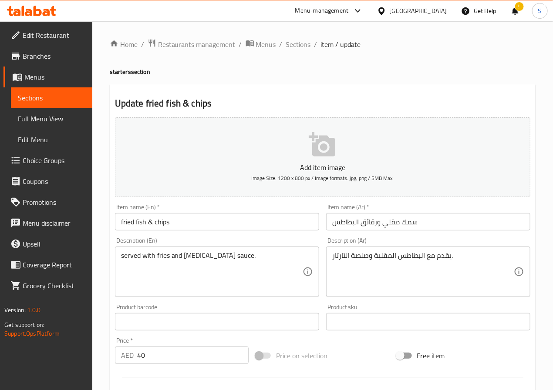
click at [124, 222] on input "fried fish & chips" at bounding box center [217, 221] width 204 height 17
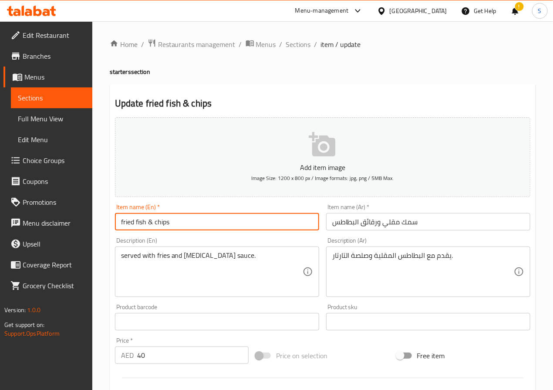
click at [124, 222] on input "fried fish & chips" at bounding box center [217, 221] width 204 height 17
paste input "Fried Fish & C"
type input "Fried Fish & Chips"
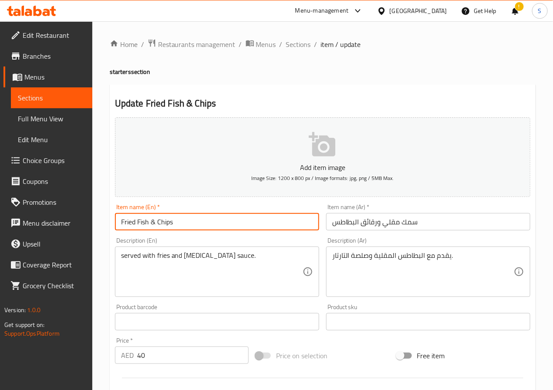
click at [374, 225] on input "سمك مقلي ورقائق البطاطس" at bounding box center [428, 221] width 204 height 17
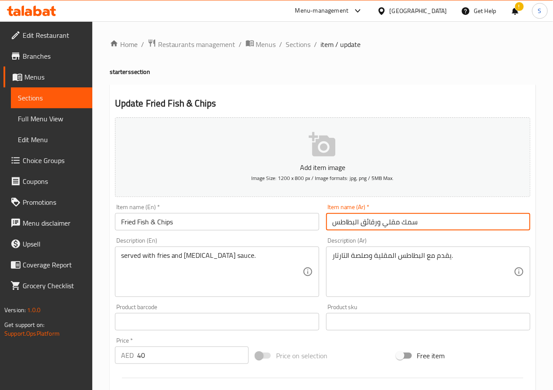
click at [374, 225] on input "سمك مقلي ورقائق البطاطس" at bounding box center [428, 221] width 204 height 17
type input "سمك مقلي وبطاطس مقلية"
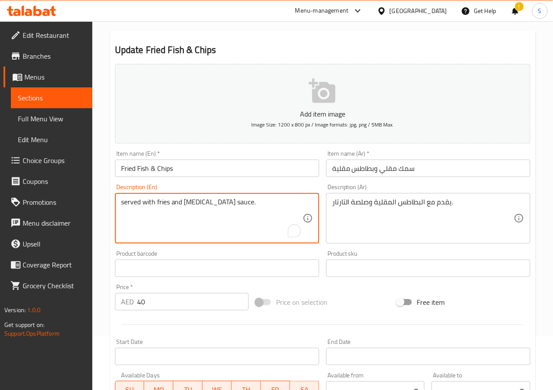
scroll to position [224, 0]
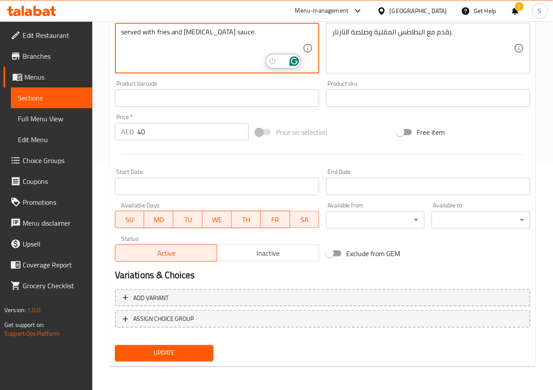
click at [166, 357] on span "Update" at bounding box center [164, 353] width 85 height 11
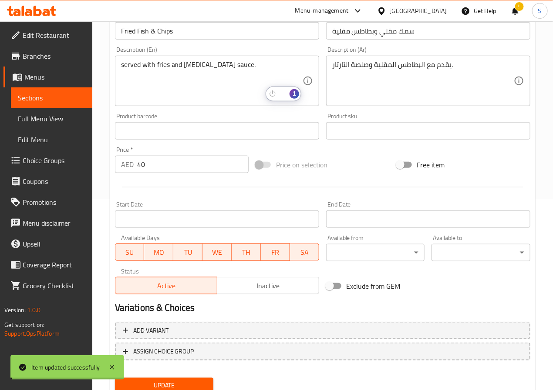
scroll to position [0, 0]
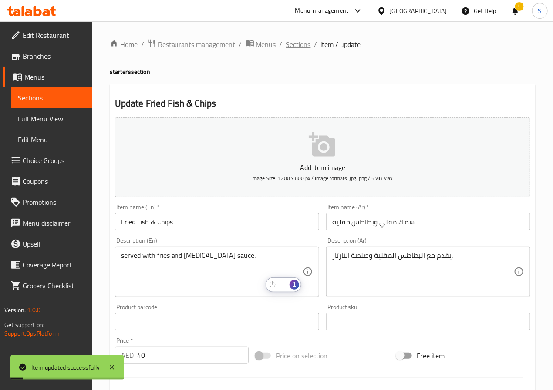
click at [300, 43] on span "Sections" at bounding box center [298, 44] width 25 height 10
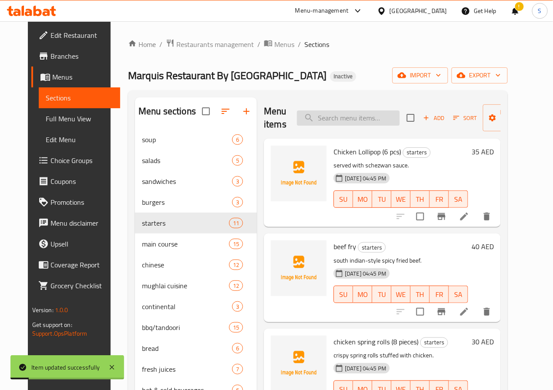
click at [346, 115] on input "search" at bounding box center [348, 118] width 103 height 15
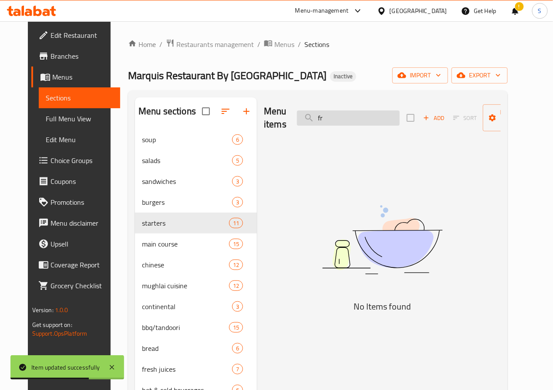
type input "f"
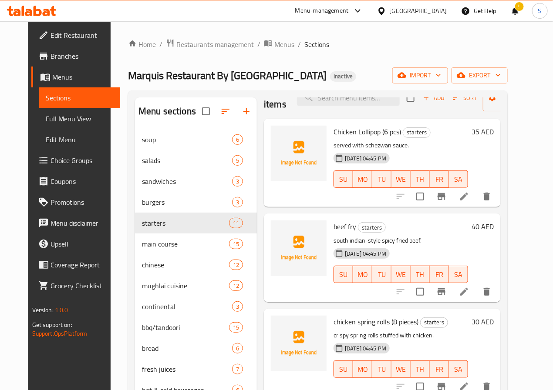
scroll to position [21, 0]
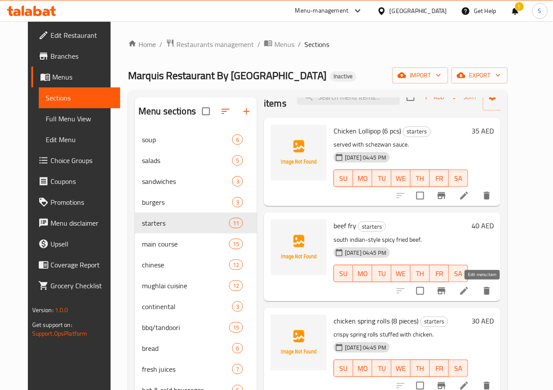
click at [469, 295] on icon at bounding box center [464, 291] width 10 height 10
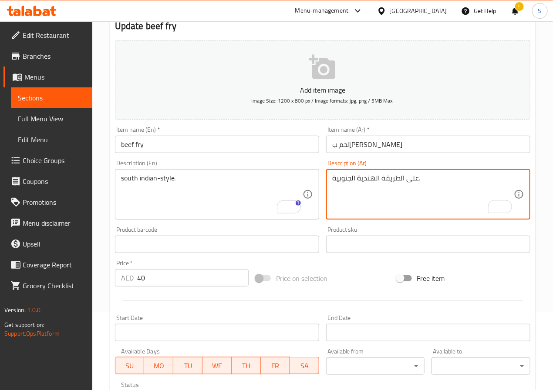
scroll to position [224, 0]
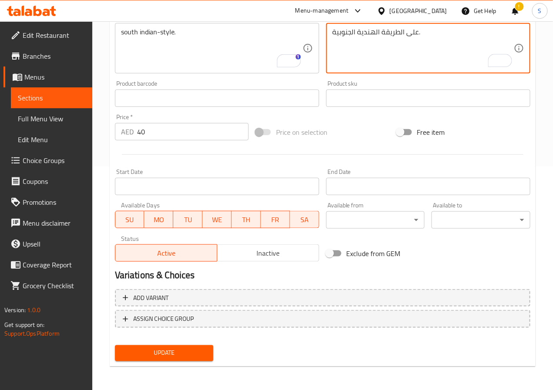
type textarea "على الطريقة الهندية الجنوبية."
click at [197, 354] on span "Update" at bounding box center [164, 353] width 85 height 11
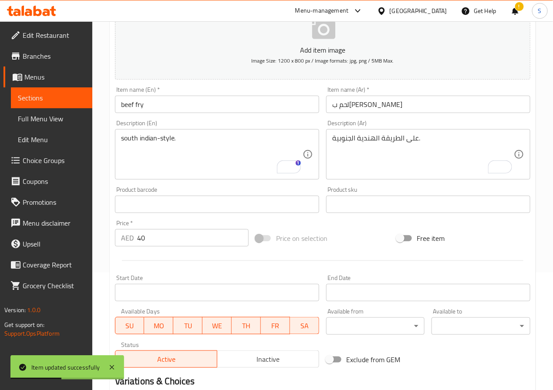
scroll to position [0, 0]
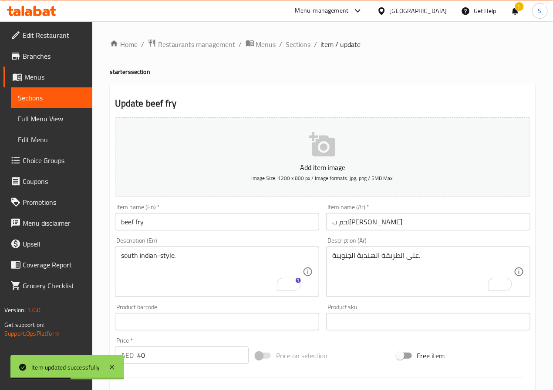
click at [302, 37] on div "Home / Restaurants management / Menus / Sections / item / update starters secti…" at bounding box center [322, 318] width 460 height 594
click at [302, 39] on span "Sections" at bounding box center [298, 44] width 25 height 10
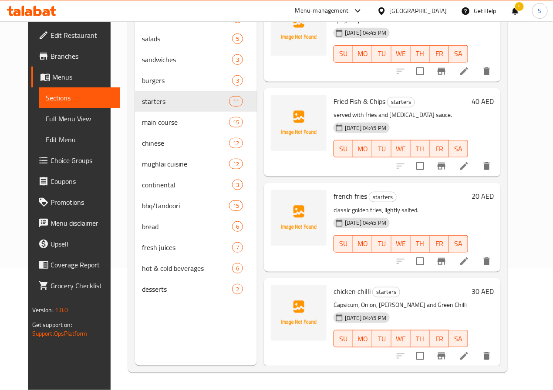
scroll to position [690, 0]
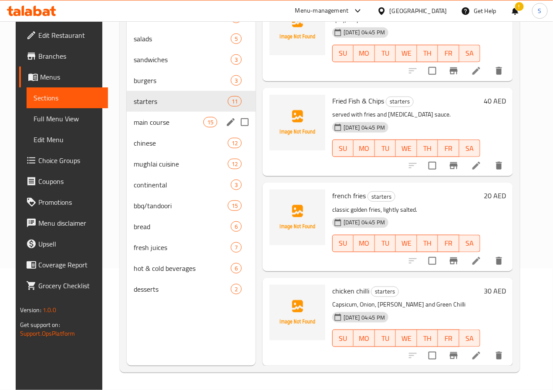
click at [152, 147] on div "chinese 12" at bounding box center [191, 143] width 129 height 21
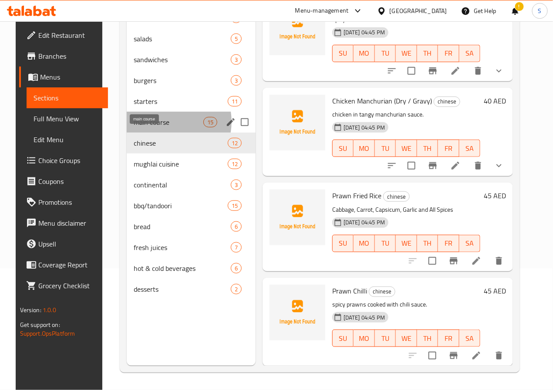
click at [152, 127] on span "main course" at bounding box center [168, 122] width 69 height 10
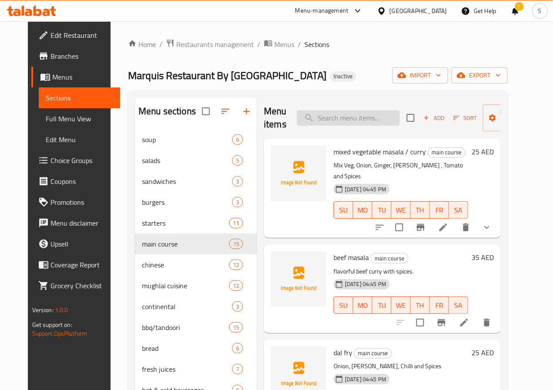
click at [356, 123] on input "search" at bounding box center [348, 118] width 103 height 15
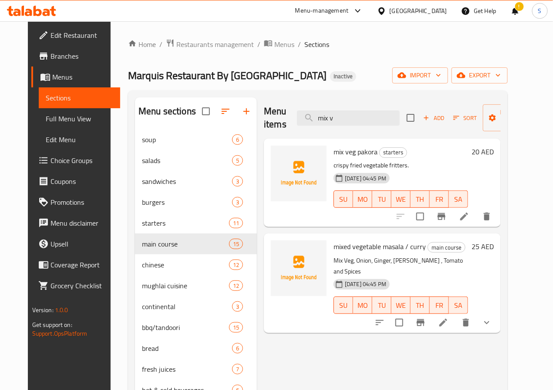
type input "mix v"
click at [447, 319] on icon at bounding box center [443, 323] width 8 height 8
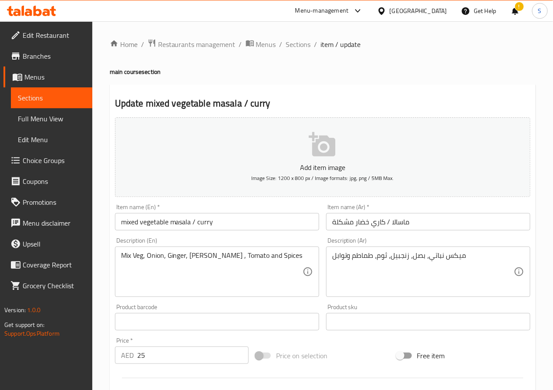
click at [191, 225] on input "mixed vegetable masala / curry" at bounding box center [217, 221] width 204 height 17
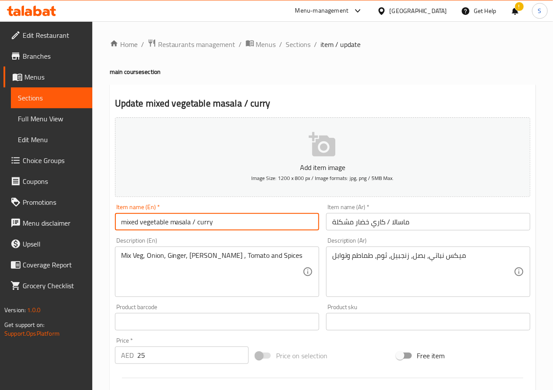
click at [191, 225] on input "mixed vegetable masala / curry" at bounding box center [217, 221] width 204 height 17
paste input "Mix Veg Masala / C"
type input "Mix Veg Masala / Curry"
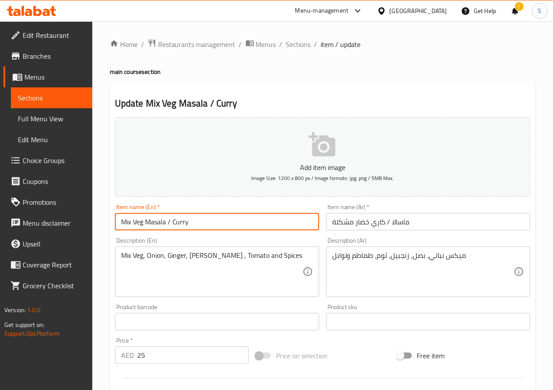
click at [376, 224] on input "ماسالا / كاري خضار مشكلة" at bounding box center [428, 221] width 204 height 17
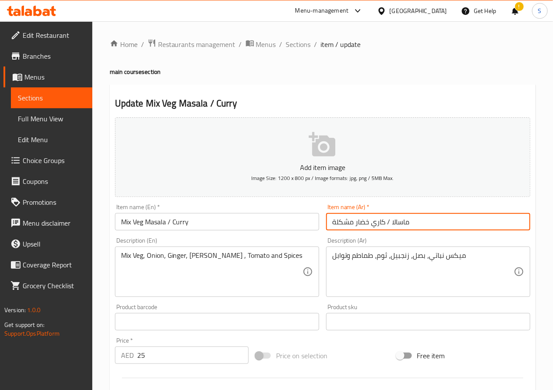
click at [376, 224] on input "ماسالا / كاري خضار مشكلة" at bounding box center [428, 221] width 204 height 17
click at [431, 222] on input "ماسالا / كاري خضار مشكلة" at bounding box center [428, 221] width 204 height 17
type input "ميكس نباتي ماسالا / كاري"
click at [98, 182] on div "Home / Restaurants management / Menus / Sections / item / update main course se…" at bounding box center [322, 325] width 460 height 608
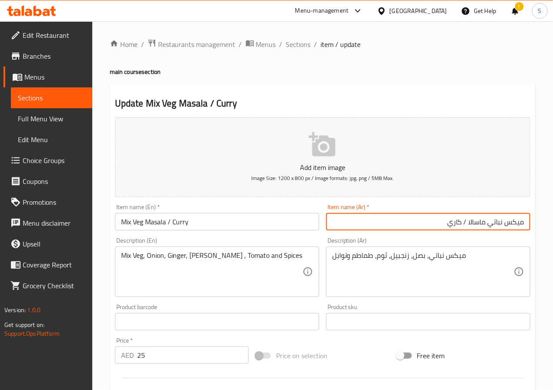
click at [98, 182] on div "Home / Restaurants management / Menus / Sections / item / update main course se…" at bounding box center [322, 325] width 460 height 608
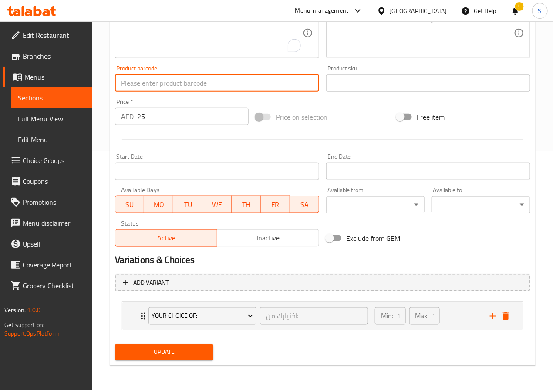
click at [140, 319] on div "Add item image Image Size: 1200 x 800 px / Image formats: jpg, png / 5MB Max. I…" at bounding box center [322, 119] width 422 height 489
click at [135, 317] on div "Your Choice of: اختيارك من: ​ Min: 1 ​ Max: 1 ​" at bounding box center [322, 316] width 400 height 28
click at [137, 320] on div "Your Choice of: اختيارك من: ​ Min: 1 ​ Max: 1 ​" at bounding box center [322, 316] width 400 height 28
click at [137, 312] on div "Your Choice of: اختيارك من: ​ Min: 1 ​ Max: 1 ​" at bounding box center [322, 316] width 400 height 28
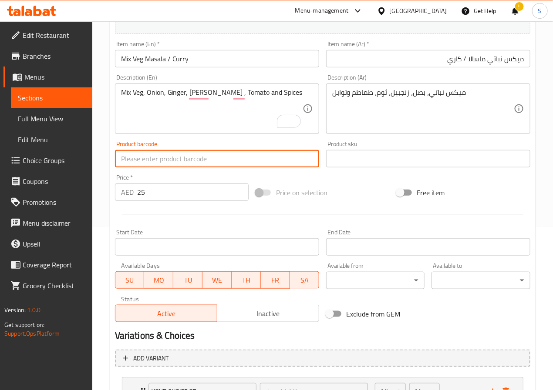
scroll to position [133, 0]
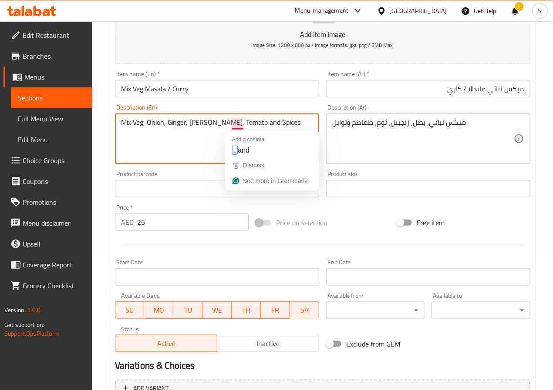
click at [190, 149] on textarea "Mix Veg, Onion, Ginger, Garlic, Tomato and Spices" at bounding box center [211, 138] width 181 height 41
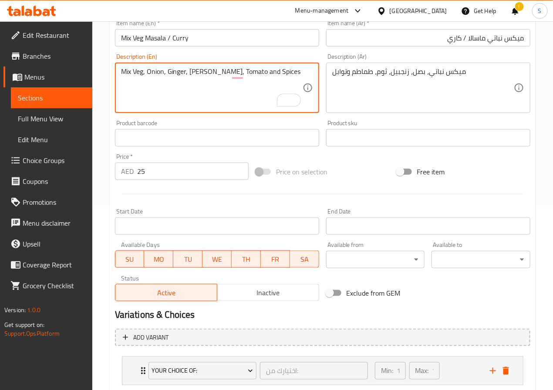
scroll to position [239, 0]
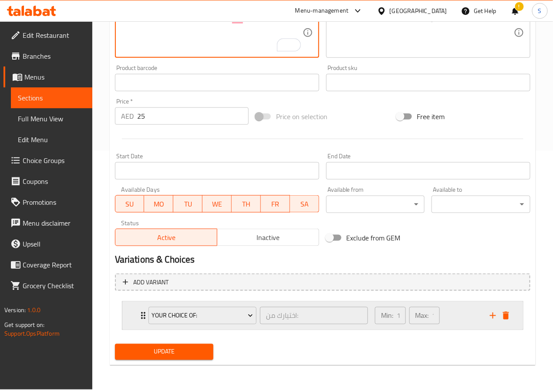
click at [138, 309] on div "Your Choice of: اختيارك من: ​ Min: 1 ​ Max: 1 ​" at bounding box center [325, 316] width 374 height 28
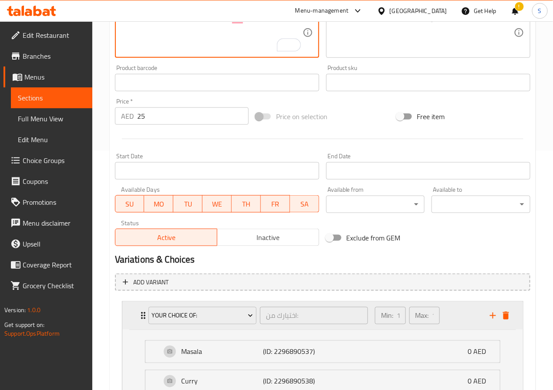
scroll to position [317, 0]
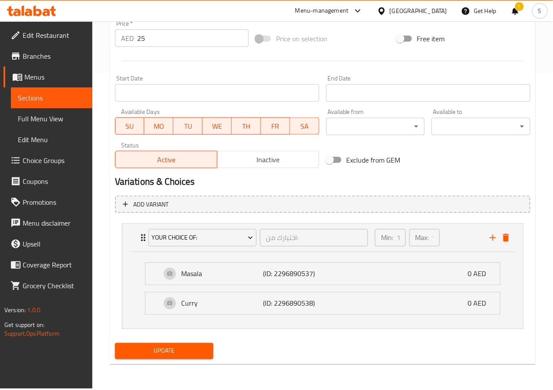
type textarea "Mix Veg, Onion, Ginger, Garlic, Tomato and Spices"
click at [160, 351] on span "Update" at bounding box center [164, 351] width 85 height 11
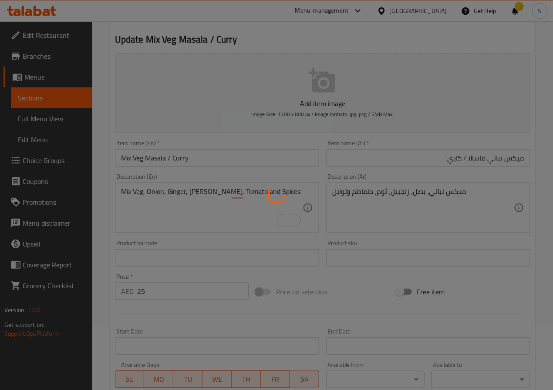
scroll to position [0, 0]
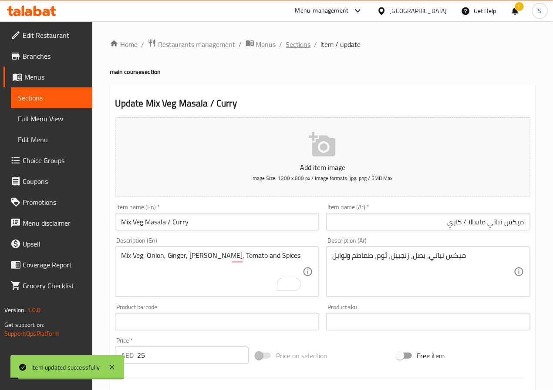
click at [297, 47] on span "Sections" at bounding box center [298, 44] width 25 height 10
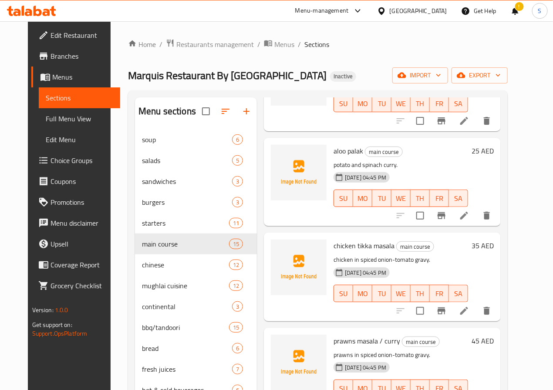
scroll to position [1070, 0]
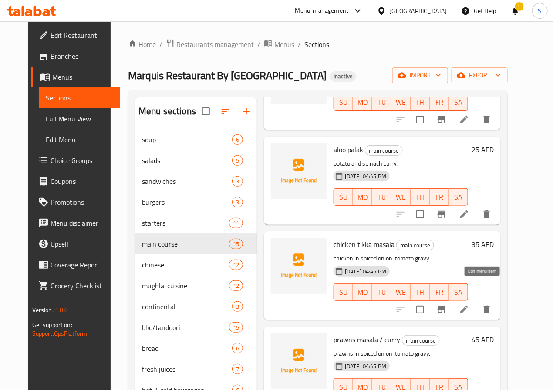
click at [469, 305] on icon at bounding box center [464, 310] width 10 height 10
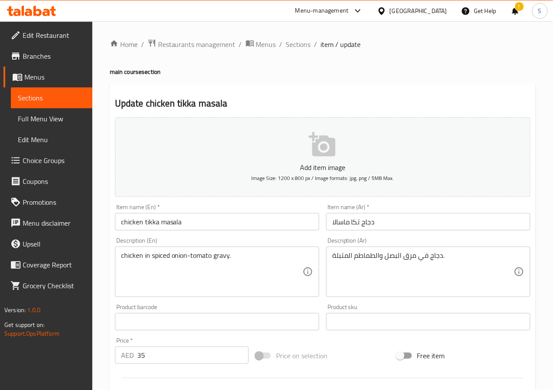
click at [171, 256] on textarea "chicken in spiced onion-tomato gravy." at bounding box center [211, 272] width 181 height 41
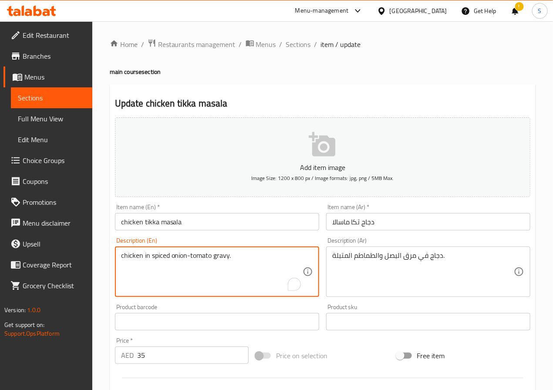
click at [171, 256] on textarea "chicken in spiced onion-tomato gravy." at bounding box center [211, 272] width 181 height 41
paste textarea "Onion, Tomato Gravy and All Spices"
type textarea "Onion, Tomato Gravy and All Spices"
click at [359, 254] on textarea "دجاج في مرق البصل والطماطم المتبلة." at bounding box center [422, 272] width 181 height 41
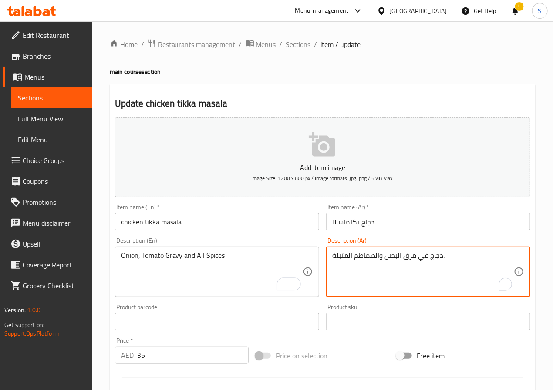
click at [359, 254] on textarea "دجاج في مرق البصل والطماطم المتبلة." at bounding box center [422, 272] width 181 height 41
type textarea "بصل، جريفي طماطم وكل التوابل"
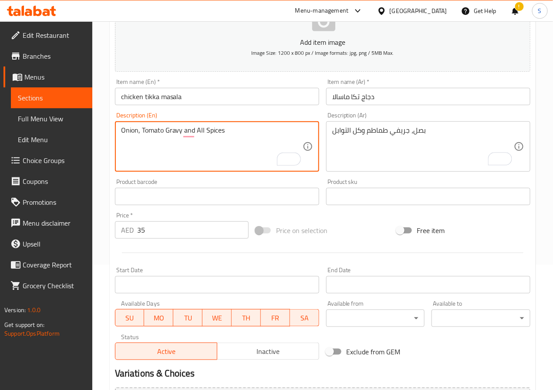
scroll to position [224, 0]
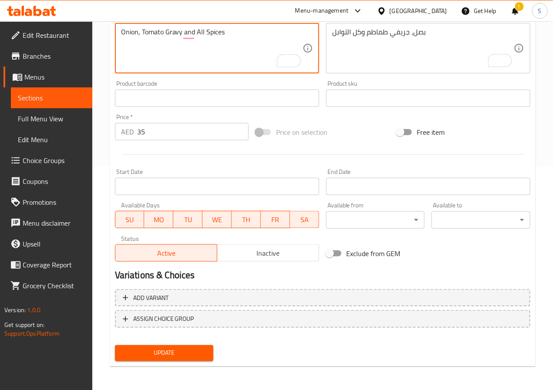
click at [163, 352] on span "Update" at bounding box center [164, 353] width 85 height 11
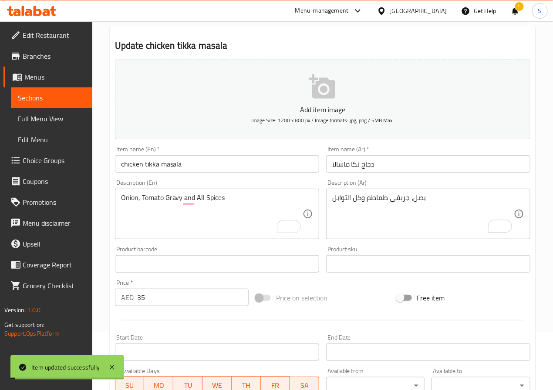
scroll to position [0, 0]
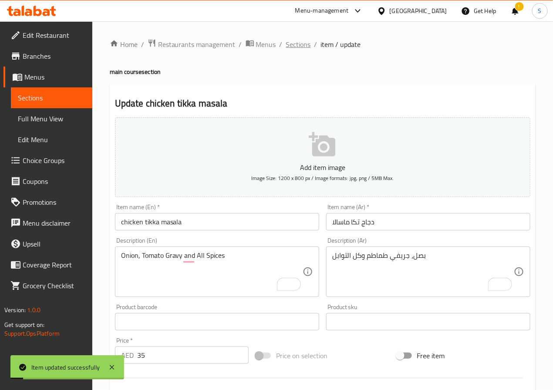
click at [298, 42] on span "Sections" at bounding box center [298, 44] width 25 height 10
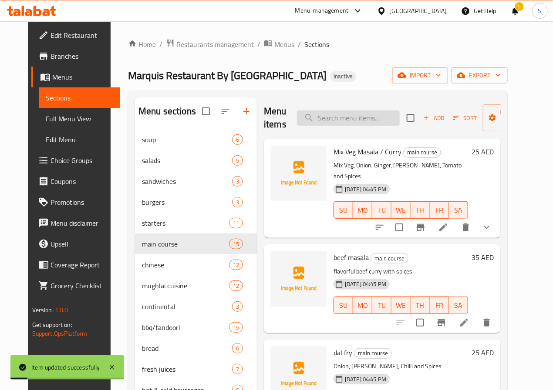
click at [310, 115] on input "search" at bounding box center [348, 118] width 103 height 15
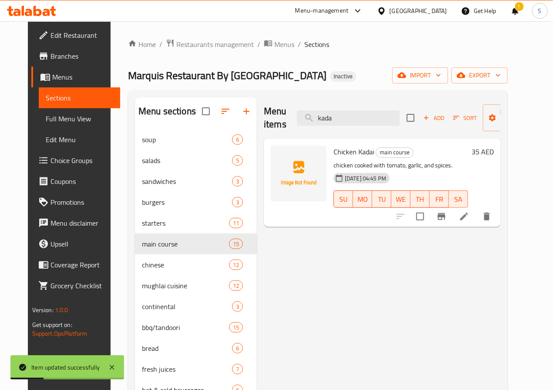
type input "kada"
click at [476, 222] on li at bounding box center [464, 217] width 24 height 16
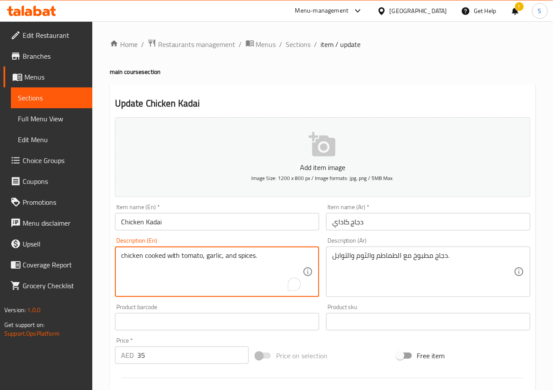
click at [136, 255] on textarea "chicken cooked with tomato, garlic, and spices." at bounding box center [211, 272] width 181 height 41
paste textarea "Tomato, Ginger Garlic and All Spices"
type textarea "Tomato, Ginger Garlic and All Spices"
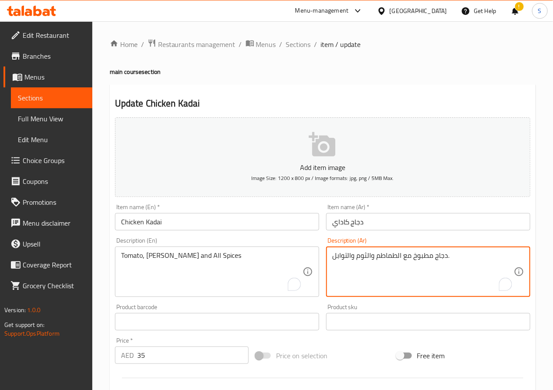
click at [382, 254] on textarea "دجاج مطبوخ مع الطماطم والثوم والتوابل." at bounding box center [422, 272] width 181 height 41
type textarea "طماطم، زنجبيل، ثوم وكل التوابل"
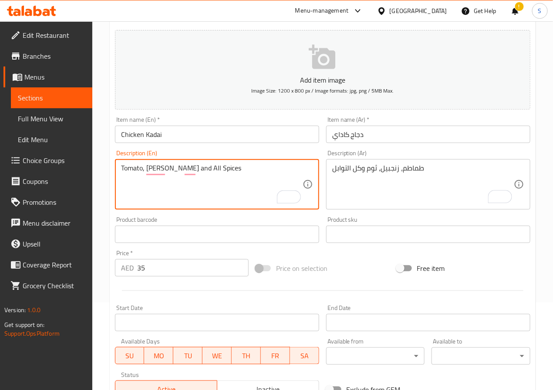
scroll to position [224, 0]
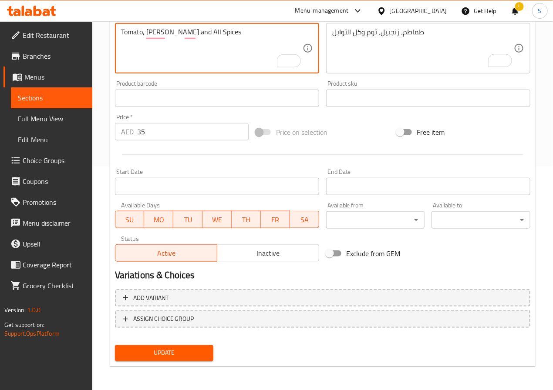
click at [177, 352] on span "Update" at bounding box center [164, 353] width 85 height 11
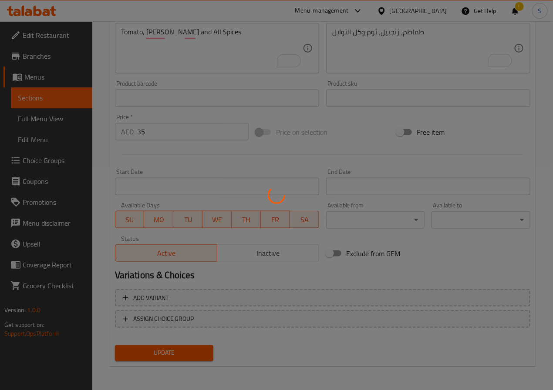
scroll to position [0, 0]
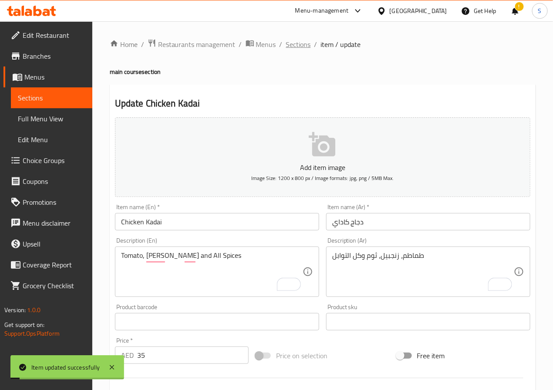
click at [295, 44] on span "Sections" at bounding box center [298, 44] width 25 height 10
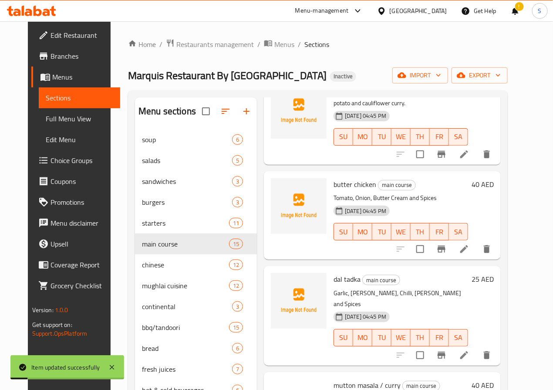
scroll to position [774, 0]
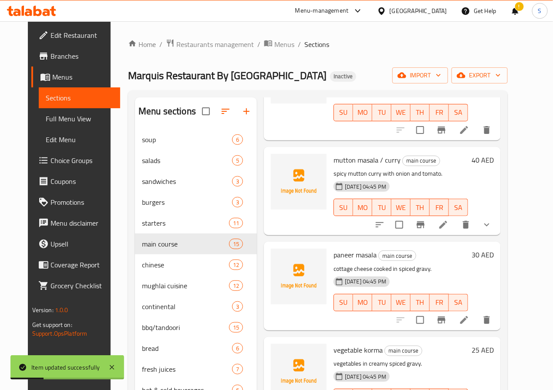
click at [448, 220] on icon at bounding box center [443, 225] width 10 height 10
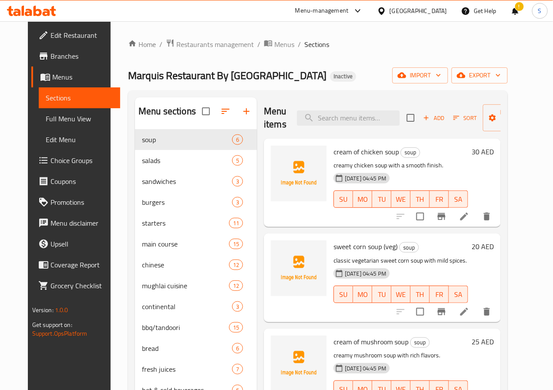
scroll to position [215, 0]
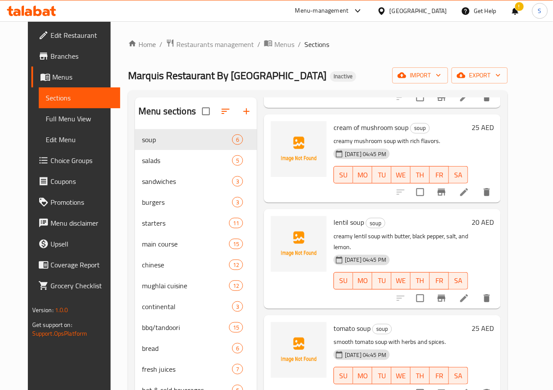
click at [474, 291] on li at bounding box center [464, 299] width 24 height 16
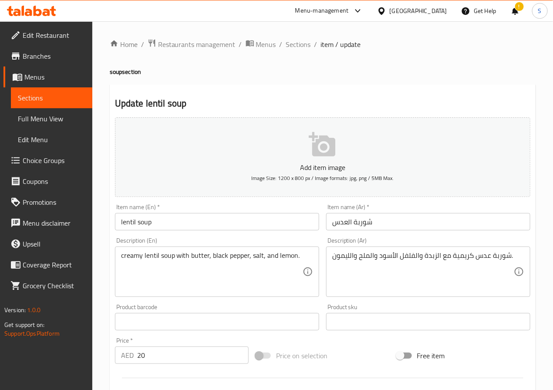
click at [164, 260] on textarea "creamy lentil soup with butter, black pepper, salt, and lemon." at bounding box center [211, 272] width 181 height 41
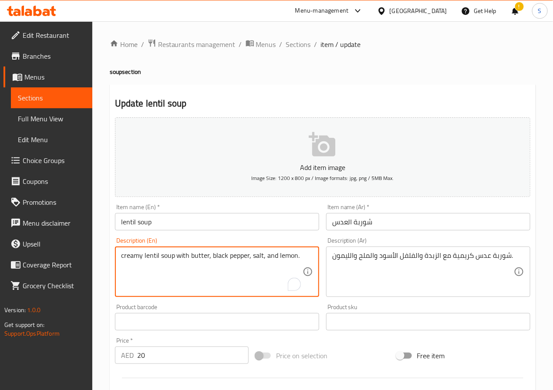
click at [164, 260] on textarea "creamy lentil soup with butter, black pepper, salt, and lemon." at bounding box center [211, 272] width 181 height 41
paste textarea "Cream, Butter, Black, Salt and Lemon"
type textarea "Cream, Butter, Black, Salt and Lemon"
click at [409, 269] on textarea "شوربة عدس كريمية مع الزبدة والفلفل الأسود والملح والليمون." at bounding box center [422, 272] width 181 height 41
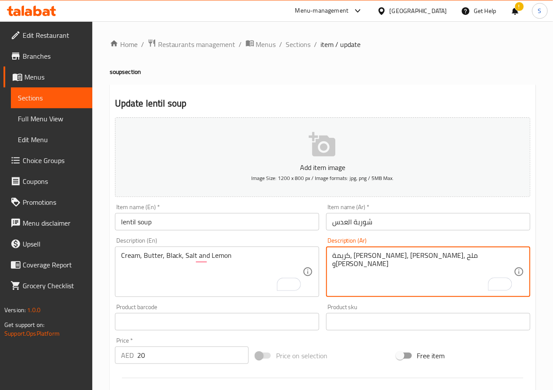
type textarea "كريمة، [PERSON_NAME]، [PERSON_NAME]، ملح و[PERSON_NAME]"
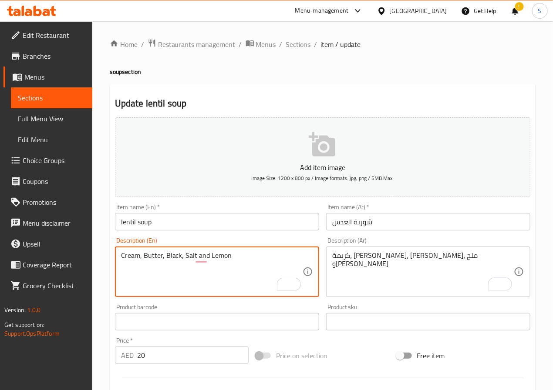
scroll to position [224, 0]
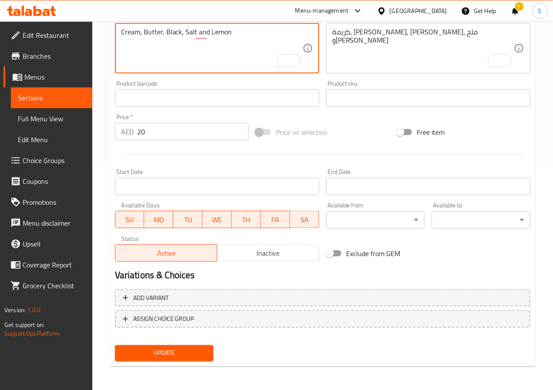
click at [179, 354] on span "Update" at bounding box center [164, 353] width 85 height 11
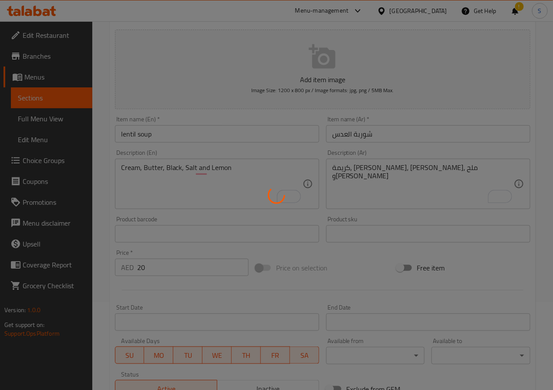
scroll to position [0, 0]
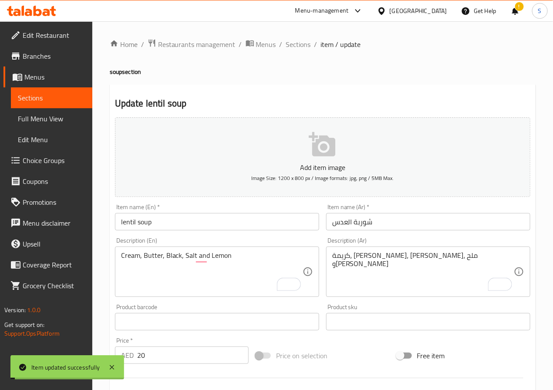
drag, startPoint x: 295, startPoint y: 39, endPoint x: 369, endPoint y: 87, distance: 88.7
click at [295, 39] on span "Sections" at bounding box center [298, 44] width 25 height 10
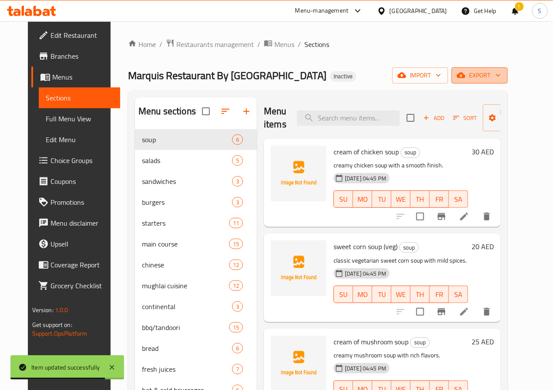
click at [500, 77] on span "export" at bounding box center [479, 75] width 42 height 11
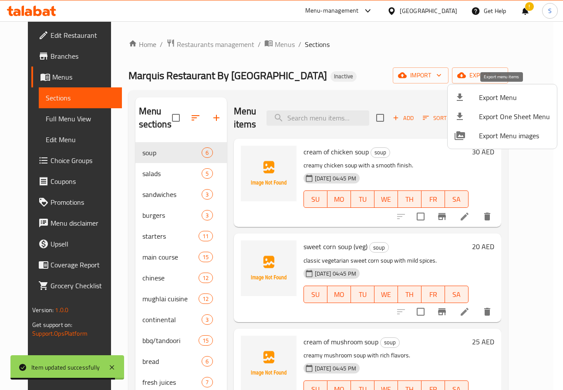
click at [491, 98] on span "Export Menu" at bounding box center [514, 97] width 71 height 10
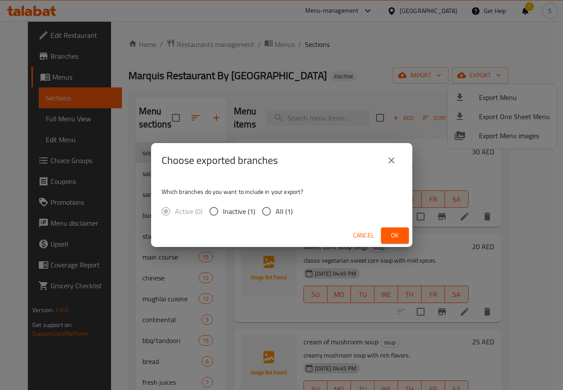
click at [271, 206] on input "All (1)" at bounding box center [266, 211] width 18 height 18
radio input "true"
click at [390, 232] on span "Ok" at bounding box center [395, 235] width 14 height 11
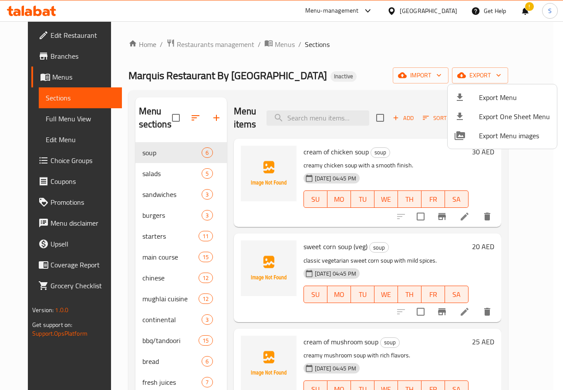
click at [107, 218] on div at bounding box center [281, 195] width 563 height 390
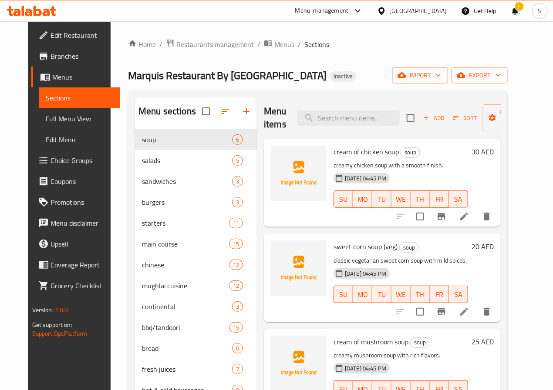
click at [220, 114] on icon "button" at bounding box center [225, 111] width 10 height 10
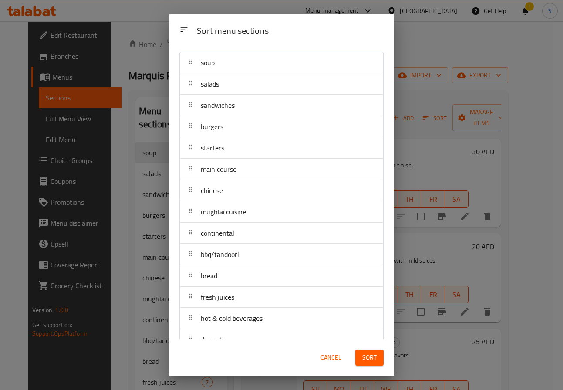
scroll to position [37, 0]
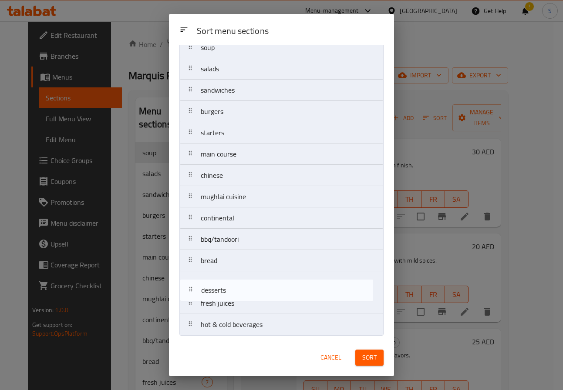
drag, startPoint x: 187, startPoint y: 326, endPoint x: 187, endPoint y: 290, distance: 36.1
click at [187, 290] on nav "soup salads sandwiches burgers starters main course chinese mughlai cuisine con…" at bounding box center [281, 186] width 204 height 299
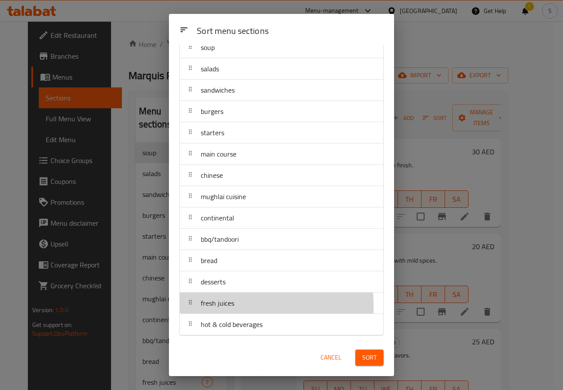
click at [187, 308] on div at bounding box center [190, 303] width 14 height 17
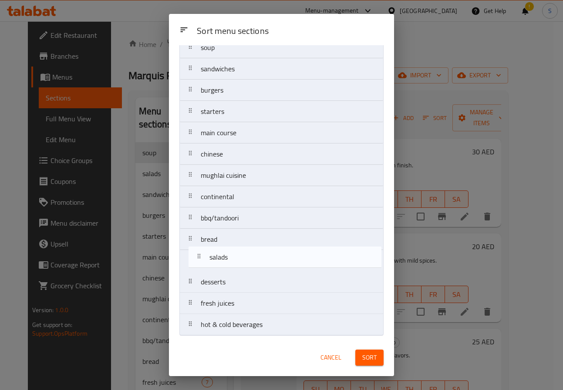
drag, startPoint x: 184, startPoint y: 104, endPoint x: 192, endPoint y: 263, distance: 159.5
click at [192, 263] on nav "soup salads sandwiches burgers starters main course chinese mughlai cuisine con…" at bounding box center [281, 186] width 204 height 299
drag, startPoint x: 195, startPoint y: 261, endPoint x: 194, endPoint y: 253, distance: 7.9
click at [194, 253] on nav "soup sandwiches burgers starters main course chinese mughlai cuisine continenta…" at bounding box center [281, 186] width 204 height 299
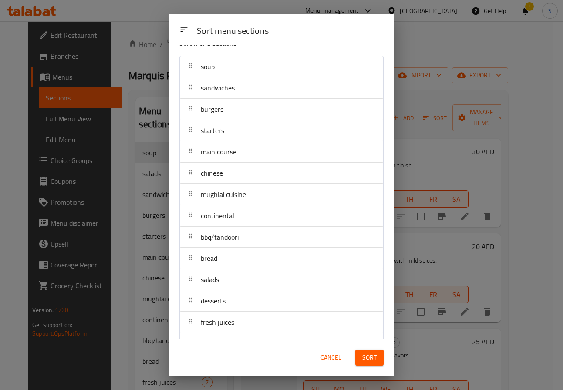
scroll to position [0, 0]
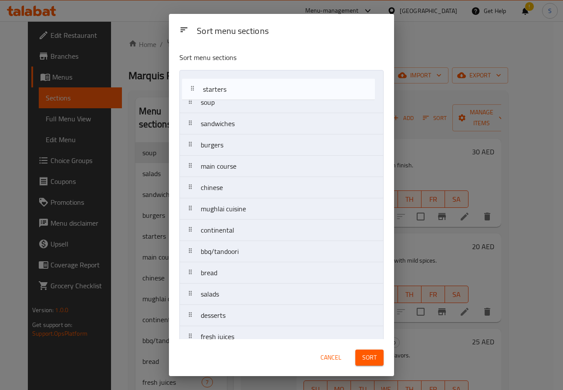
drag, startPoint x: 189, startPoint y: 149, endPoint x: 191, endPoint y: 88, distance: 60.9
click at [191, 88] on nav "soup sandwiches burgers starters main course chinese mughlai cuisine continenta…" at bounding box center [281, 219] width 204 height 299
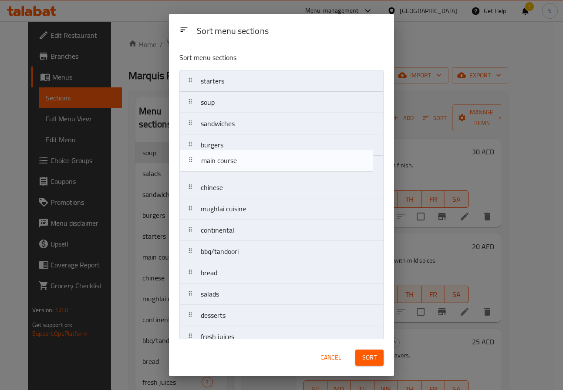
drag, startPoint x: 192, startPoint y: 168, endPoint x: 192, endPoint y: 160, distance: 7.8
click at [192, 158] on nav "starters soup sandwiches burgers main course chinese mughlai cuisine continenta…" at bounding box center [281, 219] width 204 height 299
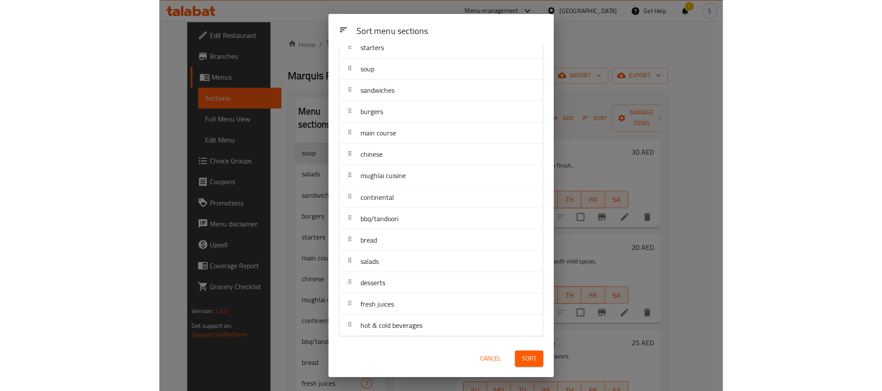
scroll to position [37, 0]
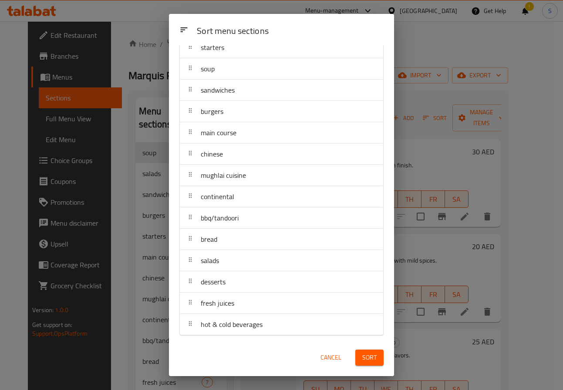
click at [375, 359] on span "Sort" at bounding box center [369, 357] width 14 height 11
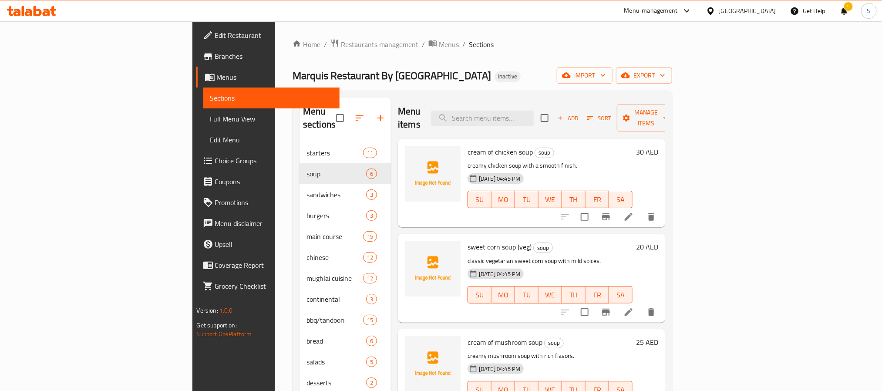
click at [552, 12] on div "[GEOGRAPHIC_DATA]" at bounding box center [746, 11] width 57 height 10
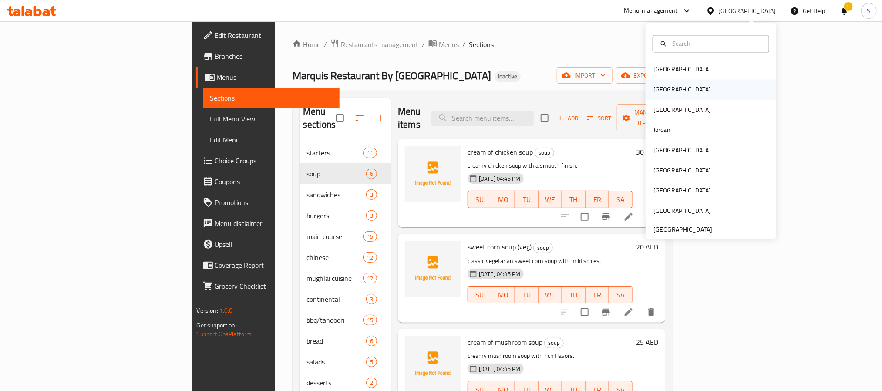
click at [552, 88] on div "[GEOGRAPHIC_DATA]" at bounding box center [681, 90] width 71 height 20
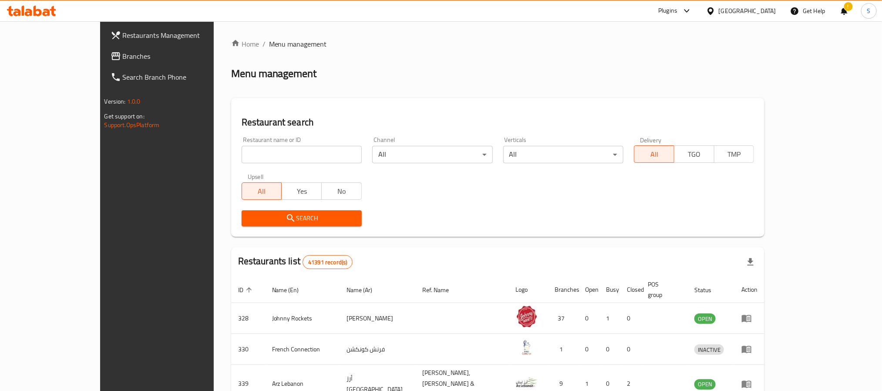
click at [123, 58] on span "Branches" at bounding box center [181, 56] width 117 height 10
click at [431, 90] on div "Home / Menu management Menu management Restaurant search Restaurant name or ID …" at bounding box center [497, 330] width 533 height 582
click at [123, 56] on span "Branches" at bounding box center [181, 56] width 117 height 10
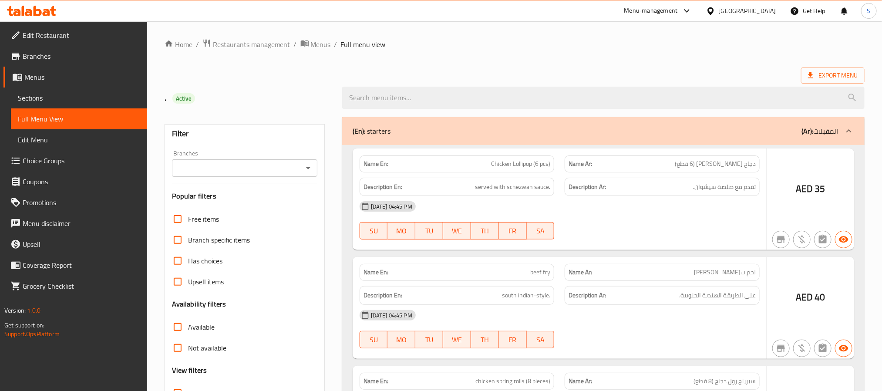
click at [329, 164] on div at bounding box center [441, 195] width 882 height 391
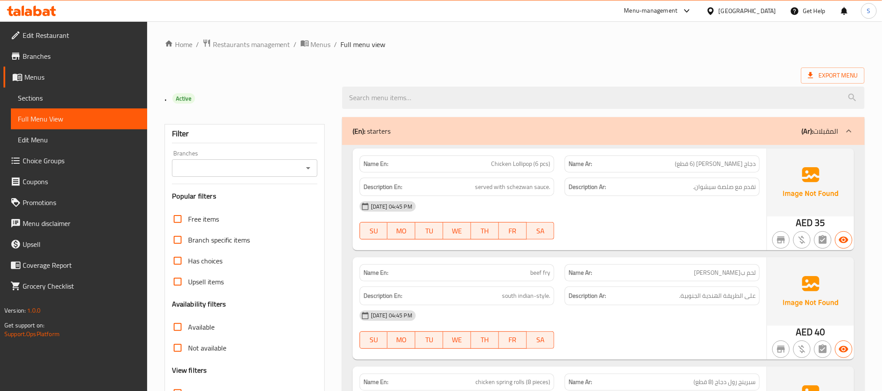
scroll to position [246, 0]
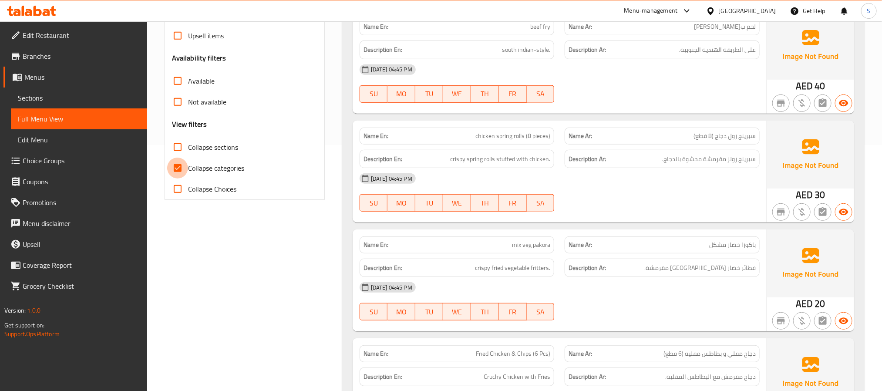
click at [179, 166] on input "Collapse categories" at bounding box center [177, 168] width 21 height 21
checkbox input "false"
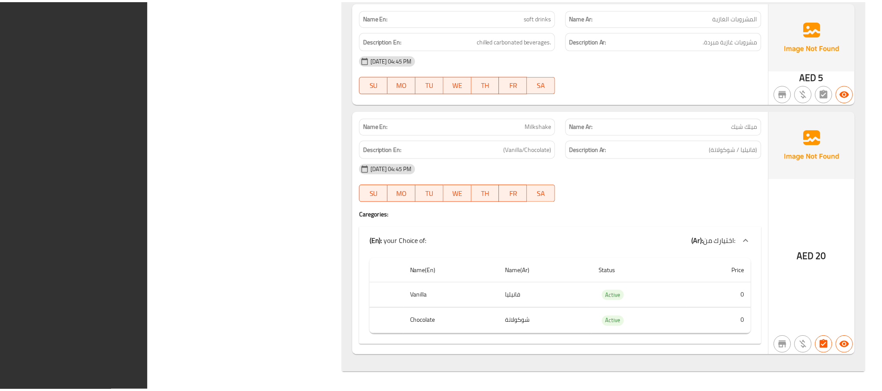
scroll to position [13638, 0]
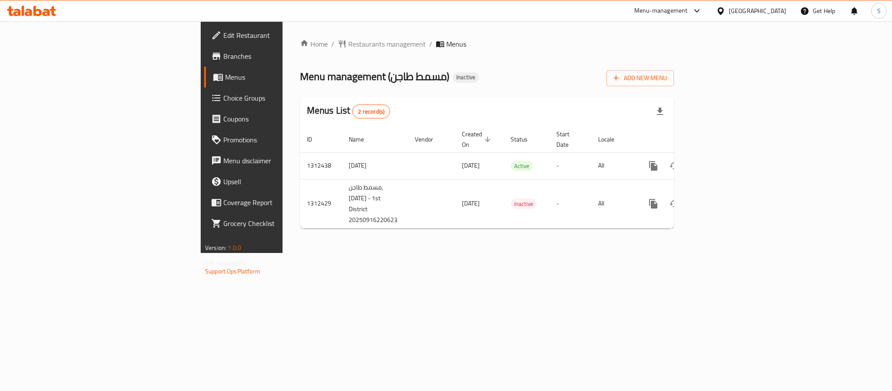
click at [691, 253] on div "Home / Restaurants management / Menus Menu management ( مسمط طاجن ) Inactive Ad…" at bounding box center [486, 136] width 409 height 231
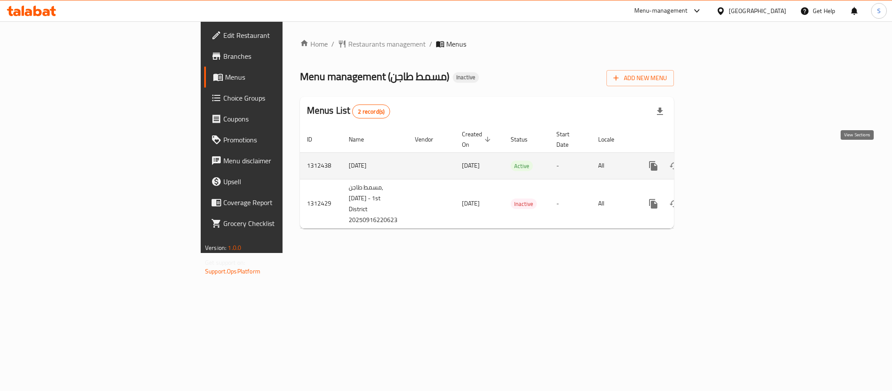
click at [721, 161] on icon "enhanced table" at bounding box center [716, 166] width 10 height 10
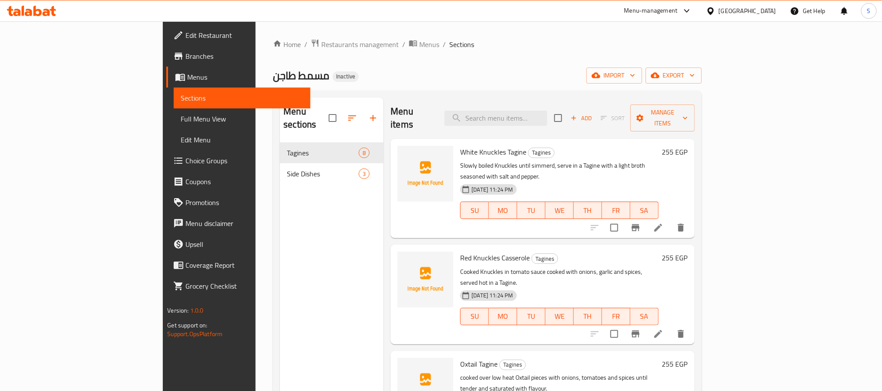
click at [392, 37] on div "Home / Restaurants management / Menus / Sections مسمط طاجن Inactive import expo…" at bounding box center [486, 266] width 463 height 491
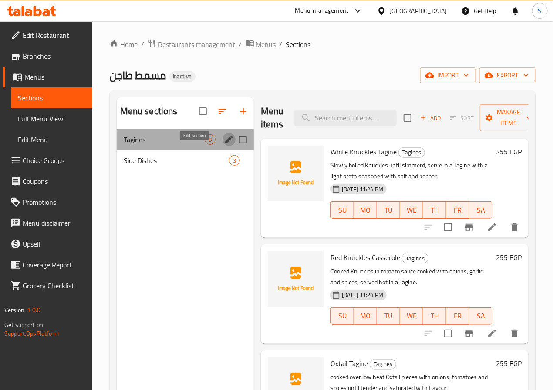
click at [224, 145] on icon "edit" at bounding box center [229, 139] width 10 height 10
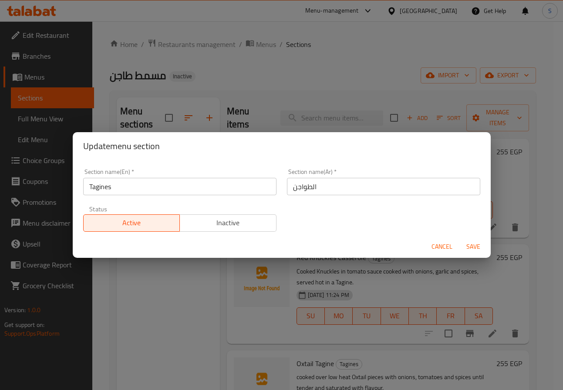
click at [136, 181] on input "Tagines" at bounding box center [179, 186] width 193 height 17
paste input "Casserol"
type input "Casseroles"
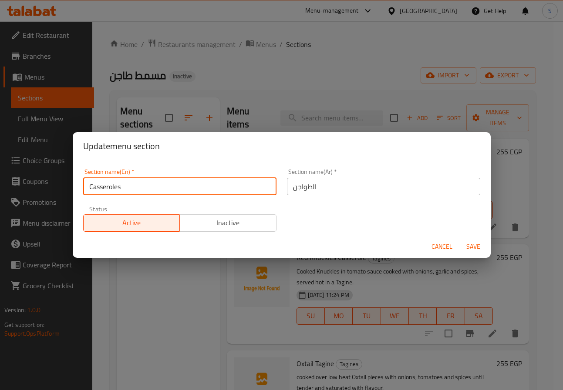
click at [459, 239] on button "Save" at bounding box center [473, 247] width 28 height 16
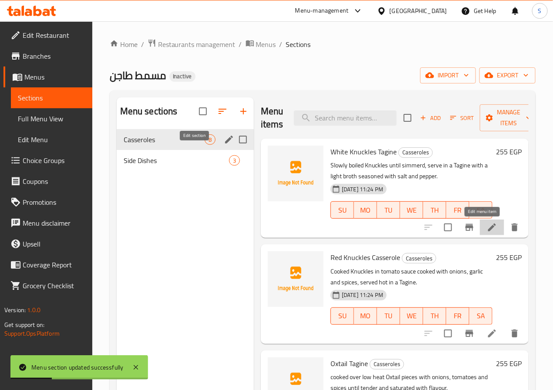
click at [488, 230] on icon at bounding box center [492, 228] width 8 height 8
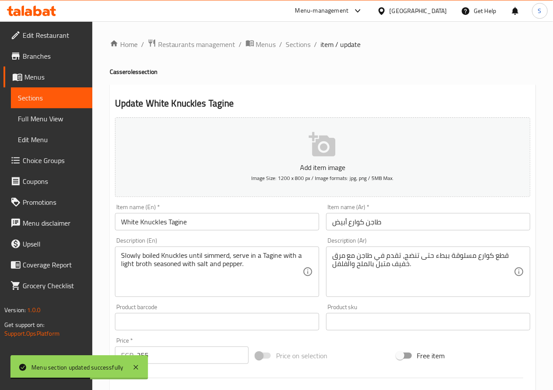
click at [171, 222] on input "White Knuckles Tagine" at bounding box center [217, 221] width 204 height 17
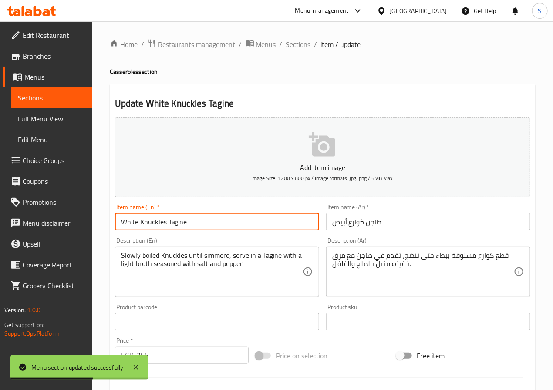
click at [171, 222] on input "White Knuckles Tagine" at bounding box center [217, 221] width 204 height 17
paste input "Casseroles"
type input "White Knuckles Casserole"
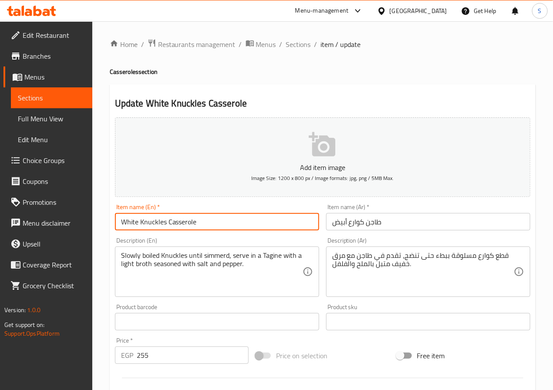
click at [233, 296] on div "Slowly boiled Knuckles until simmerd, serve in a Tagine with a light broth seas…" at bounding box center [217, 272] width 204 height 50
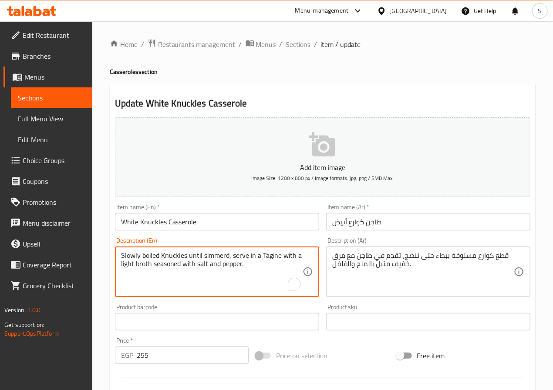
scroll to position [224, 0]
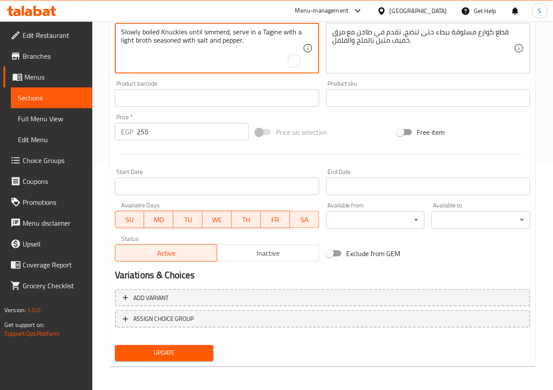
click at [170, 348] on span "Update" at bounding box center [164, 353] width 85 height 11
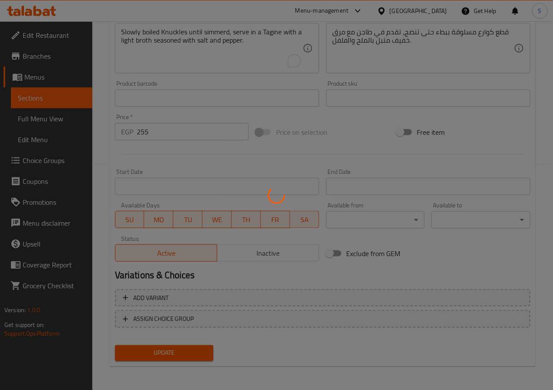
scroll to position [0, 0]
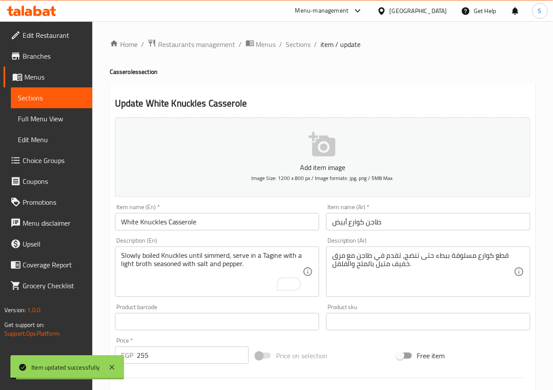
click at [291, 42] on span "Sections" at bounding box center [298, 44] width 25 height 10
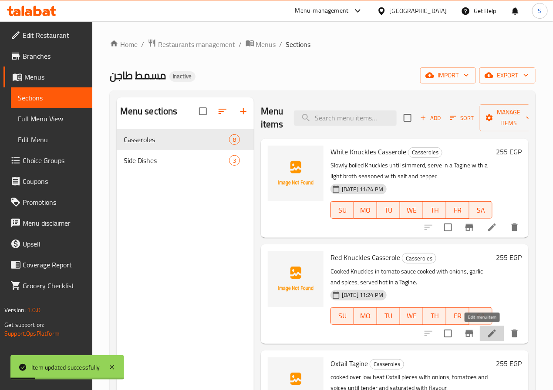
click at [486, 332] on icon at bounding box center [491, 334] width 10 height 10
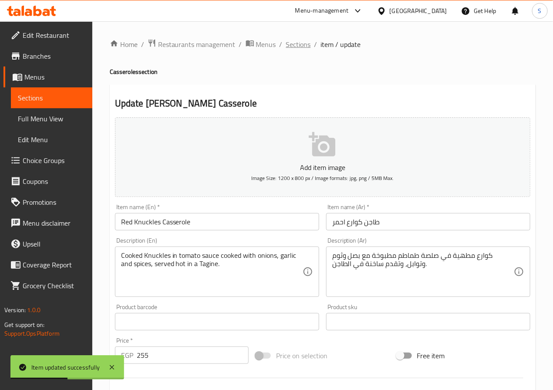
click at [294, 44] on span "Sections" at bounding box center [298, 44] width 25 height 10
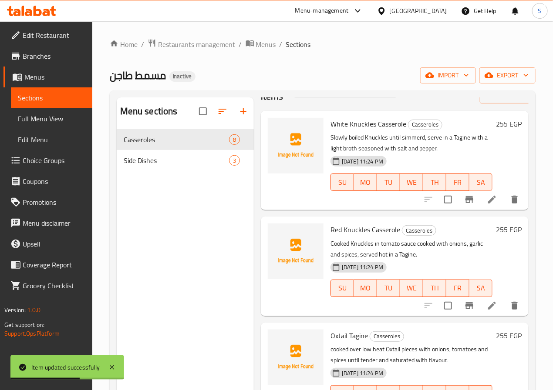
scroll to position [201, 0]
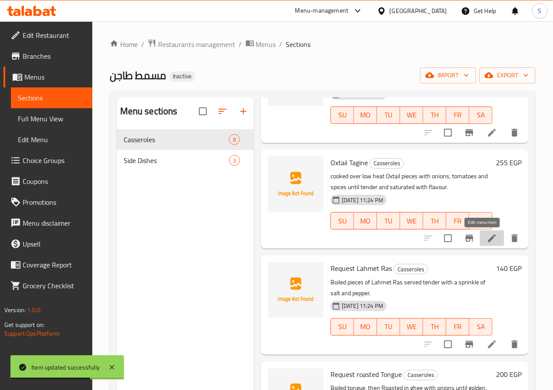
click at [486, 243] on icon at bounding box center [491, 238] width 10 height 10
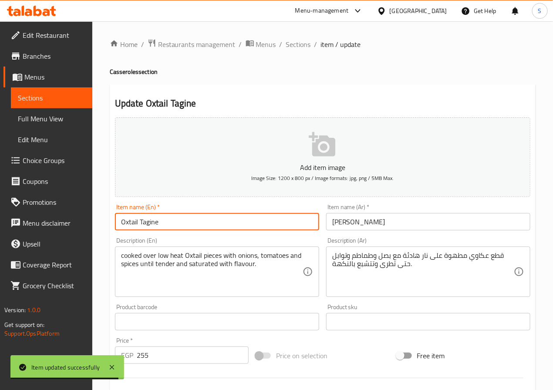
click at [153, 220] on input "Oxtail Tagine" at bounding box center [217, 221] width 204 height 17
paste input "Casseroles"
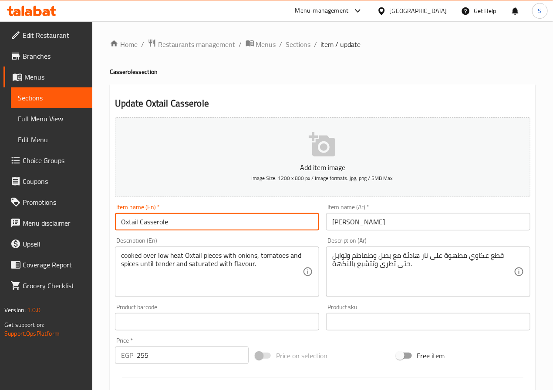
type input "Oxtail Casserole"
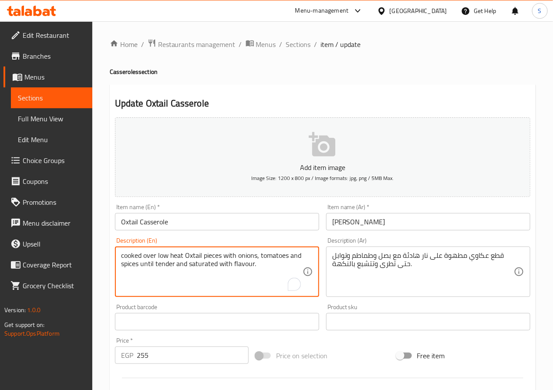
scroll to position [224, 0]
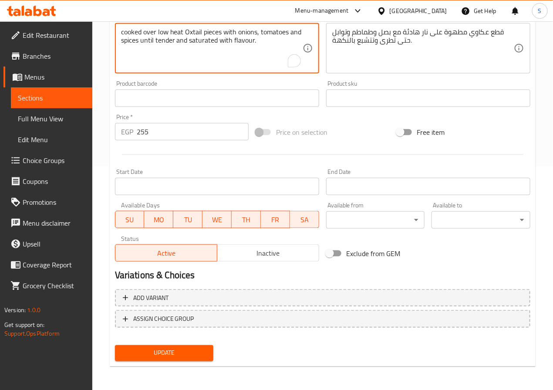
click at [189, 345] on button "Update" at bounding box center [164, 353] width 99 height 16
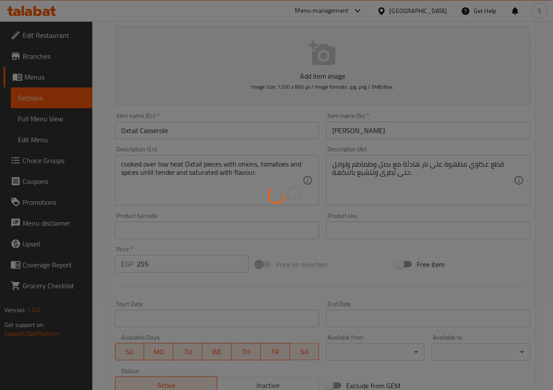
scroll to position [0, 0]
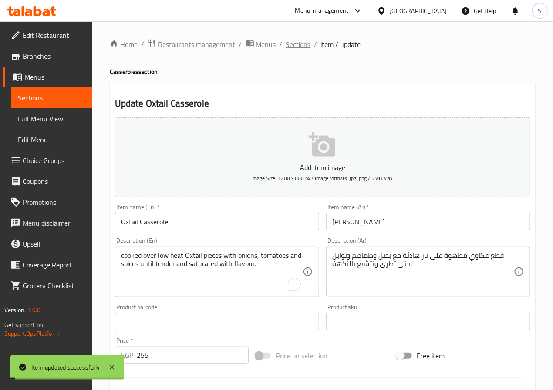
click at [298, 42] on span "Sections" at bounding box center [298, 44] width 25 height 10
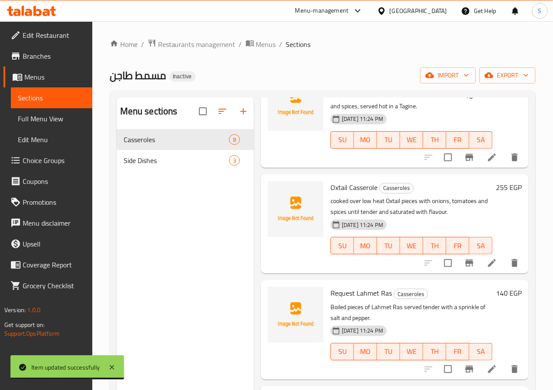
scroll to position [177, 0]
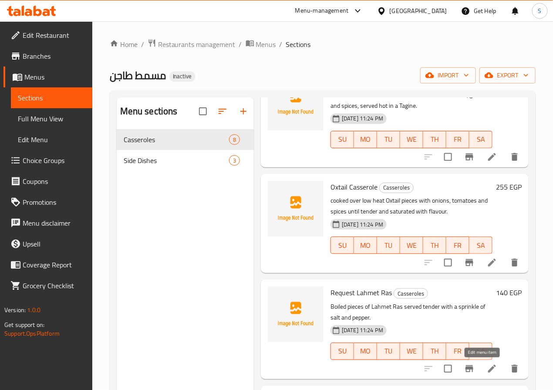
click at [486, 367] on icon at bounding box center [491, 369] width 10 height 10
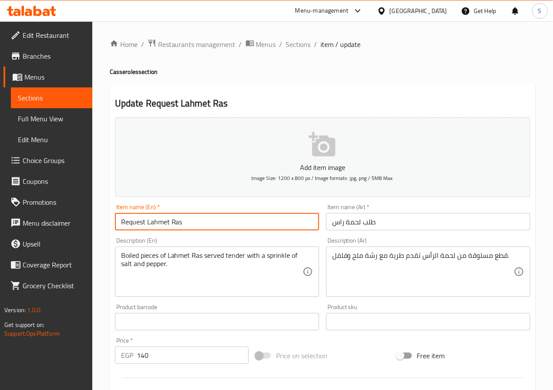
click at [211, 227] on input "Request Lahmet Ras" at bounding box center [217, 221] width 204 height 17
click at [128, 228] on input "Request Lahmet Ras" at bounding box center [217, 221] width 204 height 17
click at [132, 230] on input "Request Lahmet Ras" at bounding box center [217, 221] width 204 height 17
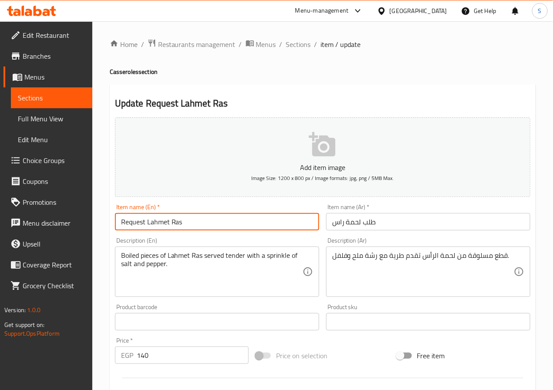
click at [132, 226] on input "Request Lahmet Ras" at bounding box center [217, 221] width 204 height 17
type input "Lahmet Ras Order"
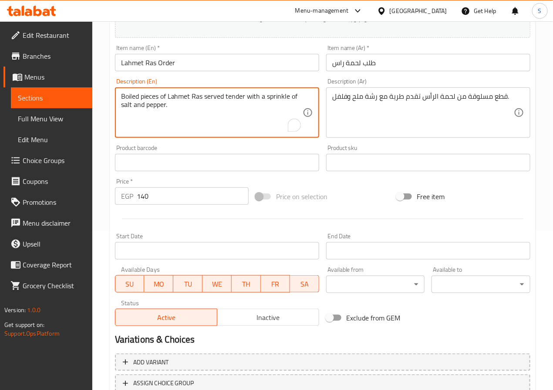
scroll to position [224, 0]
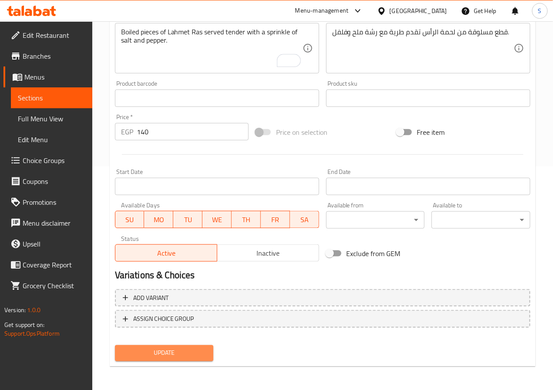
click at [181, 348] on span "Update" at bounding box center [164, 353] width 85 height 11
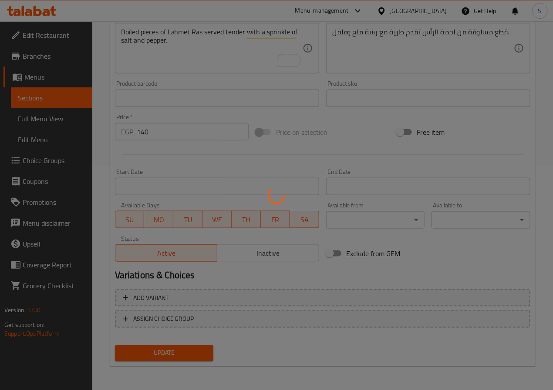
scroll to position [0, 0]
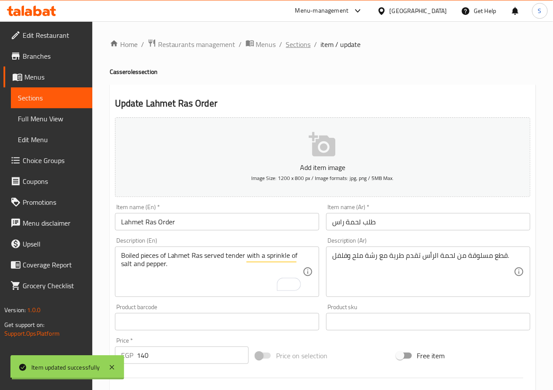
click at [302, 44] on span "Sections" at bounding box center [298, 44] width 25 height 10
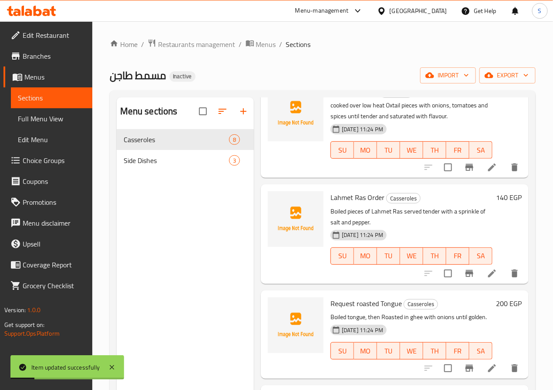
scroll to position [416, 0]
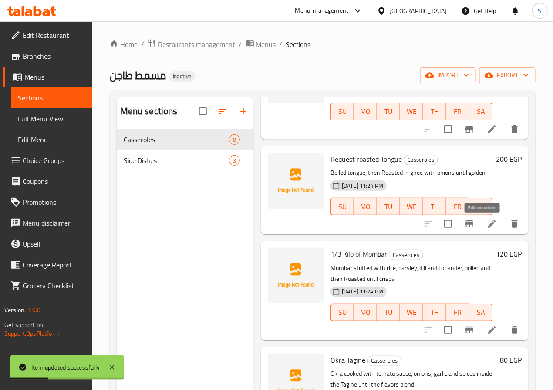
click at [486, 228] on icon at bounding box center [491, 224] width 10 height 10
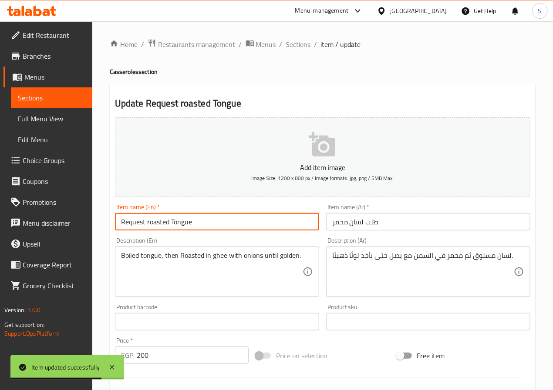
click at [157, 221] on input "Request roasted Tongue" at bounding box center [217, 221] width 204 height 17
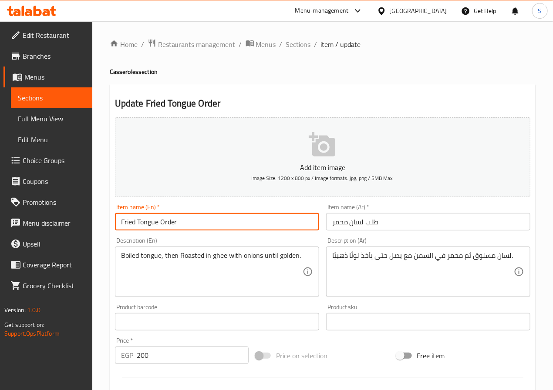
type input "Fried Tongue Order"
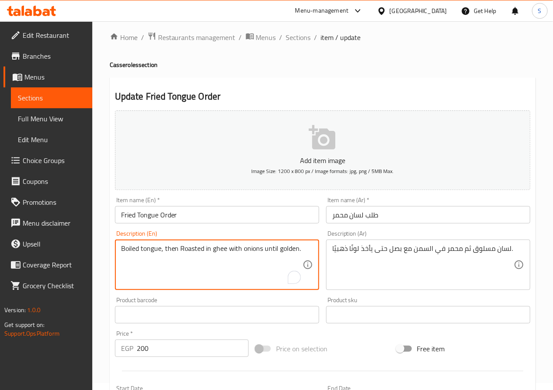
scroll to position [224, 0]
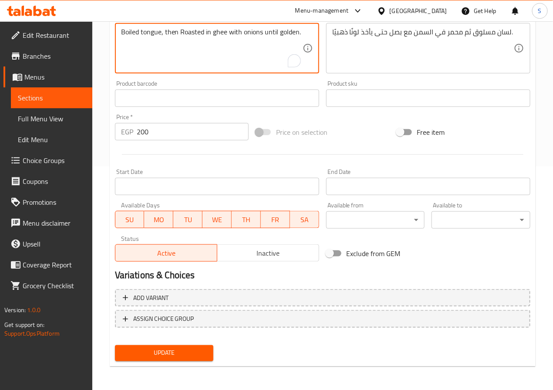
click at [171, 354] on span "Update" at bounding box center [164, 353] width 85 height 11
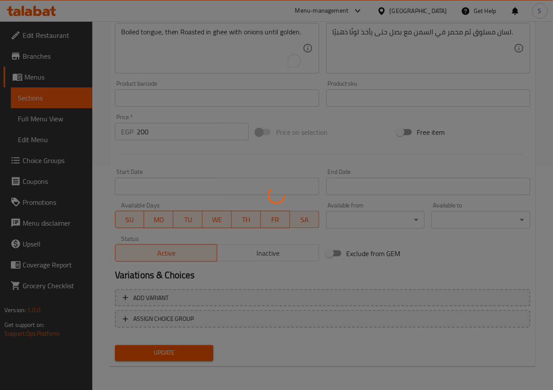
scroll to position [0, 0]
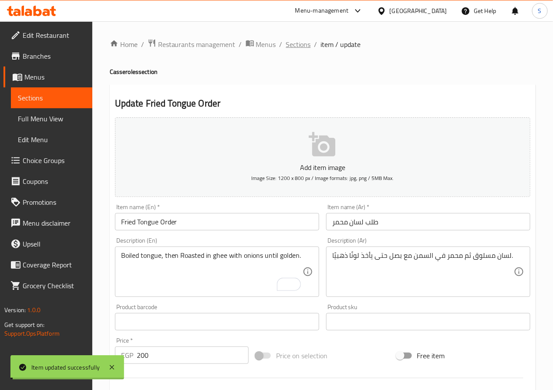
click at [302, 46] on span "Sections" at bounding box center [298, 44] width 25 height 10
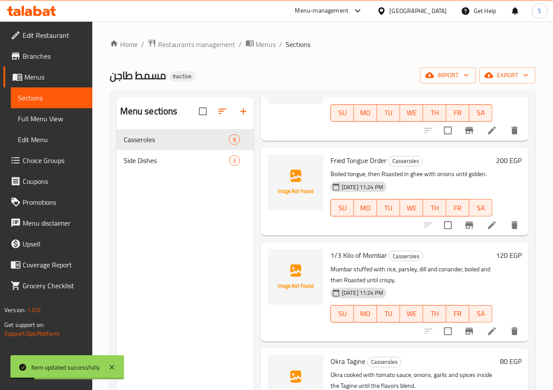
scroll to position [480, 0]
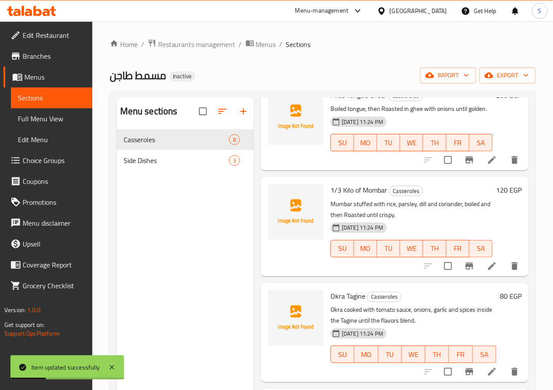
click at [483, 273] on li at bounding box center [492, 266] width 24 height 16
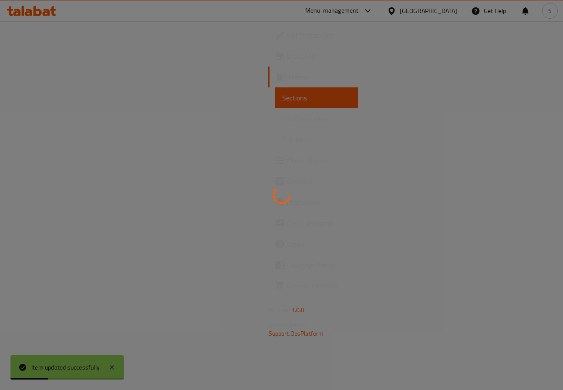
click at [485, 268] on div at bounding box center [281, 195] width 563 height 390
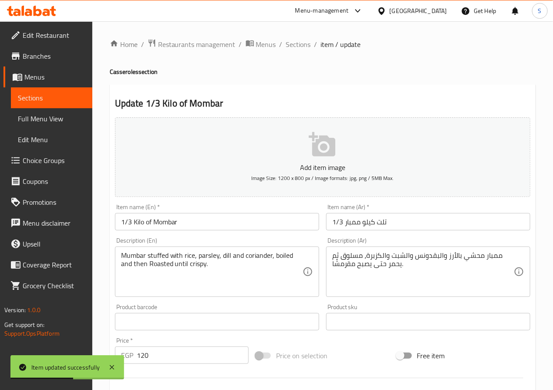
click at [364, 227] on input "تلت كيلو ممبار 1/3" at bounding box center [428, 221] width 204 height 17
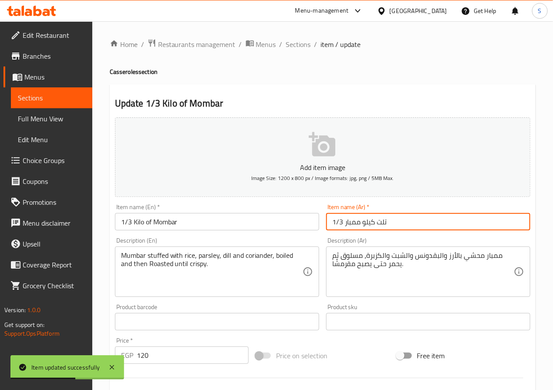
click at [364, 227] on input "تلت كيلو ممبار 1/3" at bounding box center [428, 221] width 204 height 17
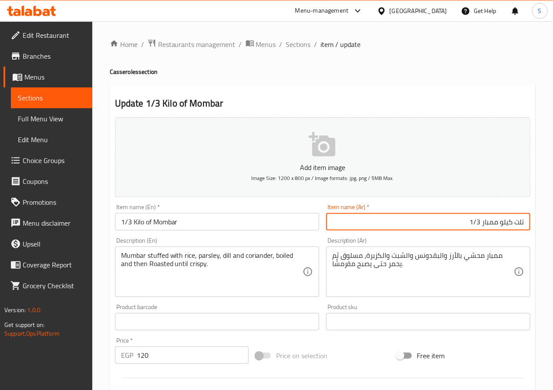
click at [425, 222] on input "تلت كيلو ممبار 1/3" at bounding box center [428, 221] width 204 height 17
paste input "1/3"
type input "1/3كيلو ممبار"
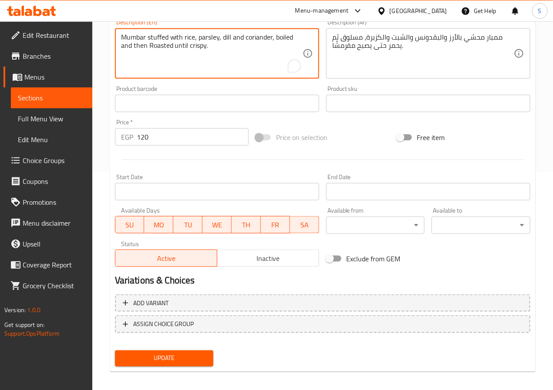
scroll to position [224, 0]
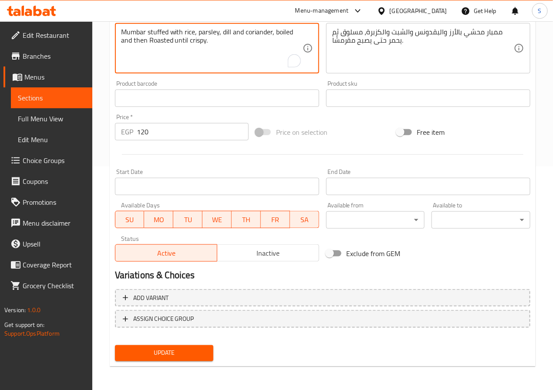
click at [188, 348] on span "Update" at bounding box center [164, 353] width 85 height 11
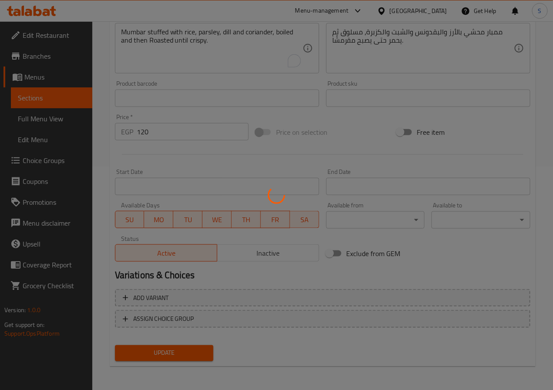
scroll to position [0, 0]
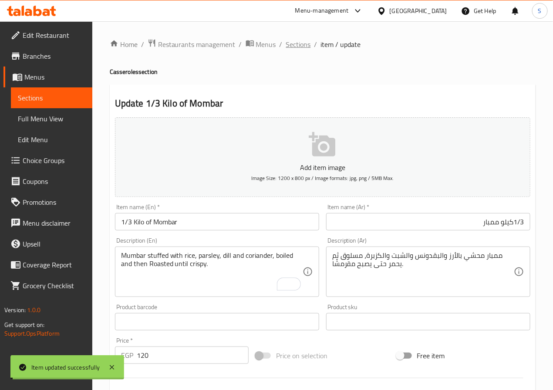
click at [295, 46] on span "Sections" at bounding box center [298, 44] width 25 height 10
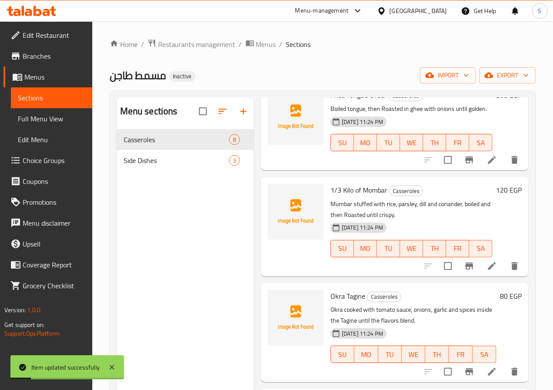
scroll to position [122, 0]
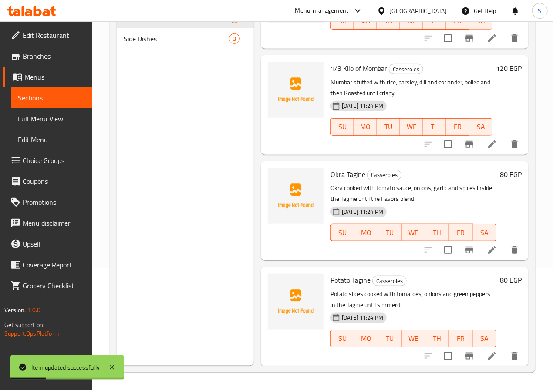
click at [482, 242] on div at bounding box center [471, 250] width 107 height 21
click at [488, 251] on icon at bounding box center [492, 250] width 8 height 8
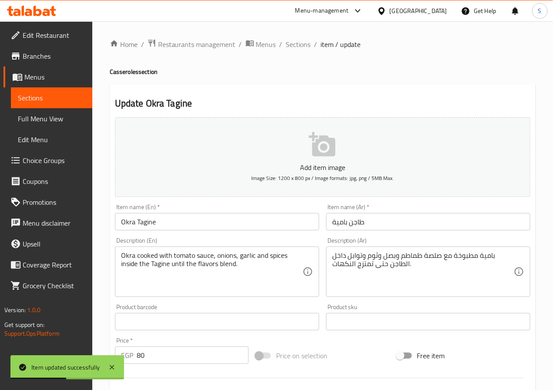
click at [183, 222] on input "Okra Tagine" at bounding box center [217, 221] width 204 height 17
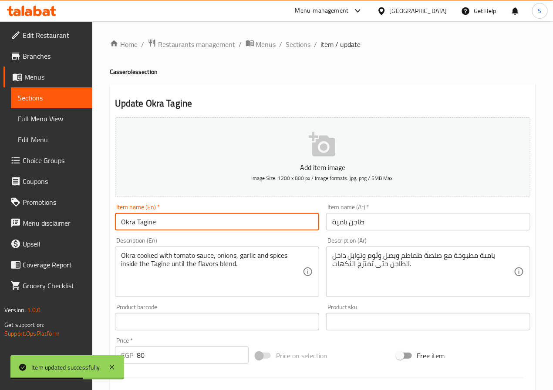
click at [183, 222] on input "Okra Tagine" at bounding box center [217, 221] width 204 height 17
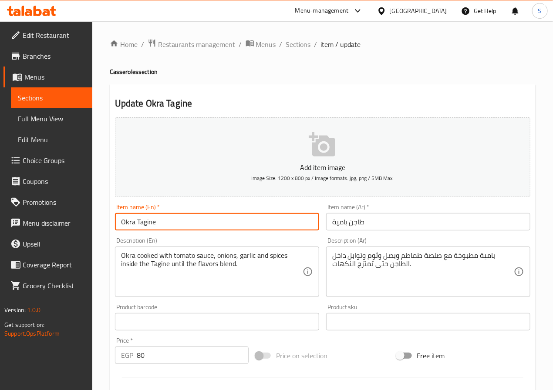
paste input "Casseroles"
type input "Okra Casserole"
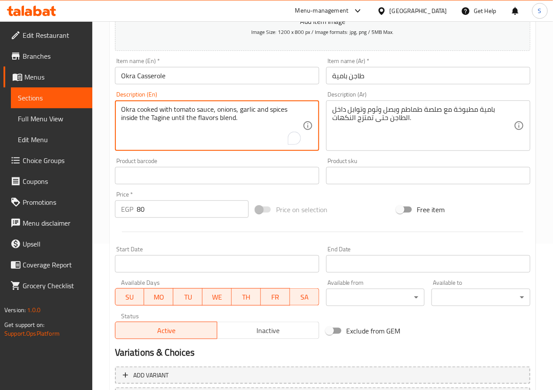
scroll to position [224, 0]
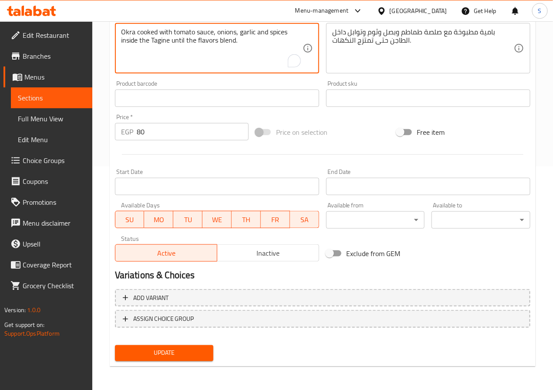
click at [186, 355] on span "Update" at bounding box center [164, 353] width 85 height 11
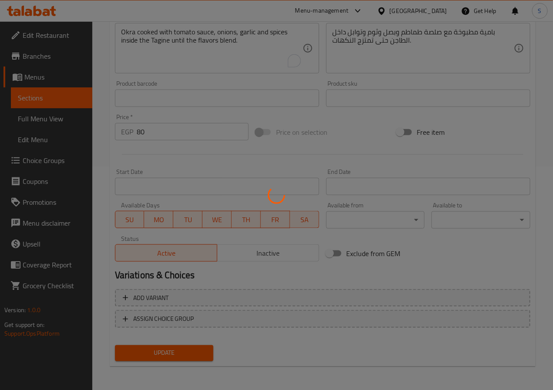
scroll to position [0, 0]
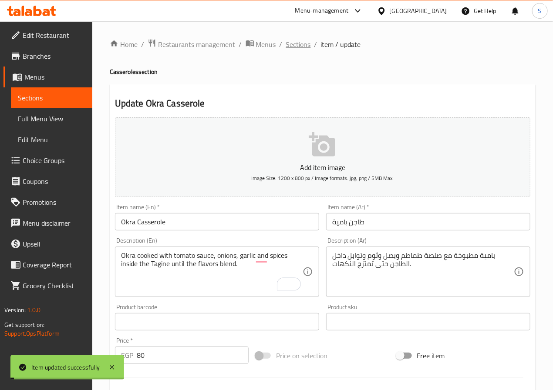
click at [302, 43] on span "Sections" at bounding box center [298, 44] width 25 height 10
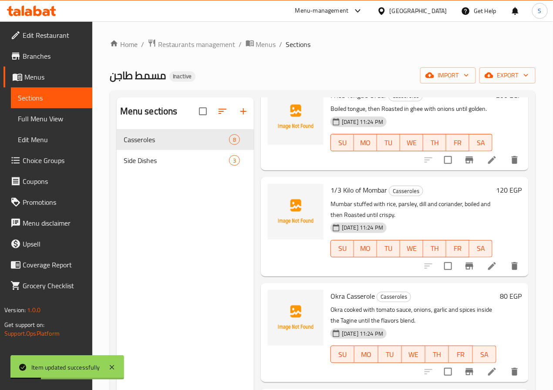
scroll to position [122, 0]
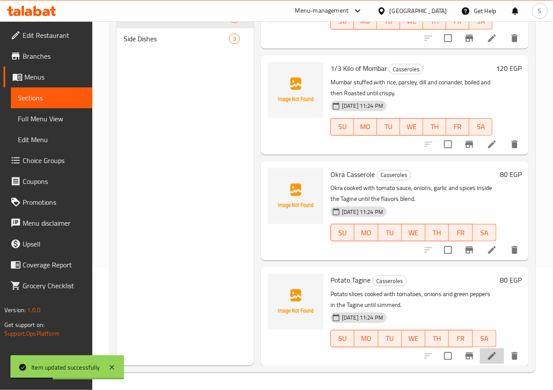
click at [483, 349] on li at bounding box center [492, 357] width 24 height 16
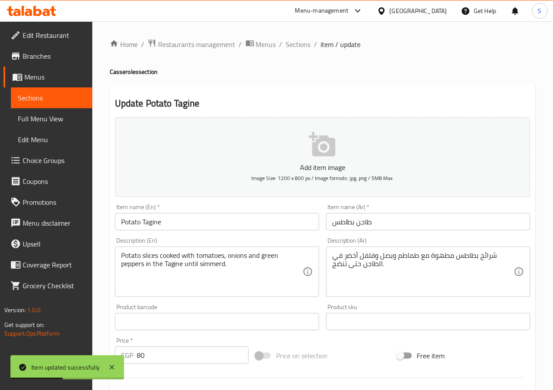
click at [232, 217] on input "Potato Tagine" at bounding box center [217, 221] width 204 height 17
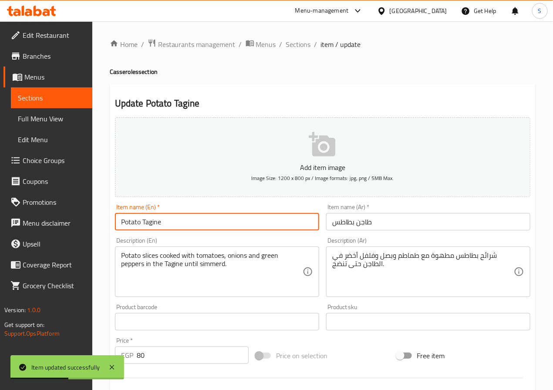
paste input "Casseroles"
type input "Potato Casserole"
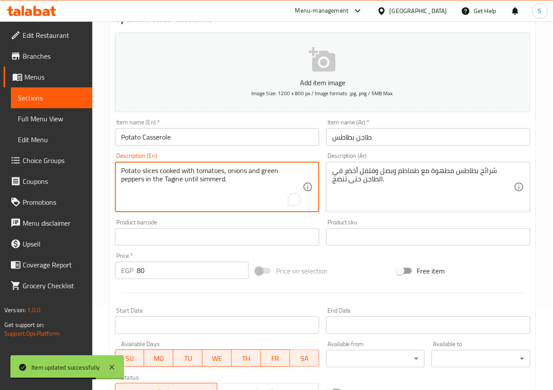
scroll to position [224, 0]
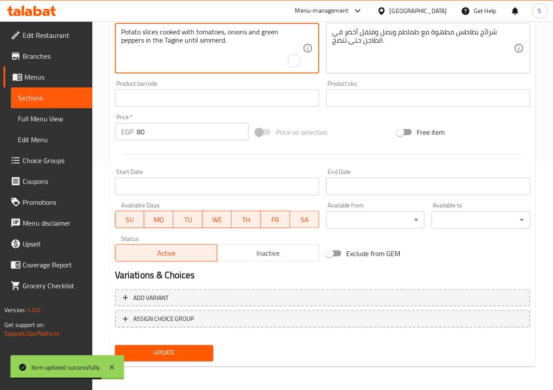
click at [164, 348] on span "Update" at bounding box center [164, 353] width 85 height 11
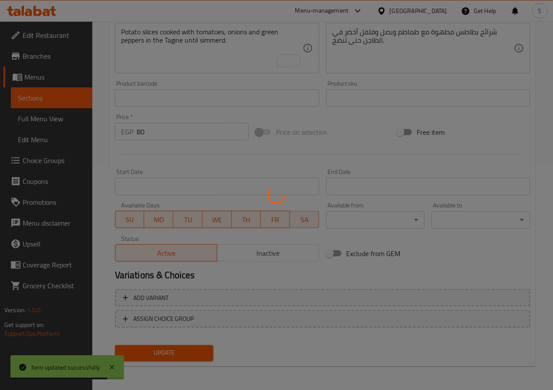
scroll to position [0, 0]
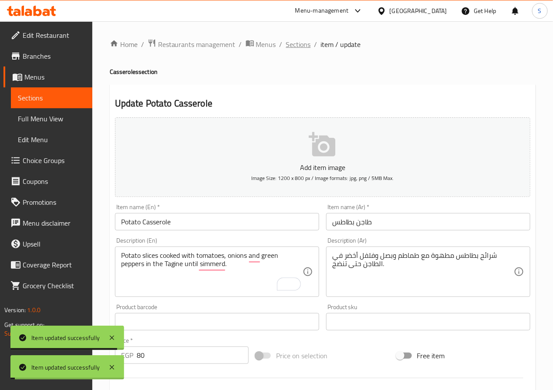
click at [293, 50] on span "Sections" at bounding box center [298, 44] width 25 height 10
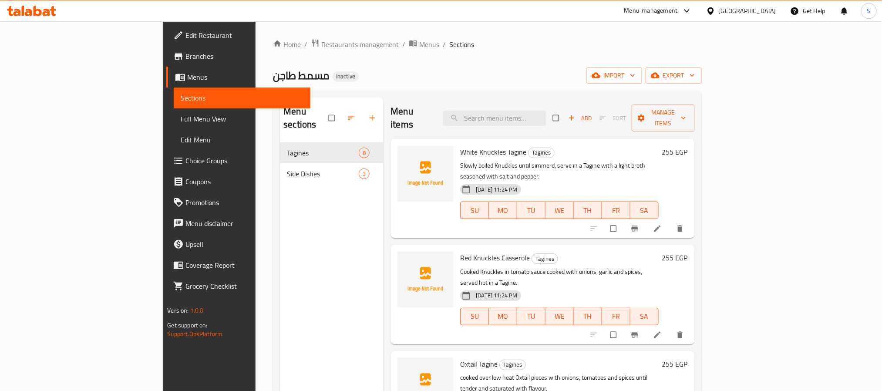
click at [181, 117] on span "Full Menu View" at bounding box center [242, 119] width 122 height 10
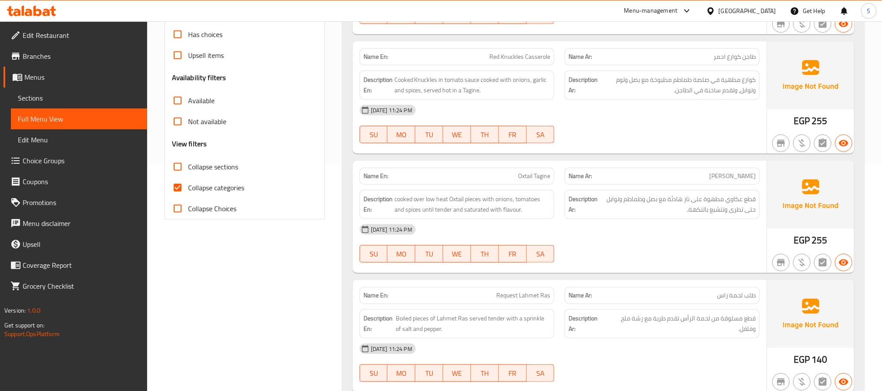
scroll to position [230, 0]
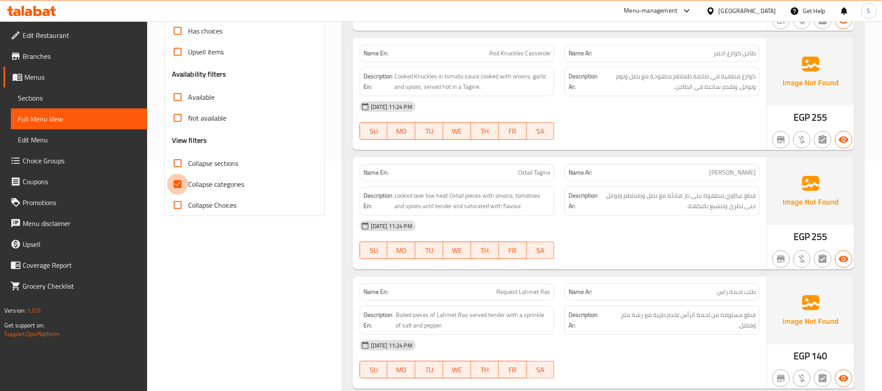
click at [178, 184] on input "Collapse categories" at bounding box center [177, 184] width 21 height 21
checkbox input "false"
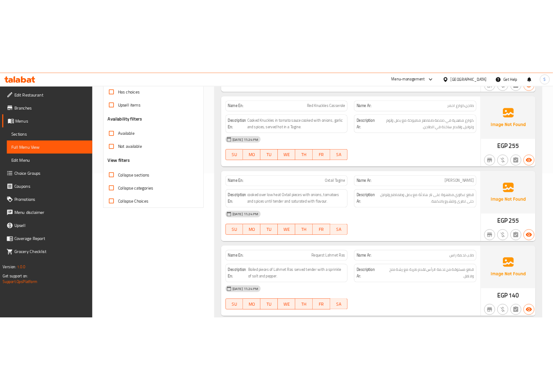
scroll to position [0, 0]
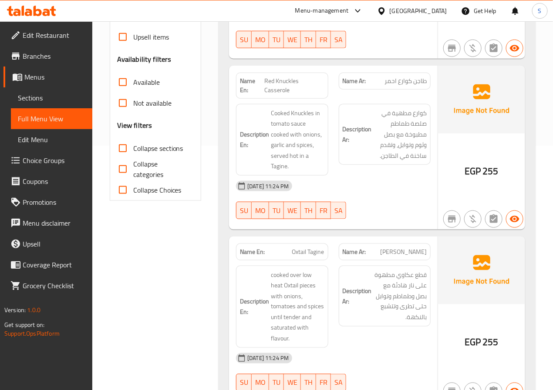
scroll to position [247, 0]
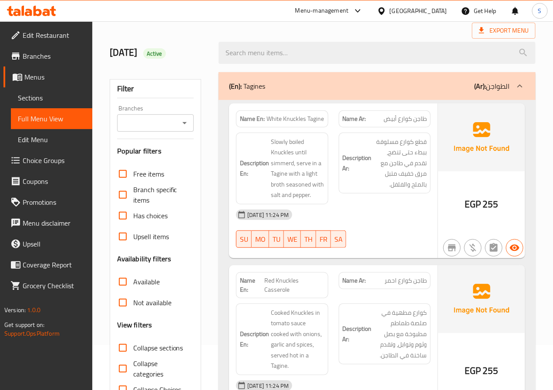
scroll to position [0, 0]
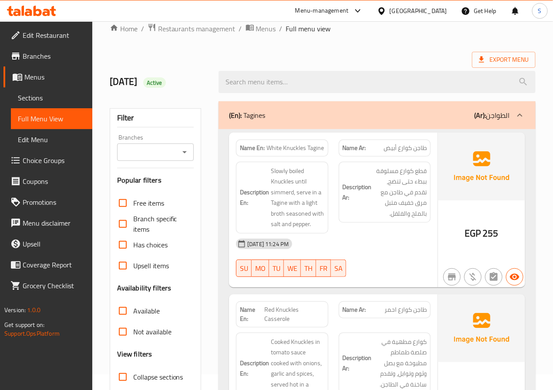
scroll to position [16, 0]
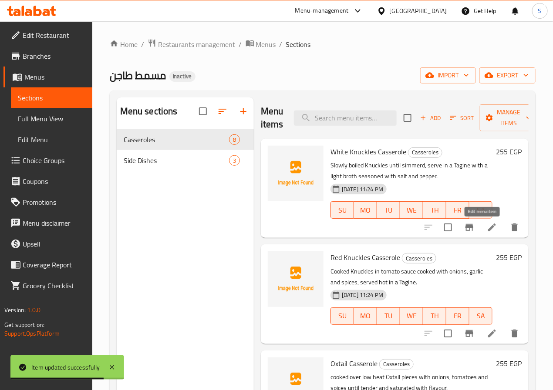
click at [486, 226] on icon at bounding box center [491, 227] width 10 height 10
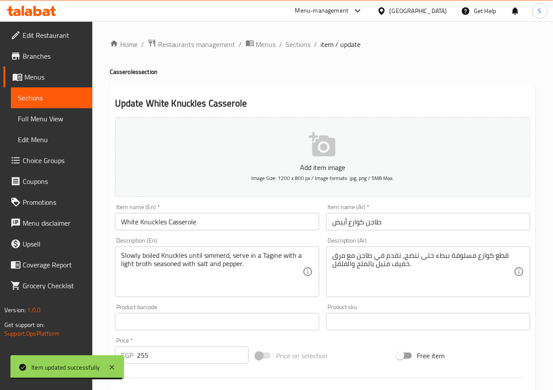
drag, startPoint x: 188, startPoint y: 253, endPoint x: 196, endPoint y: 265, distance: 13.9
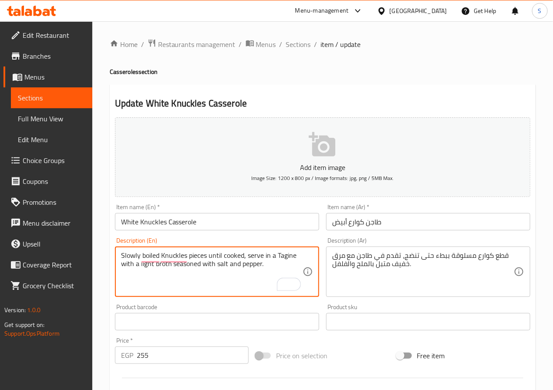
click at [284, 255] on textarea "Slowly boiled Knuckles pieces until cooked, serve in a Tagine with a light brot…" at bounding box center [211, 272] width 181 height 41
type textarea "Slowly boiled Knuckles pieces until cooked, serve in a Tagine with a light brot…"
click at [183, 228] on input "White Knuckles Casserole" at bounding box center [217, 221] width 204 height 17
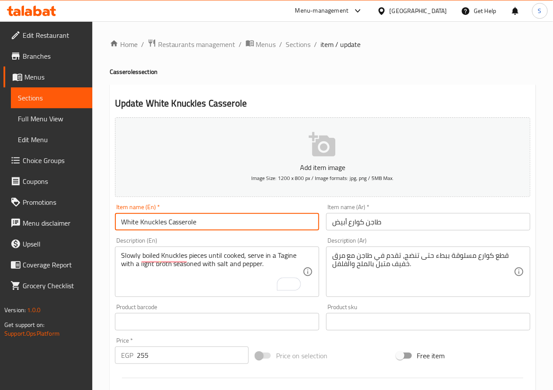
click at [183, 228] on input "White Knuckles Casserole" at bounding box center [217, 221] width 204 height 17
paste input "s"
click at [186, 226] on input "White Knuckles Casseroles" at bounding box center [217, 221] width 204 height 17
type input "White Knuckles Casserole"
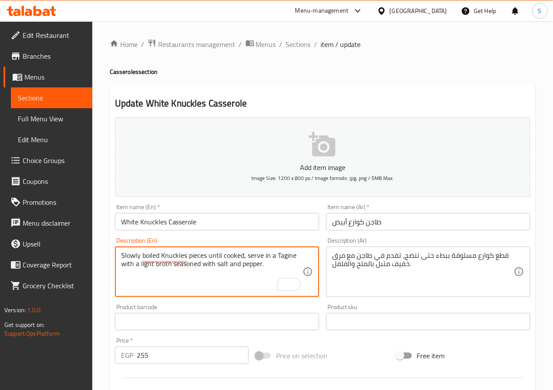
click at [282, 257] on textarea "Slowly boiled Knuckles pieces until cooked, serve in a Tagine with a light brot…" at bounding box center [211, 272] width 181 height 41
paste textarea "Casseroles"
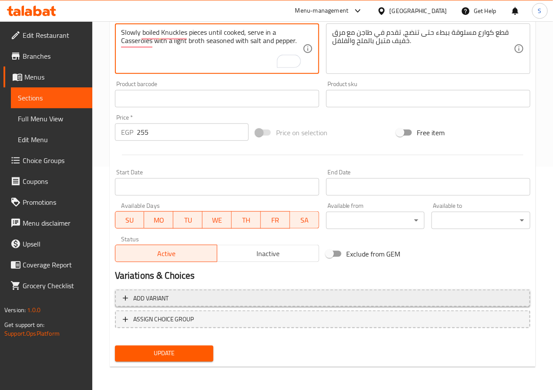
scroll to position [224, 0]
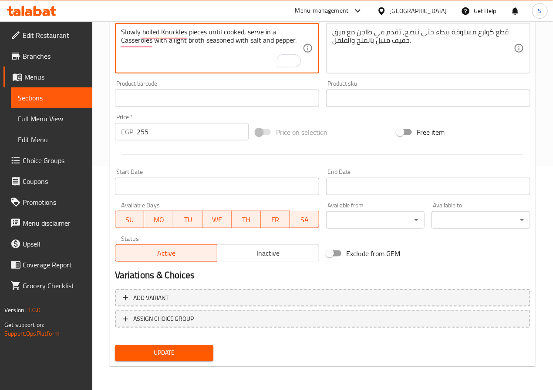
type textarea "Slowly boiled Knuckles pieces until cooked, serve in a Casseroles with a light …"
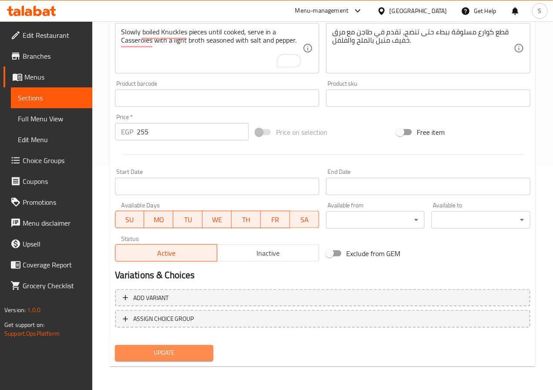
click at [196, 350] on span "Update" at bounding box center [164, 353] width 85 height 11
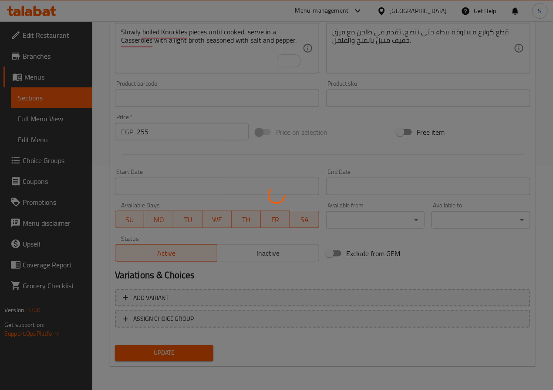
scroll to position [0, 0]
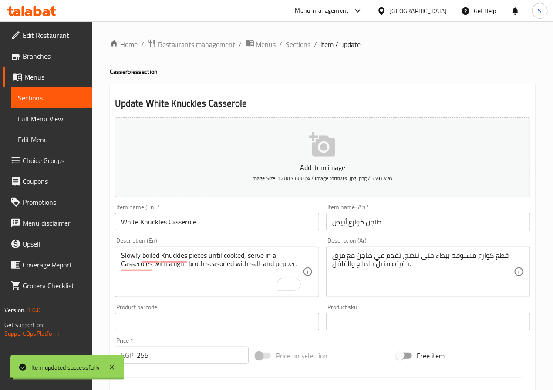
drag, startPoint x: 294, startPoint y: 42, endPoint x: 251, endPoint y: 1, distance: 59.1
click at [294, 42] on span "Sections" at bounding box center [298, 44] width 25 height 10
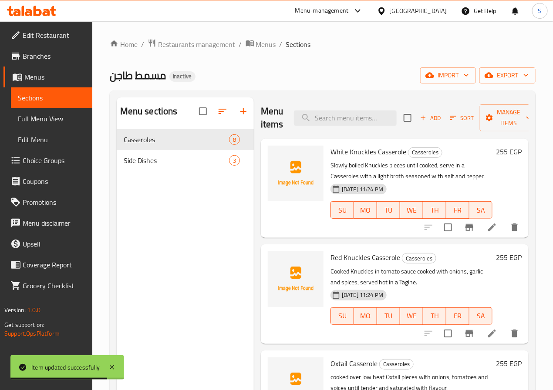
click at [480, 327] on li at bounding box center [492, 334] width 24 height 16
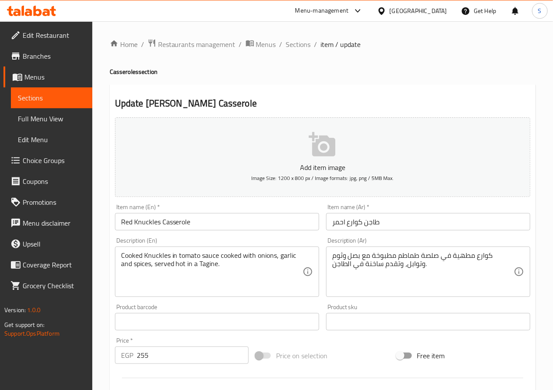
click at [185, 220] on input "Red Knuckles Casserole" at bounding box center [217, 221] width 204 height 17
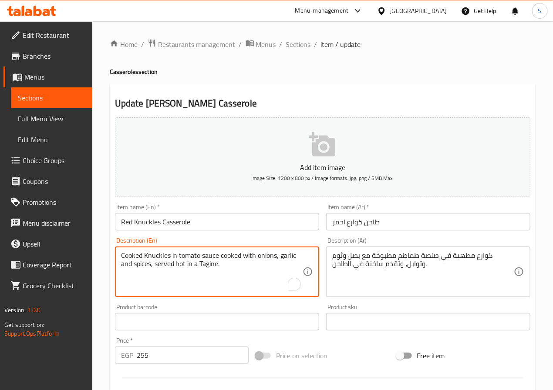
click at [204, 267] on textarea "Cooked Knuckles in tomato sauce cooked with onions, garlic and spices, served h…" at bounding box center [211, 272] width 181 height 41
paste textarea "Casserol"
type textarea "Cooked Knuckles in tomato sauce cooked with onions, garlic and spices, served h…"
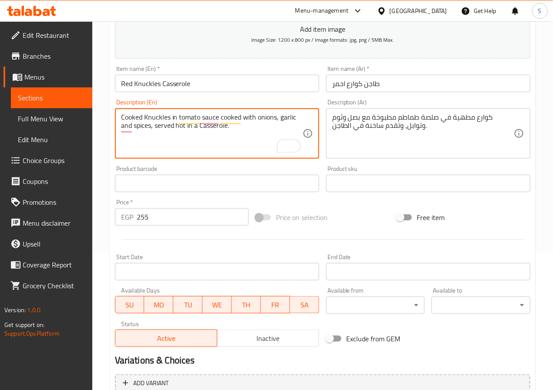
scroll to position [224, 0]
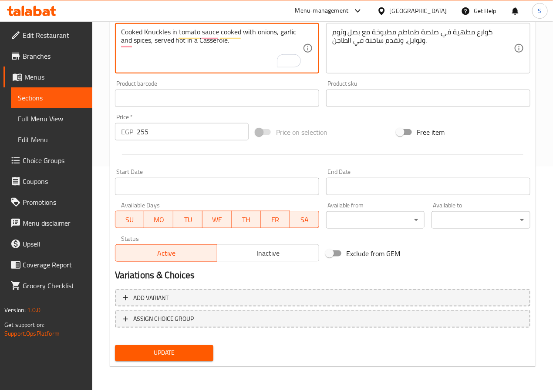
click at [192, 354] on span "Update" at bounding box center [164, 353] width 85 height 11
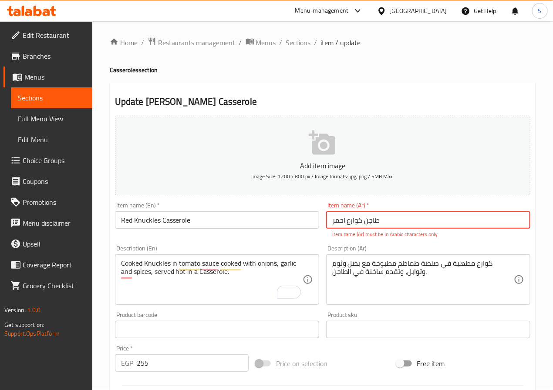
scroll to position [0, 0]
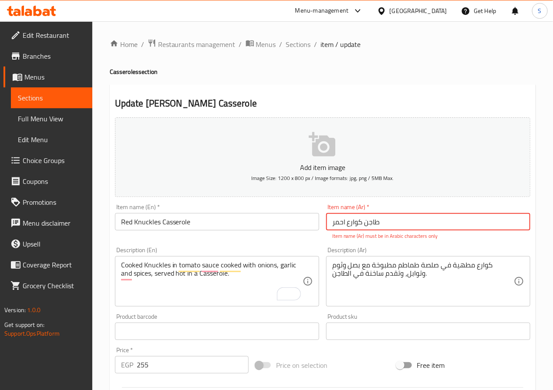
click at [358, 222] on input "طاجن کوارع احمر" at bounding box center [428, 221] width 204 height 17
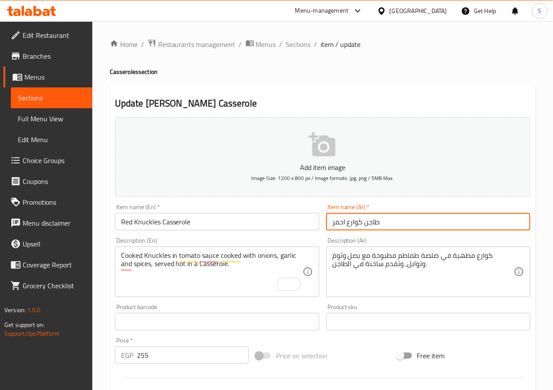
type input "طاجن كوارع احمر"
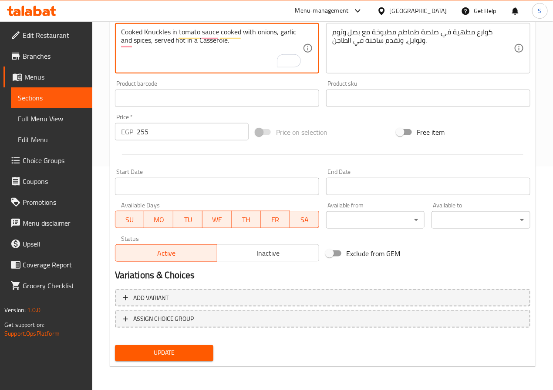
click at [195, 354] on span "Update" at bounding box center [164, 353] width 85 height 11
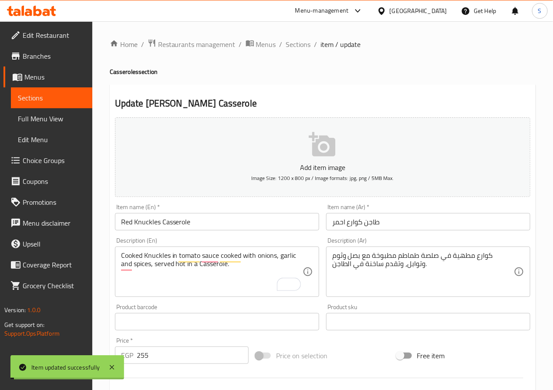
drag, startPoint x: 298, startPoint y: 46, endPoint x: 262, endPoint y: 3, distance: 56.2
click at [298, 46] on span "Sections" at bounding box center [298, 44] width 25 height 10
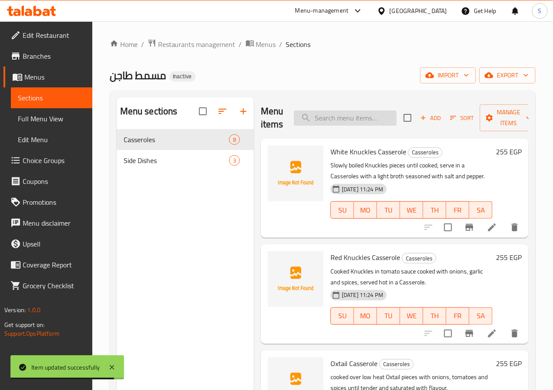
click at [314, 124] on input "search" at bounding box center [345, 118] width 103 height 15
paste input "Fried Tongue Order"
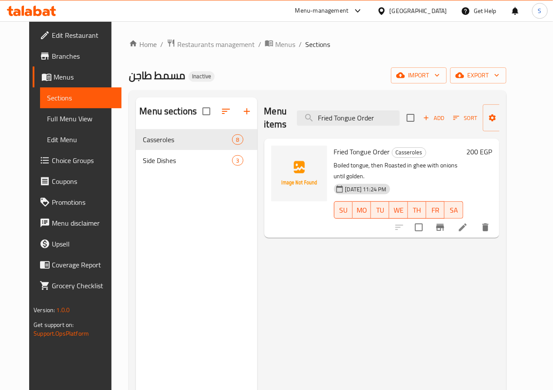
type input "Fried Tongue Order"
click at [475, 224] on li at bounding box center [462, 228] width 24 height 16
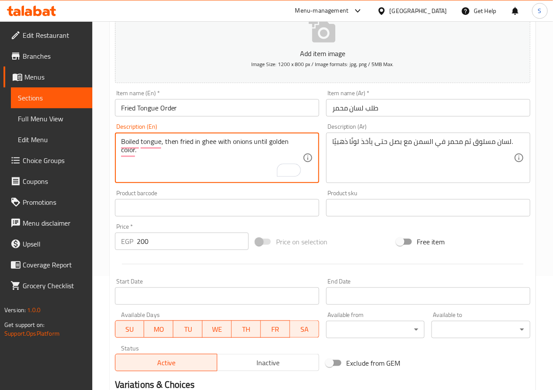
scroll to position [224, 0]
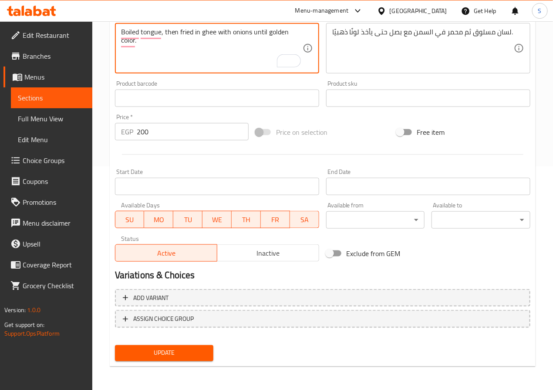
type textarea "Boiled tongue, then fried in ghee with onions until golden color."
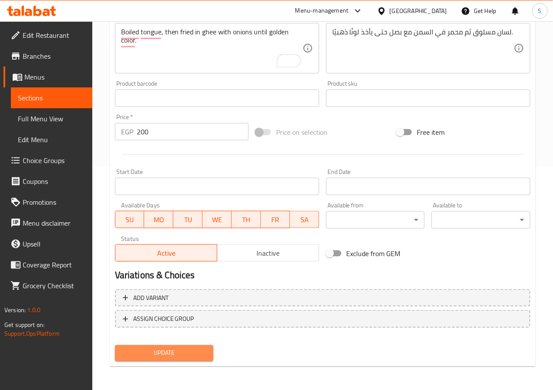
click at [174, 348] on span "Update" at bounding box center [164, 353] width 85 height 11
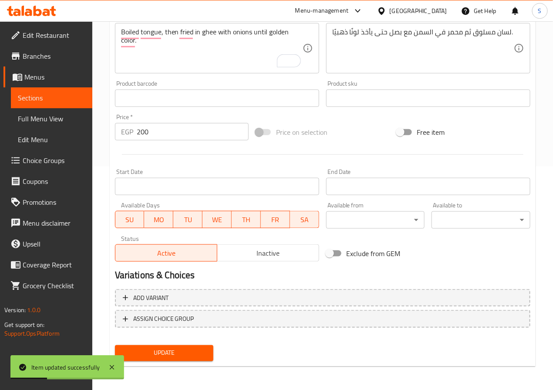
scroll to position [0, 0]
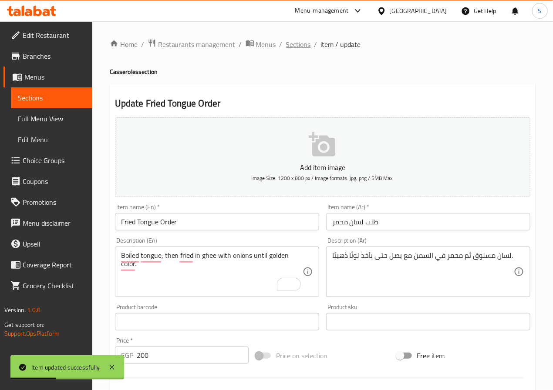
click at [299, 46] on span "Sections" at bounding box center [298, 44] width 25 height 10
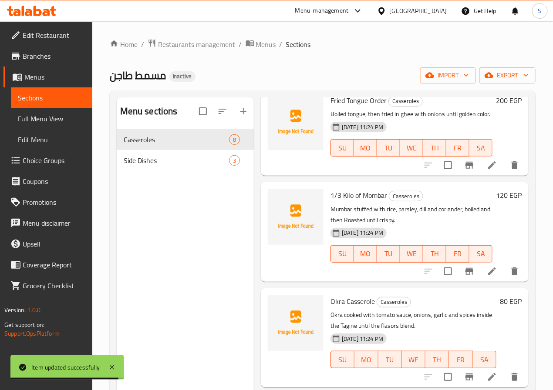
scroll to position [480, 0]
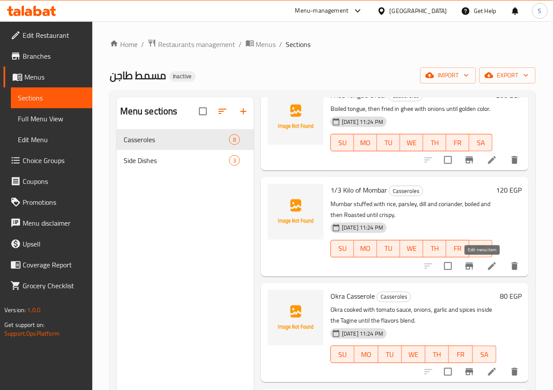
click at [486, 268] on icon at bounding box center [491, 266] width 10 height 10
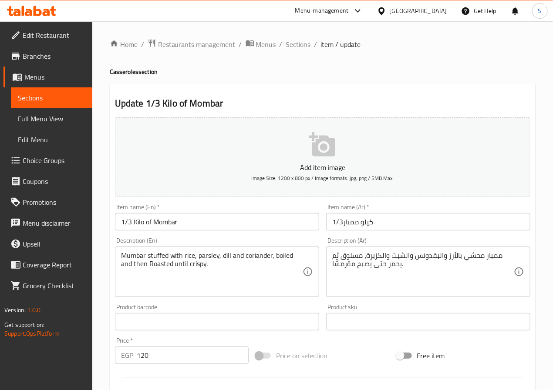
click at [169, 225] on input "1/3 Kilo of Mombar" at bounding box center [217, 221] width 204 height 17
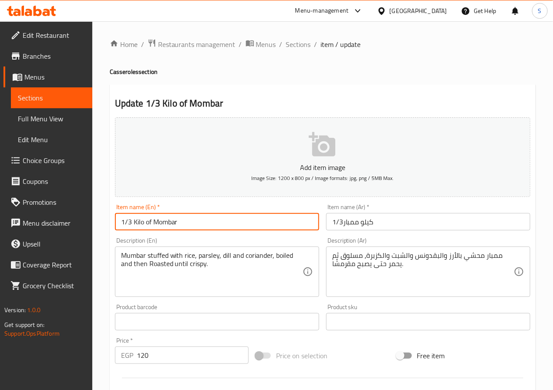
click at [169, 225] on input "1/3 Kilo of Mombar" at bounding box center [217, 221] width 204 height 17
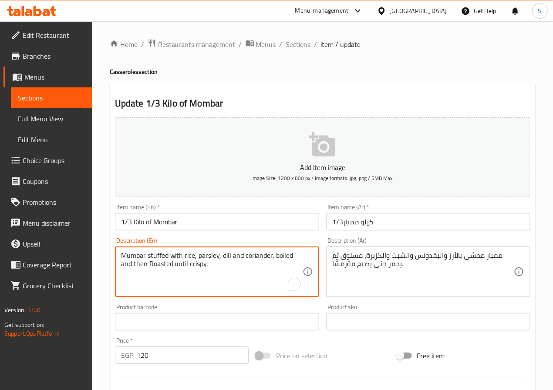
click at [129, 255] on textarea "Mumbar stuffed with rice, parsley, dill and coriander, boiled and then Roasted …" at bounding box center [211, 272] width 181 height 41
paste textarea "ombar"
click at [168, 264] on textarea "Mombar stuffed with rice, parsley, [PERSON_NAME] and coriander, boiled and then…" at bounding box center [211, 272] width 181 height 41
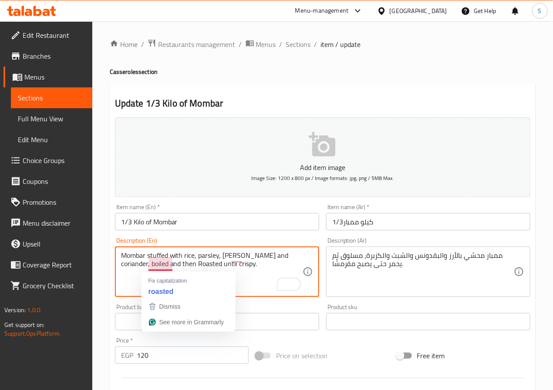
click at [168, 264] on textarea "Mombar stuffed with rice, parsley, [PERSON_NAME] and coriander, boiled and then…" at bounding box center [211, 272] width 181 height 41
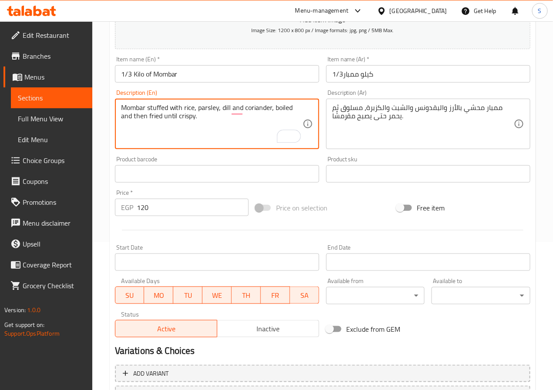
scroll to position [224, 0]
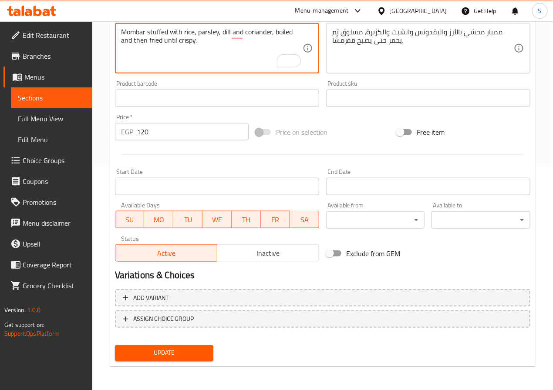
type textarea "Mombar stuffed with rice, parsley, dill and coriander, boiled and then fried un…"
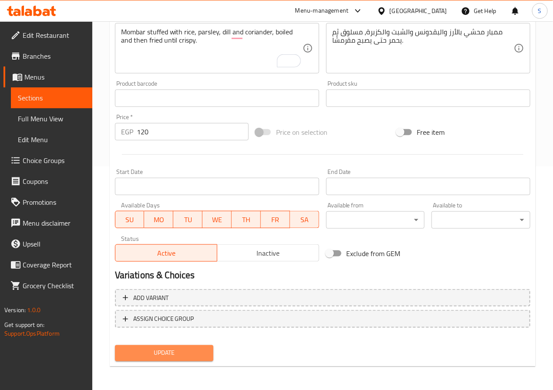
click at [173, 358] on button "Update" at bounding box center [164, 353] width 99 height 16
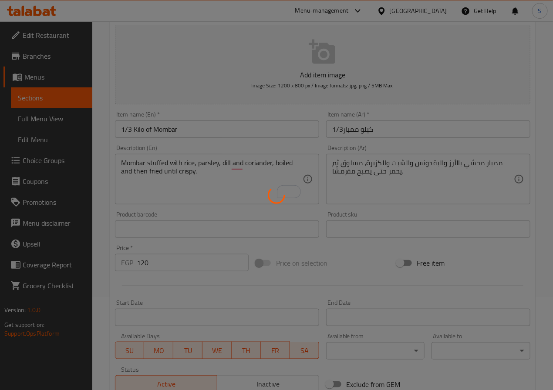
scroll to position [0, 0]
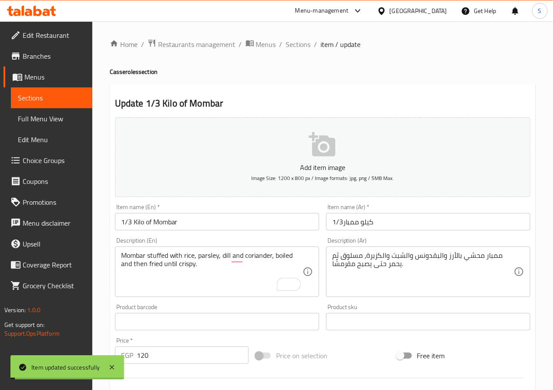
drag, startPoint x: 287, startPoint y: 41, endPoint x: 273, endPoint y: 6, distance: 38.1
click at [287, 41] on span "Sections" at bounding box center [298, 44] width 25 height 10
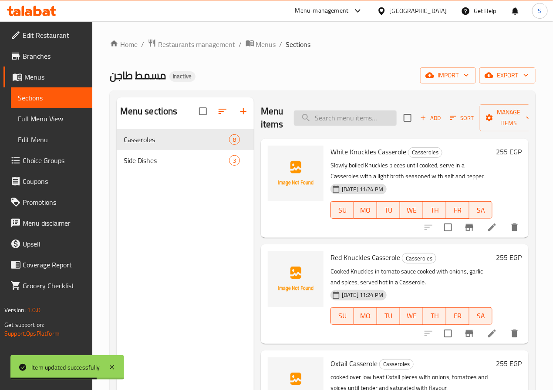
click at [320, 121] on input "search" at bounding box center [345, 118] width 103 height 15
paste input "Potato Casserole"
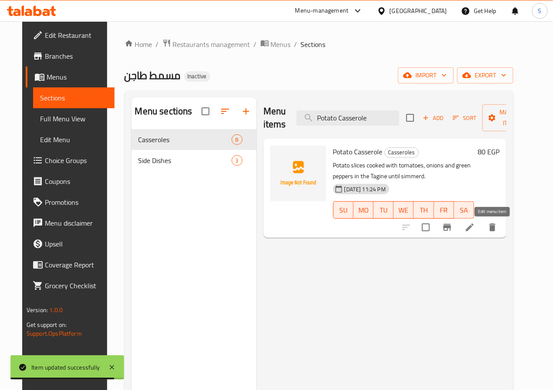
type input "Potato Casserole"
click at [475, 226] on icon at bounding box center [469, 227] width 10 height 10
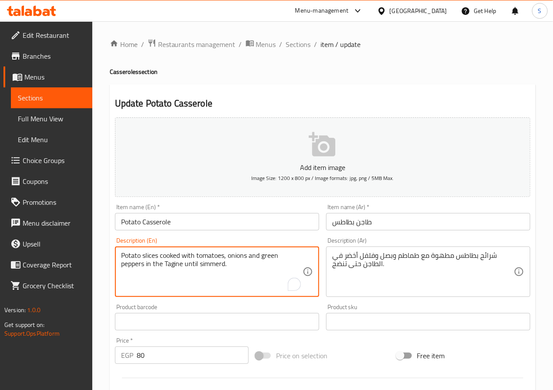
click at [213, 261] on textarea "Potato slices cooked with tomatoes, onions and green peppers in the Tagine unti…" at bounding box center [211, 272] width 181 height 41
click at [215, 267] on textarea "Potato slices cooked with tomatoes, onions and green peppers in the Tagine unti…" at bounding box center [211, 272] width 181 height 41
click at [230, 268] on textarea "Potato slices cooked with tomatoes, onions and green peppers in the Tagine unti…" at bounding box center [211, 272] width 181 height 41
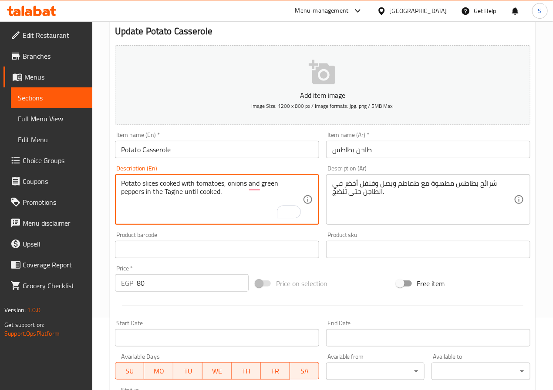
scroll to position [224, 0]
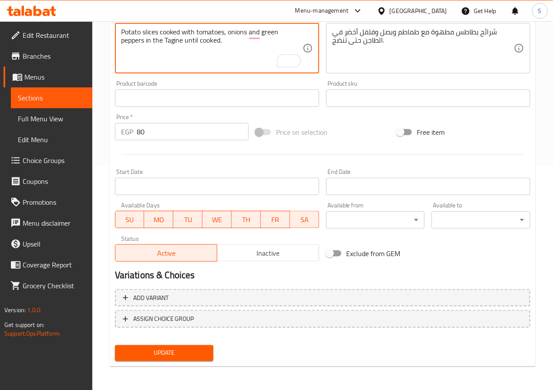
type textarea "Potato slices cooked with tomatoes, onions and green peppers in the Tagine unti…"
click at [173, 350] on span "Update" at bounding box center [164, 353] width 85 height 11
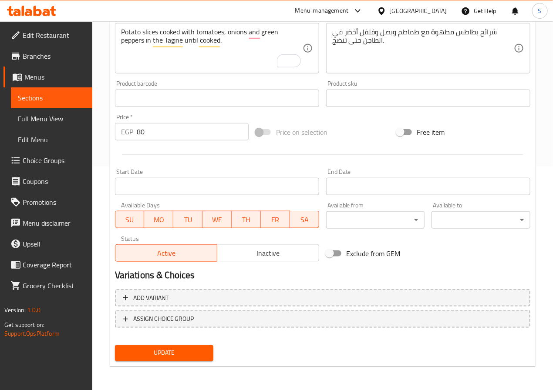
click at [224, 157] on div at bounding box center [322, 154] width 422 height 21
click at [179, 342] on div "Update" at bounding box center [164, 353] width 106 height 23
click at [176, 362] on div "Update" at bounding box center [164, 353] width 106 height 23
click at [194, 355] on span "Update" at bounding box center [164, 353] width 85 height 11
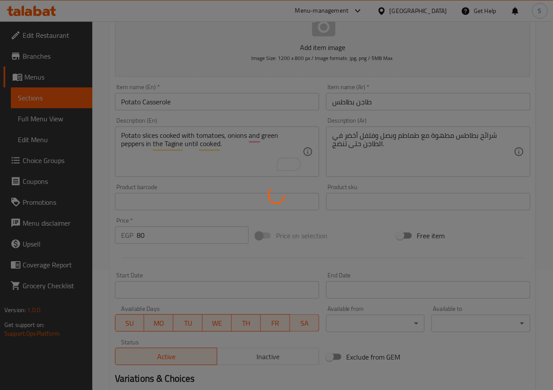
scroll to position [0, 0]
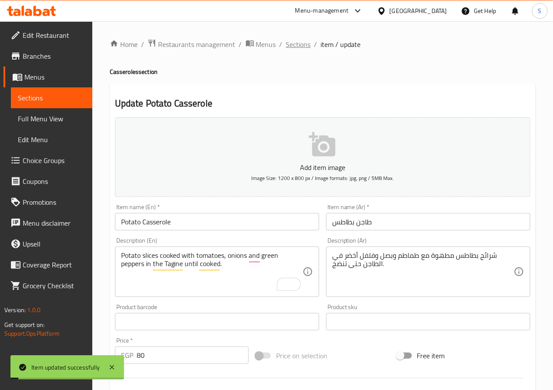
click at [303, 43] on span "Sections" at bounding box center [298, 44] width 25 height 10
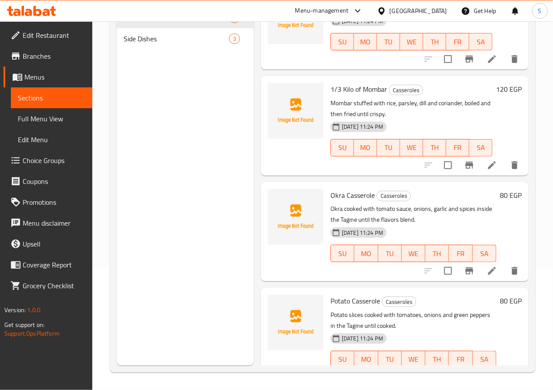
scroll to position [480, 0]
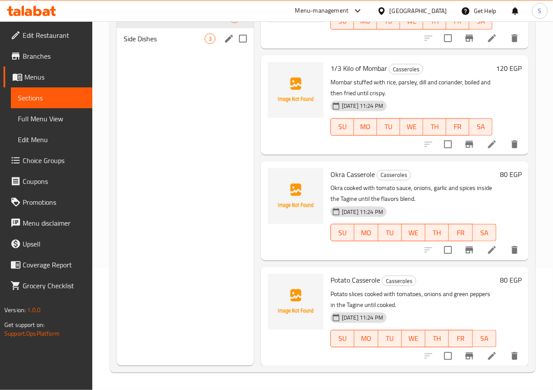
click at [131, 44] on span "Side Dishes" at bounding box center [164, 39] width 81 height 10
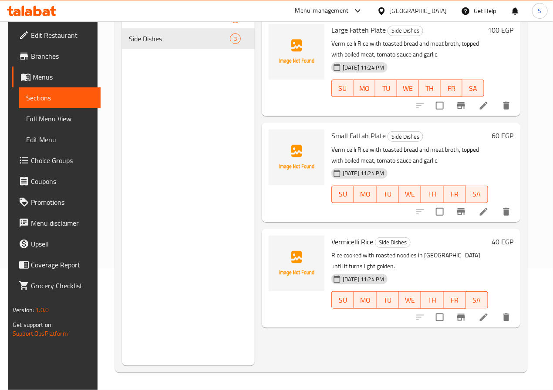
click at [487, 314] on icon at bounding box center [484, 318] width 8 height 8
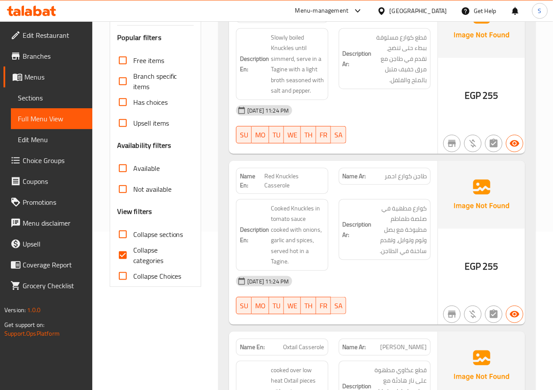
scroll to position [203, 0]
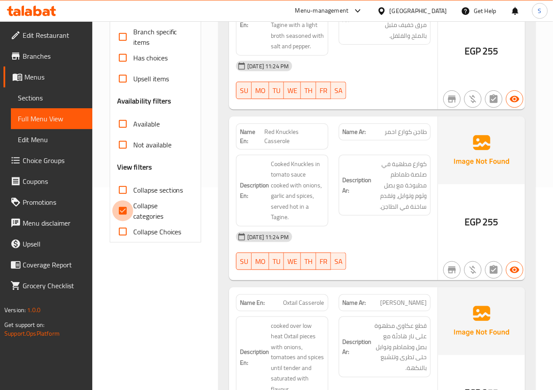
click at [124, 211] on input "Collapse categories" at bounding box center [122, 211] width 21 height 21
checkbox input "false"
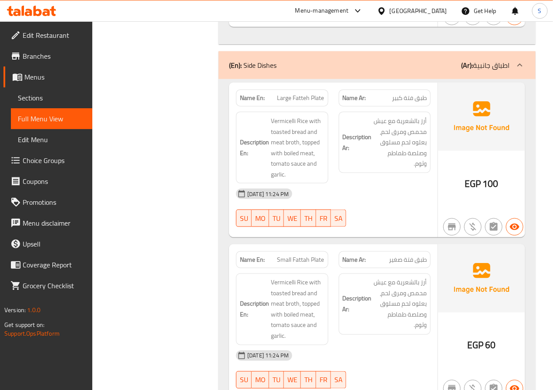
scroll to position [1395, 0]
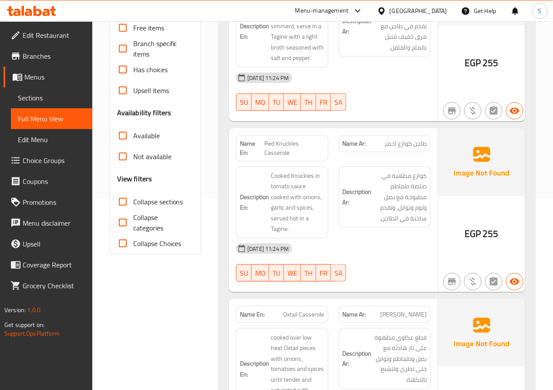
scroll to position [191, 0]
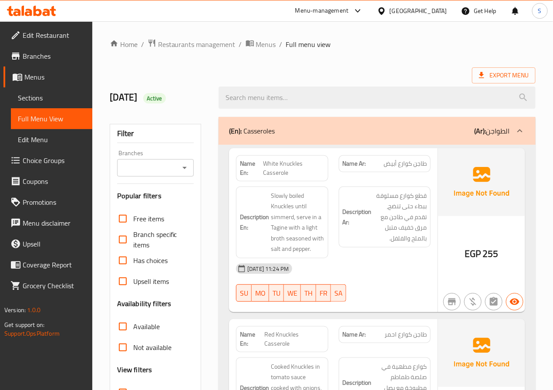
click at [282, 171] on span "White Knuckles Casserole" at bounding box center [293, 168] width 61 height 18
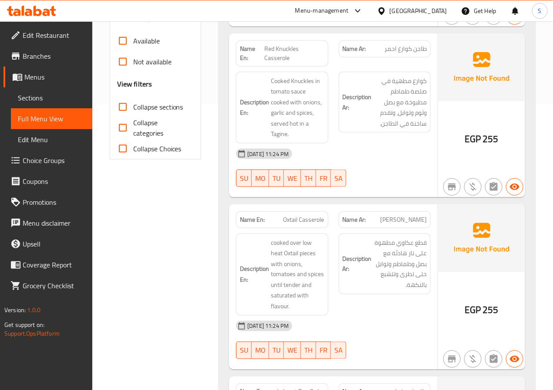
scroll to position [286, 0]
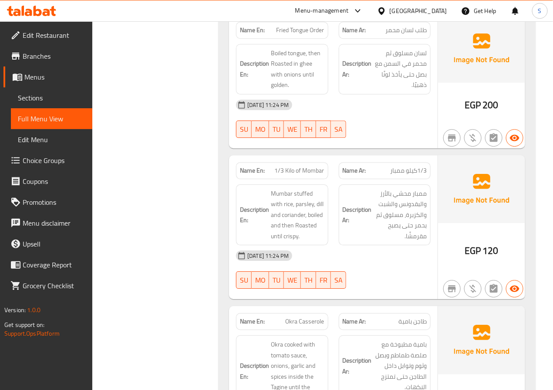
scroll to position [799, 0]
click at [301, 33] on span "Fried Tongue Order" at bounding box center [300, 30] width 48 height 9
copy span "Fried Tongue Order"
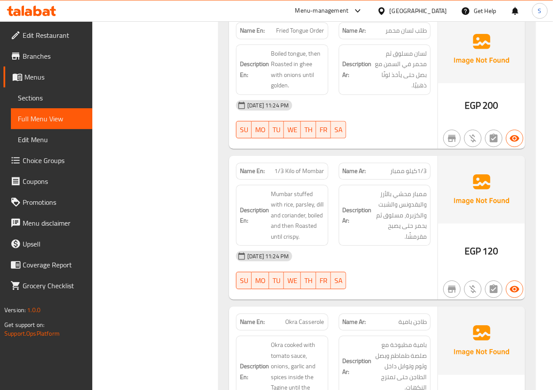
click at [188, 237] on div "Filter Branches Branches Popular filters Free items Branch specific items Has c…" at bounding box center [158, 241] width 109 height 1857
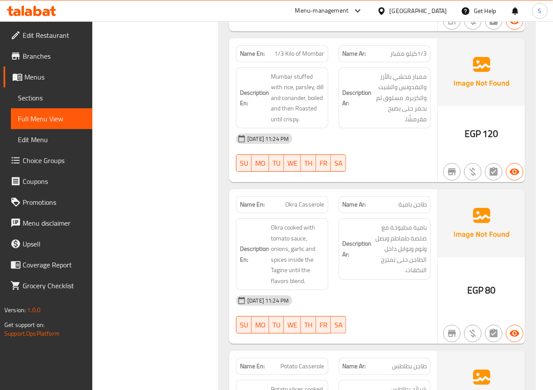
scroll to position [918, 0]
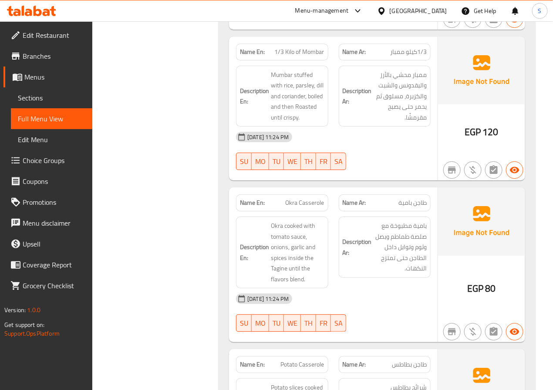
click at [304, 57] on span "1/3 Kilo of Mombar" at bounding box center [300, 51] width 50 height 9
copy span "1/3 Kilo of Mombar"
click at [197, 269] on div "Filter Branches Branches Popular filters Free items Branch specific items Has c…" at bounding box center [158, 122] width 109 height 1857
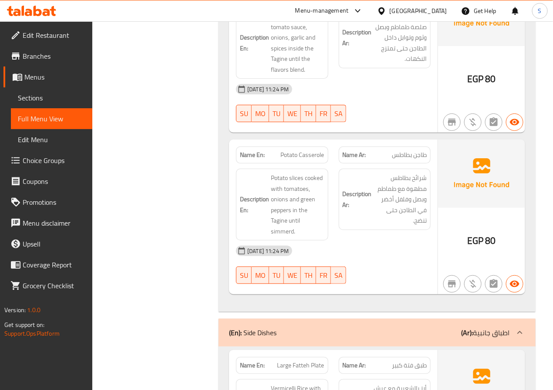
scroll to position [1135, 0]
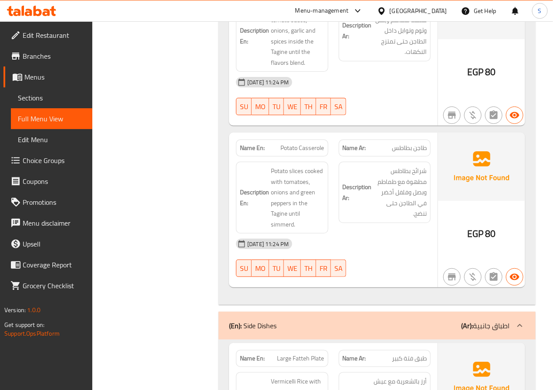
click at [301, 153] on span "Potato Casserole" at bounding box center [303, 148] width 44 height 9
copy span "Potato Casserole"
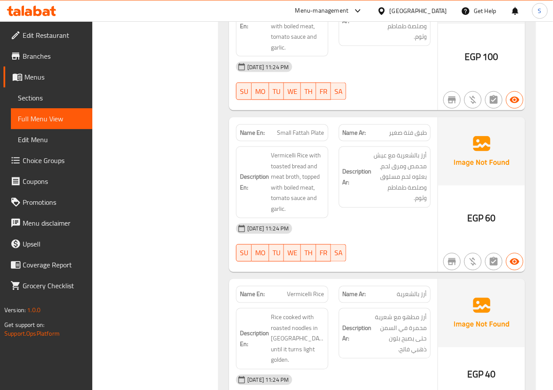
scroll to position [1589, 0]
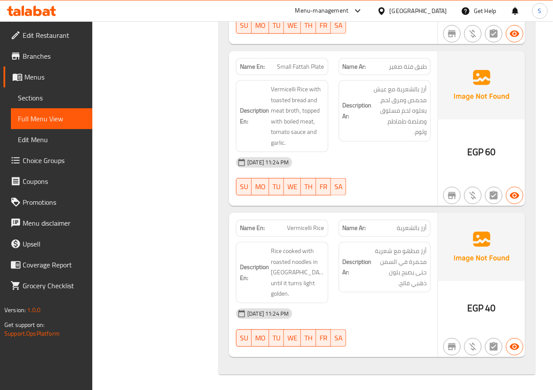
click at [305, 233] on span "Vermicelli Rice" at bounding box center [305, 228] width 37 height 9
copy span "Vermicelli Rice"
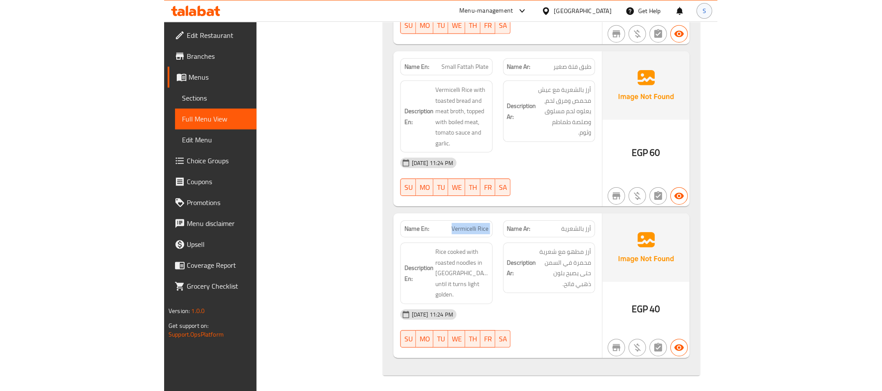
scroll to position [1429, 0]
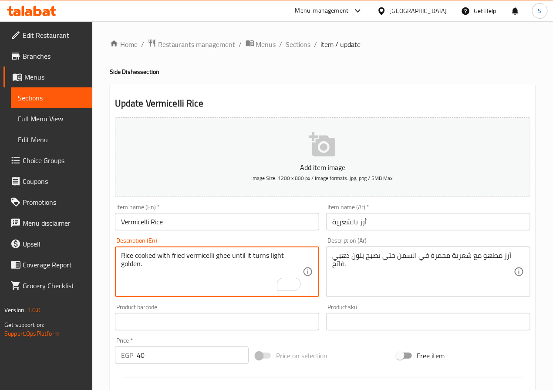
click at [215, 258] on textarea "Rice cooked with fried vermicelli ghee until it turns light golden." at bounding box center [211, 272] width 181 height 41
click at [265, 259] on textarea "Rice cooked with fried vermicelli in [GEOGRAPHIC_DATA] until it turns light gol…" at bounding box center [211, 272] width 181 height 41
type textarea "Rice cooked with fried vermicelli in [GEOGRAPHIC_DATA] until it has a light gol…"
click at [102, 309] on div "Home / Restaurants management / Menus / Sections / item / update Side Dishes se…" at bounding box center [322, 318] width 460 height 594
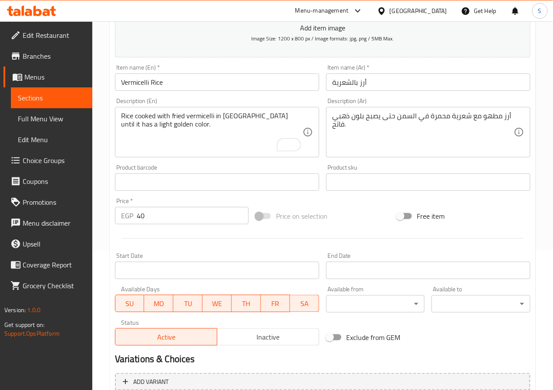
scroll to position [224, 0]
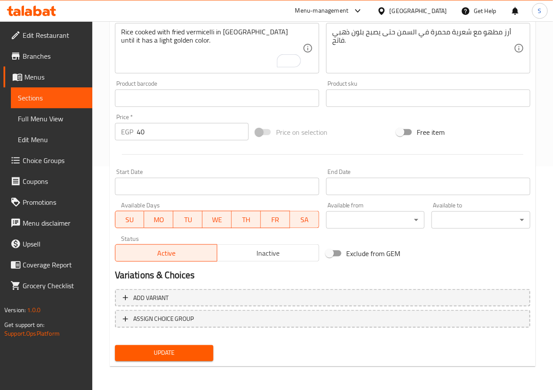
click at [175, 350] on span "Update" at bounding box center [164, 353] width 85 height 11
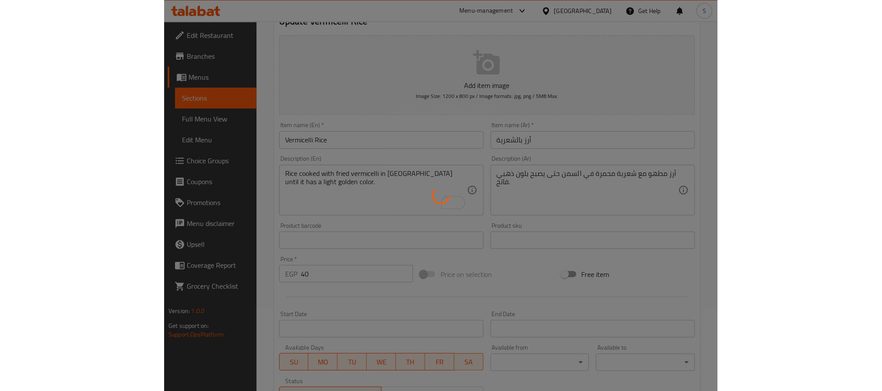
scroll to position [0, 0]
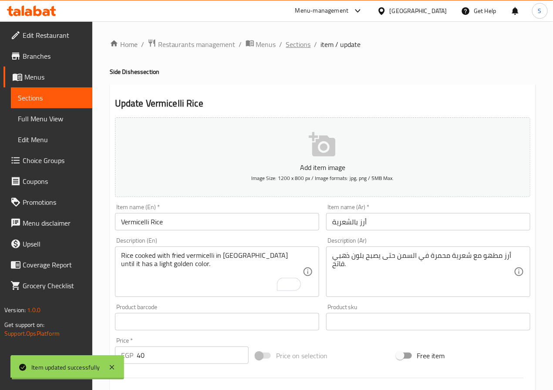
click at [295, 40] on span "Sections" at bounding box center [298, 44] width 25 height 10
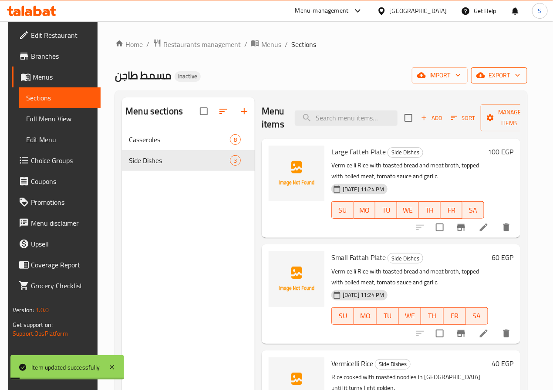
click at [511, 76] on span "export" at bounding box center [499, 75] width 42 height 11
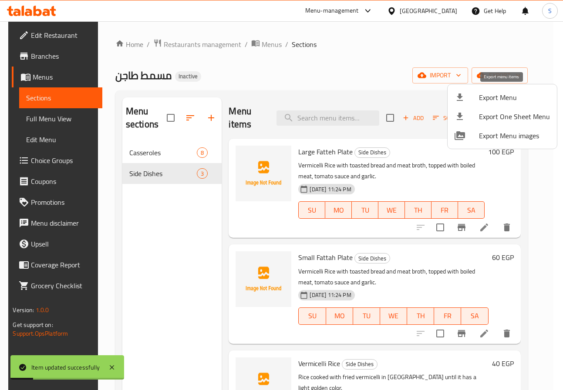
click at [500, 95] on span "Export Menu" at bounding box center [514, 97] width 71 height 10
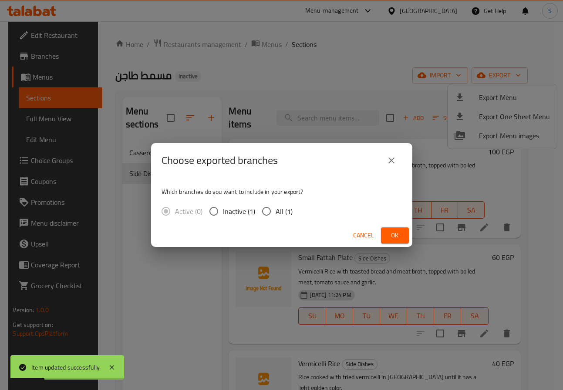
click at [269, 212] on input "All (1)" at bounding box center [266, 211] width 18 height 18
radio input "true"
click at [392, 237] on span "Ok" at bounding box center [395, 235] width 14 height 11
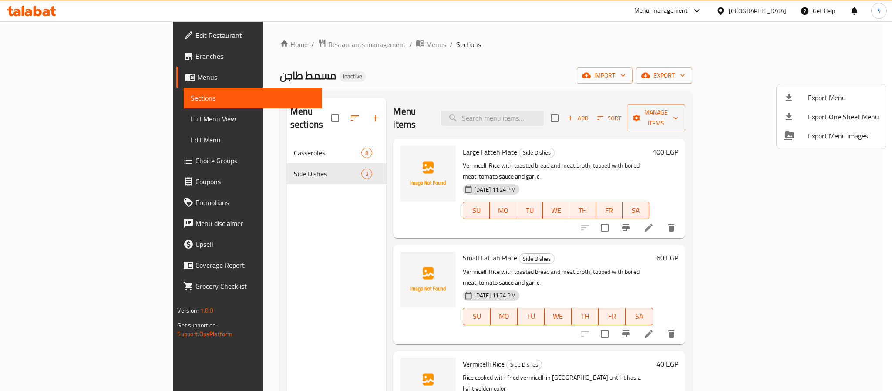
click at [552, 89] on div at bounding box center [446, 195] width 892 height 391
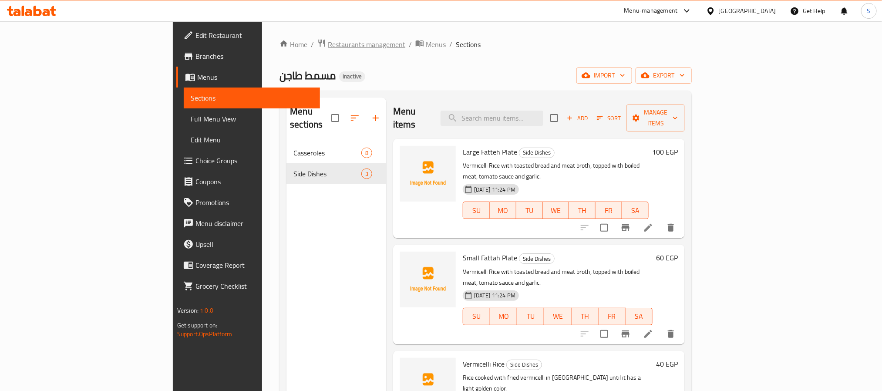
click at [328, 43] on span "Restaurants management" at bounding box center [366, 44] width 77 height 10
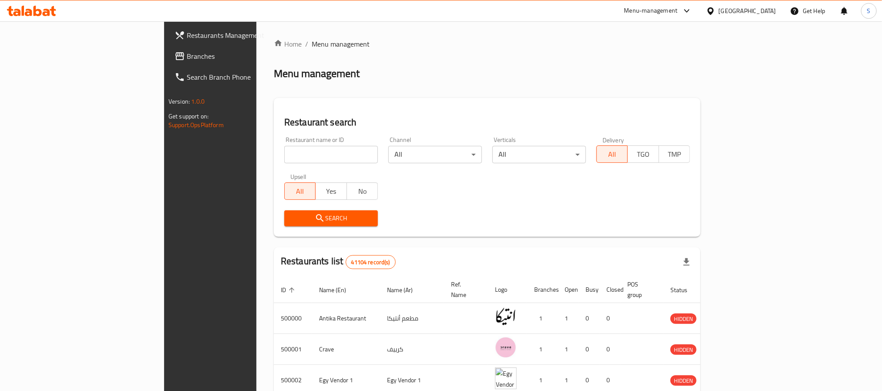
click at [187, 55] on span "Branches" at bounding box center [245, 56] width 117 height 10
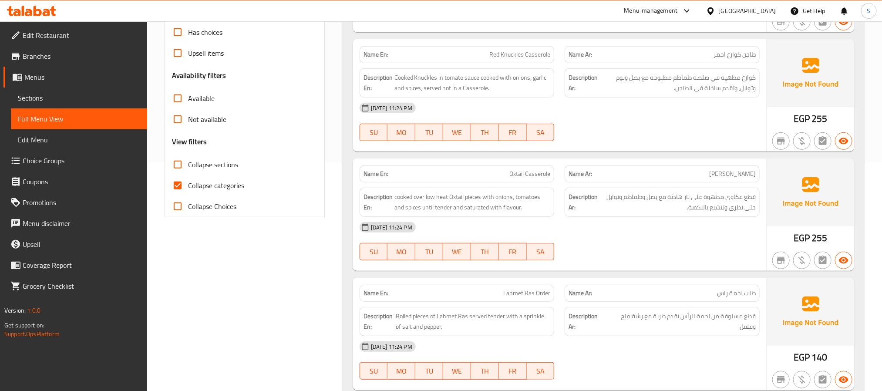
scroll to position [242, 0]
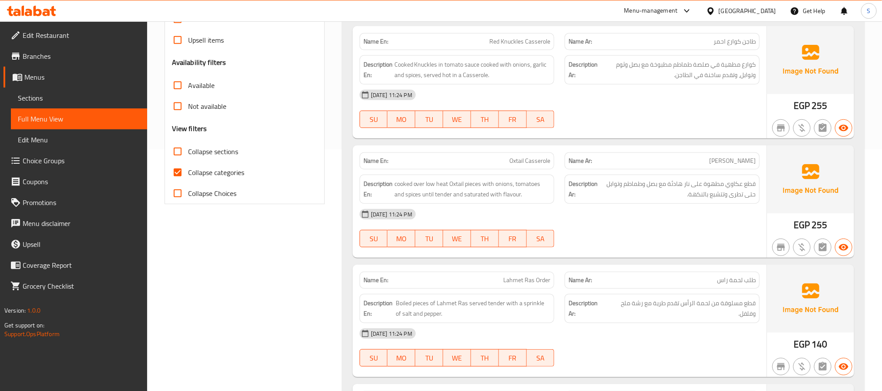
click at [180, 177] on input "Collapse categories" at bounding box center [177, 172] width 21 height 21
checkbox input "false"
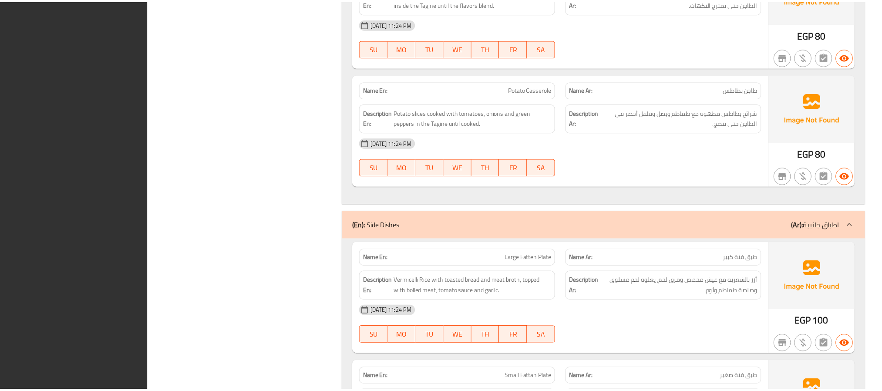
scroll to position [1154, 0]
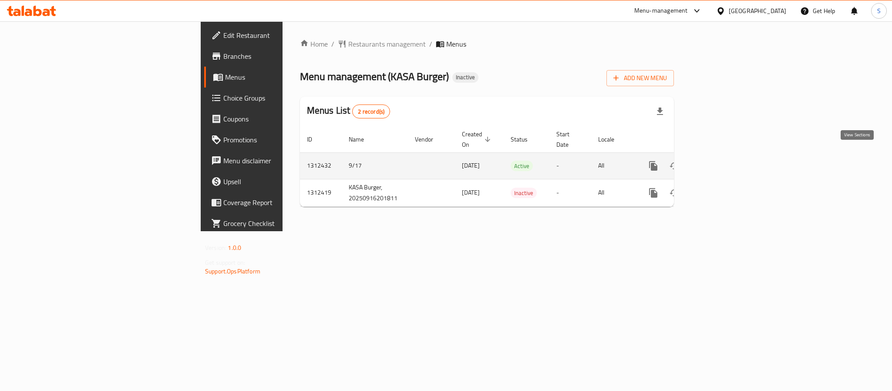
click at [721, 161] on icon "enhanced table" at bounding box center [716, 166] width 10 height 10
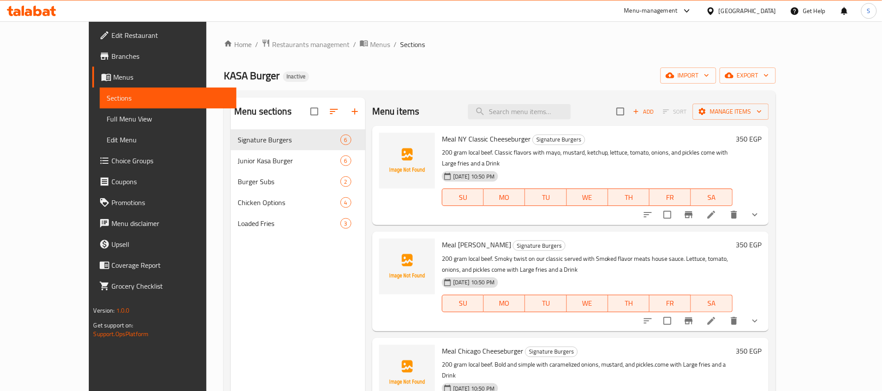
click at [92, 46] on link "Branches" at bounding box center [164, 56] width 144 height 21
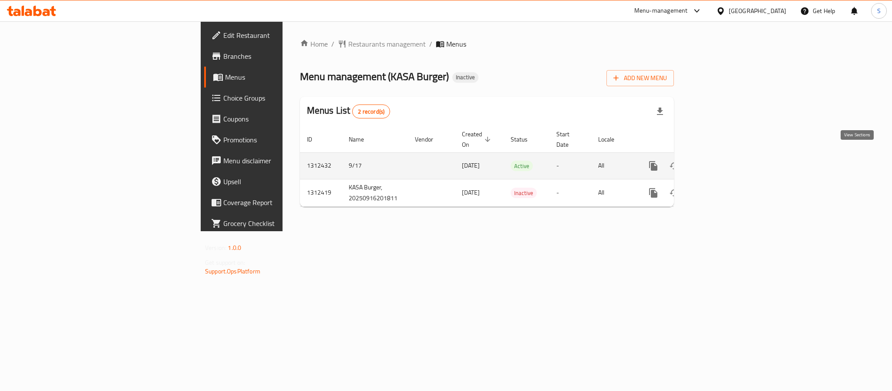
click at [720, 162] on icon "enhanced table" at bounding box center [716, 166] width 8 height 8
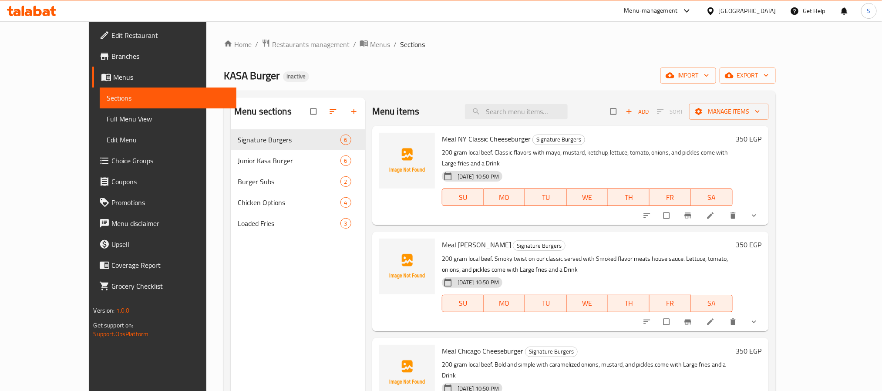
click at [107, 120] on span "Full Menu View" at bounding box center [168, 119] width 122 height 10
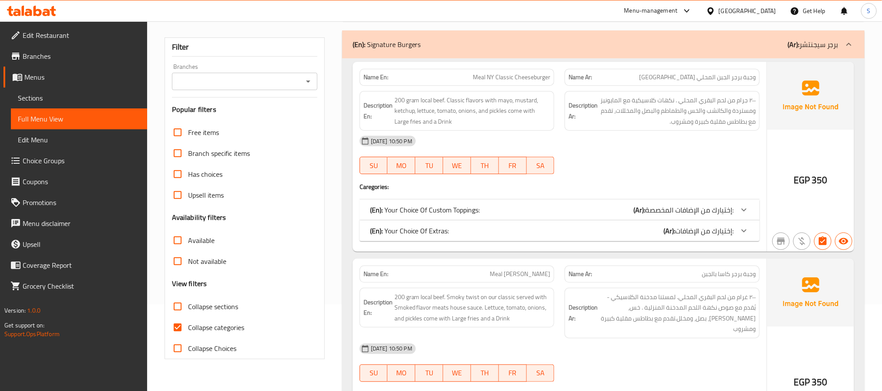
scroll to position [112, 0]
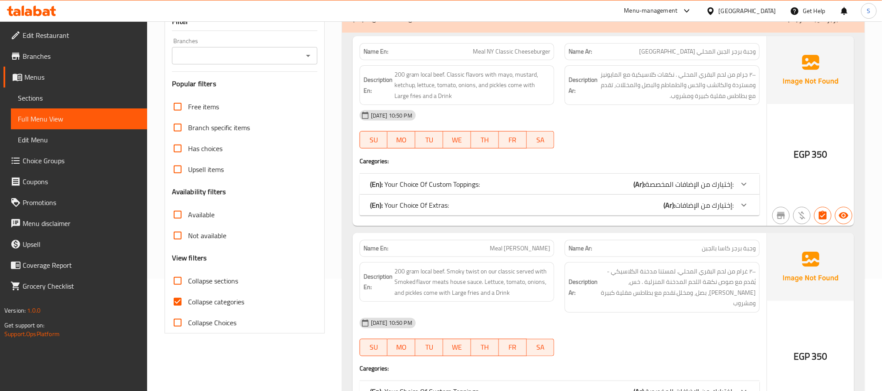
click at [180, 299] on input "Collapse categories" at bounding box center [177, 301] width 21 height 21
checkbox input "false"
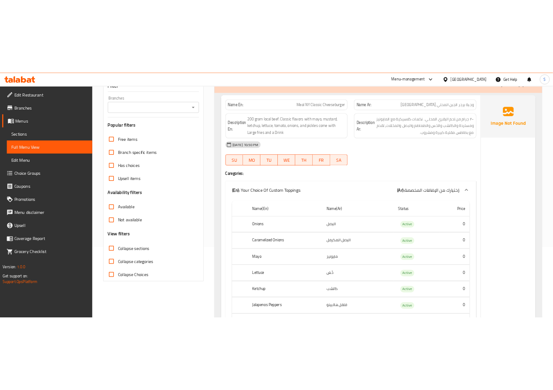
scroll to position [0, 0]
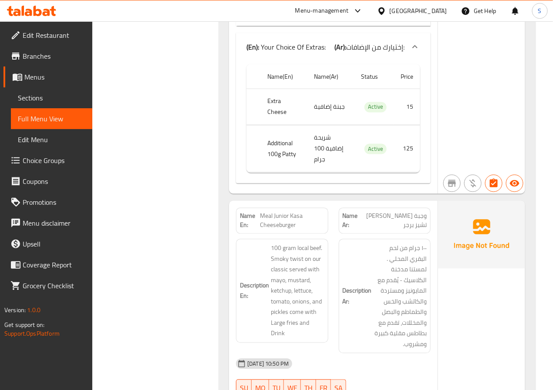
scroll to position [6000, 0]
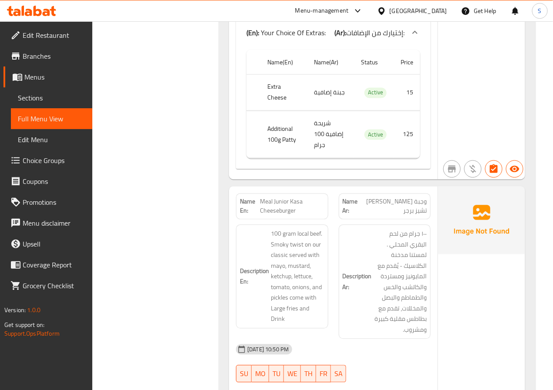
click at [195, 128] on div "Filter Branches Branches Popular filters Free items Branch specific items Has c…" at bounding box center [158, 239] width 109 height 12254
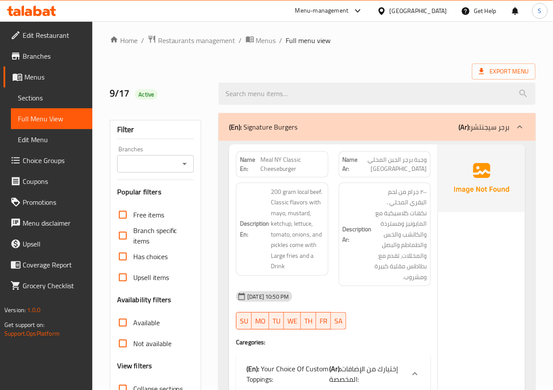
scroll to position [0, 0]
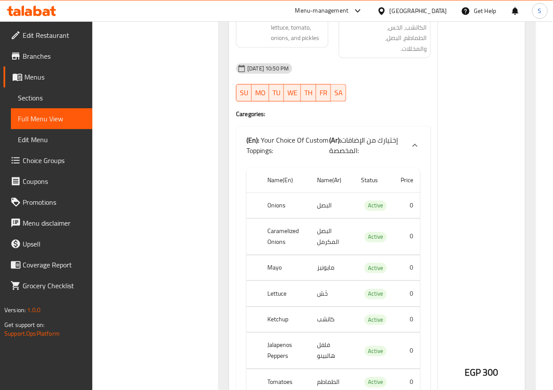
scroll to position [2820, 0]
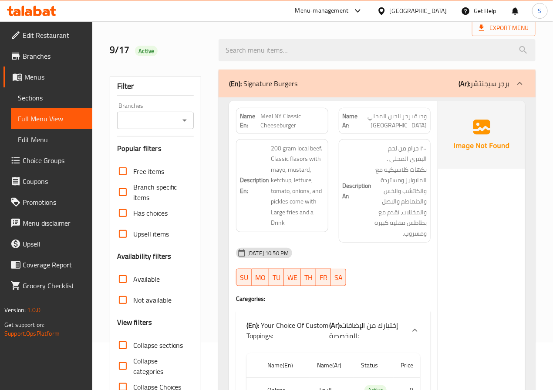
scroll to position [0, 0]
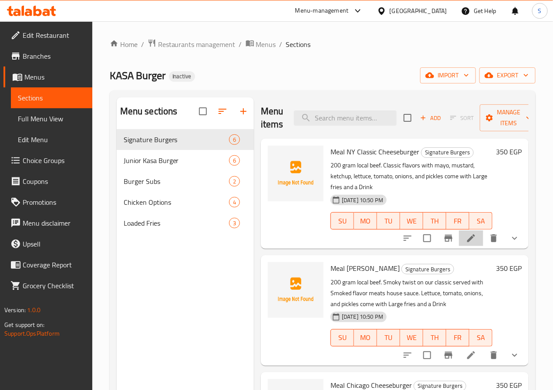
click at [459, 231] on li at bounding box center [471, 239] width 24 height 16
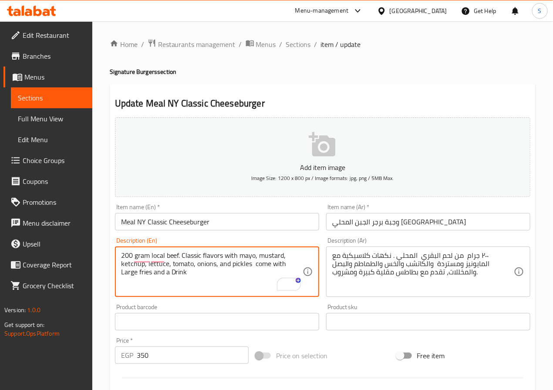
click at [188, 278] on textarea "200 gram local beef. Classic flavors with mayo, mustard, ketchup, lettuce, toma…" at bounding box center [211, 272] width 181 height 41
type textarea "200 gram local beef. Classic flavors with mayo, mustard, ketchup, lettuce, toma…"
click at [129, 222] on input "Meal NY Classic Cheeseburger" at bounding box center [217, 221] width 204 height 17
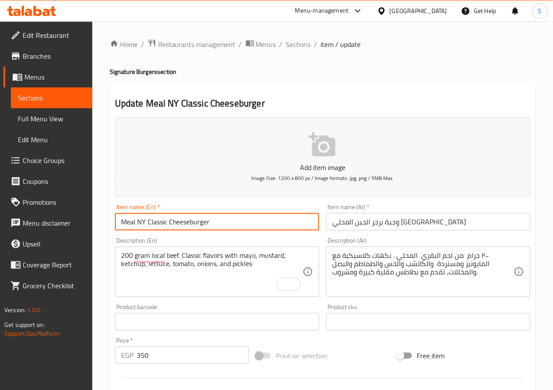
click at [129, 222] on input "Meal NY Classic Cheeseburger" at bounding box center [217, 221] width 204 height 17
click at [128, 223] on input "Meal NY Classic Cheeseburger" at bounding box center [217, 221] width 204 height 17
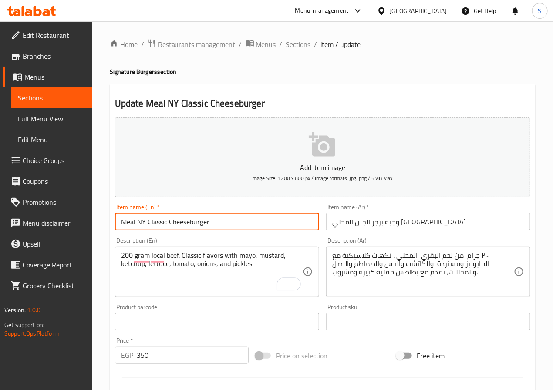
click at [128, 223] on input "Meal NY Classic Cheeseburger" at bounding box center [217, 221] width 204 height 17
type input "NY Classic Cheeseburger"
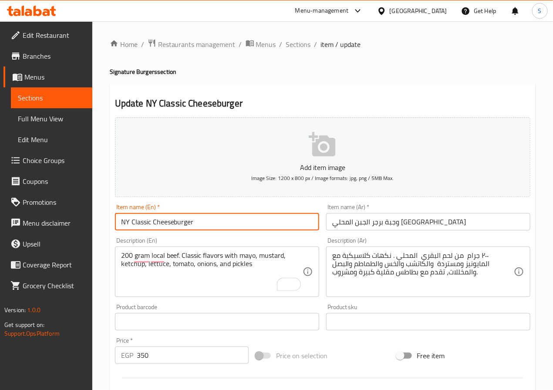
click at [418, 223] on input "وجبة برجر الجبن المحلي نيويورك" at bounding box center [428, 221] width 204 height 17
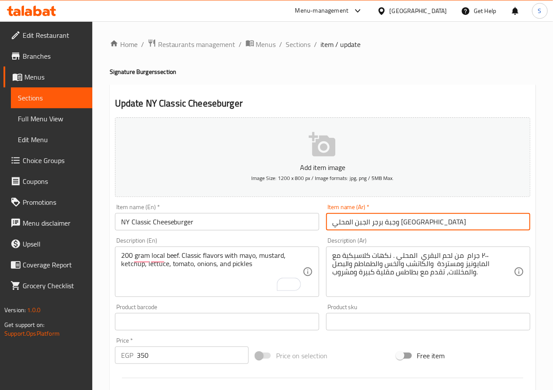
click at [418, 223] on input "وجبة برجر الجبن المحلي نيويورك" at bounding box center [428, 221] width 204 height 17
click at [358, 224] on input "برجر الجبن المحلي نيويورك" at bounding box center [428, 221] width 204 height 17
type input "ان واي تشيز برجر كلاسيكي"
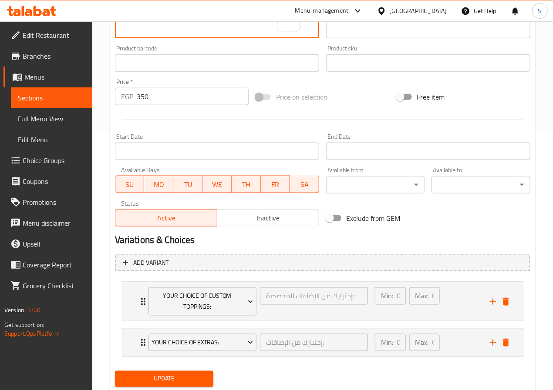
scroll to position [286, 0]
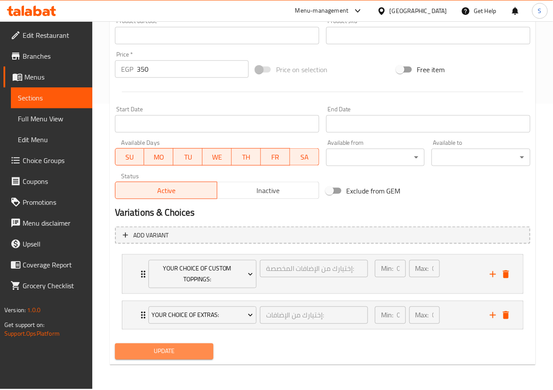
click at [171, 350] on span "Update" at bounding box center [164, 351] width 85 height 11
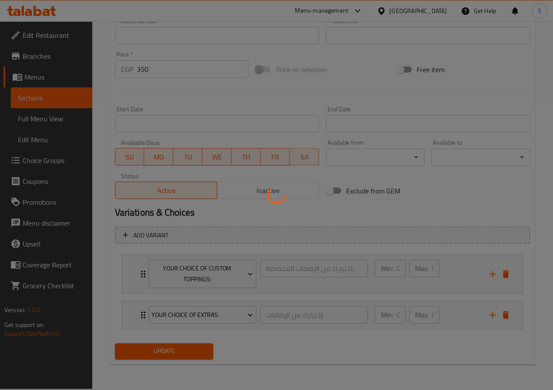
scroll to position [0, 0]
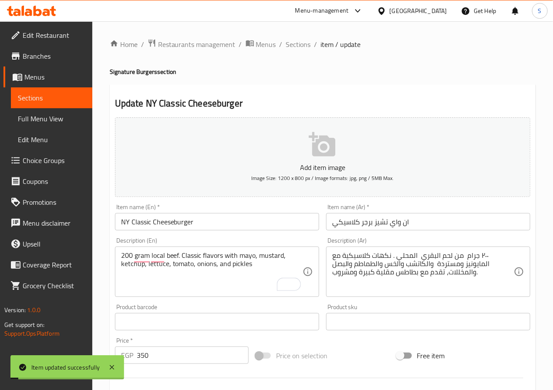
click at [167, 356] on input "350" at bounding box center [193, 355] width 112 height 17
type input "3"
type input "0"
click at [104, 303] on div "Home / Restaurants management / Menus / Sections / item / update Signature Burg…" at bounding box center [322, 348] width 460 height 654
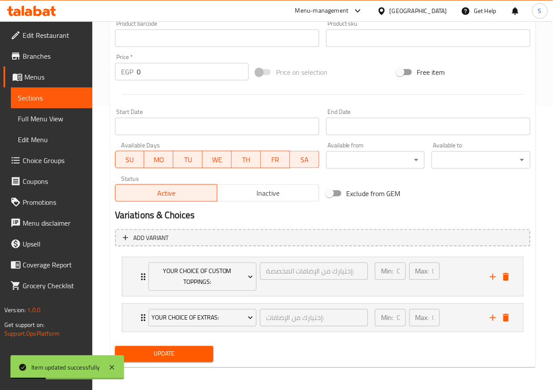
scroll to position [286, 0]
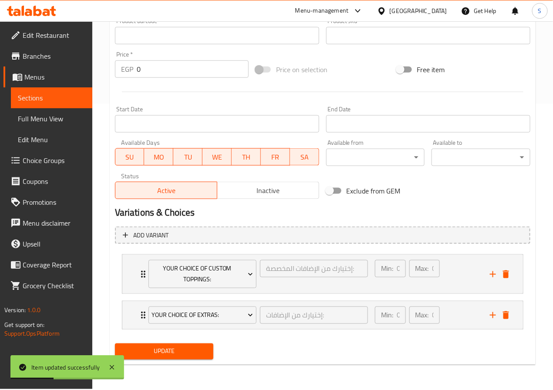
click at [154, 356] on span "Update" at bounding box center [164, 351] width 85 height 11
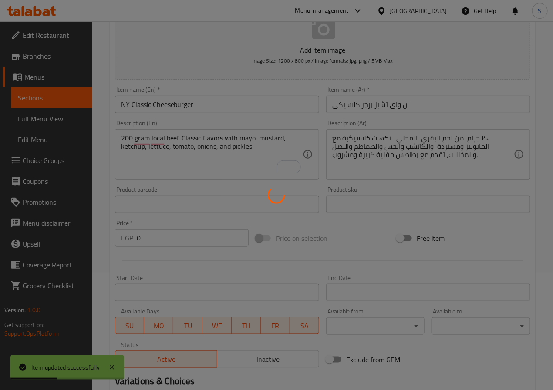
scroll to position [0, 0]
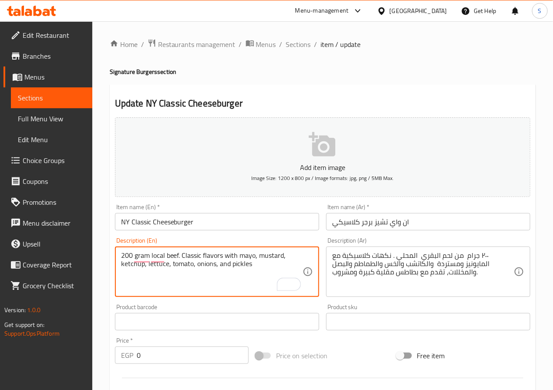
click at [122, 258] on textarea "200 gram local beef. Classic flavors with mayo, mustard, ketchup, lettuce, toma…" at bounding box center [211, 272] width 181 height 41
click at [142, 258] on textarea "200 gram local beef. Classic flavors with mayo, mustard, ketchup, lettuce, toma…" at bounding box center [211, 272] width 181 height 41
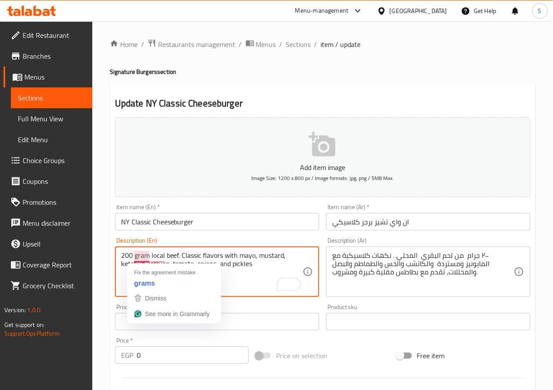
click at [121, 258] on textarea "200 gram local beef. Classic flavors with mayo, mustard, ketchup, lettuce, toma…" at bounding box center [211, 272] width 181 height 41
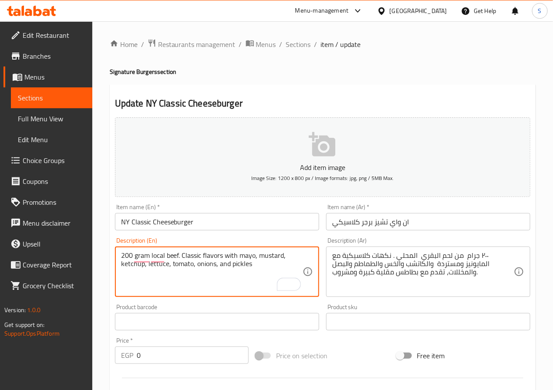
paste textarea "two 100g patties (200g"
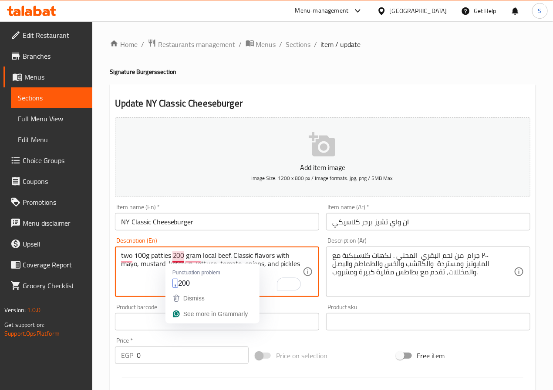
click at [149, 265] on textarea "two 100g patties 200 gram local beef. Classic flavors with mayo, mustard, ketch…" at bounding box center [211, 272] width 181 height 41
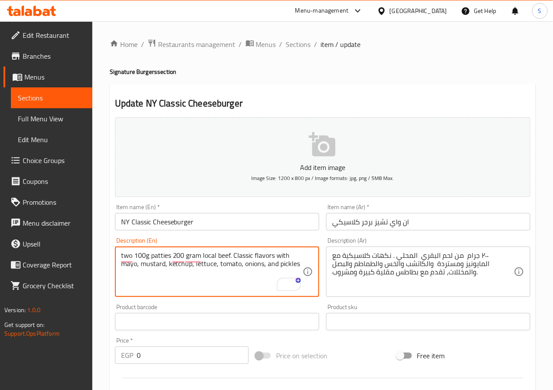
click at [169, 256] on textarea "two 100g patties 200 gram local beef. Classic flavors with mayo, mustard, ketch…" at bounding box center [211, 272] width 181 height 41
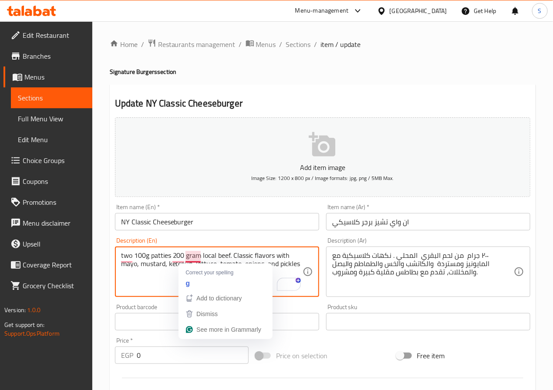
click at [205, 256] on textarea "two 100g patties 200 gram local beef. Classic flavors with mayo, mustard, ketch…" at bounding box center [211, 272] width 181 height 41
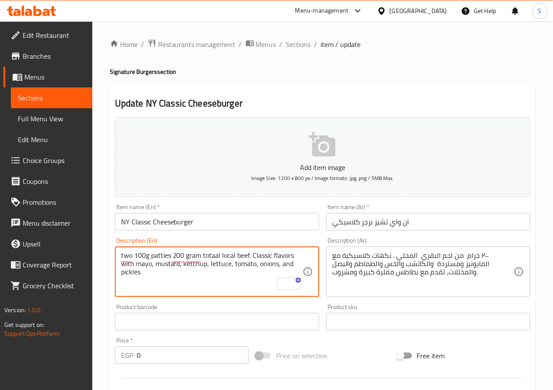
type textarea "two 100g patties 200 gram totaal local beef. Classic flavors with mayo, mustard…"
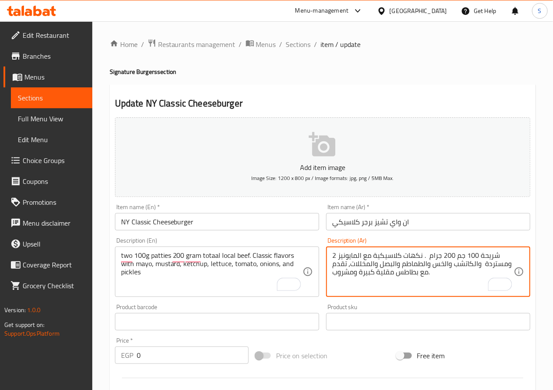
type textarea "2 شريحة 100 جم 200 جرام . نكهات كلاسيكية مع المايونيز ومستردة والكاتشب والخس وا…"
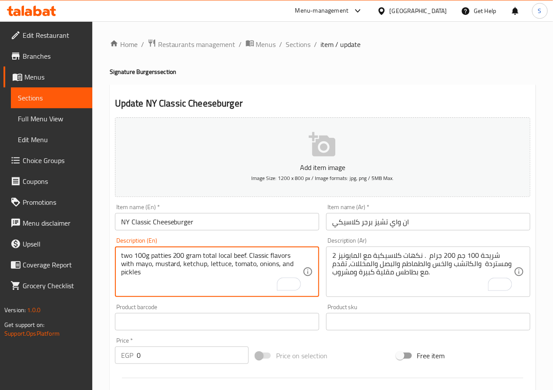
type textarea "two 100g patties 200 gram total local beef. Classic flavors with mayo, mustard,…"
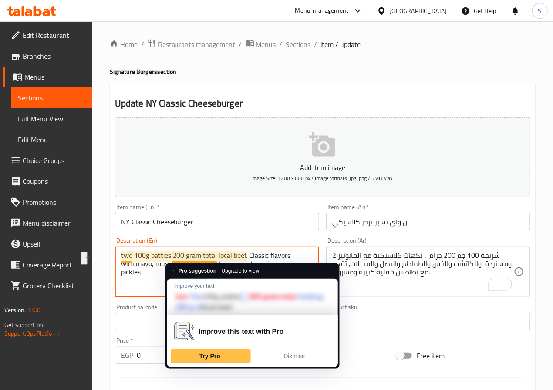
drag, startPoint x: 173, startPoint y: 258, endPoint x: 217, endPoint y: 251, distance: 45.0
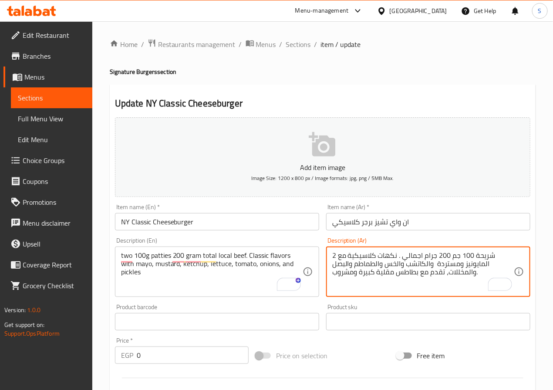
click at [448, 275] on textarea "2 شريحة 100 جم 200 جرام اجمالي . نكهات كلاسيكية مع المايونيز ومستردة والكاتشب و…" at bounding box center [422, 272] width 181 height 41
type textarea "2 شريحة 100 جم 200 جرام اجمالي . نكهات كلاسيكية مع المايونيز ومستردة والكاتشب و…"
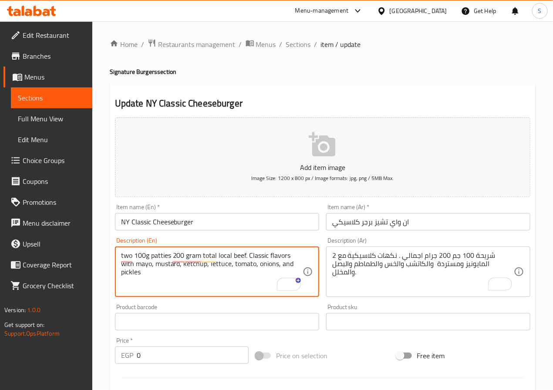
scroll to position [286, 0]
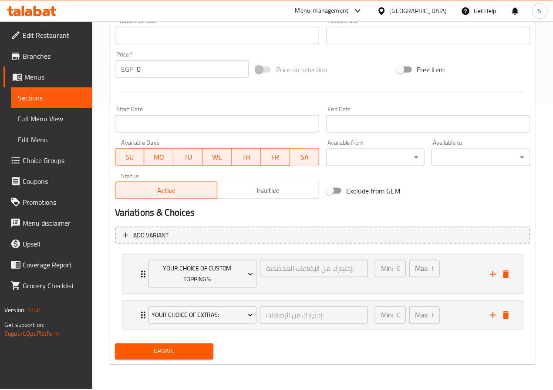
click at [187, 347] on span "Update" at bounding box center [164, 351] width 85 height 11
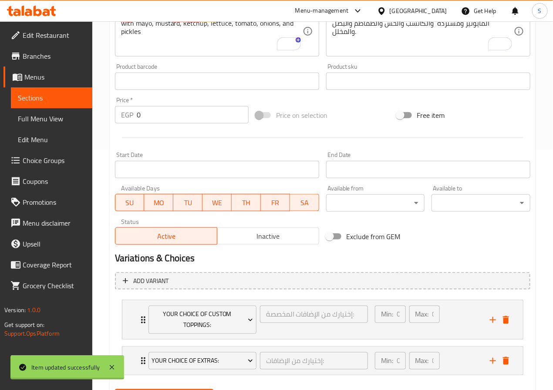
scroll to position [0, 0]
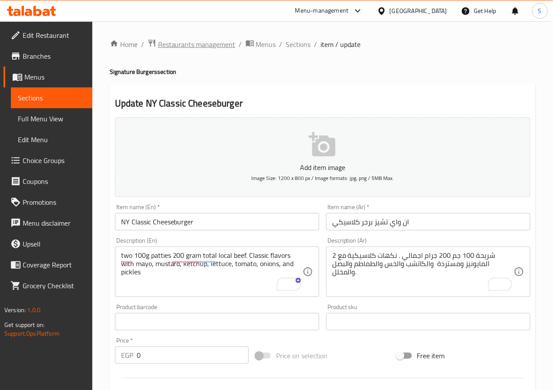
click at [192, 41] on span "Restaurants management" at bounding box center [196, 44] width 77 height 10
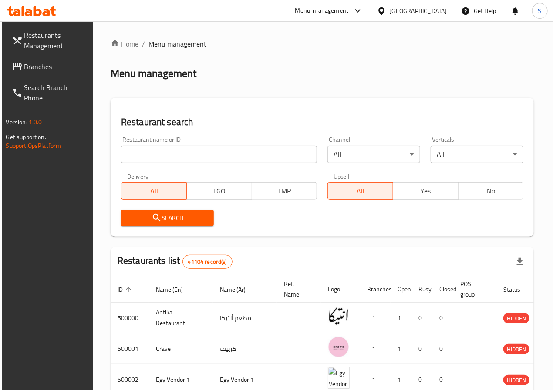
click at [25, 67] on span "Branches" at bounding box center [55, 66] width 63 height 10
